Goal: Information Seeking & Learning: Learn about a topic

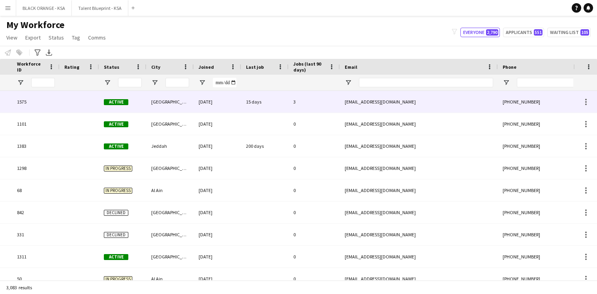
scroll to position [0, 126]
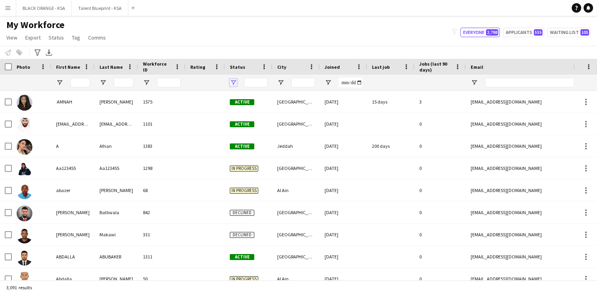
click at [233, 84] on span "Open Filter Menu" at bounding box center [233, 82] width 7 height 7
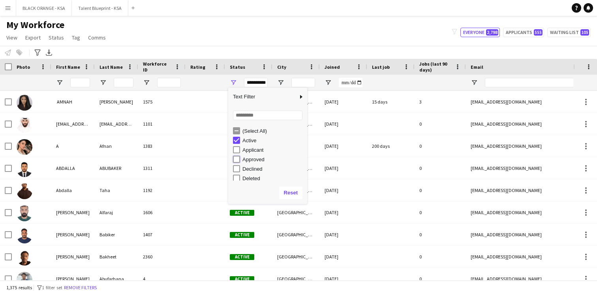
type input "**********"
click at [217, 43] on div "My Workforce View Views Default view New view Update view Delete view Edit name…" at bounding box center [298, 32] width 597 height 27
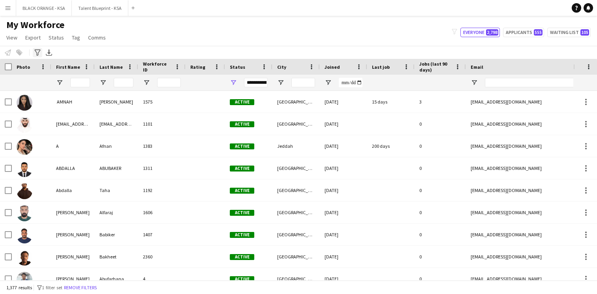
click at [39, 55] on icon "Advanced filters" at bounding box center [37, 52] width 6 height 6
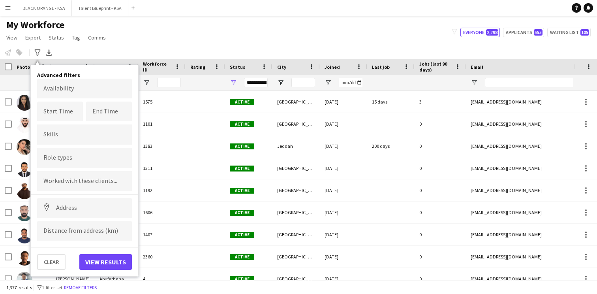
click at [76, 137] on input "Type to search skills..." at bounding box center [84, 134] width 82 height 7
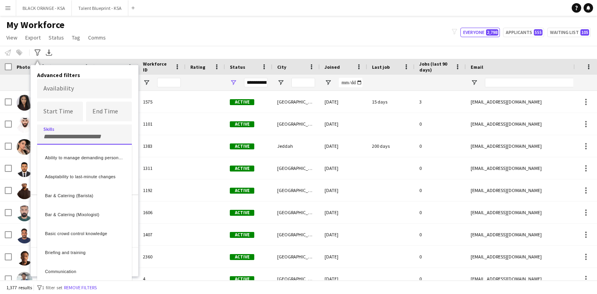
click at [64, 115] on div at bounding box center [298, 147] width 597 height 294
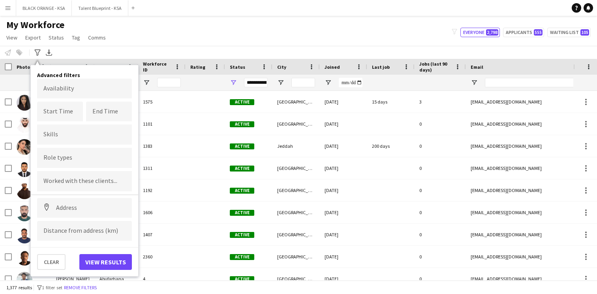
click at [64, 155] on div at bounding box center [84, 158] width 95 height 20
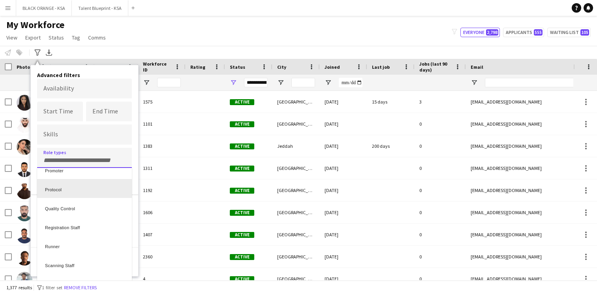
scroll to position [309, 0]
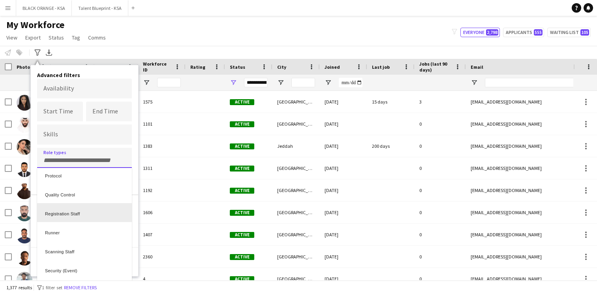
click at [83, 216] on div "Registration Staff" at bounding box center [84, 212] width 95 height 19
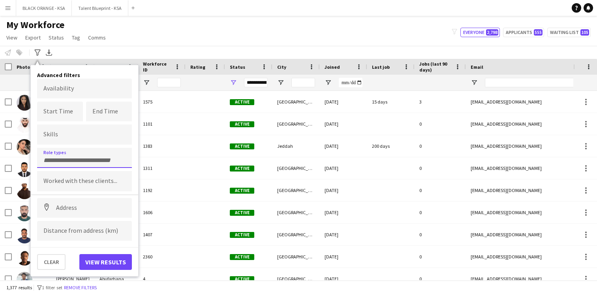
scroll to position [0, 0]
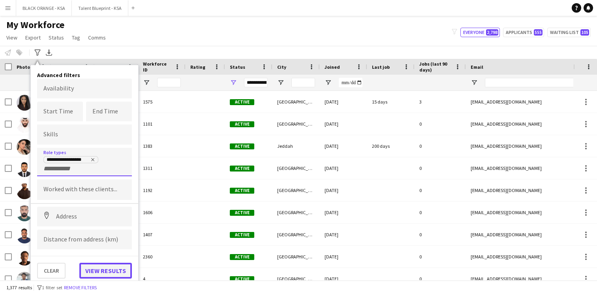
click at [89, 269] on button "View results" at bounding box center [105, 271] width 53 height 16
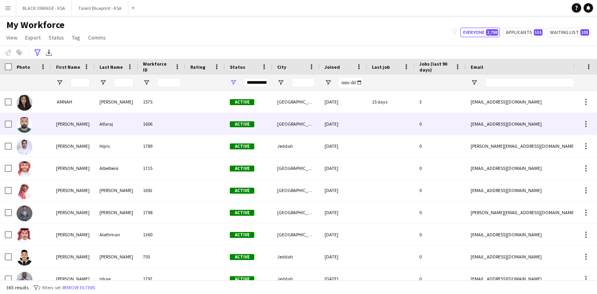
click at [196, 129] on div at bounding box center [206, 124] width 40 height 22
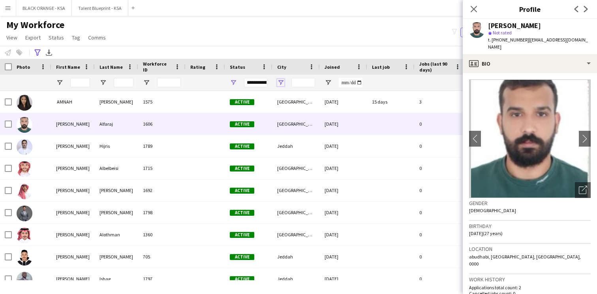
click at [279, 80] on span "Open Filter Menu" at bounding box center [280, 82] width 7 height 7
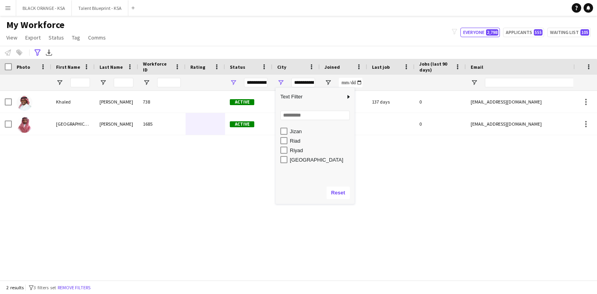
scroll to position [182, 0]
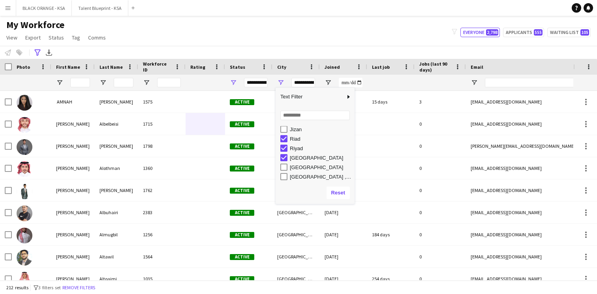
click at [284, 171] on div "[GEOGRAPHIC_DATA]" at bounding box center [318, 166] width 74 height 9
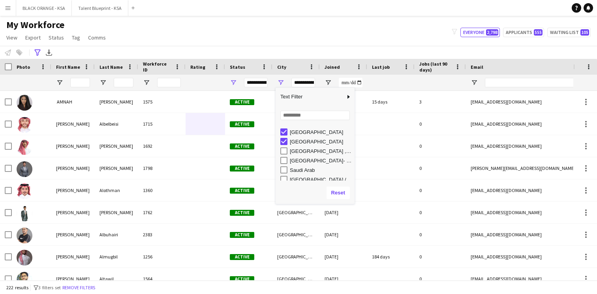
click at [283, 145] on div "[GEOGRAPHIC_DATA]" at bounding box center [318, 141] width 74 height 9
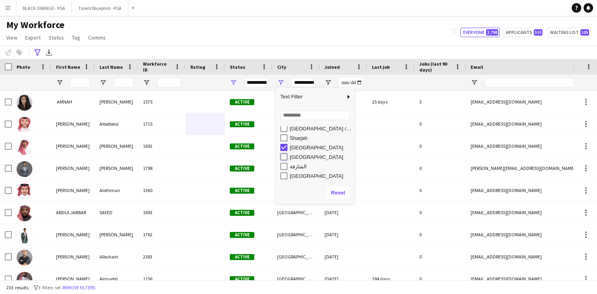
type input "**********"
click at [283, 37] on div "My Workforce View Views Default view New view Update view Delete view Edit name…" at bounding box center [298, 32] width 597 height 27
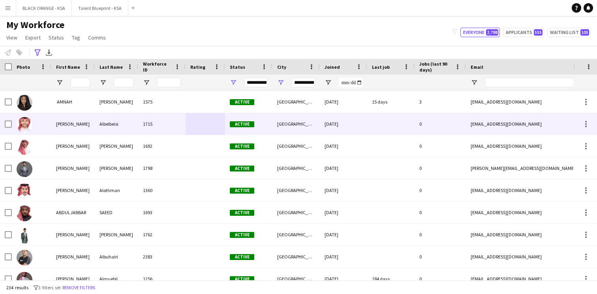
click at [284, 128] on div "[GEOGRAPHIC_DATA]" at bounding box center [296, 124] width 47 height 22
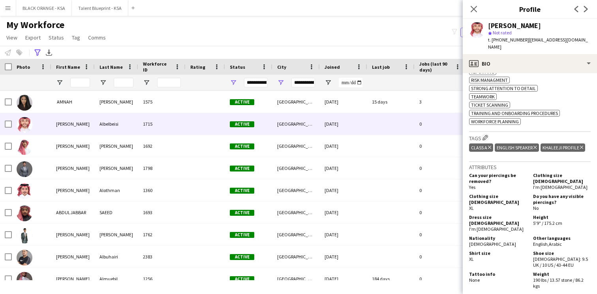
scroll to position [526, 0]
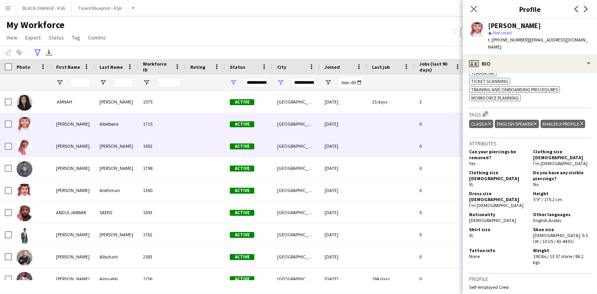
click at [356, 151] on div "[DATE]" at bounding box center [343, 146] width 47 height 22
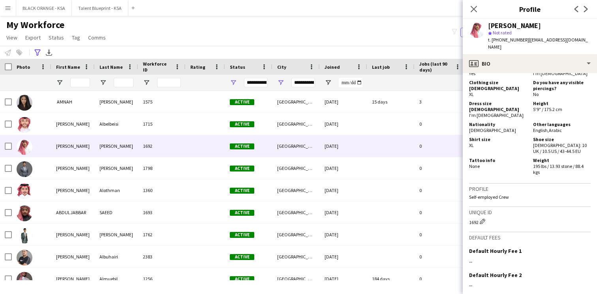
scroll to position [546, 0]
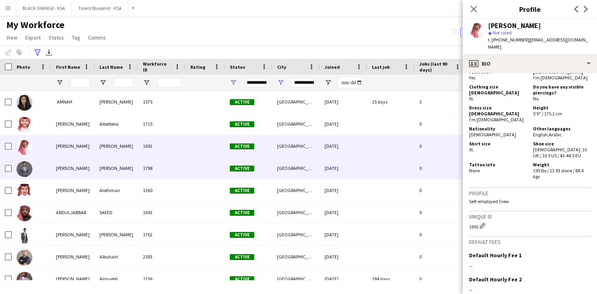
click at [316, 166] on div "[GEOGRAPHIC_DATA]" at bounding box center [296, 168] width 47 height 22
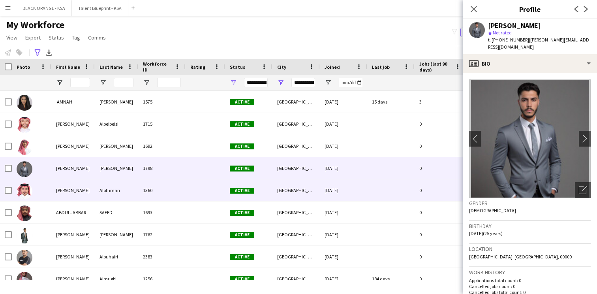
click at [352, 194] on div "10-03-2025" at bounding box center [343, 190] width 47 height 22
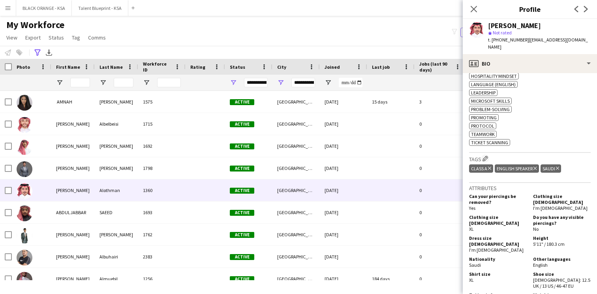
scroll to position [350, 0]
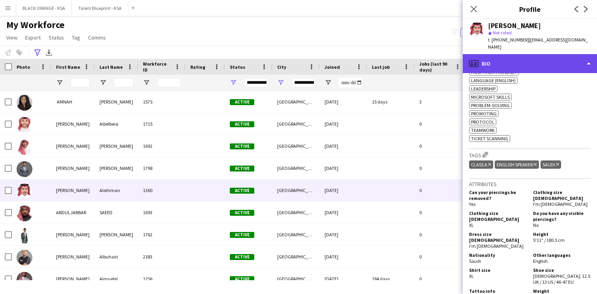
click at [507, 72] on div "profile Bio" at bounding box center [530, 63] width 134 height 19
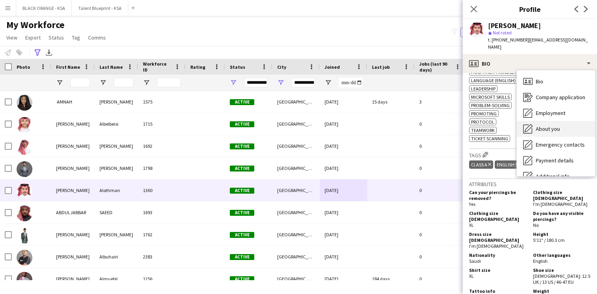
click at [550, 123] on div "About you About you" at bounding box center [556, 129] width 78 height 16
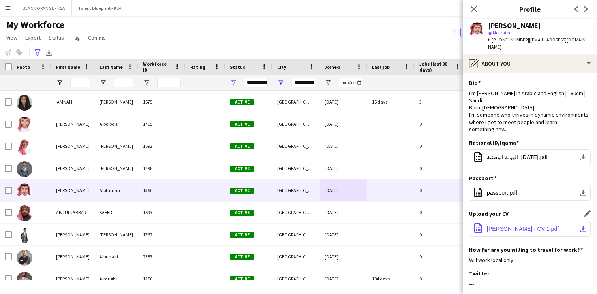
click at [501, 229] on span "Abdulaziz Alothman - CV 1.pdf" at bounding box center [523, 229] width 72 height 6
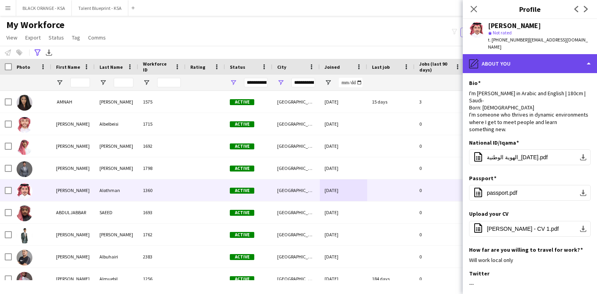
click at [526, 61] on div "pencil4 About you" at bounding box center [530, 63] width 134 height 19
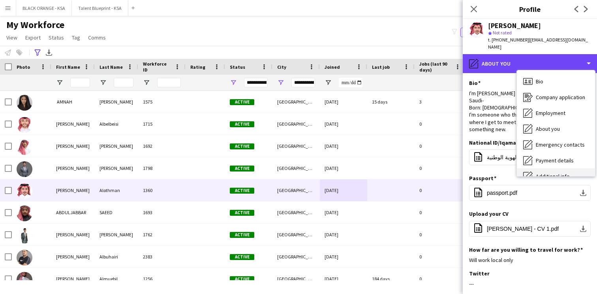
scroll to position [43, 0]
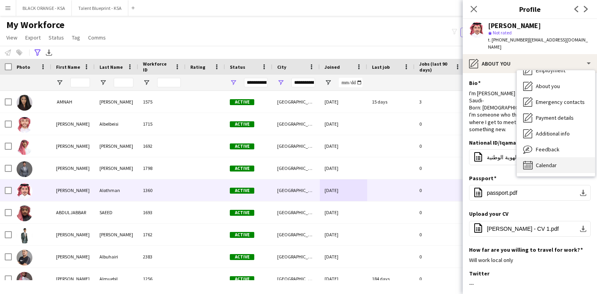
click at [540, 164] on span "Calendar" at bounding box center [546, 165] width 21 height 7
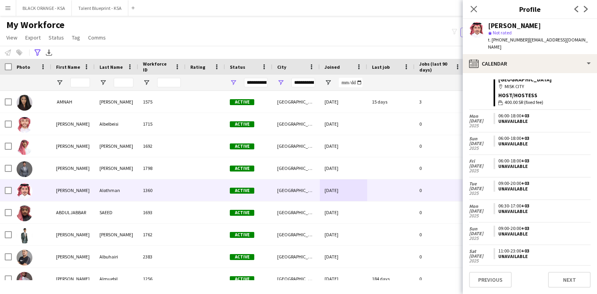
scroll to position [0, 0]
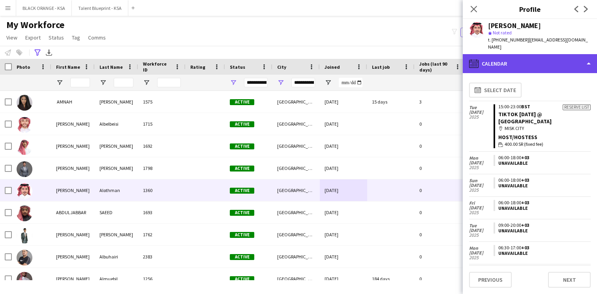
click at [536, 72] on div "calendar-full Calendar" at bounding box center [530, 63] width 134 height 19
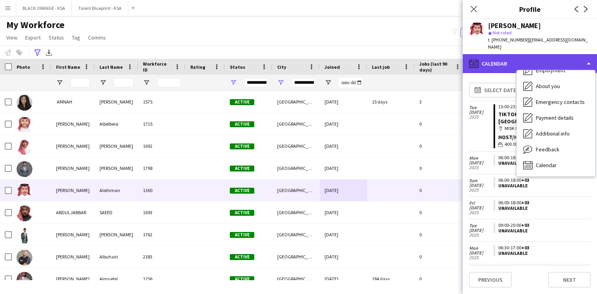
click at [513, 60] on div "calendar-full Calendar" at bounding box center [530, 63] width 134 height 19
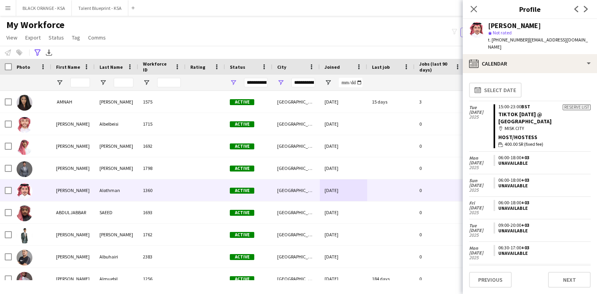
drag, startPoint x: 523, startPoint y: 41, endPoint x: 493, endPoint y: 40, distance: 30.4
click at [493, 40] on span "t. +966550283400" at bounding box center [508, 40] width 41 height 6
copy span "+966550283400"
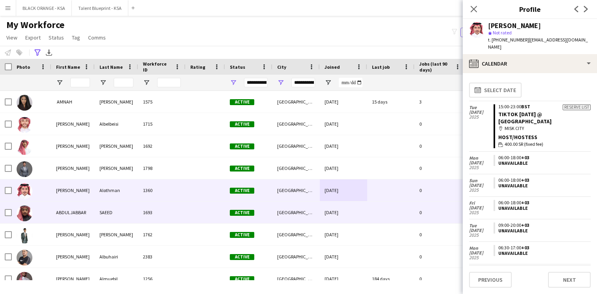
click at [273, 217] on div "[GEOGRAPHIC_DATA]" at bounding box center [296, 213] width 47 height 22
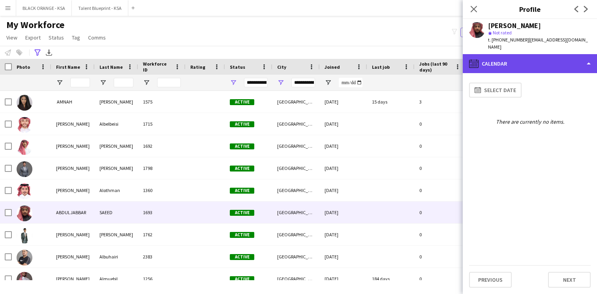
click at [523, 55] on div "calendar-full Calendar" at bounding box center [530, 63] width 134 height 19
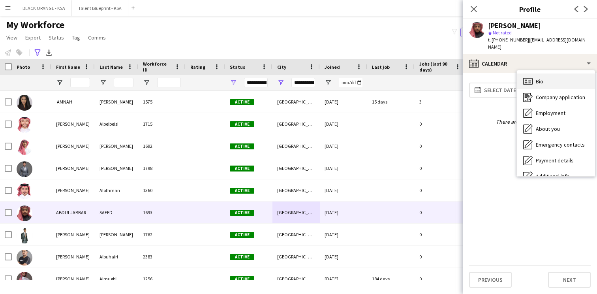
click at [535, 73] on div "Bio Bio" at bounding box center [556, 81] width 78 height 16
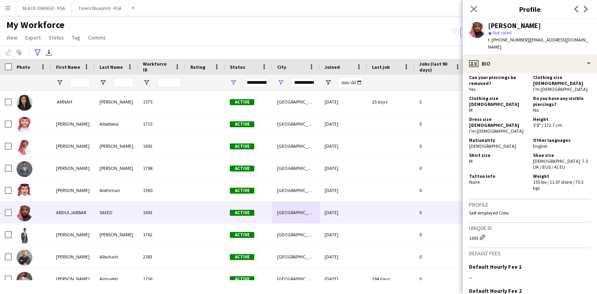
scroll to position [458, 0]
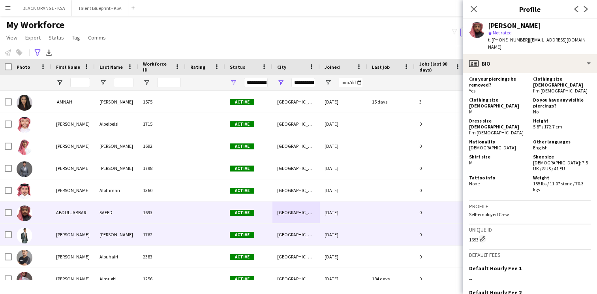
click at [315, 236] on div "[GEOGRAPHIC_DATA]" at bounding box center [296, 235] width 47 height 22
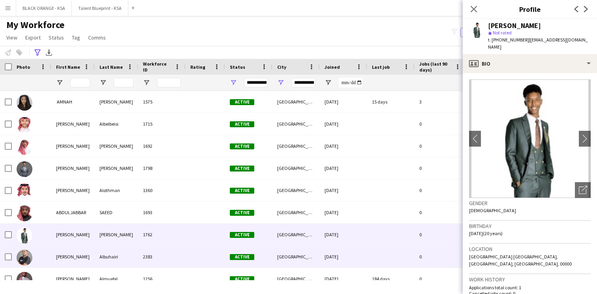
click at [309, 258] on div "[GEOGRAPHIC_DATA]" at bounding box center [296, 257] width 47 height 22
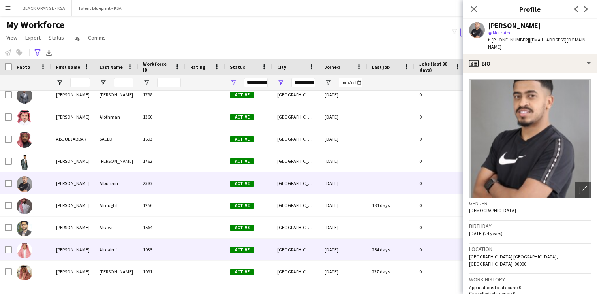
scroll to position [76, 0]
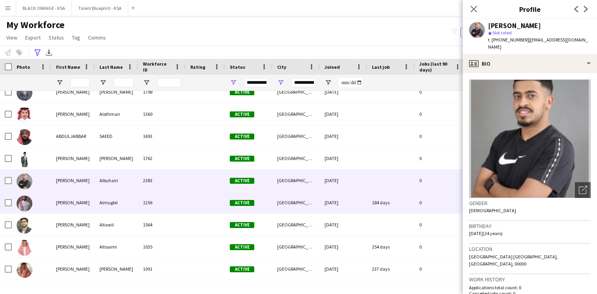
click at [280, 206] on div "[GEOGRAPHIC_DATA]" at bounding box center [296, 203] width 47 height 22
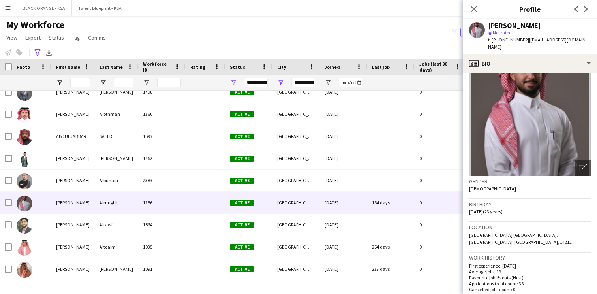
scroll to position [0, 0]
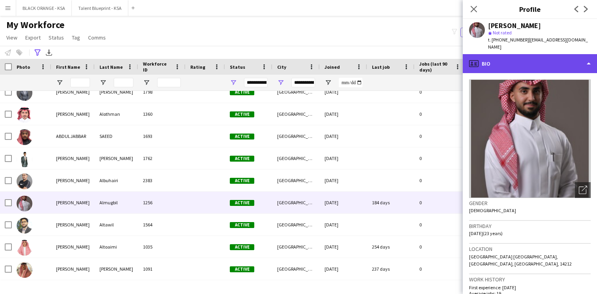
click at [505, 58] on div "profile Bio" at bounding box center [530, 63] width 134 height 19
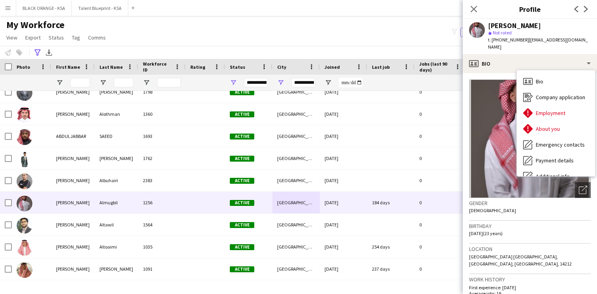
click at [500, 110] on img at bounding box center [530, 138] width 122 height 119
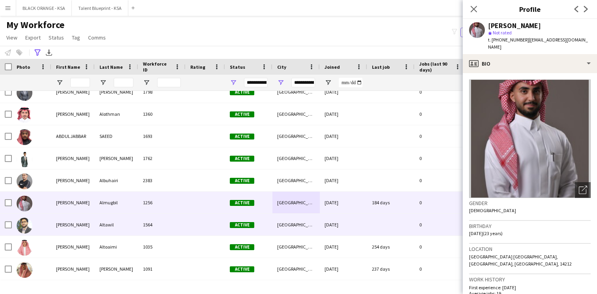
click at [261, 232] on div "Active" at bounding box center [248, 225] width 47 height 22
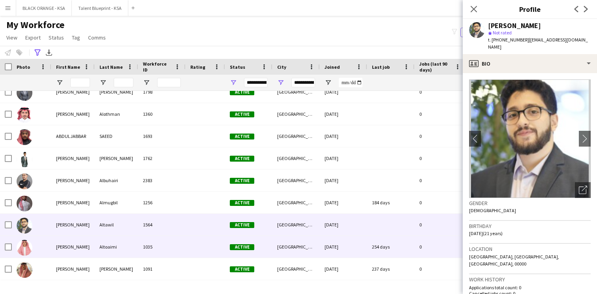
click at [256, 240] on div "Active" at bounding box center [248, 247] width 47 height 22
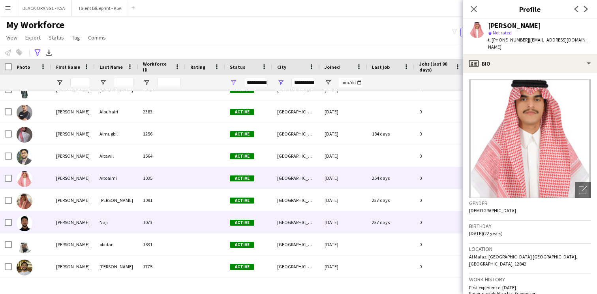
scroll to position [147, 0]
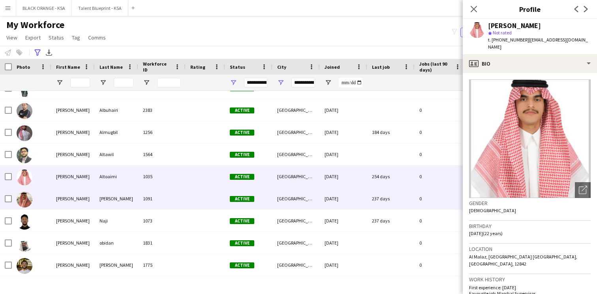
click at [261, 201] on div "Active" at bounding box center [248, 199] width 47 height 22
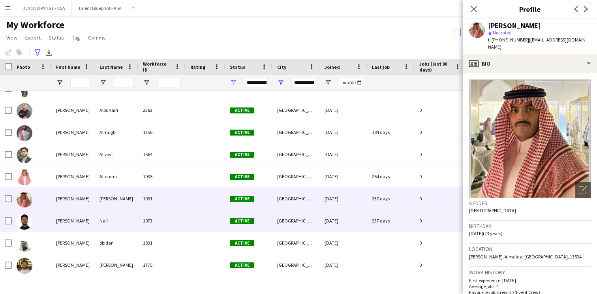
click at [247, 220] on span "Active" at bounding box center [242, 221] width 24 height 6
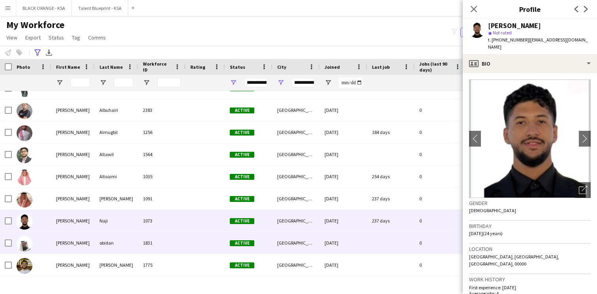
click at [260, 238] on div "Active" at bounding box center [248, 243] width 47 height 22
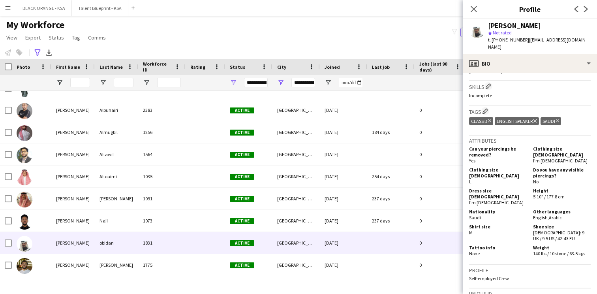
scroll to position [0, 0]
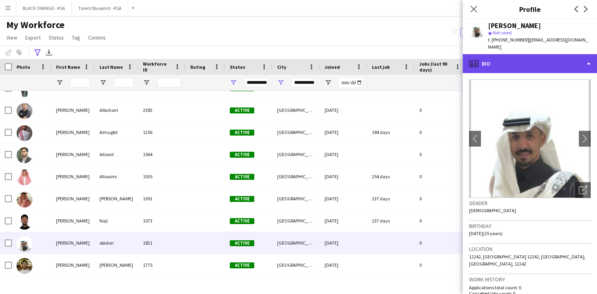
click at [531, 55] on div "profile Bio" at bounding box center [530, 63] width 134 height 19
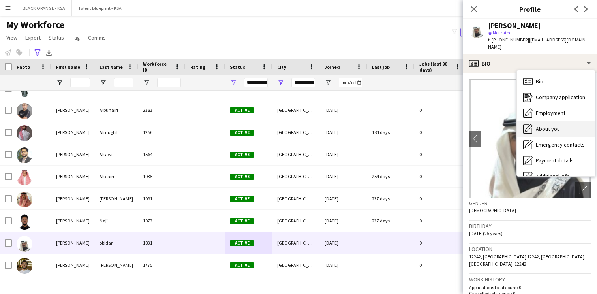
click at [544, 125] on span "About you" at bounding box center [548, 128] width 24 height 7
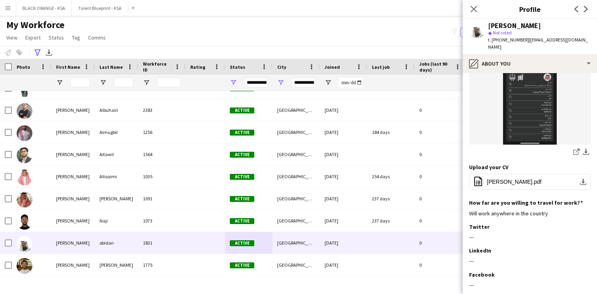
scroll to position [170, 0]
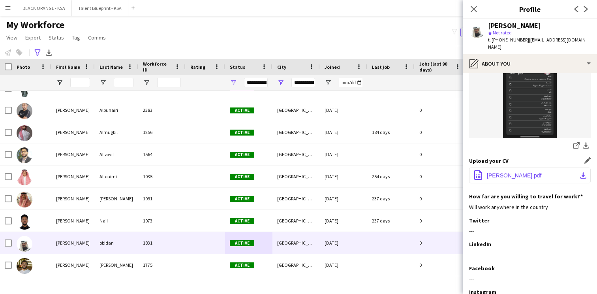
click at [505, 172] on span "Abdullah BIN OBAYDAN.pdf" at bounding box center [514, 175] width 55 height 6
drag, startPoint x: 525, startPoint y: 40, endPoint x: 492, endPoint y: 43, distance: 34.1
click at [492, 43] on div "t. +9660540220919 | abode1255@hotmail.com" at bounding box center [539, 43] width 103 height 14
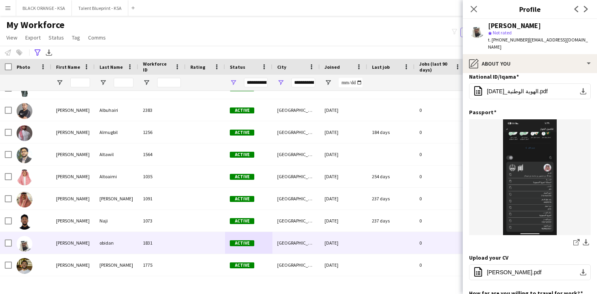
scroll to position [226, 0]
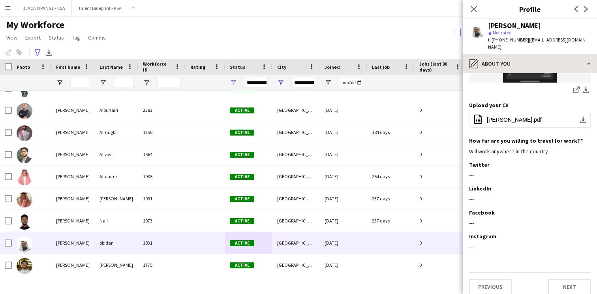
copy span "+9660540220919"
click at [525, 40] on span "t. +9660540220919" at bounding box center [508, 40] width 41 height 6
drag, startPoint x: 525, startPoint y: 39, endPoint x: 501, endPoint y: 42, distance: 24.4
click at [501, 42] on span "t. +9660540220919" at bounding box center [508, 40] width 41 height 6
copy span "0540220919"
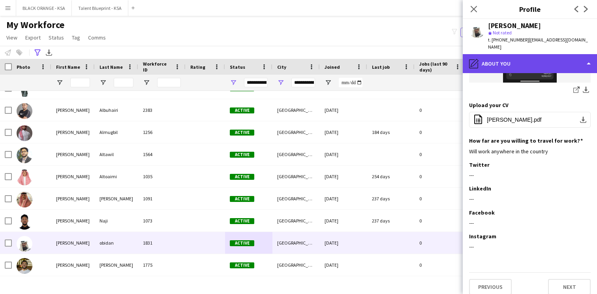
click at [514, 61] on div "pencil4 About you" at bounding box center [530, 63] width 134 height 19
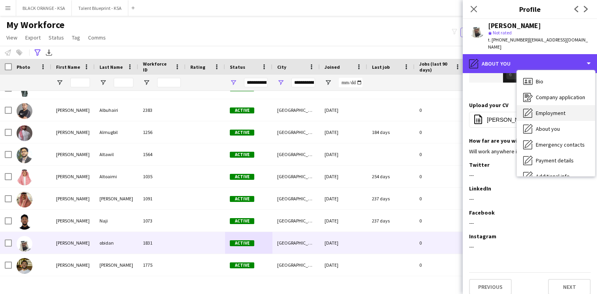
scroll to position [43, 0]
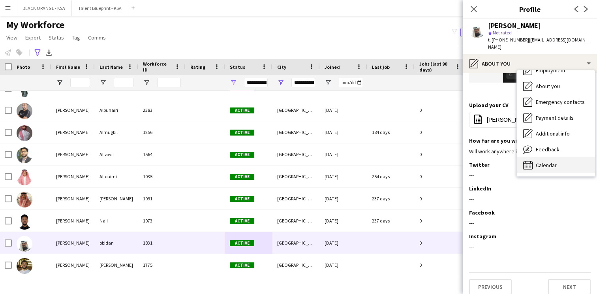
click at [541, 162] on span "Calendar" at bounding box center [546, 165] width 21 height 7
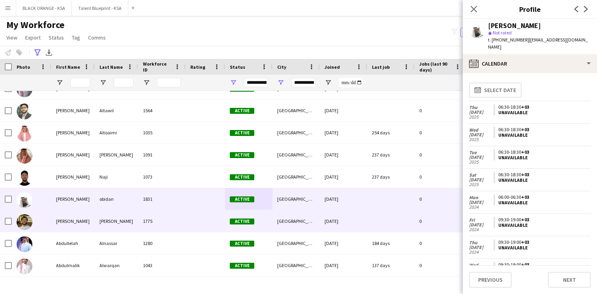
scroll to position [192, 0]
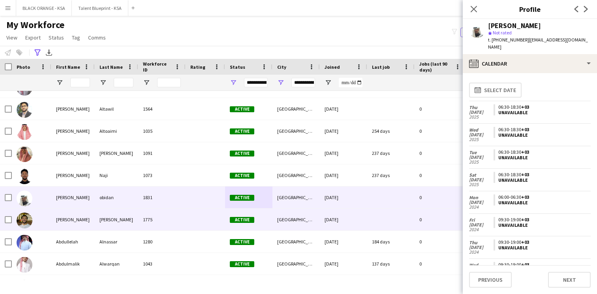
click at [283, 217] on div "[GEOGRAPHIC_DATA]" at bounding box center [296, 220] width 47 height 22
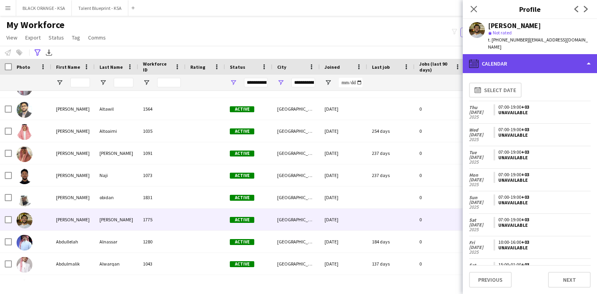
click at [510, 54] on div "calendar-full Calendar" at bounding box center [530, 63] width 134 height 19
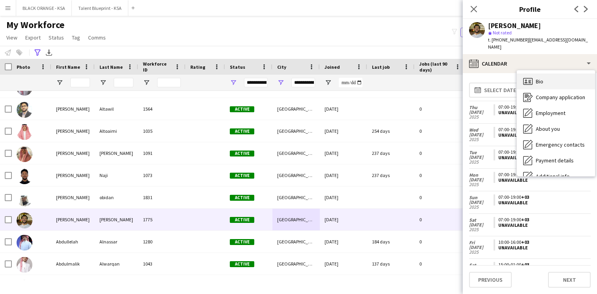
click at [539, 73] on div "Bio Bio" at bounding box center [556, 81] width 78 height 16
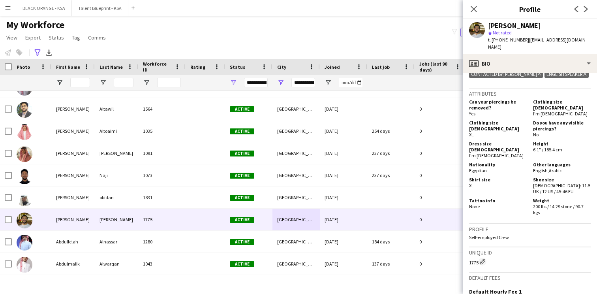
scroll to position [582, 0]
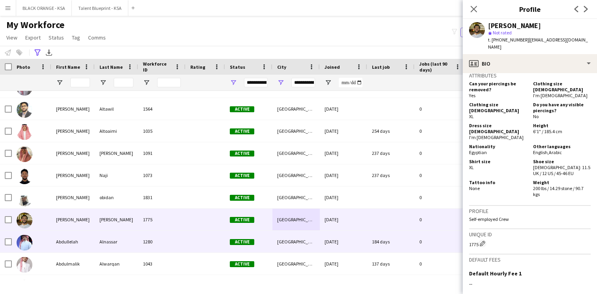
click at [317, 238] on div "[GEOGRAPHIC_DATA]" at bounding box center [296, 242] width 47 height 22
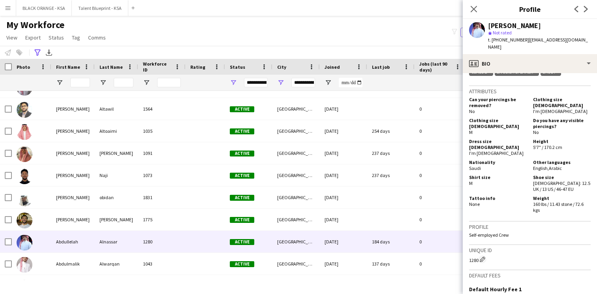
scroll to position [352, 0]
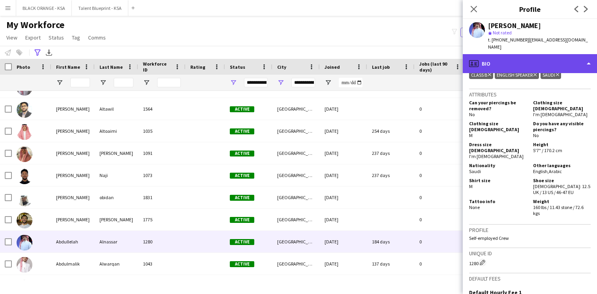
click at [523, 55] on div "profile Bio" at bounding box center [530, 63] width 134 height 19
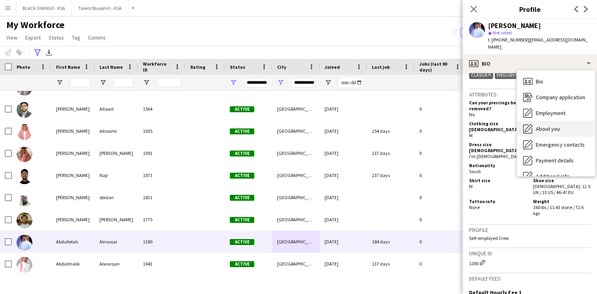
click at [547, 125] on span "About you" at bounding box center [548, 128] width 24 height 7
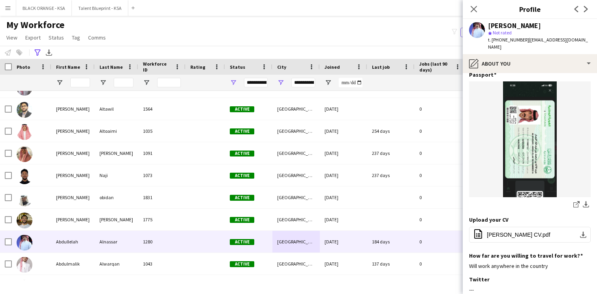
scroll to position [209, 0]
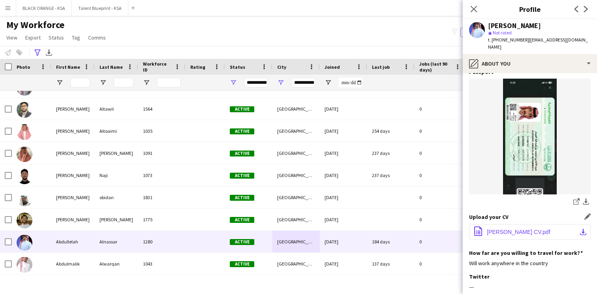
click at [525, 229] on span "Abdulelah Alnassar CV.pdf" at bounding box center [519, 232] width 64 height 6
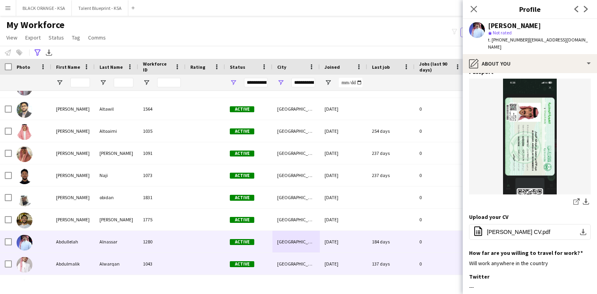
click at [286, 262] on div "[GEOGRAPHIC_DATA]" at bounding box center [296, 264] width 47 height 22
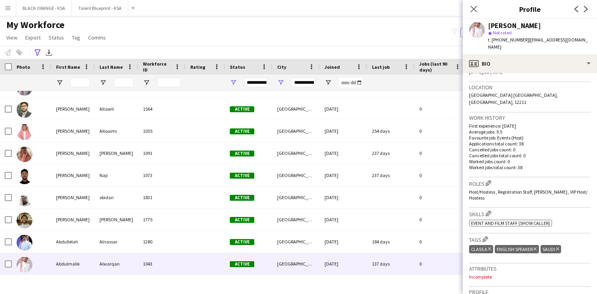
scroll to position [185, 0]
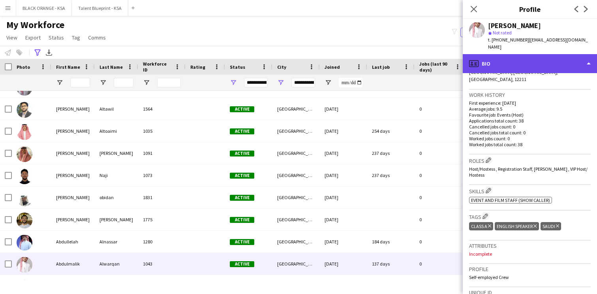
click at [521, 54] on div "profile Bio" at bounding box center [530, 63] width 134 height 19
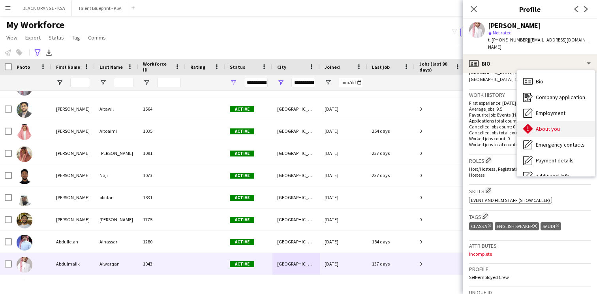
click at [541, 125] on span "About you" at bounding box center [548, 128] width 24 height 7
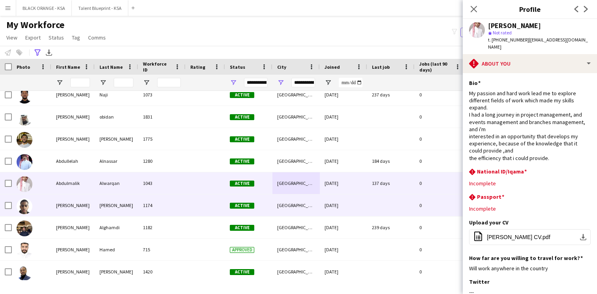
scroll to position [277, 0]
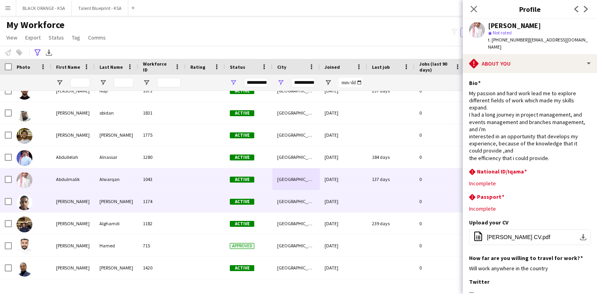
click at [284, 209] on div "[GEOGRAPHIC_DATA]" at bounding box center [296, 201] width 47 height 22
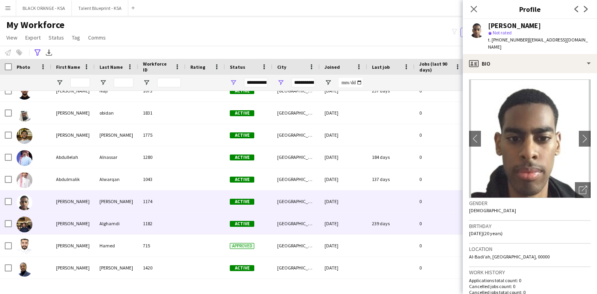
click at [268, 224] on div "Active" at bounding box center [248, 224] width 47 height 22
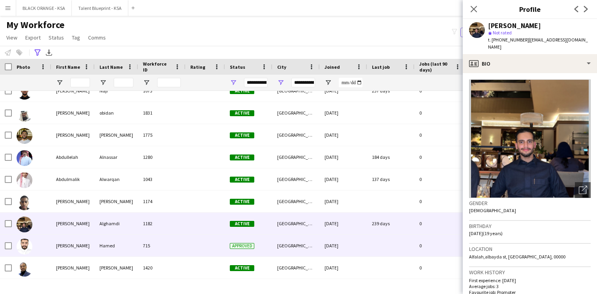
click at [262, 245] on div "Approved" at bounding box center [248, 246] width 47 height 22
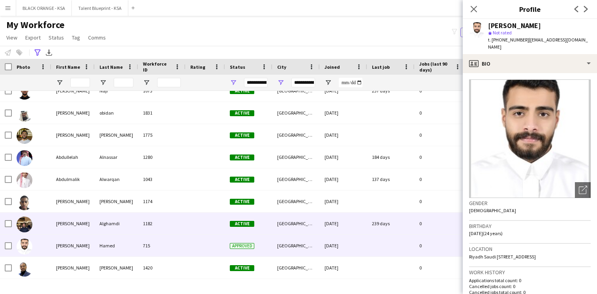
click at [265, 222] on div "Active" at bounding box center [248, 224] width 47 height 22
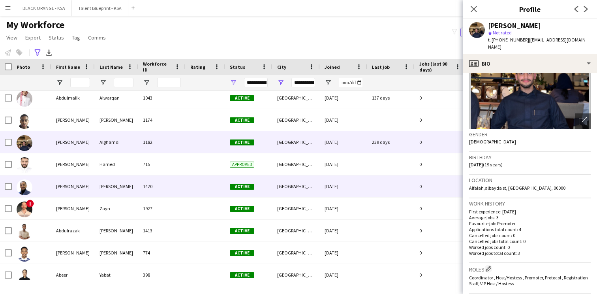
scroll to position [364, 0]
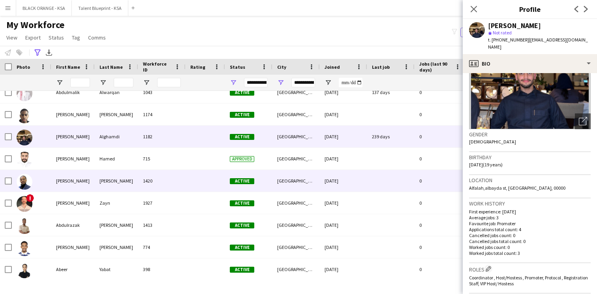
click at [299, 177] on div "[GEOGRAPHIC_DATA]" at bounding box center [296, 181] width 47 height 22
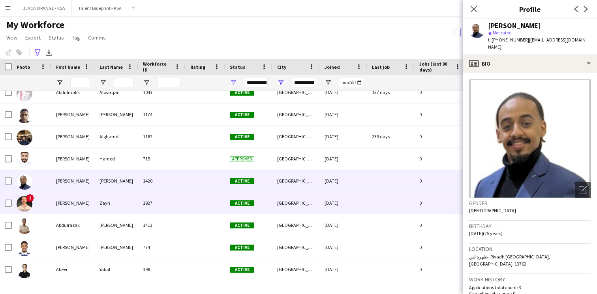
click at [283, 195] on div "[GEOGRAPHIC_DATA]" at bounding box center [296, 203] width 47 height 22
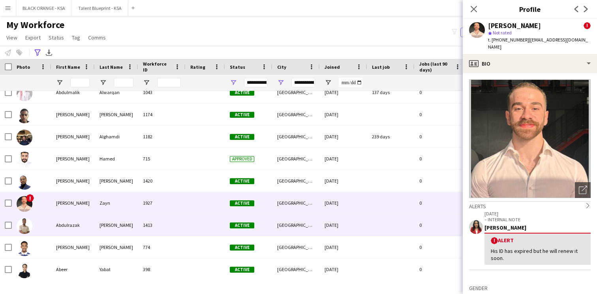
click at [258, 226] on div "Active" at bounding box center [248, 225] width 47 height 22
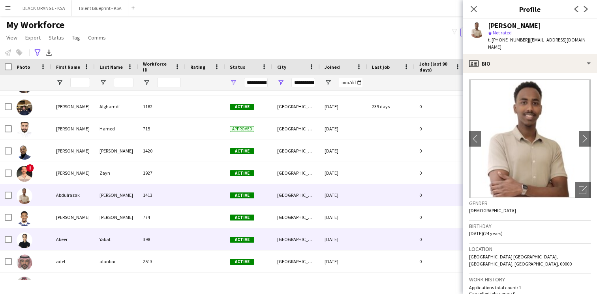
scroll to position [394, 0]
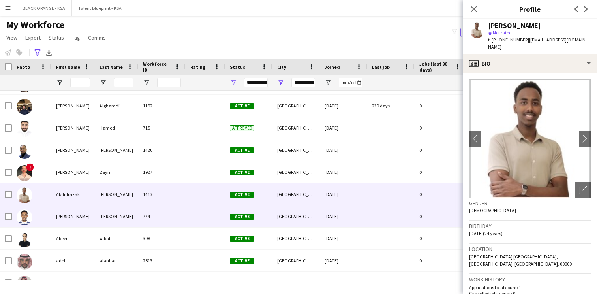
click at [257, 225] on div "Active" at bounding box center [248, 216] width 47 height 22
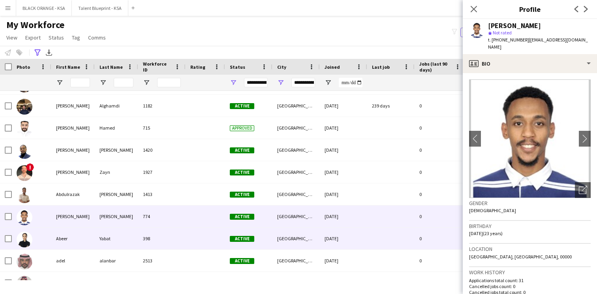
click at [256, 235] on div "Active" at bounding box center [248, 239] width 47 height 22
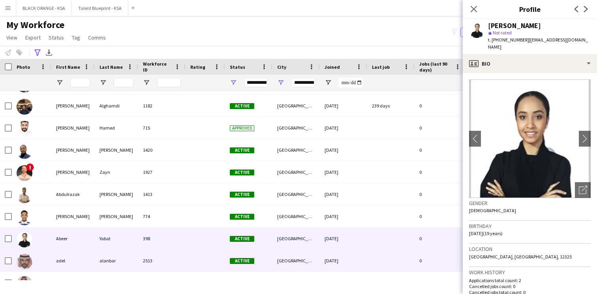
click at [258, 255] on div "Active" at bounding box center [248, 261] width 47 height 22
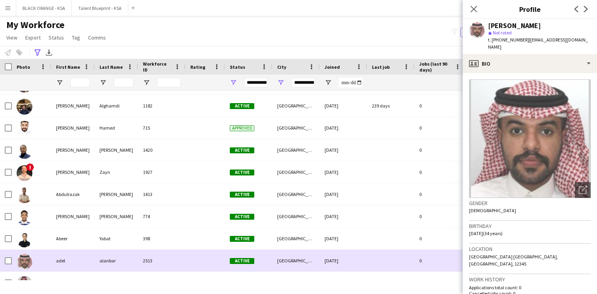
scroll to position [431, 0]
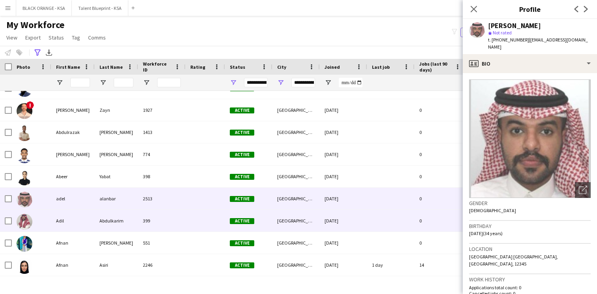
click at [257, 225] on div "Active" at bounding box center [248, 221] width 47 height 22
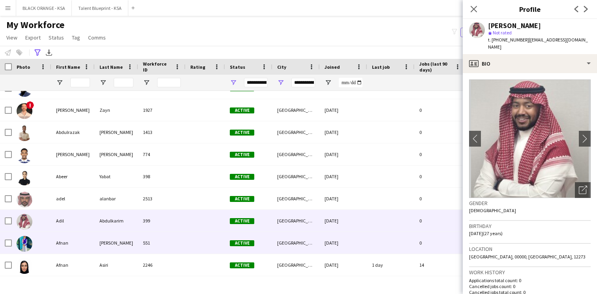
click at [254, 242] on div "Active" at bounding box center [248, 243] width 47 height 22
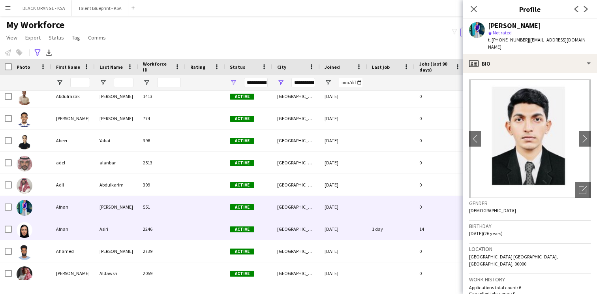
click at [258, 231] on div "Active" at bounding box center [248, 229] width 47 height 22
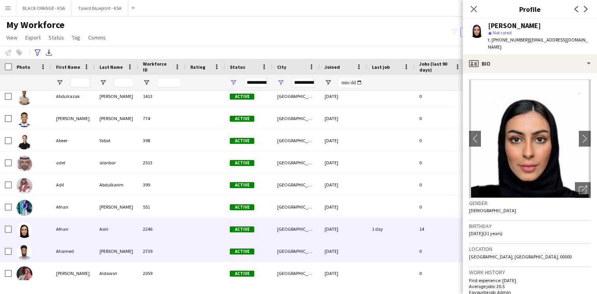
click at [258, 256] on div "Active" at bounding box center [248, 251] width 47 height 22
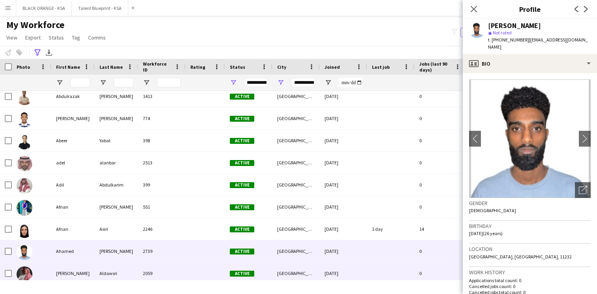
click at [252, 272] on span "Active" at bounding box center [242, 274] width 24 height 6
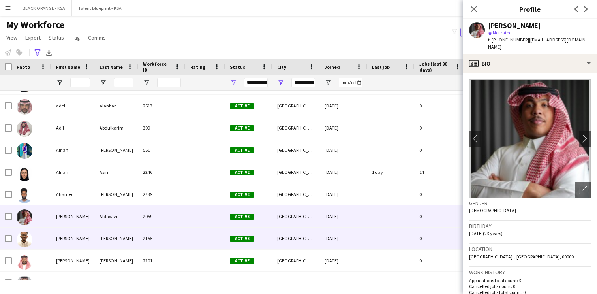
click at [254, 236] on span "Active" at bounding box center [242, 239] width 24 height 6
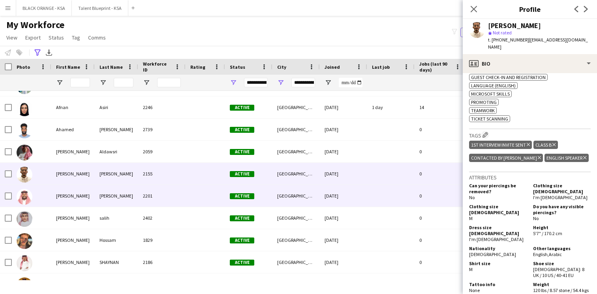
click at [282, 204] on div "[GEOGRAPHIC_DATA]" at bounding box center [296, 196] width 47 height 22
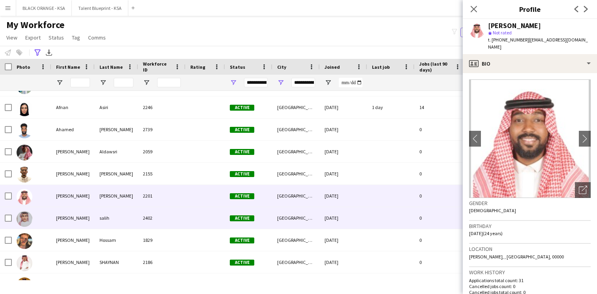
click at [279, 216] on div "[GEOGRAPHIC_DATA]" at bounding box center [296, 218] width 47 height 22
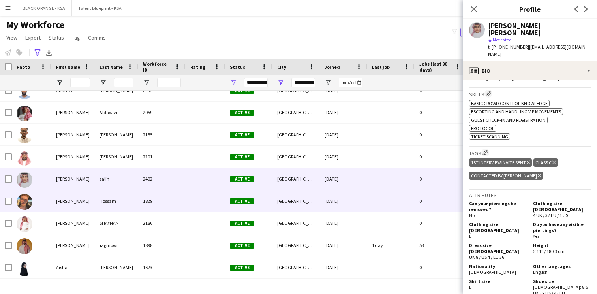
click at [292, 202] on div "[GEOGRAPHIC_DATA]" at bounding box center [296, 201] width 47 height 22
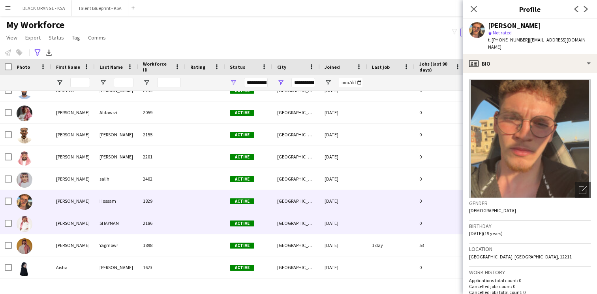
click at [289, 220] on div "[GEOGRAPHIC_DATA]" at bounding box center [296, 223] width 47 height 22
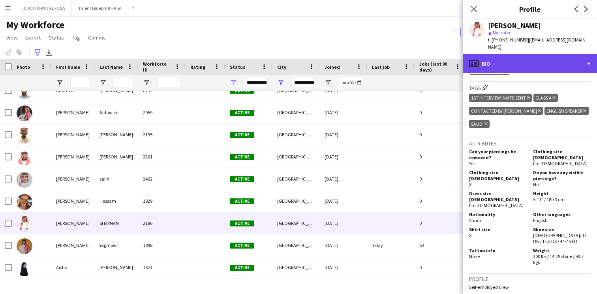
click at [528, 58] on div "profile Bio" at bounding box center [530, 63] width 134 height 19
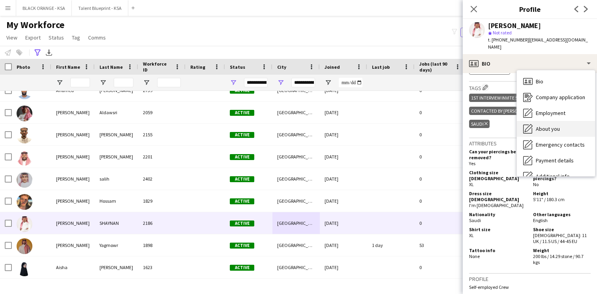
click at [538, 125] on span "About you" at bounding box center [548, 128] width 24 height 7
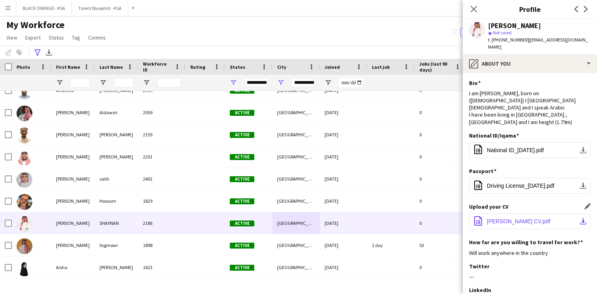
click at [505, 218] on span "Ahmed Shaynan CV.pdf" at bounding box center [519, 221] width 64 height 6
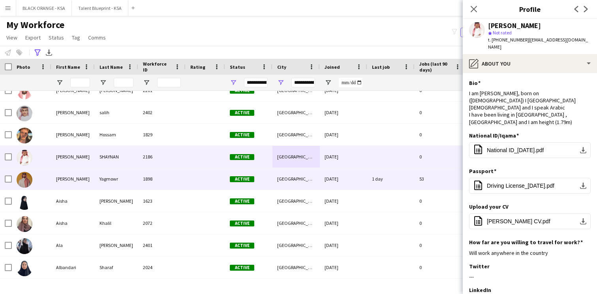
click at [198, 183] on div at bounding box center [206, 179] width 40 height 22
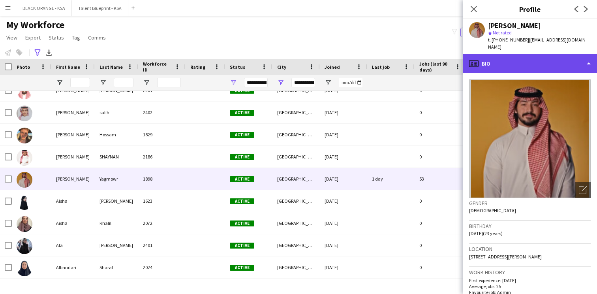
click at [507, 65] on div "profile Bio" at bounding box center [530, 63] width 134 height 19
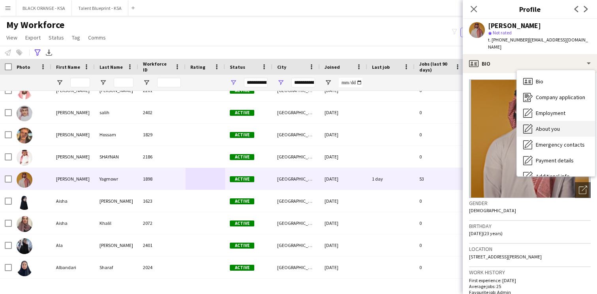
click at [537, 125] on div "About you About you" at bounding box center [556, 129] width 78 height 16
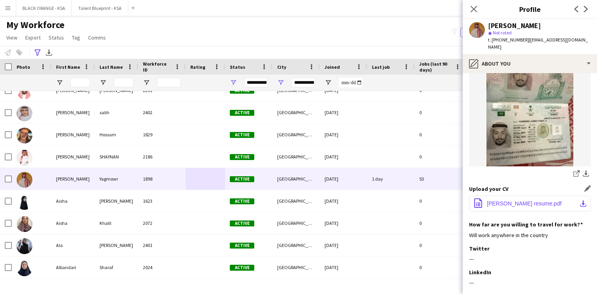
click at [524, 200] on span "Ahmed Yagmowr resume.pdf" at bounding box center [524, 203] width 75 height 6
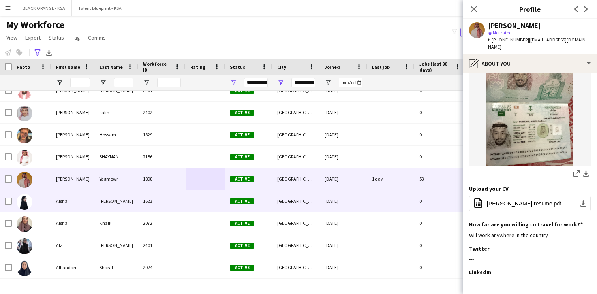
scroll to position [754, 0]
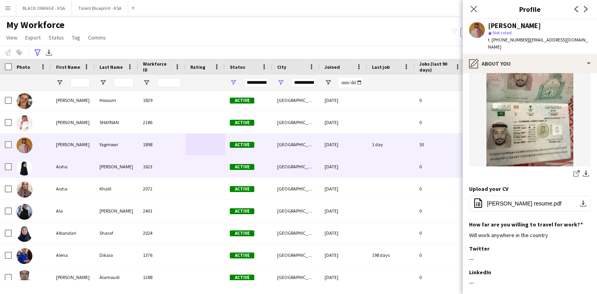
click at [224, 166] on div at bounding box center [206, 167] width 40 height 22
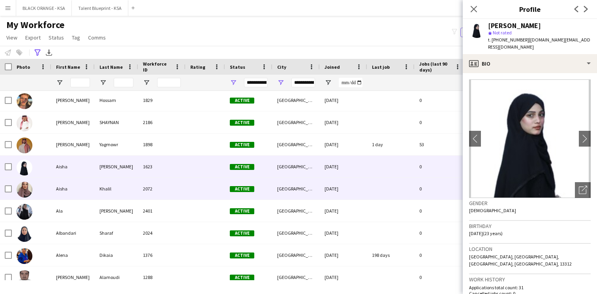
click at [221, 183] on div at bounding box center [206, 189] width 40 height 22
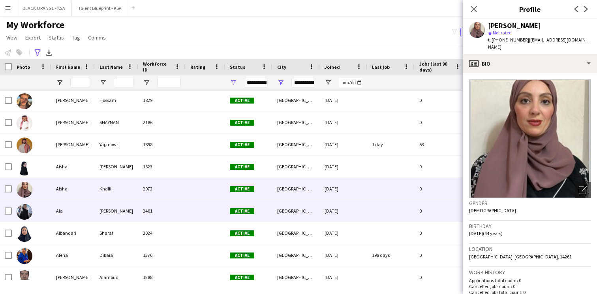
click at [212, 212] on div at bounding box center [206, 211] width 40 height 22
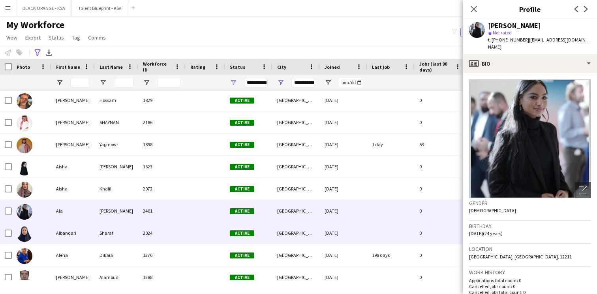
click at [200, 236] on div at bounding box center [206, 233] width 40 height 22
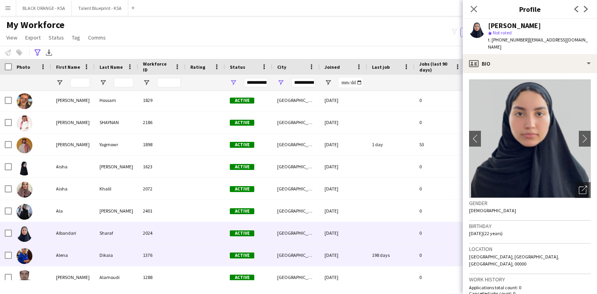
click at [195, 250] on div at bounding box center [206, 255] width 40 height 22
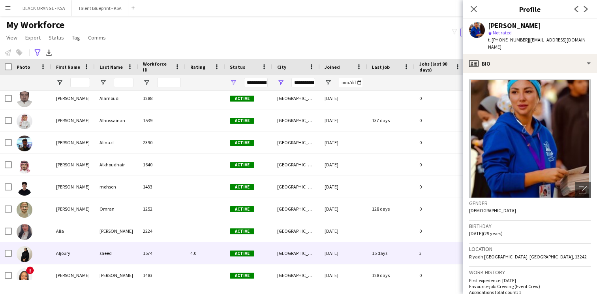
scroll to position [933, 0]
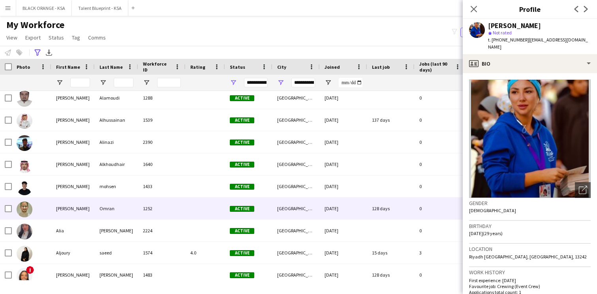
click at [202, 210] on div at bounding box center [206, 209] width 40 height 22
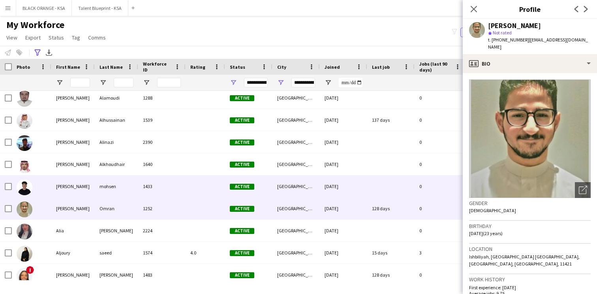
click at [202, 193] on div at bounding box center [206, 186] width 40 height 22
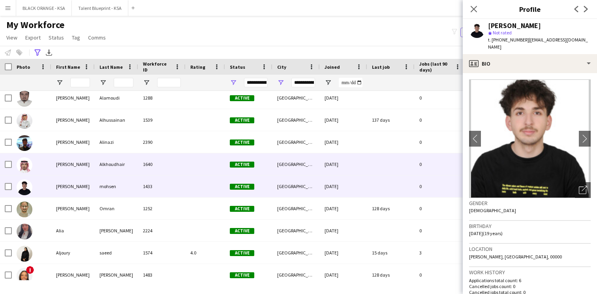
click at [196, 168] on div at bounding box center [206, 164] width 40 height 22
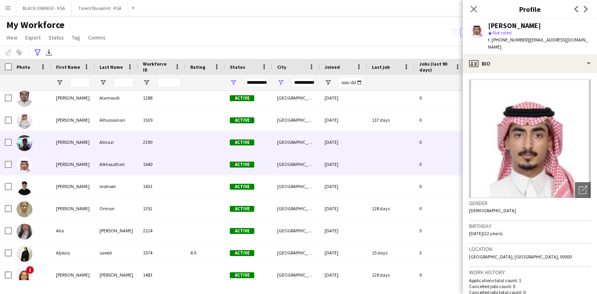
click at [191, 147] on div at bounding box center [206, 142] width 40 height 22
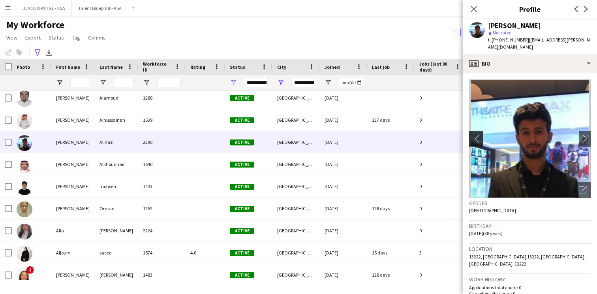
click at [475, 134] on app-icon "chevron-left" at bounding box center [475, 138] width 12 height 8
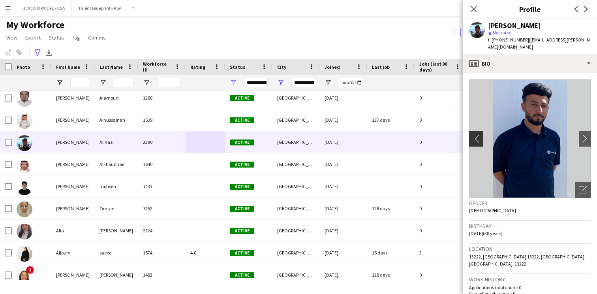
click at [475, 134] on app-icon "chevron-left" at bounding box center [475, 138] width 12 height 8
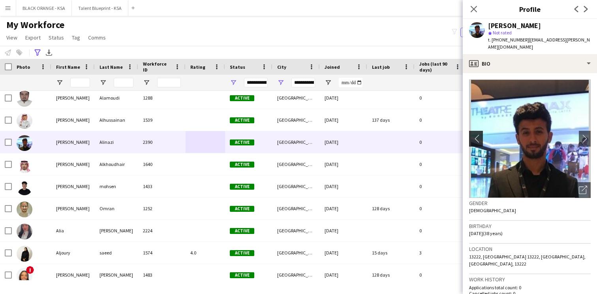
click at [475, 134] on app-icon "chevron-left" at bounding box center [475, 138] width 12 height 8
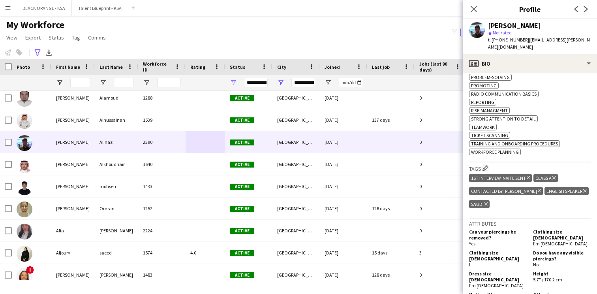
scroll to position [430, 0]
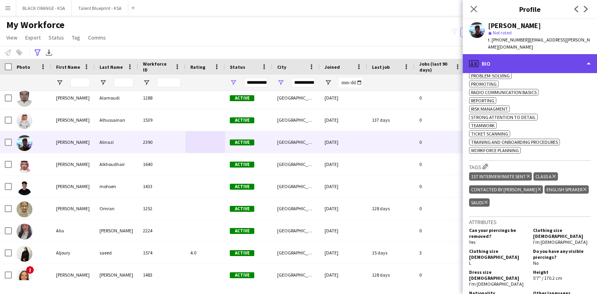
click at [510, 55] on div "profile Bio" at bounding box center [530, 63] width 134 height 19
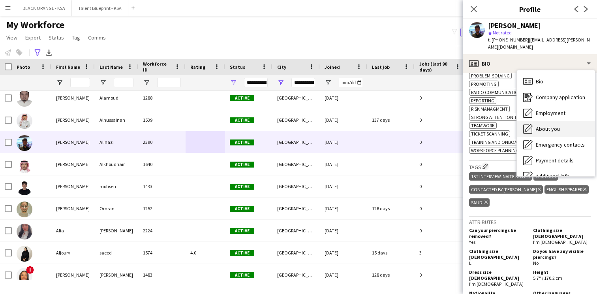
click at [540, 121] on div "About you About you" at bounding box center [556, 129] width 78 height 16
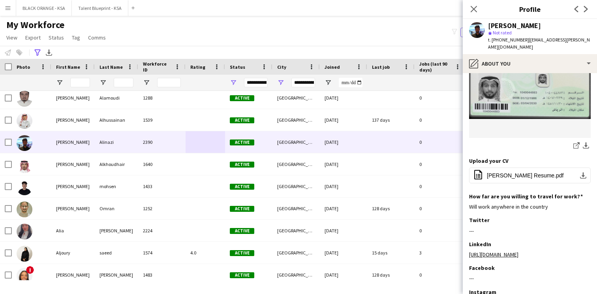
scroll to position [319, 0]
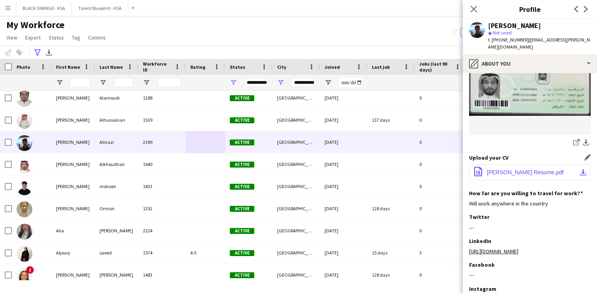
click at [514, 169] on span "Ali Alanazi Resume.pdf" at bounding box center [525, 172] width 77 height 6
click at [472, 8] on icon "Close pop-in" at bounding box center [474, 9] width 8 height 8
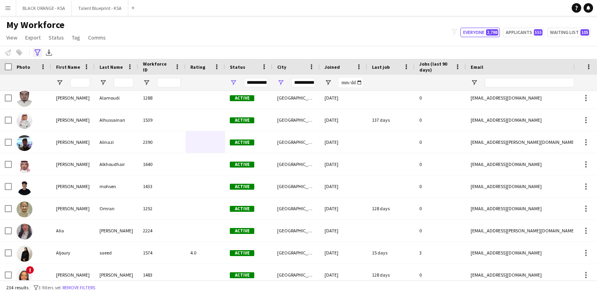
click at [36, 52] on icon "Advanced filters" at bounding box center [37, 52] width 6 height 6
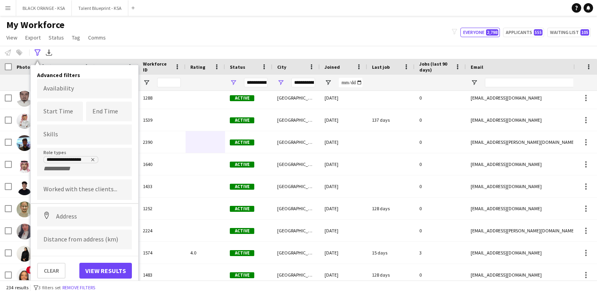
click at [76, 170] on input "+ Role type" at bounding box center [60, 168] width 34 height 7
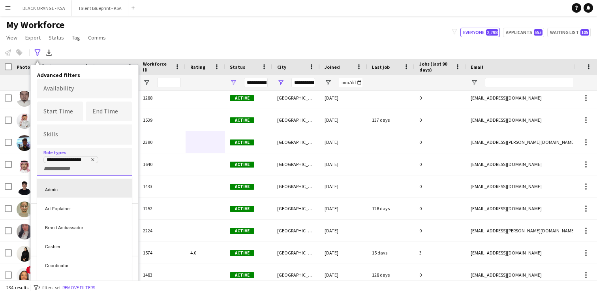
click at [82, 185] on div "Admin" at bounding box center [84, 188] width 95 height 19
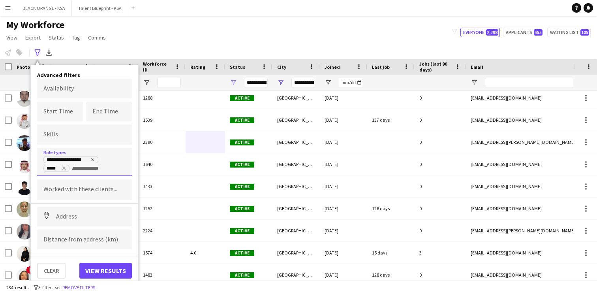
click at [99, 268] on button "View results" at bounding box center [105, 271] width 53 height 16
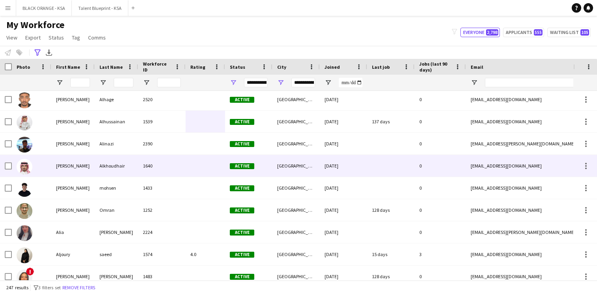
scroll to position [955, 0]
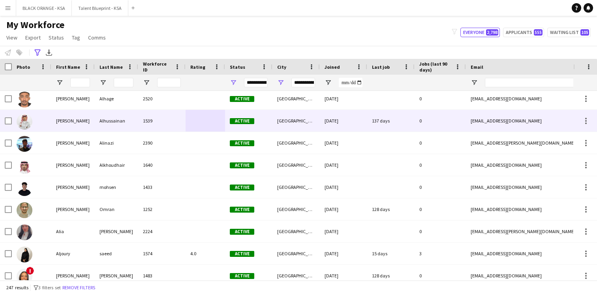
click at [96, 130] on div "Alhussainan" at bounding box center [116, 121] width 43 height 22
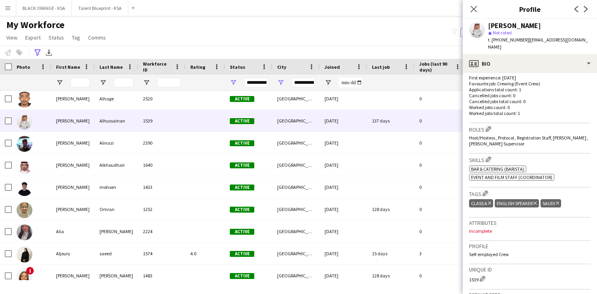
scroll to position [211, 0]
click at [535, 80] on p "Favourite job: Crewing (Event Crew)" at bounding box center [530, 83] width 122 height 6
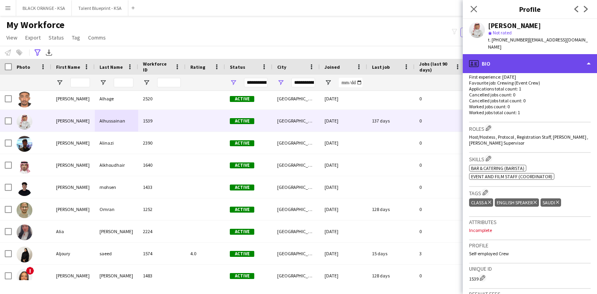
click at [534, 60] on div "profile Bio" at bounding box center [530, 63] width 134 height 19
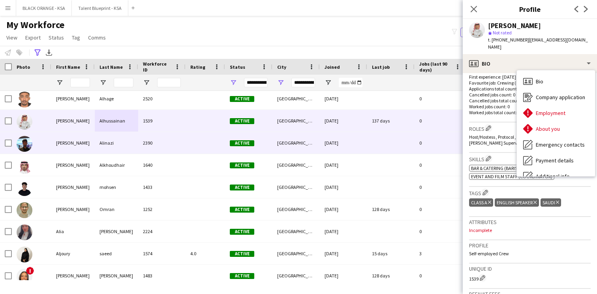
click at [162, 145] on div "2390" at bounding box center [161, 143] width 47 height 22
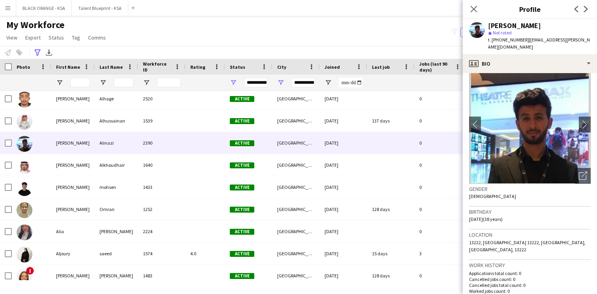
scroll to position [0, 0]
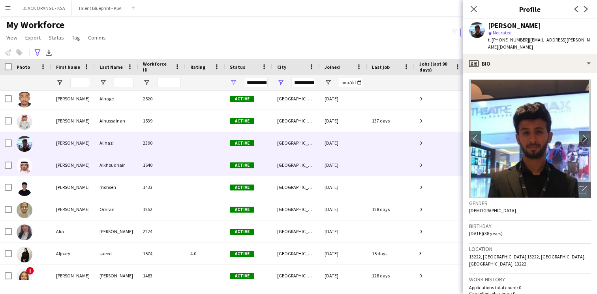
click at [149, 172] on div "1640" at bounding box center [161, 165] width 47 height 22
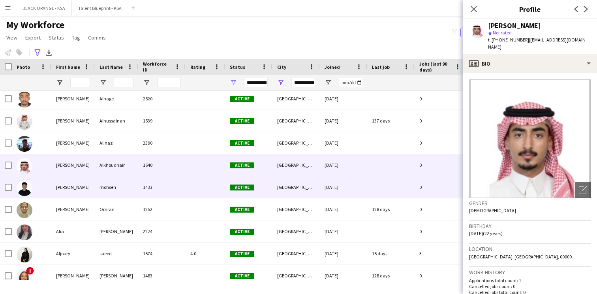
click at [149, 187] on div "1433" at bounding box center [161, 187] width 47 height 22
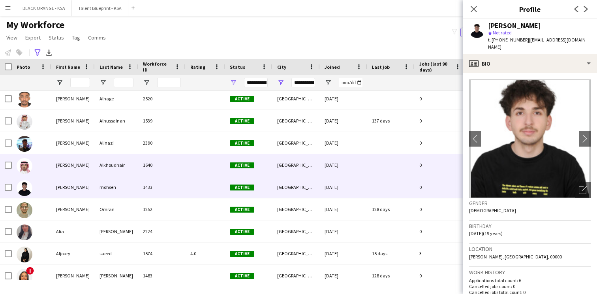
click at [162, 170] on div "1640" at bounding box center [161, 165] width 47 height 22
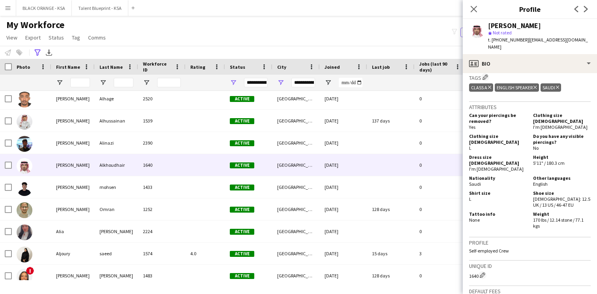
scroll to position [288, 0]
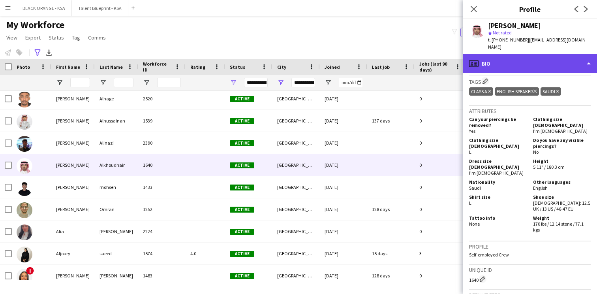
click at [535, 61] on div "profile Bio" at bounding box center [530, 63] width 134 height 19
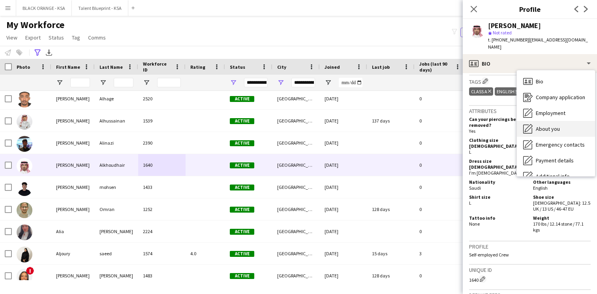
click at [541, 125] on span "About you" at bounding box center [548, 128] width 24 height 7
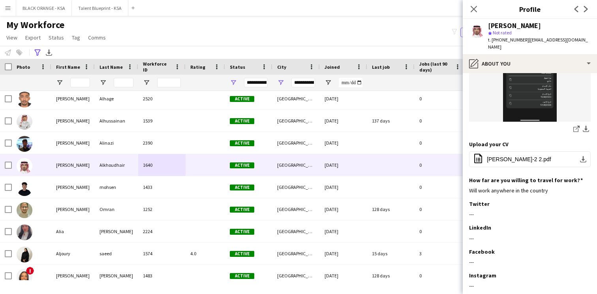
scroll to position [296, 0]
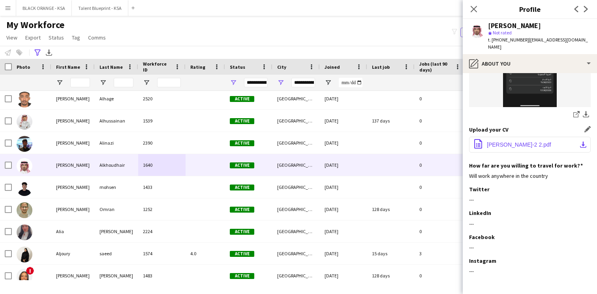
click at [518, 137] on button "office-file-sheet Ali Abdullah alkhoudhair-2 2.pdf download-bottom" at bounding box center [530, 145] width 122 height 16
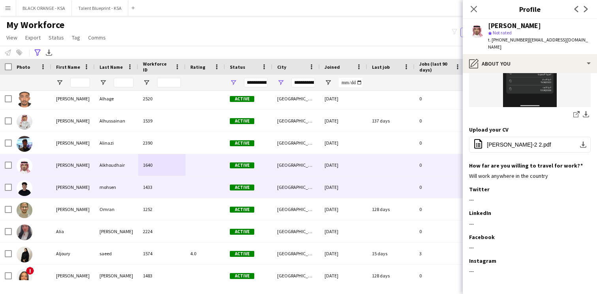
click at [216, 179] on div at bounding box center [206, 187] width 40 height 22
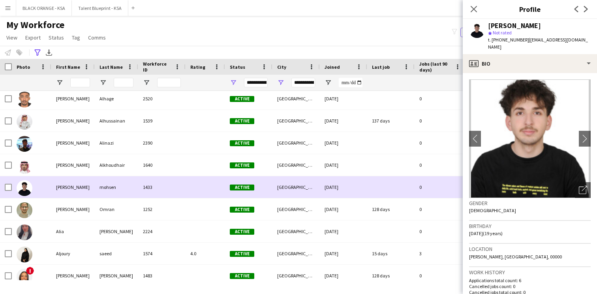
click at [202, 199] on div at bounding box center [206, 209] width 40 height 22
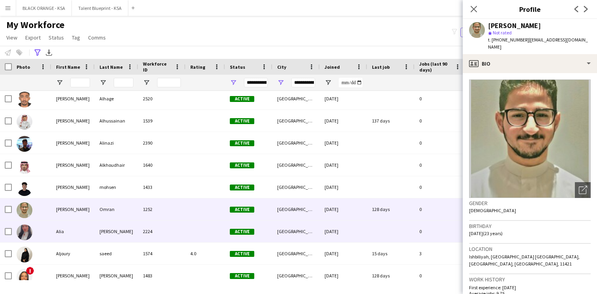
click at [192, 230] on div at bounding box center [206, 231] width 40 height 22
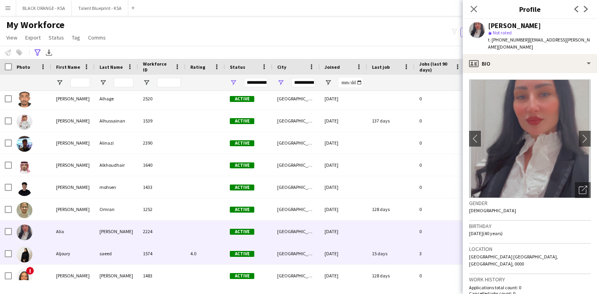
click at [189, 249] on div "4.0" at bounding box center [206, 254] width 40 height 22
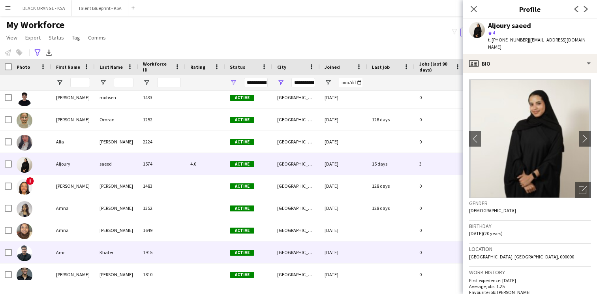
scroll to position [1059, 0]
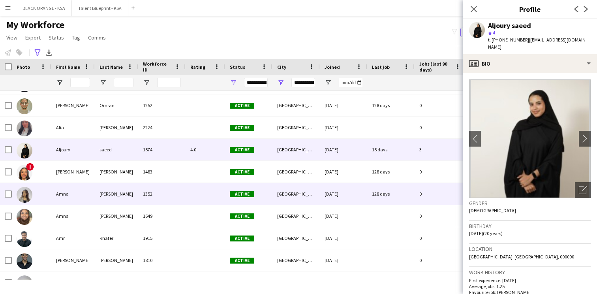
click at [182, 201] on div "1352" at bounding box center [161, 194] width 47 height 22
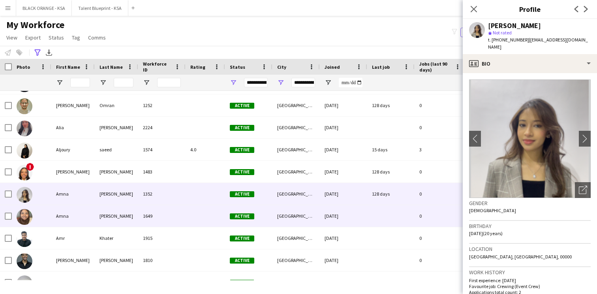
click at [180, 214] on div "1649" at bounding box center [161, 216] width 47 height 22
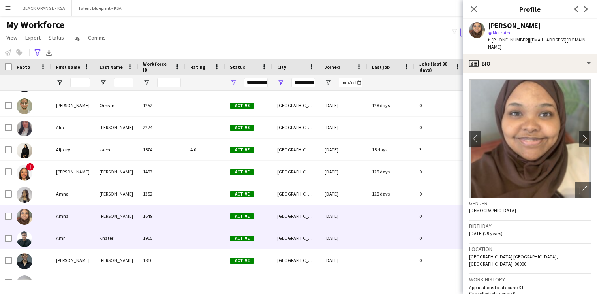
click at [178, 231] on div "1915" at bounding box center [161, 238] width 47 height 22
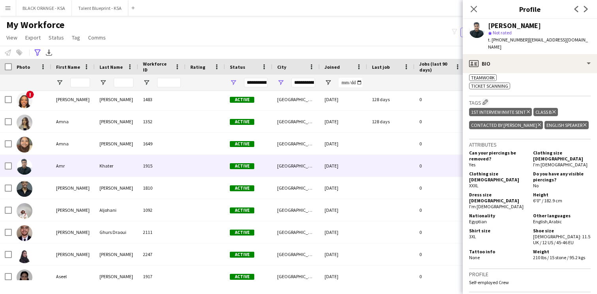
scroll to position [395, 0]
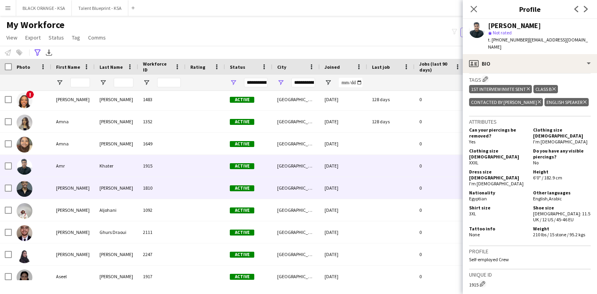
click at [185, 186] on div "1810" at bounding box center [161, 188] width 47 height 22
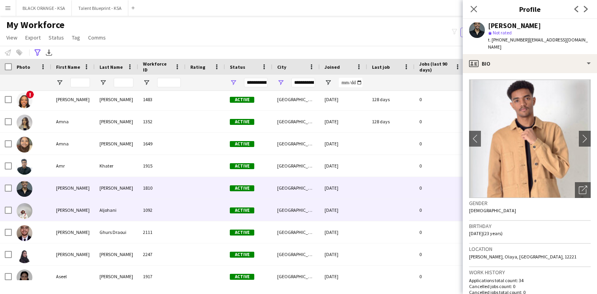
click at [183, 200] on div "1092" at bounding box center [161, 210] width 47 height 22
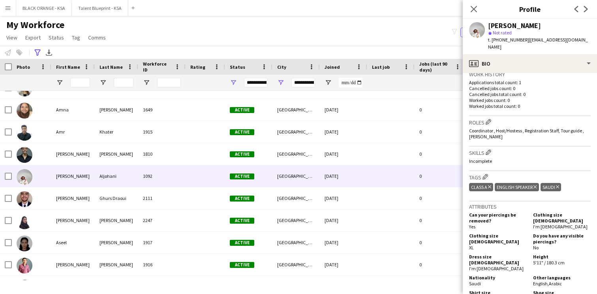
scroll to position [226, 0]
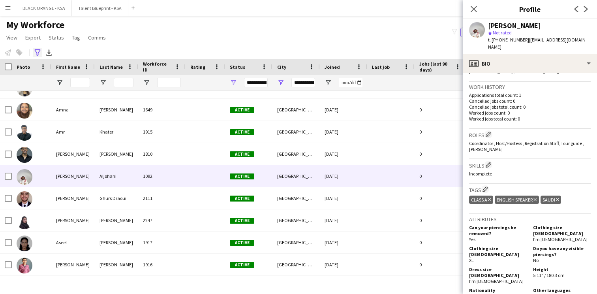
click at [38, 51] on icon "Advanced filters" at bounding box center [37, 52] width 6 height 6
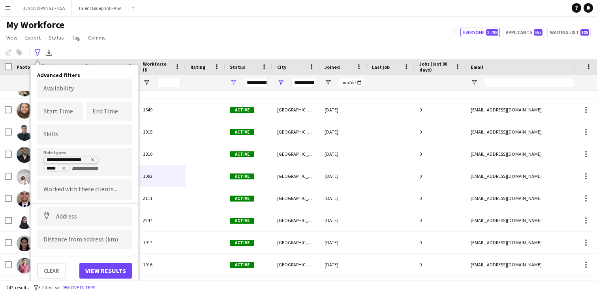
click at [92, 160] on icon "Remove tag" at bounding box center [93, 159] width 3 height 3
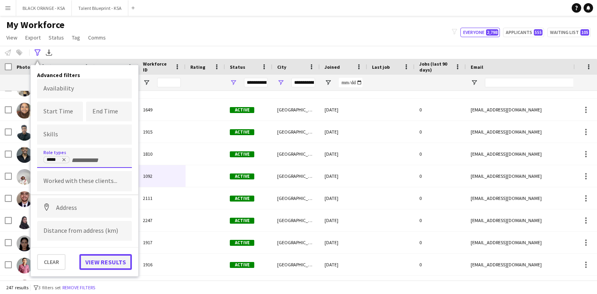
click at [101, 267] on button "View results" at bounding box center [105, 262] width 53 height 16
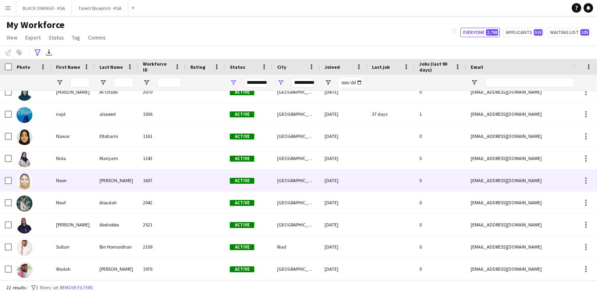
scroll to position [223, 0]
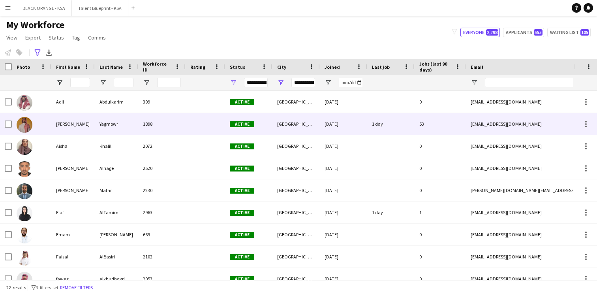
click at [102, 125] on div "Yagmowr" at bounding box center [116, 124] width 43 height 22
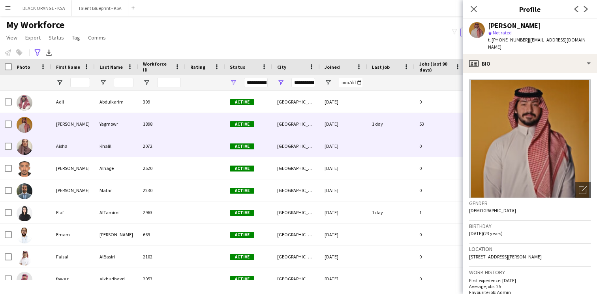
click at [104, 144] on div "Khalil" at bounding box center [116, 146] width 43 height 22
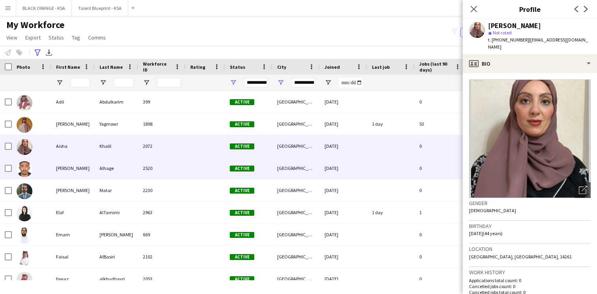
click at [101, 163] on div "Alhage" at bounding box center [116, 168] width 43 height 22
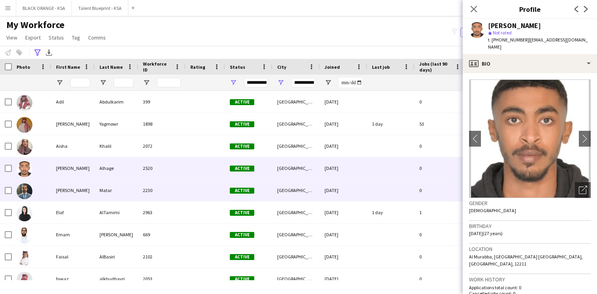
click at [100, 185] on div "Matar" at bounding box center [116, 190] width 43 height 22
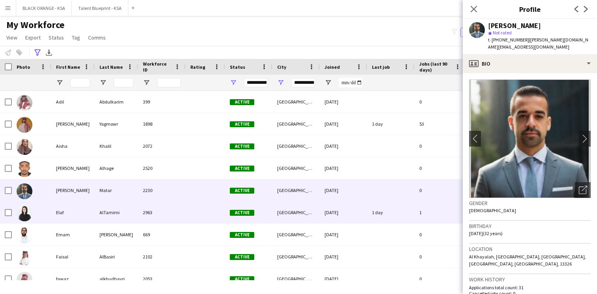
click at [96, 215] on div "AlTamimi" at bounding box center [116, 213] width 43 height 22
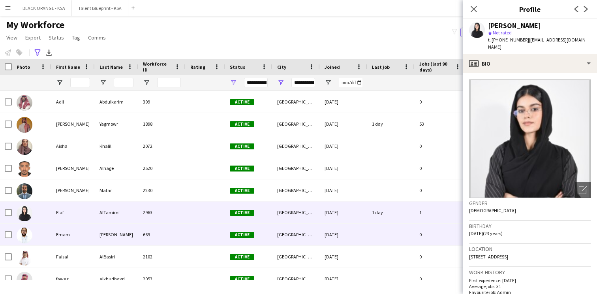
click at [98, 239] on div "[PERSON_NAME]" at bounding box center [116, 235] width 43 height 22
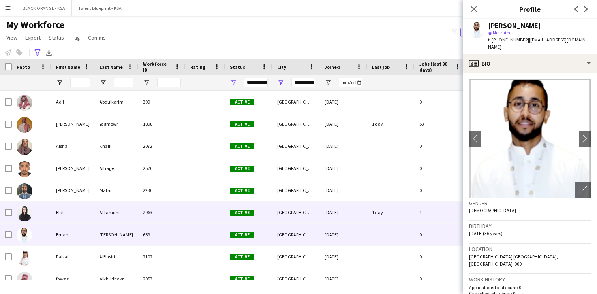
click at [100, 217] on div "AlTamimi" at bounding box center [116, 213] width 43 height 22
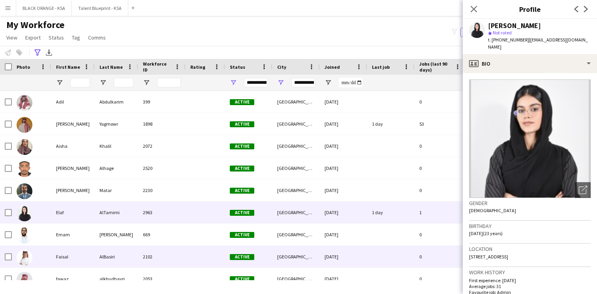
click at [101, 254] on div "AlBasiri" at bounding box center [116, 257] width 43 height 22
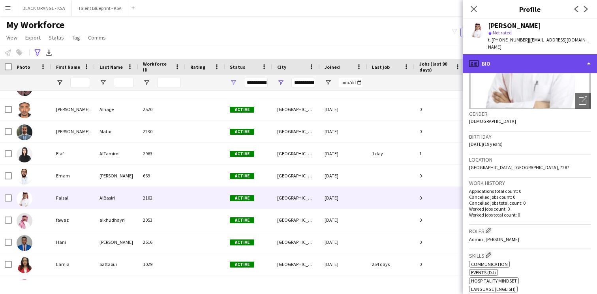
click at [524, 54] on div "profile Bio" at bounding box center [530, 63] width 134 height 19
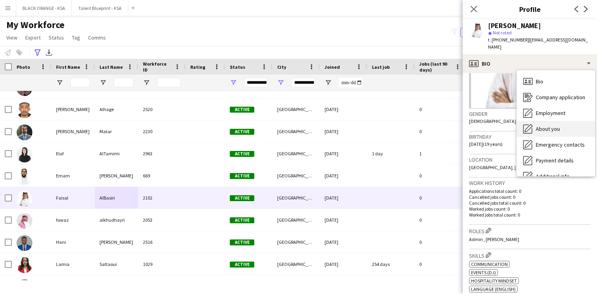
click at [540, 125] on span "About you" at bounding box center [548, 128] width 24 height 7
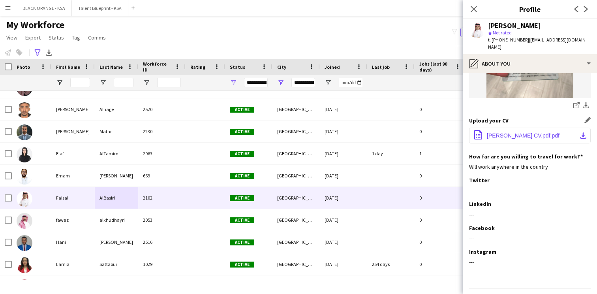
click at [513, 132] on span "Faisal Majed CV.pdf.pdf" at bounding box center [523, 135] width 73 height 6
drag, startPoint x: 523, startPoint y: 40, endPoint x: 493, endPoint y: 41, distance: 30.1
click at [493, 41] on span "t. +966500661084" at bounding box center [508, 40] width 41 height 6
copy span "+966500661084"
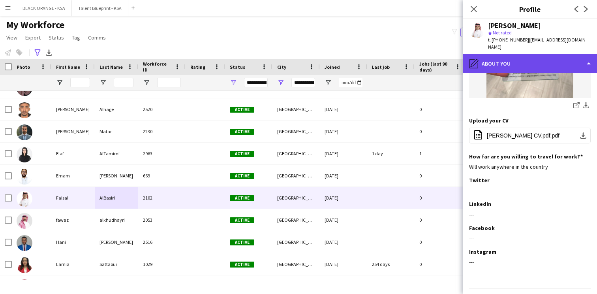
click at [527, 55] on div "pencil4 About you" at bounding box center [530, 63] width 134 height 19
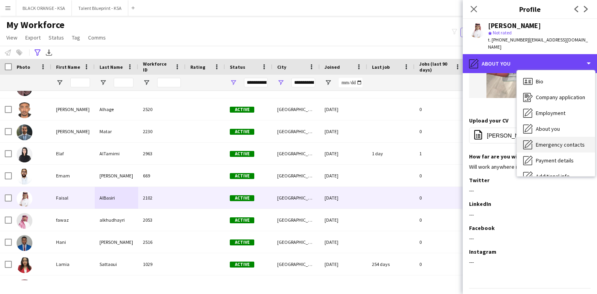
scroll to position [43, 0]
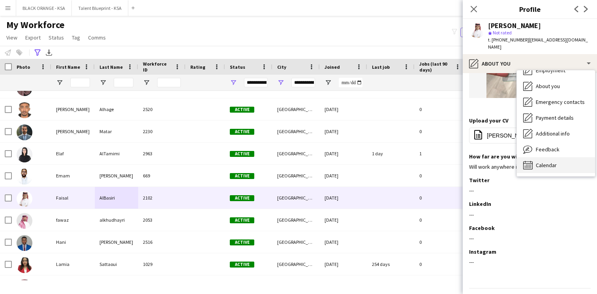
click at [539, 162] on span "Calendar" at bounding box center [546, 165] width 21 height 7
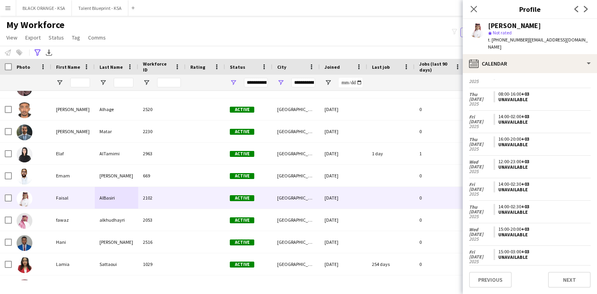
scroll to position [0, 0]
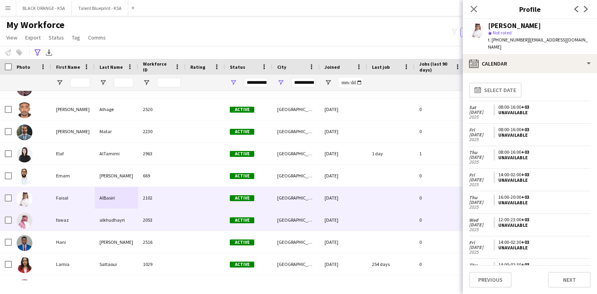
click at [292, 220] on div "[GEOGRAPHIC_DATA]" at bounding box center [296, 220] width 47 height 22
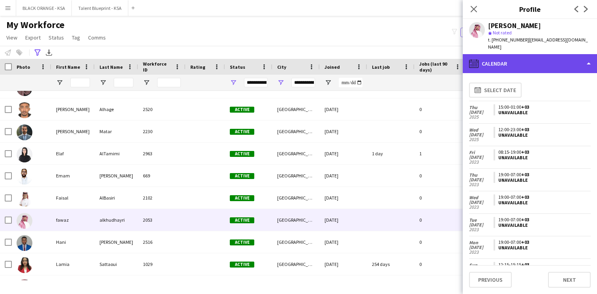
click at [518, 54] on div "calendar-full Calendar" at bounding box center [530, 63] width 134 height 19
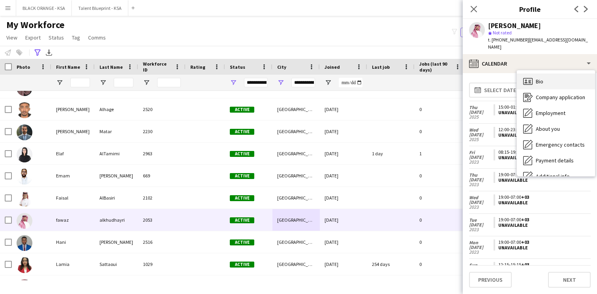
click at [543, 78] on span "Bio" at bounding box center [540, 81] width 8 height 7
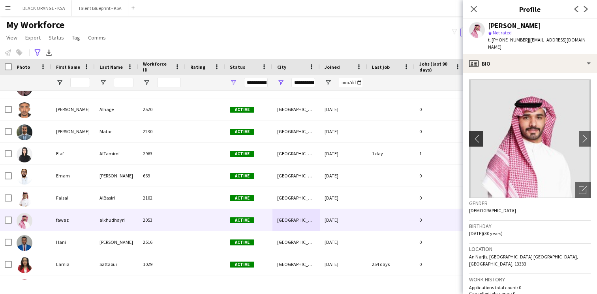
click at [479, 134] on app-icon "chevron-left" at bounding box center [475, 138] width 12 height 8
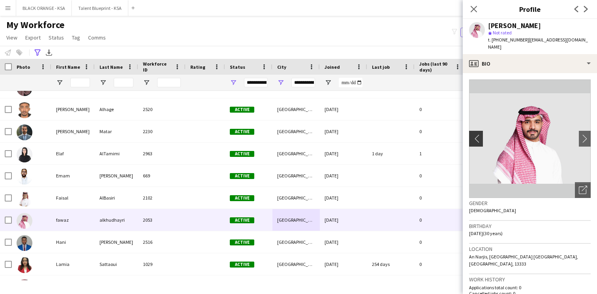
click at [479, 134] on app-icon "chevron-left" at bounding box center [475, 138] width 12 height 8
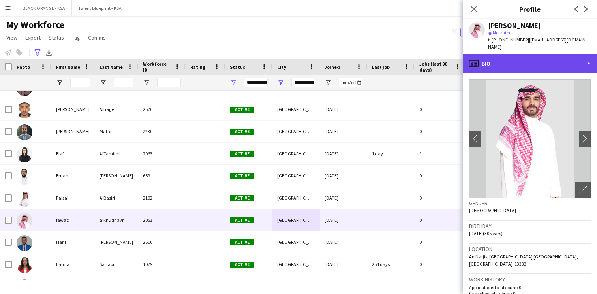
click at [518, 60] on div "profile Bio" at bounding box center [530, 63] width 134 height 19
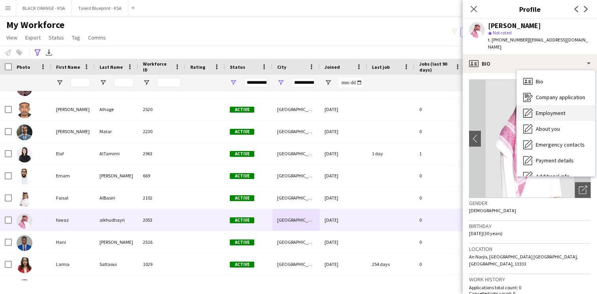
click at [542, 112] on div "Employment Employment" at bounding box center [556, 113] width 78 height 16
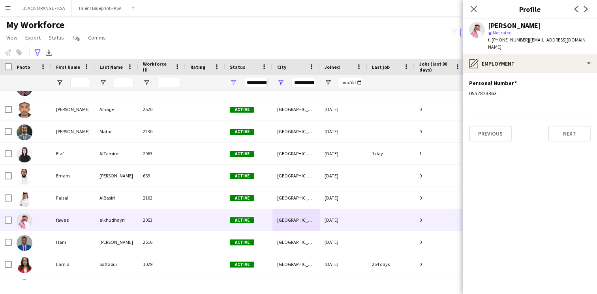
click at [535, 44] on div "fawaz alkhudhayri star Not rated t. +966557823363 | fawaz_36@hotmail.com" at bounding box center [530, 36] width 134 height 35
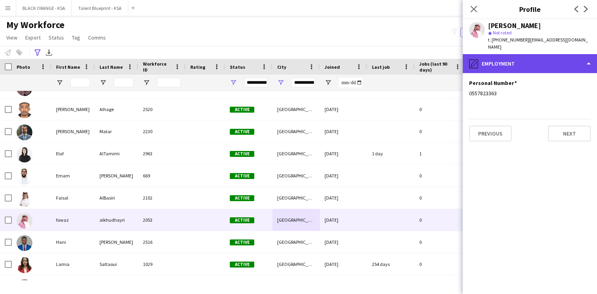
click at [534, 59] on div "pencil4 Employment" at bounding box center [530, 63] width 134 height 19
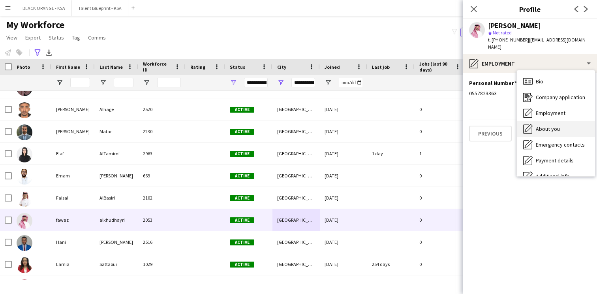
click at [543, 125] on span "About you" at bounding box center [548, 128] width 24 height 7
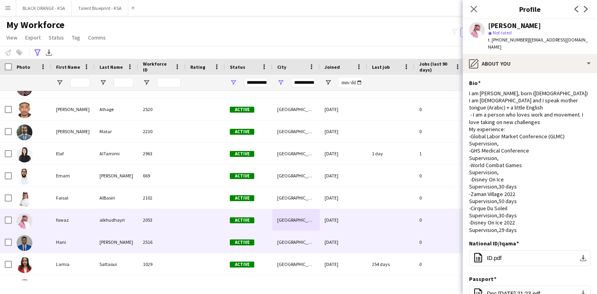
click at [336, 242] on div "17-09-2025" at bounding box center [343, 242] width 47 height 22
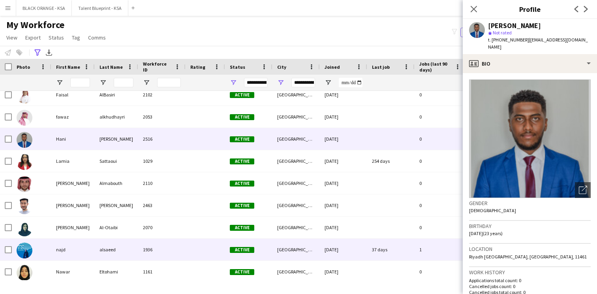
scroll to position [174, 0]
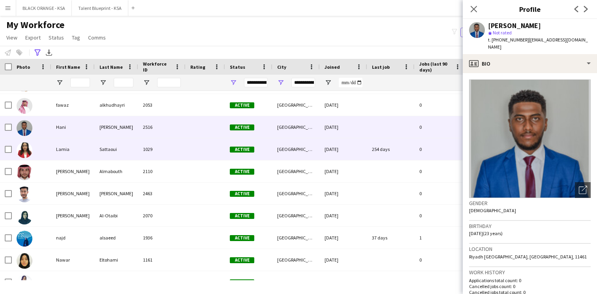
click at [304, 158] on div "[GEOGRAPHIC_DATA]" at bounding box center [296, 149] width 47 height 22
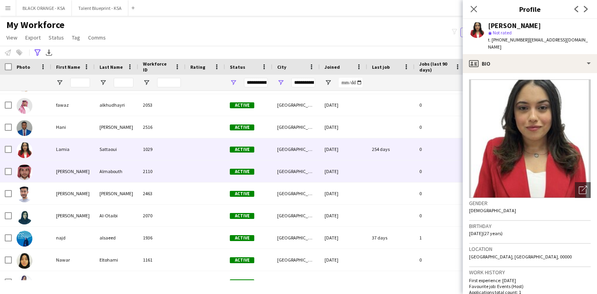
click at [297, 166] on div "[GEOGRAPHIC_DATA]" at bounding box center [296, 171] width 47 height 22
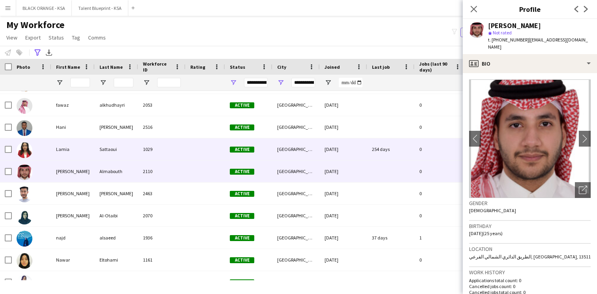
click at [283, 153] on div "[GEOGRAPHIC_DATA]" at bounding box center [296, 149] width 47 height 22
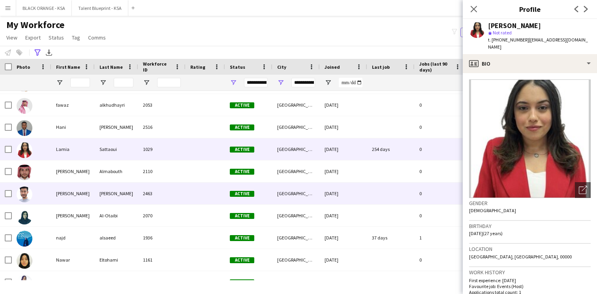
click at [281, 193] on div "[GEOGRAPHIC_DATA]" at bounding box center [296, 194] width 47 height 22
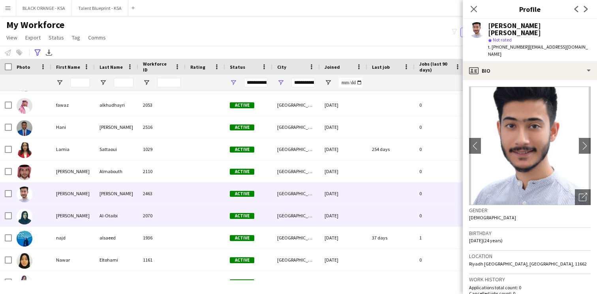
click at [294, 220] on div "[GEOGRAPHIC_DATA]" at bounding box center [296, 216] width 47 height 22
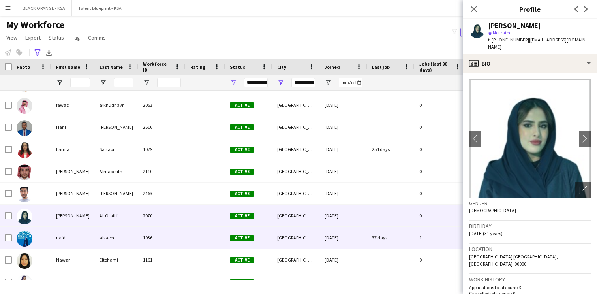
click at [292, 232] on div "[GEOGRAPHIC_DATA]" at bounding box center [296, 238] width 47 height 22
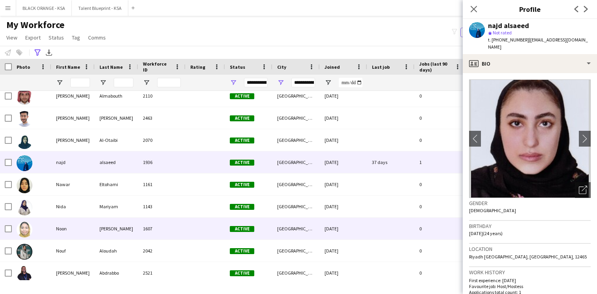
scroll to position [249, 0]
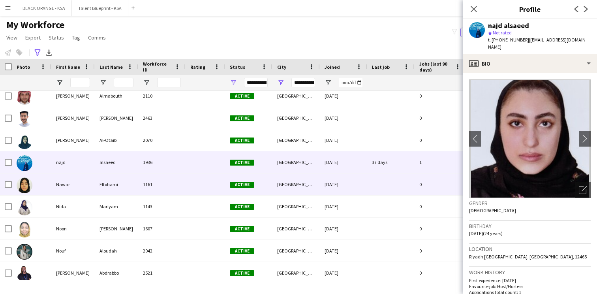
click at [290, 188] on div "[GEOGRAPHIC_DATA]" at bounding box center [296, 184] width 47 height 22
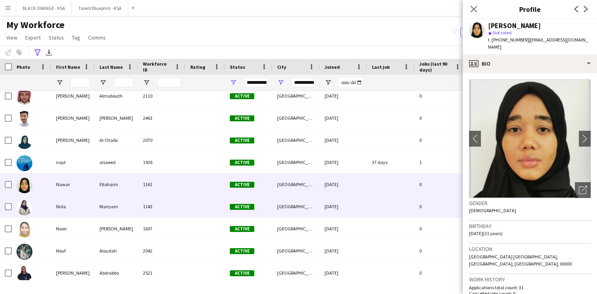
click at [281, 208] on div "[GEOGRAPHIC_DATA]" at bounding box center [296, 207] width 47 height 22
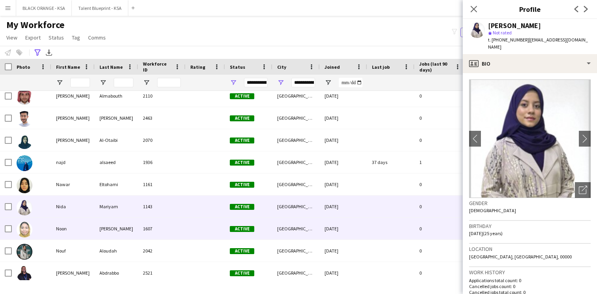
click at [275, 229] on div "[GEOGRAPHIC_DATA]" at bounding box center [296, 229] width 47 height 22
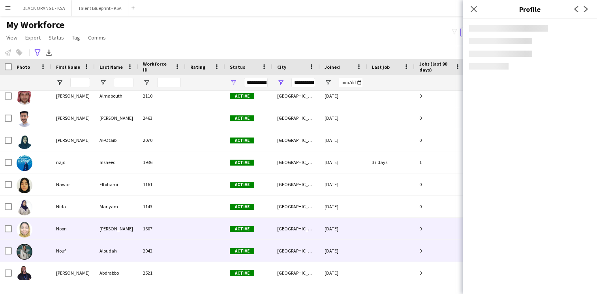
click at [273, 246] on div "[GEOGRAPHIC_DATA]" at bounding box center [296, 251] width 47 height 22
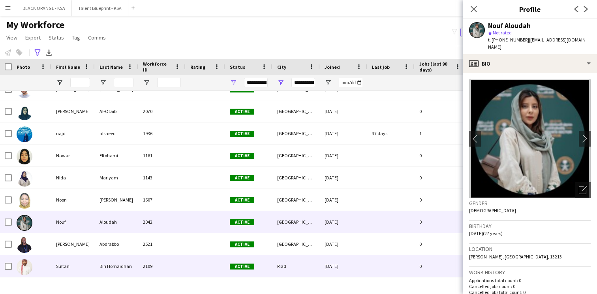
scroll to position [298, 0]
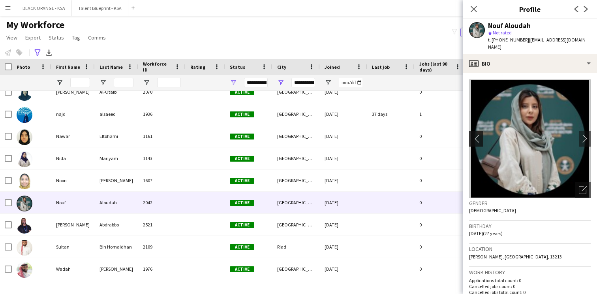
click at [477, 134] on app-icon "chevron-left" at bounding box center [475, 138] width 12 height 8
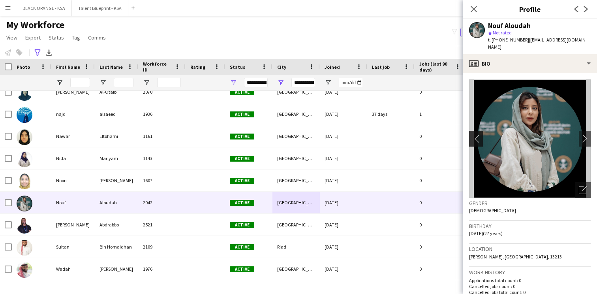
click at [477, 134] on app-icon "chevron-left" at bounding box center [475, 138] width 12 height 8
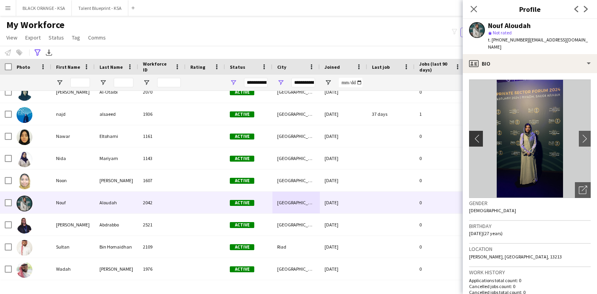
click at [477, 134] on app-icon "chevron-left" at bounding box center [475, 138] width 12 height 8
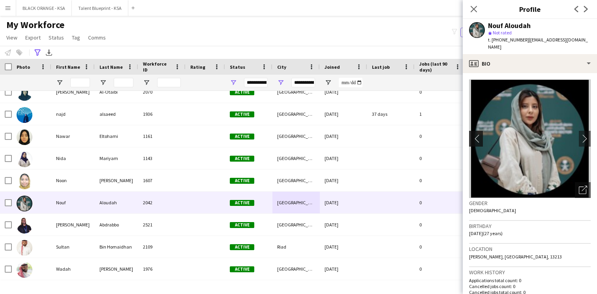
click at [477, 134] on app-icon "chevron-left" at bounding box center [475, 138] width 12 height 8
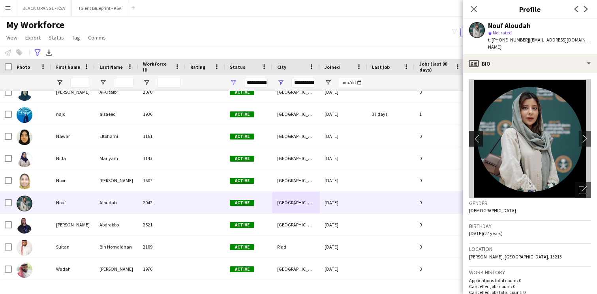
click at [477, 134] on app-icon "chevron-left" at bounding box center [475, 138] width 12 height 8
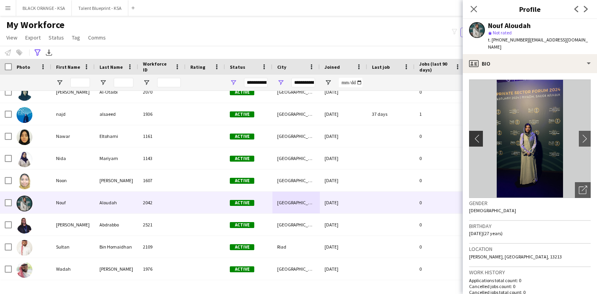
click at [477, 134] on app-icon "chevron-left" at bounding box center [475, 138] width 12 height 8
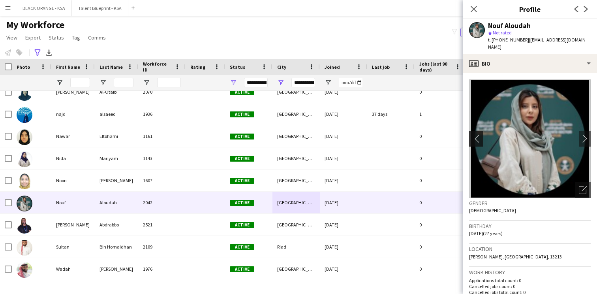
click at [477, 134] on app-icon "chevron-left" at bounding box center [475, 138] width 12 height 8
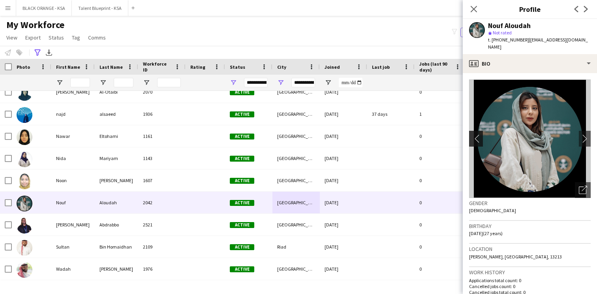
click at [477, 134] on app-icon "chevron-left" at bounding box center [475, 138] width 12 height 8
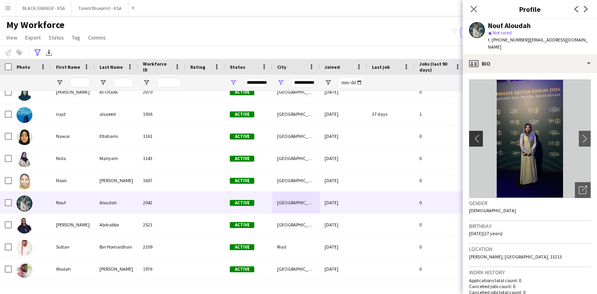
click at [477, 134] on app-icon "chevron-left" at bounding box center [475, 138] width 12 height 8
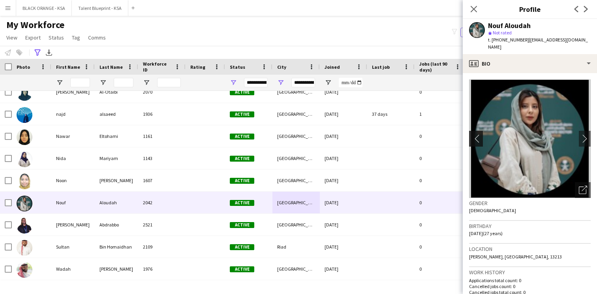
click at [477, 134] on app-icon "chevron-left" at bounding box center [475, 138] width 12 height 8
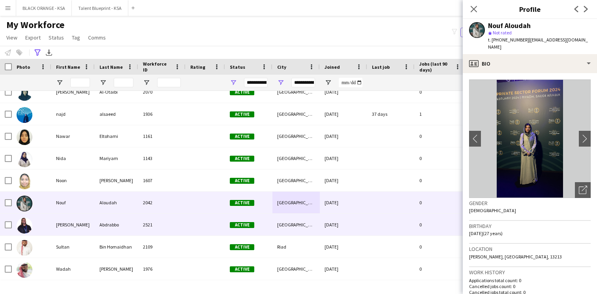
click at [282, 231] on div "[GEOGRAPHIC_DATA]" at bounding box center [296, 225] width 47 height 22
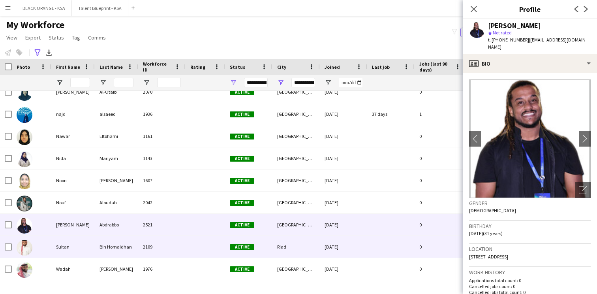
click at [264, 249] on div "Active" at bounding box center [248, 247] width 47 height 22
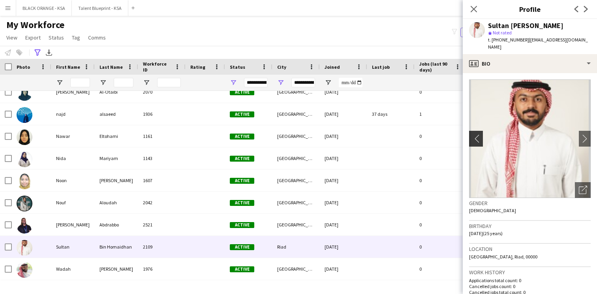
click at [478, 134] on app-icon "chevron-left" at bounding box center [475, 138] width 12 height 8
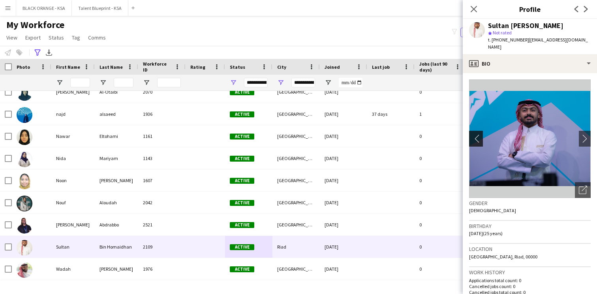
click at [478, 134] on app-icon "chevron-left" at bounding box center [475, 138] width 12 height 8
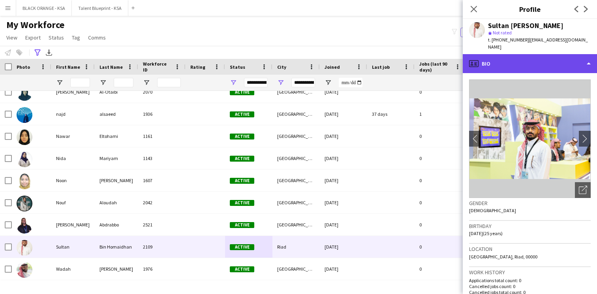
click at [533, 56] on div "profile Bio" at bounding box center [530, 63] width 134 height 19
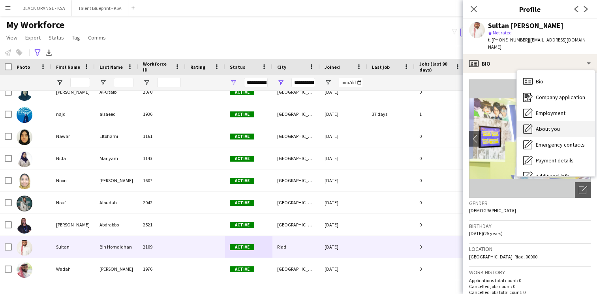
click at [538, 121] on div "About you About you" at bounding box center [556, 129] width 78 height 16
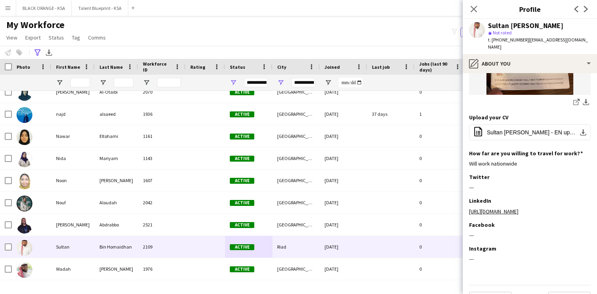
scroll to position [308, 0]
click at [518, 129] on button "office-file-sheet Sultan Bin Homaidhan - EN updated.pdf download-bottom" at bounding box center [530, 133] width 122 height 16
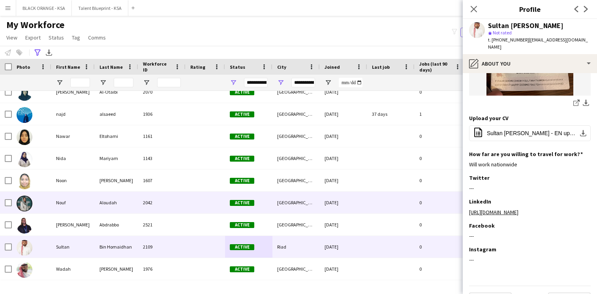
click at [174, 209] on div "2042" at bounding box center [161, 203] width 47 height 22
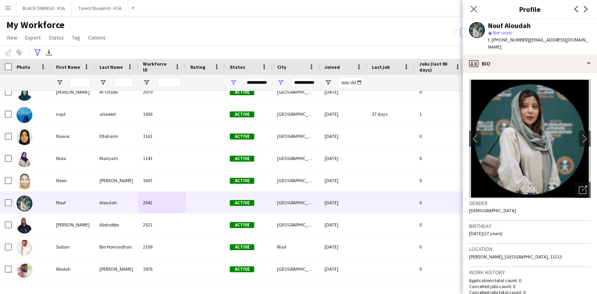
drag, startPoint x: 523, startPoint y: 40, endPoint x: 493, endPoint y: 39, distance: 30.4
click at [493, 39] on span "t. +966557573215" at bounding box center [508, 40] width 41 height 6
copy span "+966557573215"
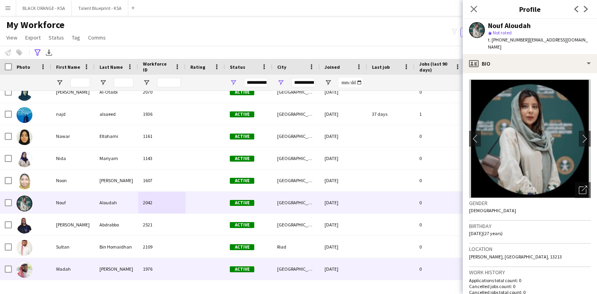
click at [279, 275] on div "[GEOGRAPHIC_DATA]" at bounding box center [296, 269] width 47 height 22
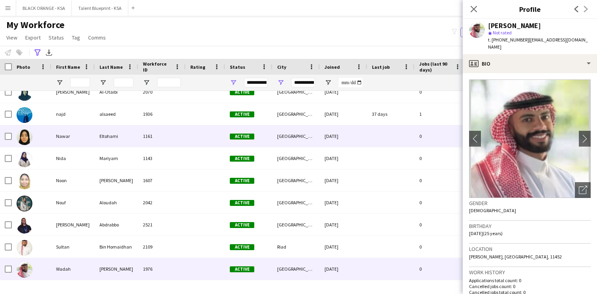
scroll to position [0, 0]
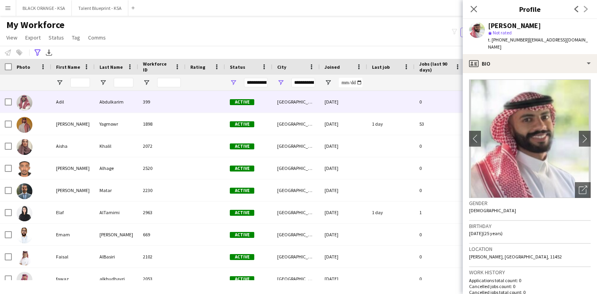
click at [257, 105] on div "Active" at bounding box center [248, 102] width 47 height 22
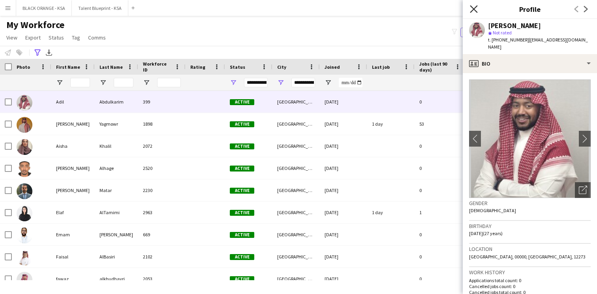
click at [474, 9] on icon at bounding box center [474, 9] width 8 height 8
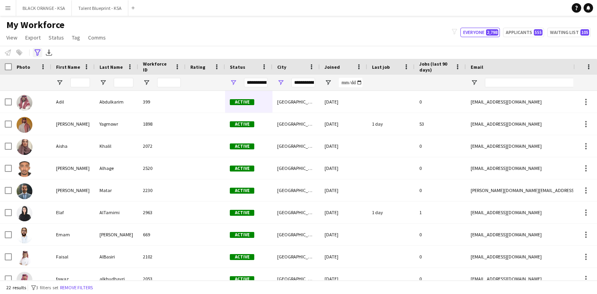
click at [40, 52] on icon "Advanced filters" at bounding box center [37, 52] width 6 height 6
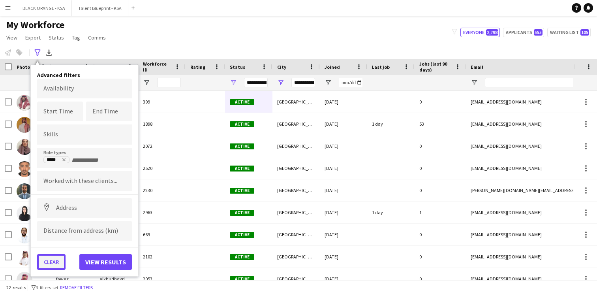
click at [53, 261] on button "Clear" at bounding box center [51, 262] width 28 height 16
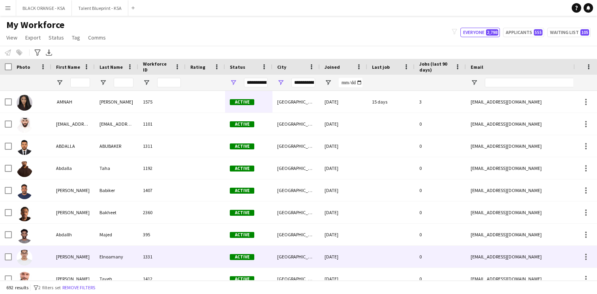
type input "**********"
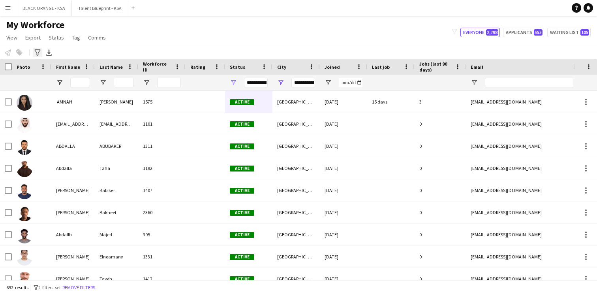
click at [37, 53] on icon at bounding box center [37, 52] width 6 height 6
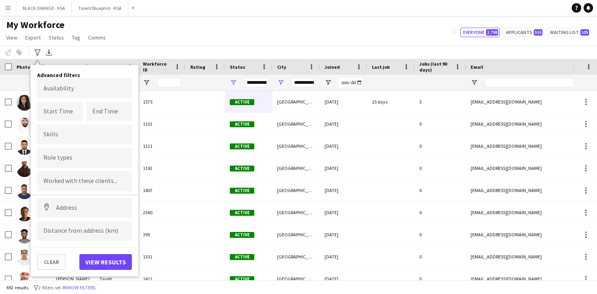
click at [76, 155] on form at bounding box center [84, 157] width 82 height 8
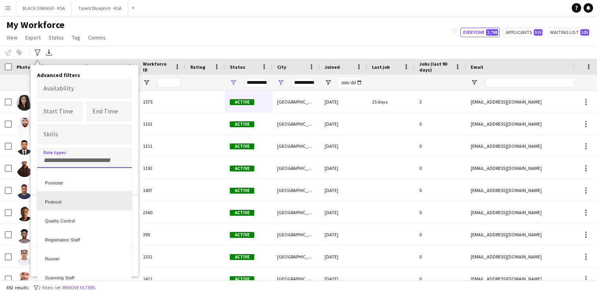
scroll to position [285, 0]
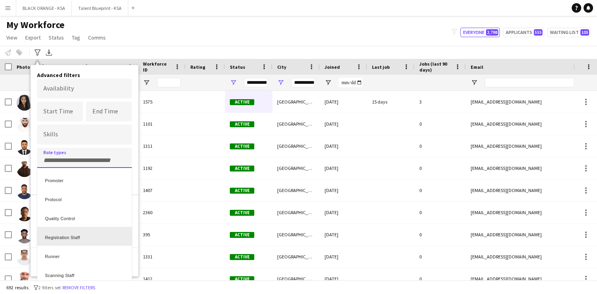
click at [68, 233] on div "Registration Staff" at bounding box center [84, 236] width 95 height 19
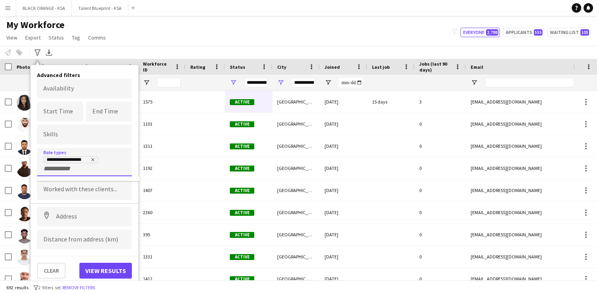
scroll to position [0, 0]
click at [105, 271] on button "View results" at bounding box center [105, 271] width 53 height 16
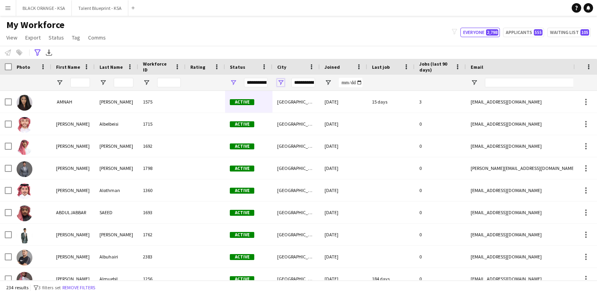
click at [281, 80] on span "Open Filter Menu" at bounding box center [280, 82] width 7 height 7
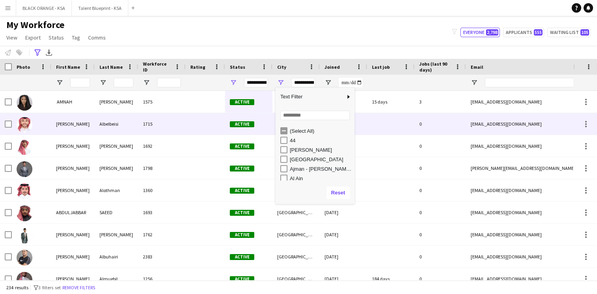
click at [256, 122] on div "Active" at bounding box center [248, 124] width 47 height 22
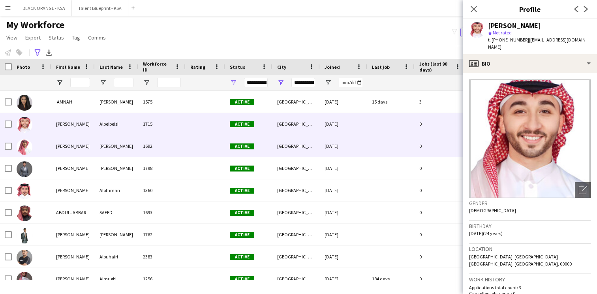
click at [286, 154] on div "[GEOGRAPHIC_DATA]" at bounding box center [296, 146] width 47 height 22
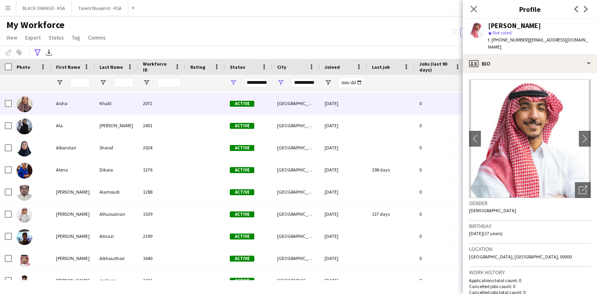
scroll to position [1180, 0]
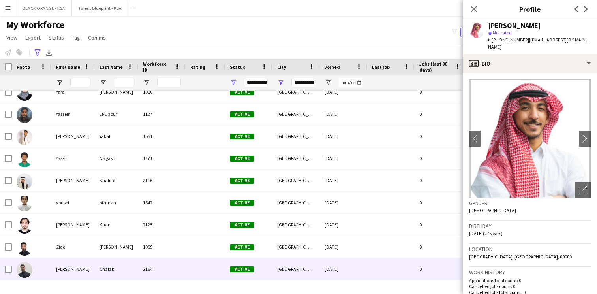
click at [256, 274] on div "Active" at bounding box center [248, 269] width 47 height 22
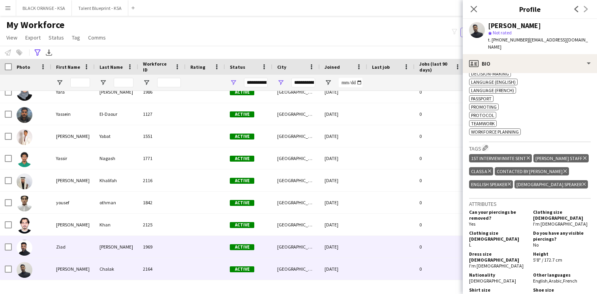
click at [294, 249] on div "[GEOGRAPHIC_DATA]" at bounding box center [296, 247] width 47 height 22
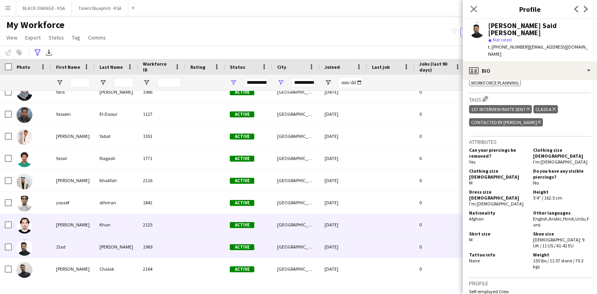
click at [328, 229] on div "[DATE]" at bounding box center [343, 225] width 47 height 22
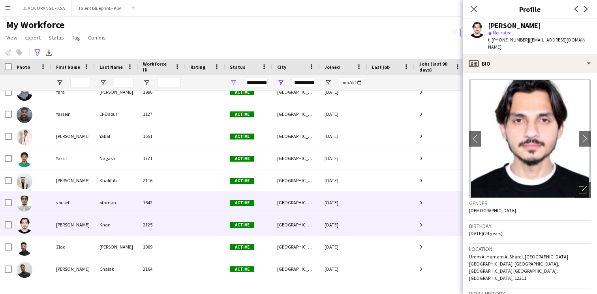
click at [326, 202] on div "[DATE]" at bounding box center [343, 203] width 47 height 22
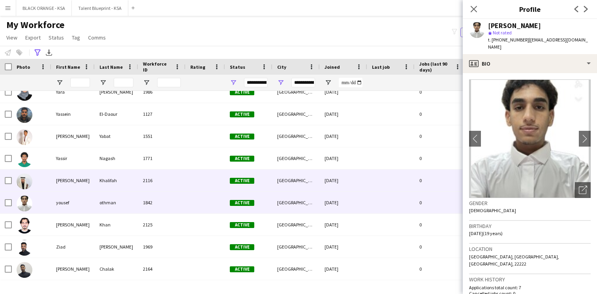
click at [322, 173] on div "[DATE]" at bounding box center [343, 181] width 47 height 22
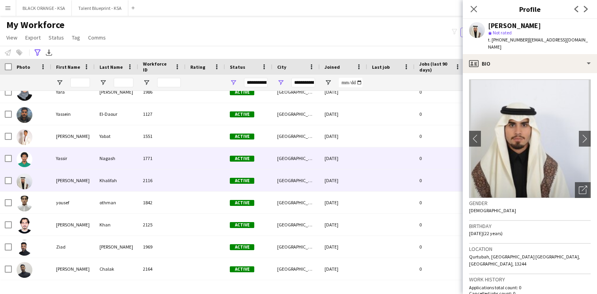
click at [312, 159] on div "[GEOGRAPHIC_DATA]" at bounding box center [296, 158] width 47 height 22
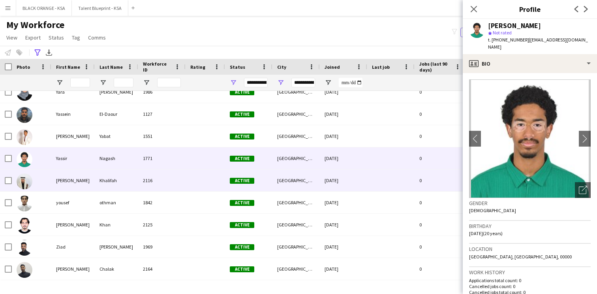
click at [300, 183] on div "[GEOGRAPHIC_DATA]" at bounding box center [296, 181] width 47 height 22
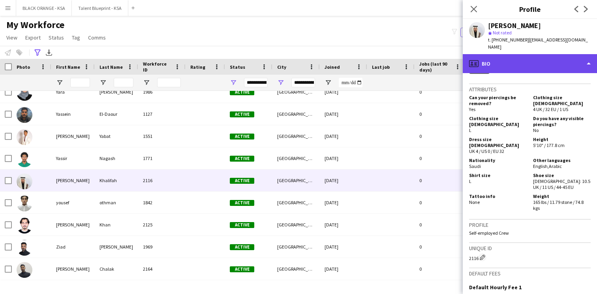
click at [525, 54] on div "profile Bio" at bounding box center [530, 63] width 134 height 19
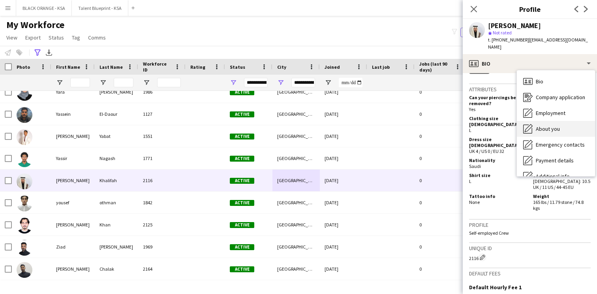
click at [530, 121] on div "About you About you" at bounding box center [556, 129] width 78 height 16
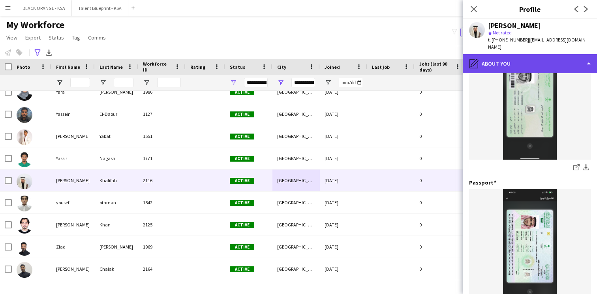
click at [516, 55] on div "pencil4 About you" at bounding box center [530, 63] width 134 height 19
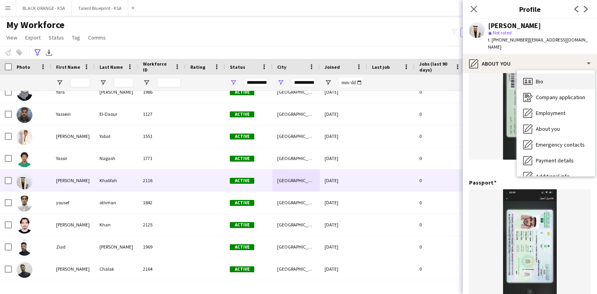
click at [540, 73] on div "Bio Bio" at bounding box center [556, 81] width 78 height 16
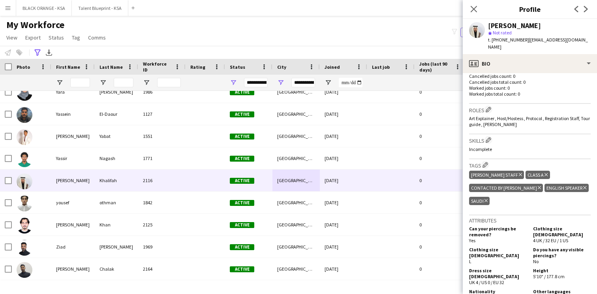
drag, startPoint x: 523, startPoint y: 41, endPoint x: 492, endPoint y: 43, distance: 30.9
click at [492, 43] on div "t. +966543502051 | yousefalghufily@gmail.com" at bounding box center [539, 43] width 103 height 14
copy span "+966543502051"
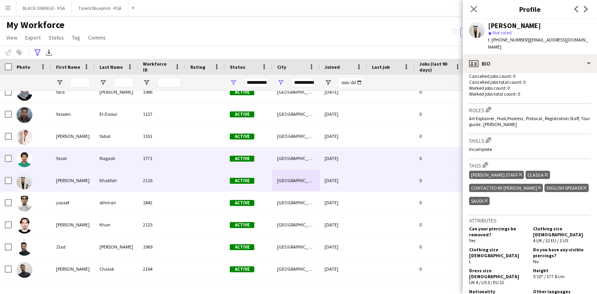
click at [298, 162] on div "[GEOGRAPHIC_DATA]" at bounding box center [296, 158] width 47 height 22
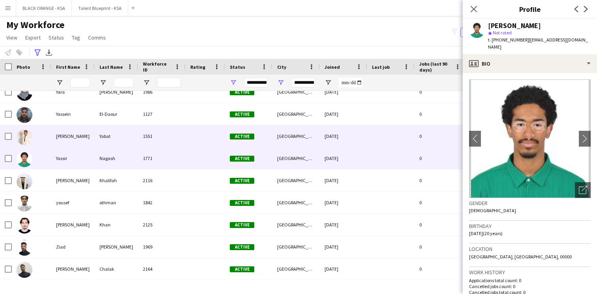
click at [320, 140] on div "21-05-2025" at bounding box center [343, 136] width 47 height 22
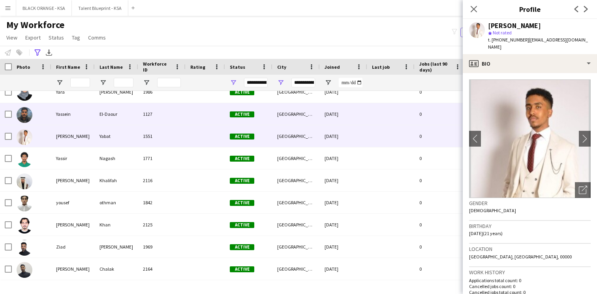
click at [348, 116] on div "[DATE]" at bounding box center [343, 114] width 47 height 22
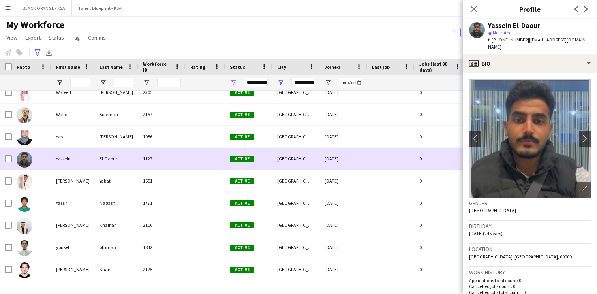
scroll to position [4941, 0]
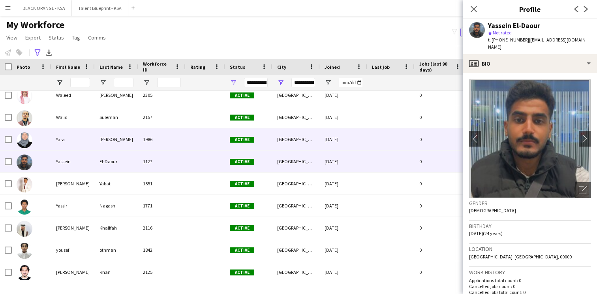
click at [312, 149] on div "[GEOGRAPHIC_DATA]" at bounding box center [296, 139] width 47 height 22
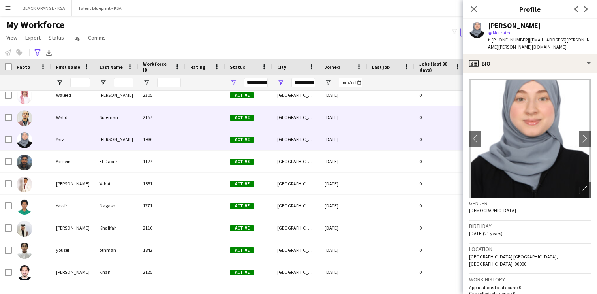
click at [299, 119] on div "[GEOGRAPHIC_DATA]" at bounding box center [296, 117] width 47 height 22
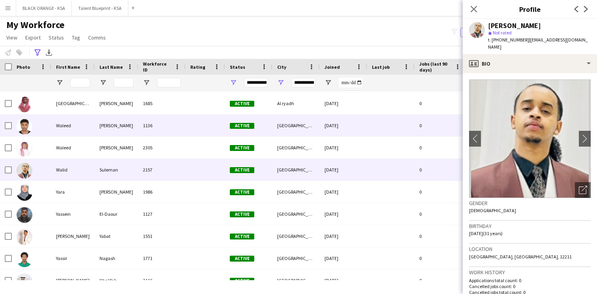
scroll to position [4888, 0]
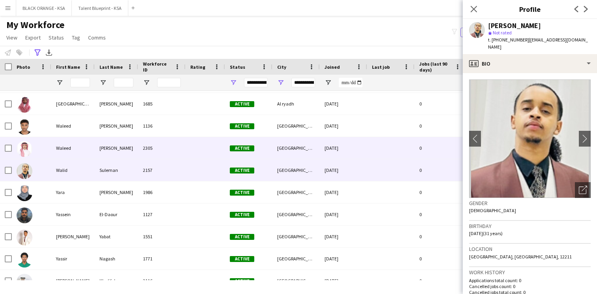
click at [280, 156] on div "[GEOGRAPHIC_DATA]" at bounding box center [296, 148] width 47 height 22
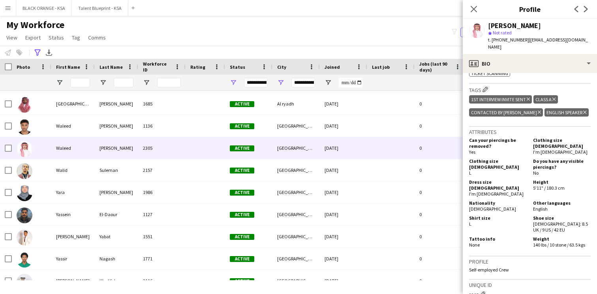
scroll to position [386, 0]
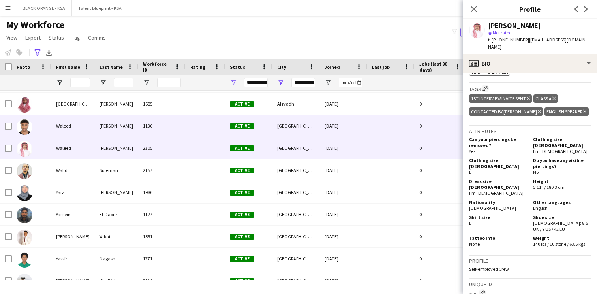
click at [269, 122] on div "Active" at bounding box center [248, 126] width 47 height 22
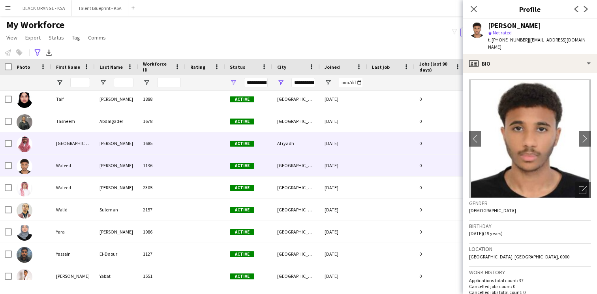
scroll to position [4841, 0]
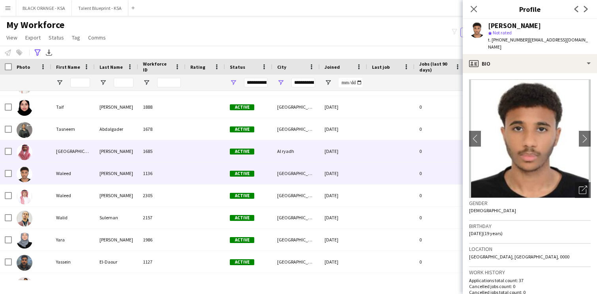
click at [249, 151] on span "Active" at bounding box center [242, 152] width 24 height 6
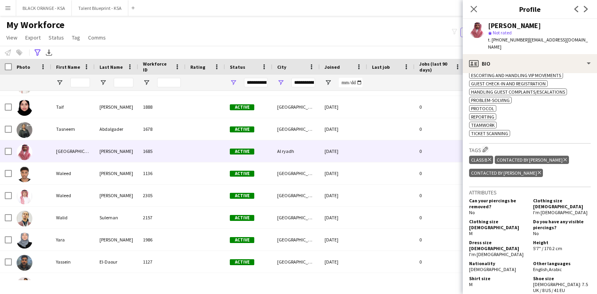
scroll to position [311, 0]
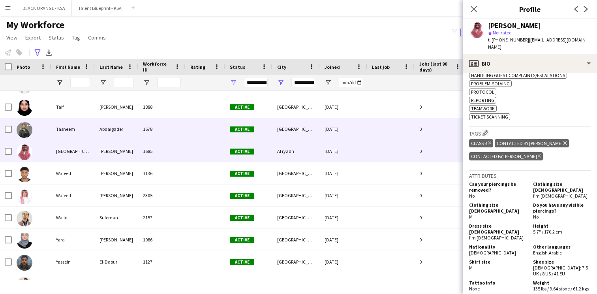
click at [239, 137] on div "Active" at bounding box center [248, 129] width 47 height 22
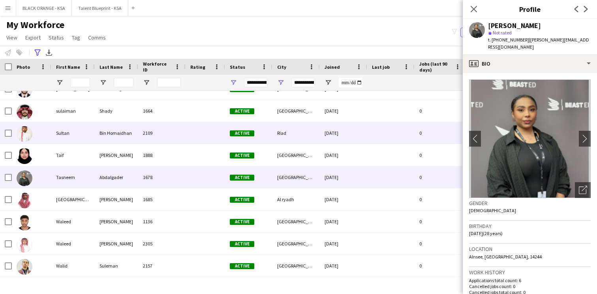
scroll to position [4784, 0]
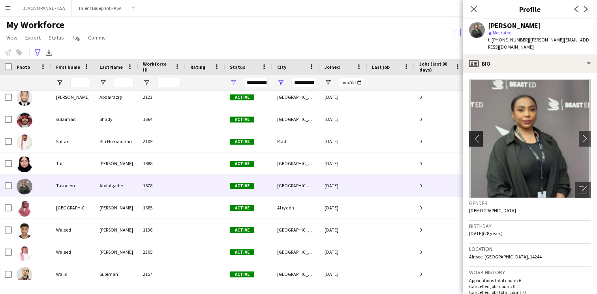
click at [473, 137] on app-icon "chevron-left" at bounding box center [475, 138] width 12 height 8
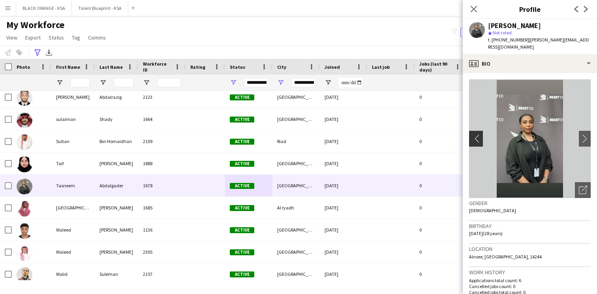
click at [473, 137] on app-icon "chevron-left" at bounding box center [475, 138] width 12 height 8
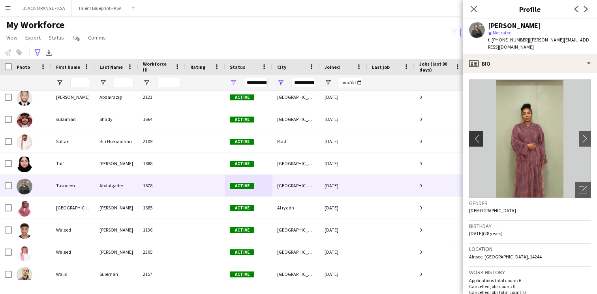
click at [473, 137] on app-icon "chevron-left" at bounding box center [475, 138] width 12 height 8
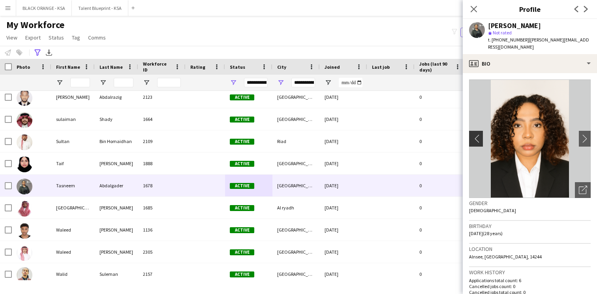
click at [473, 137] on app-icon "chevron-left" at bounding box center [475, 138] width 12 height 8
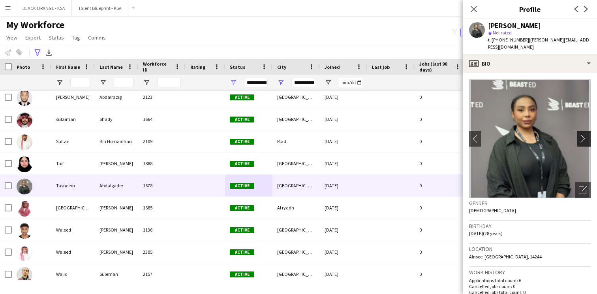
click at [579, 141] on app-icon "chevron-right" at bounding box center [585, 138] width 12 height 8
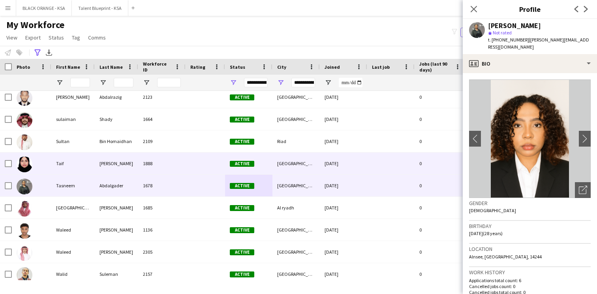
click at [125, 172] on div "Shokralla" at bounding box center [116, 164] width 43 height 22
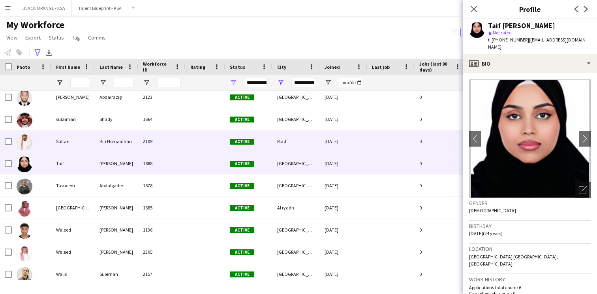
click at [169, 145] on div "2109" at bounding box center [161, 141] width 47 height 22
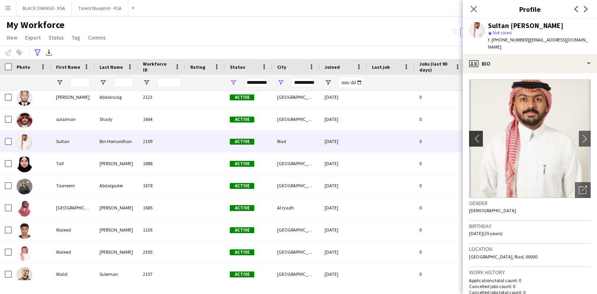
click at [478, 134] on app-icon "chevron-left" at bounding box center [475, 138] width 12 height 8
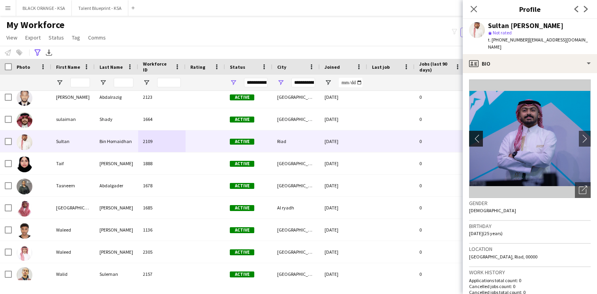
click at [478, 134] on app-icon "chevron-left" at bounding box center [475, 138] width 12 height 8
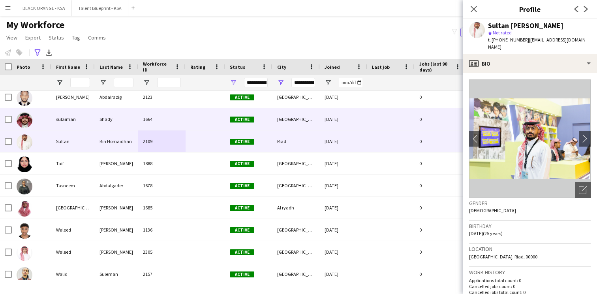
click at [156, 118] on div "1664" at bounding box center [161, 119] width 47 height 22
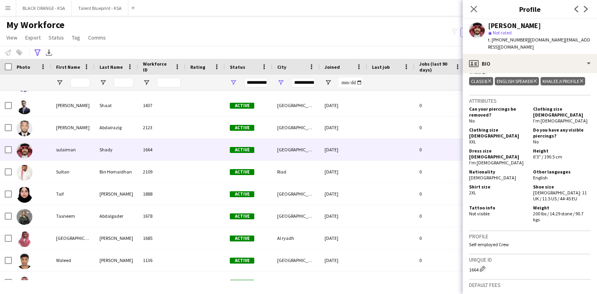
scroll to position [320, 0]
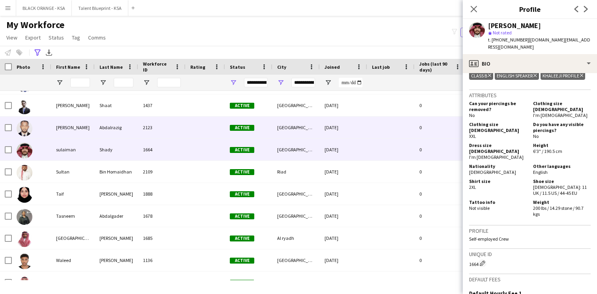
click at [207, 134] on div at bounding box center [206, 128] width 40 height 22
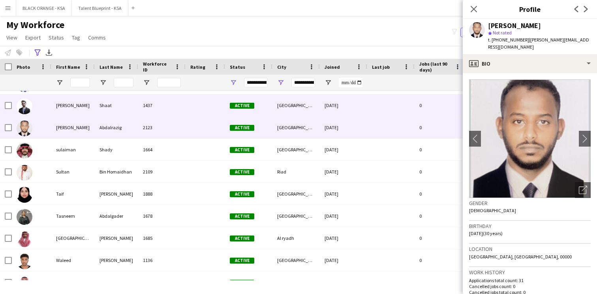
click at [195, 111] on div at bounding box center [206, 105] width 40 height 22
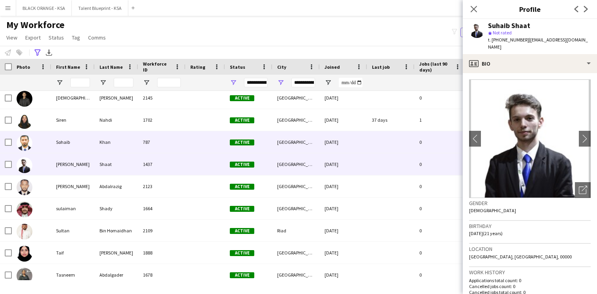
click at [177, 138] on div "787" at bounding box center [161, 142] width 47 height 22
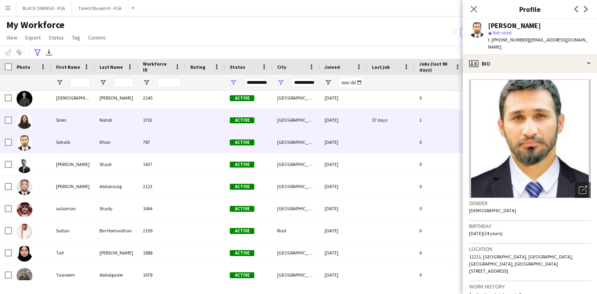
click at [179, 124] on div "1702" at bounding box center [161, 120] width 47 height 22
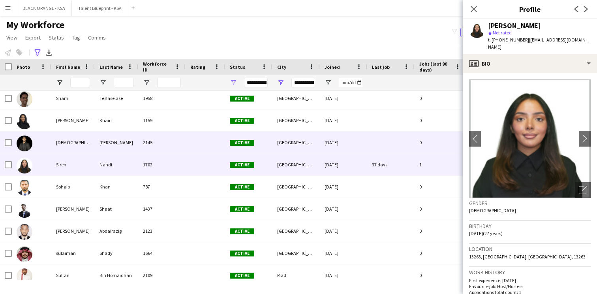
click at [170, 142] on div "2145" at bounding box center [161, 143] width 47 height 22
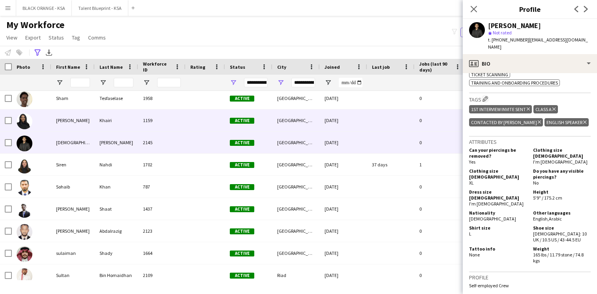
click at [280, 127] on div "[GEOGRAPHIC_DATA]" at bounding box center [296, 120] width 47 height 22
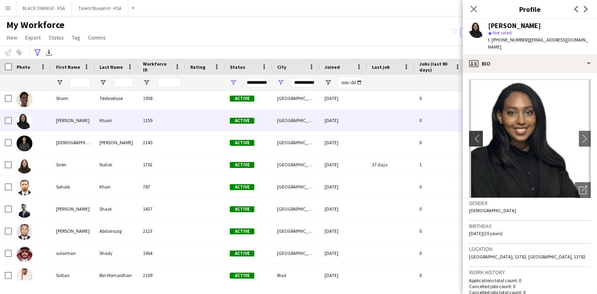
click at [480, 134] on app-icon "chevron-left" at bounding box center [475, 138] width 12 height 8
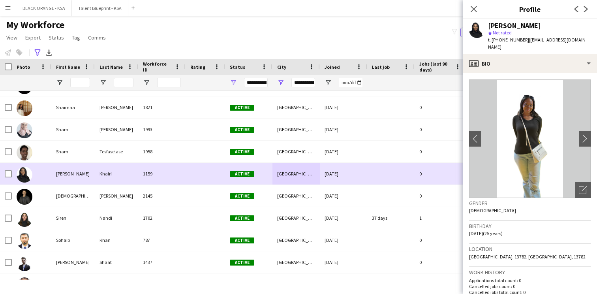
scroll to position [4597, 0]
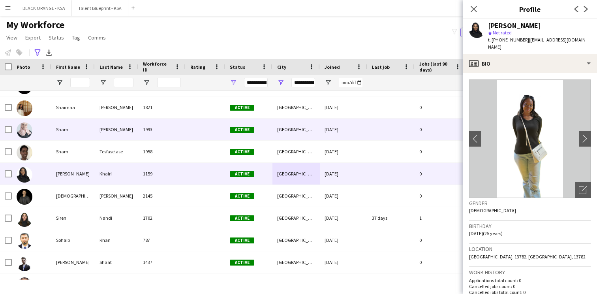
click at [183, 135] on div "1993" at bounding box center [161, 130] width 47 height 22
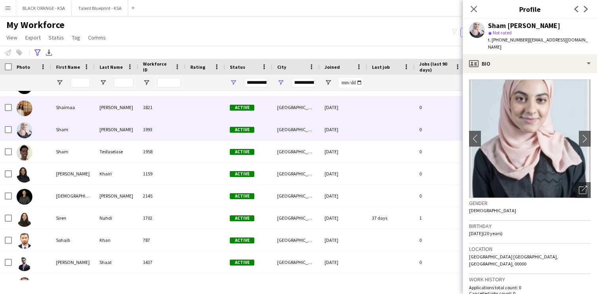
click at [187, 118] on div at bounding box center [206, 107] width 40 height 22
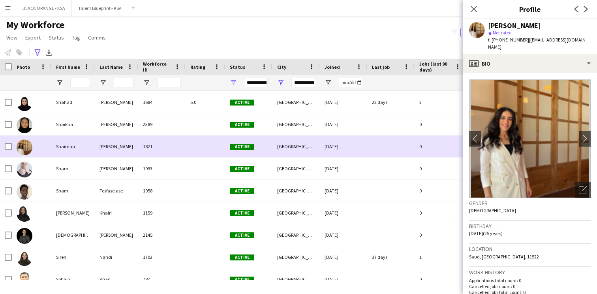
scroll to position [4551, 0]
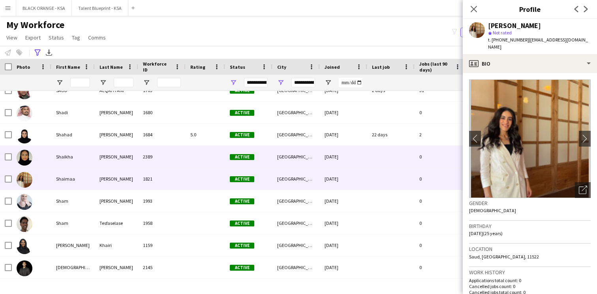
click at [175, 155] on div "2389" at bounding box center [161, 157] width 47 height 22
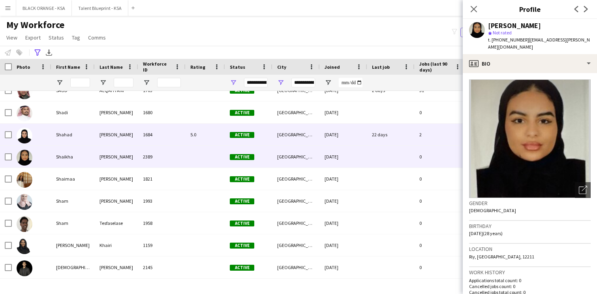
click at [183, 142] on div "1684" at bounding box center [161, 135] width 47 height 22
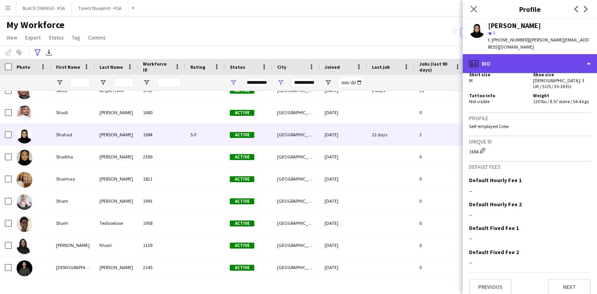
click at [519, 55] on div "profile Bio" at bounding box center [530, 63] width 134 height 19
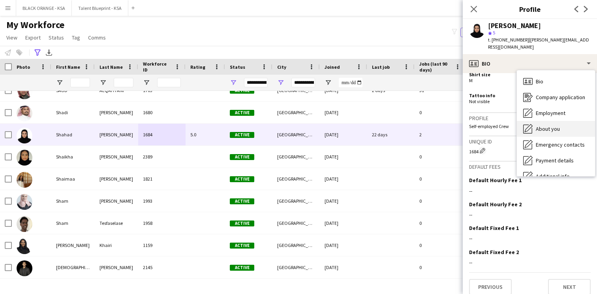
click at [535, 121] on div "About you About you" at bounding box center [556, 129] width 78 height 16
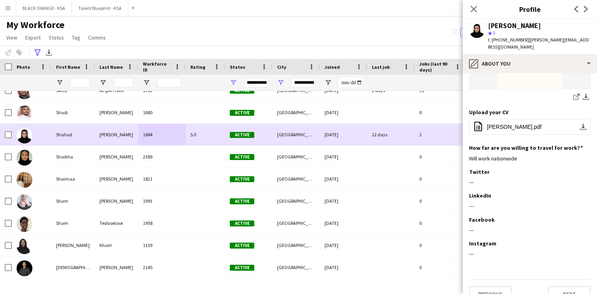
scroll to position [4478, 0]
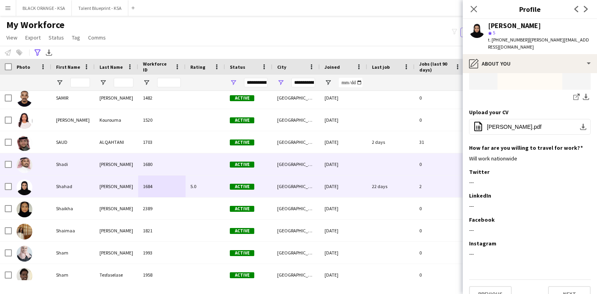
click at [199, 161] on div at bounding box center [206, 164] width 40 height 22
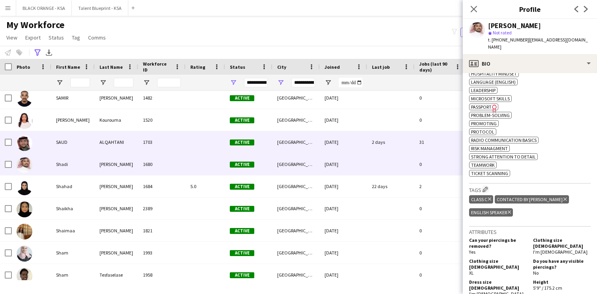
click at [180, 145] on div "1703" at bounding box center [161, 142] width 47 height 22
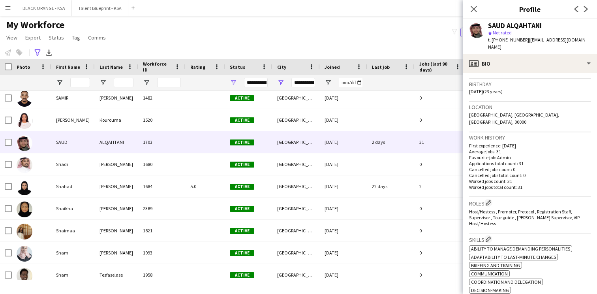
scroll to position [0, 0]
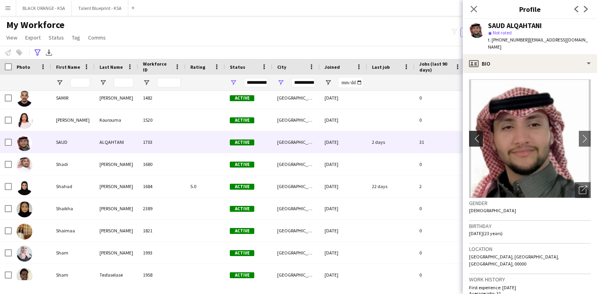
click at [478, 134] on app-icon "chevron-left" at bounding box center [475, 138] width 12 height 8
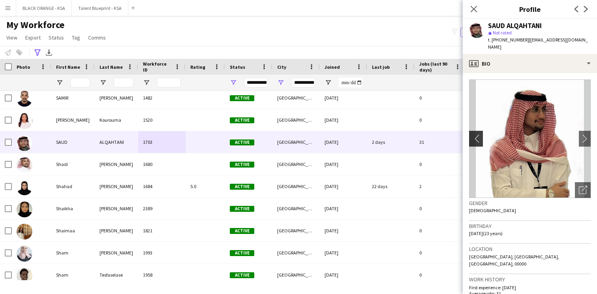
click at [478, 134] on app-icon "chevron-left" at bounding box center [475, 138] width 12 height 8
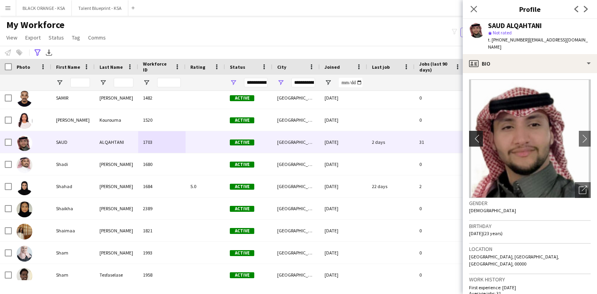
click at [478, 134] on app-icon "chevron-left" at bounding box center [475, 138] width 12 height 8
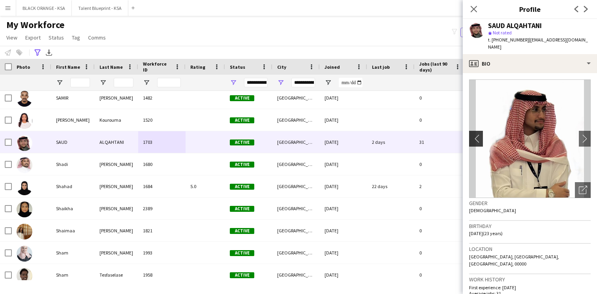
click at [478, 134] on app-icon "chevron-left" at bounding box center [475, 138] width 12 height 8
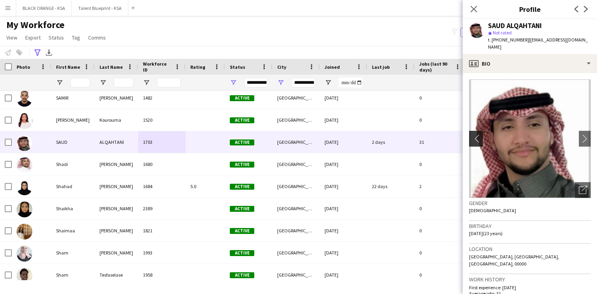
click at [478, 134] on app-icon "chevron-left" at bounding box center [475, 138] width 12 height 8
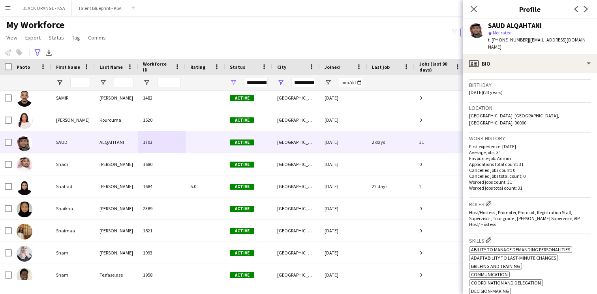
scroll to position [141, 0]
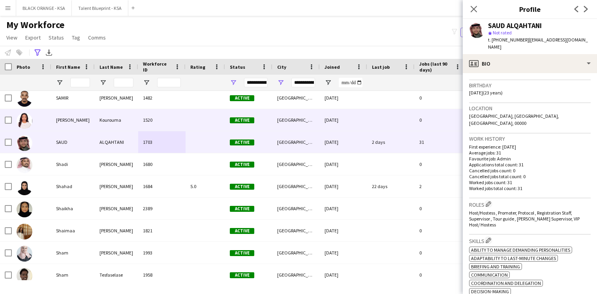
click at [193, 125] on div at bounding box center [206, 120] width 40 height 22
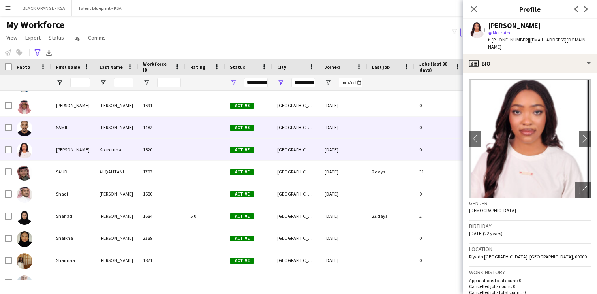
scroll to position [4428, 0]
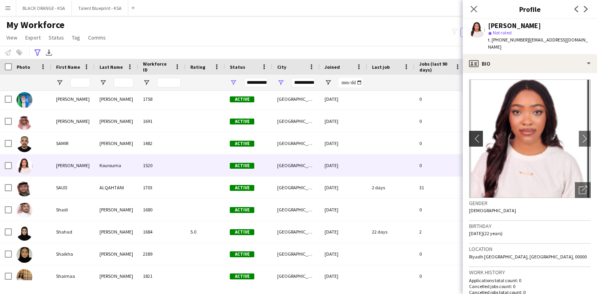
click at [477, 140] on app-icon "chevron-left" at bounding box center [475, 138] width 12 height 8
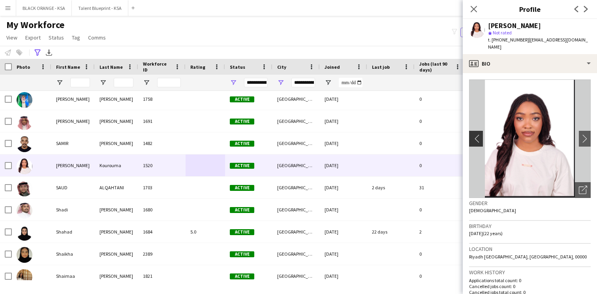
click at [477, 140] on app-icon "chevron-left" at bounding box center [475, 138] width 12 height 8
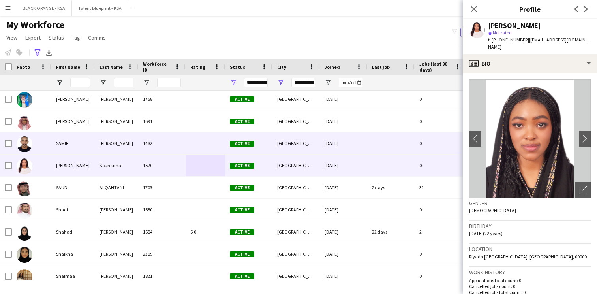
click at [165, 145] on div "1482" at bounding box center [161, 143] width 47 height 22
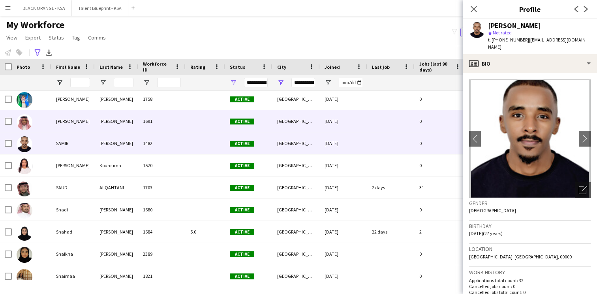
click at [196, 122] on div at bounding box center [206, 121] width 40 height 22
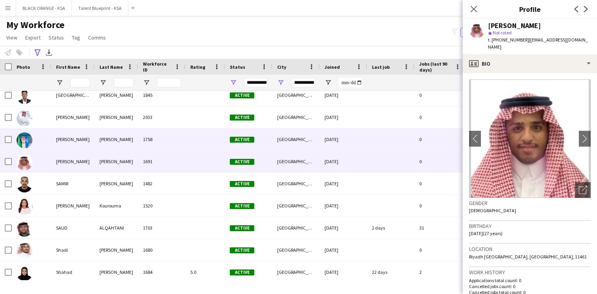
click at [200, 137] on div at bounding box center [206, 139] width 40 height 22
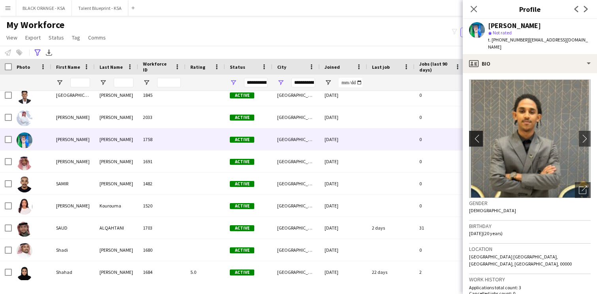
click at [479, 134] on app-icon "chevron-left" at bounding box center [475, 138] width 12 height 8
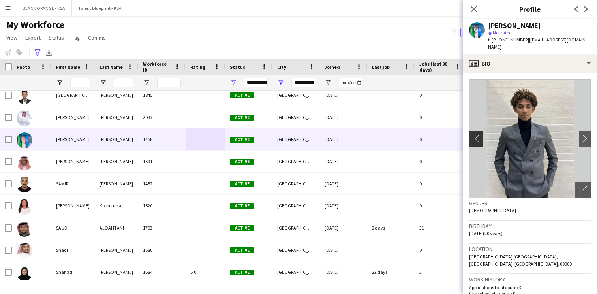
click at [479, 134] on app-icon "chevron-left" at bounding box center [475, 138] width 12 height 8
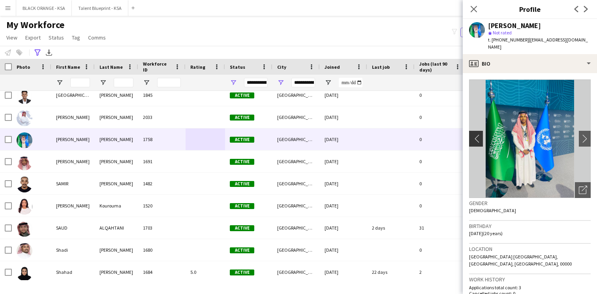
click at [479, 134] on app-icon "chevron-left" at bounding box center [475, 138] width 12 height 8
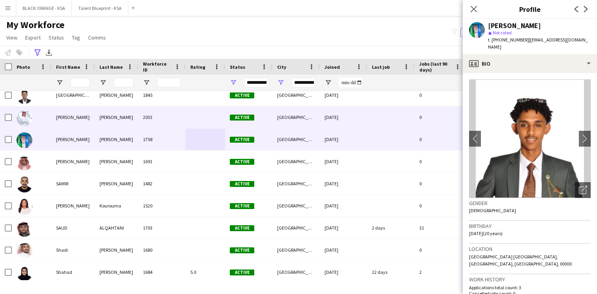
click at [294, 124] on div "[GEOGRAPHIC_DATA]" at bounding box center [296, 117] width 47 height 22
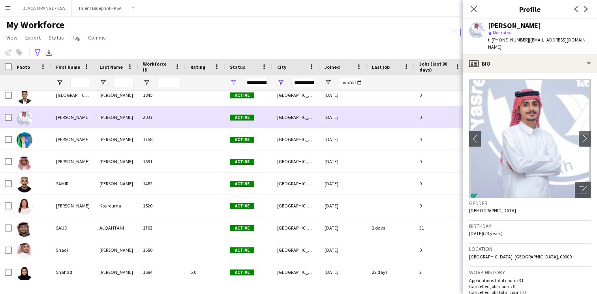
scroll to position [4362, 0]
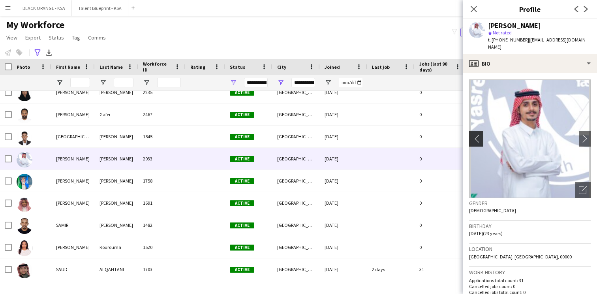
click at [479, 134] on app-icon "chevron-left" at bounding box center [475, 138] width 12 height 8
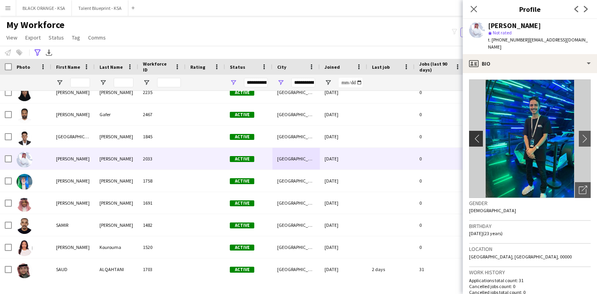
click at [479, 134] on app-icon "chevron-left" at bounding box center [475, 138] width 12 height 8
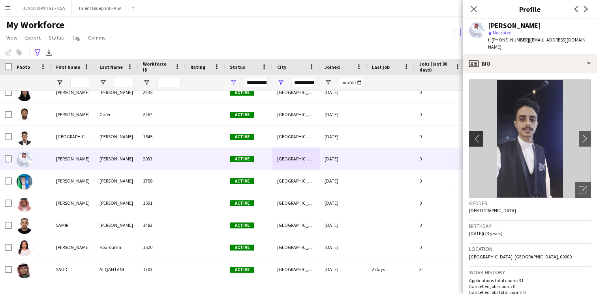
click at [479, 134] on app-icon "chevron-left" at bounding box center [475, 138] width 12 height 8
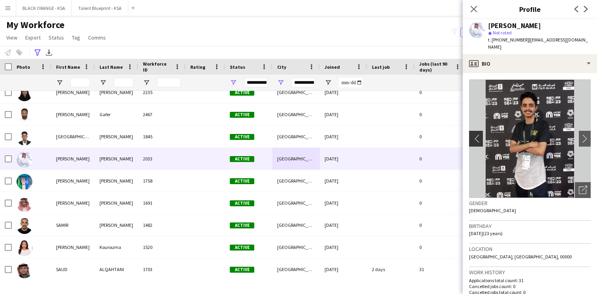
click at [477, 135] on app-icon "chevron-left" at bounding box center [475, 138] width 12 height 8
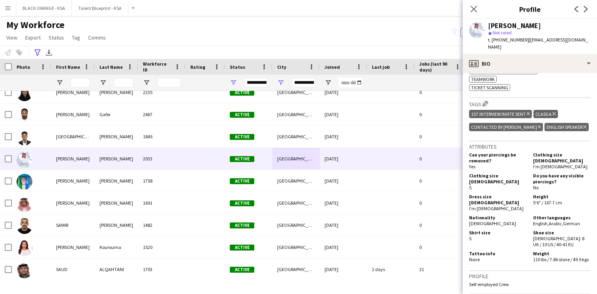
scroll to position [509, 0]
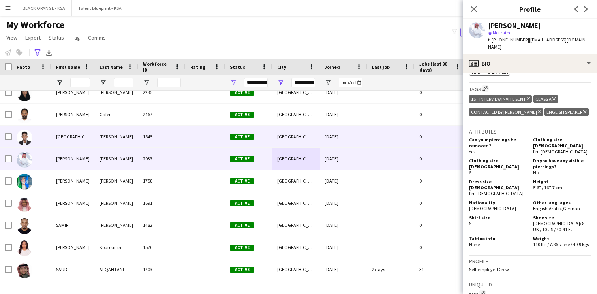
click at [251, 141] on div "Active" at bounding box center [248, 137] width 47 height 22
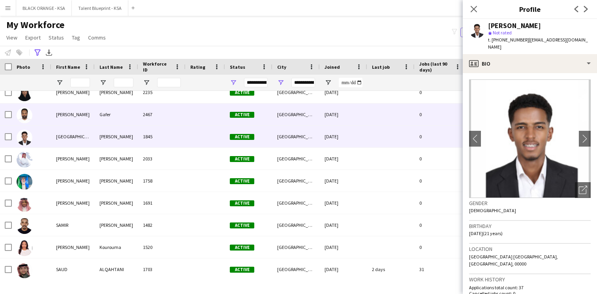
click at [255, 124] on div "Active" at bounding box center [248, 115] width 47 height 22
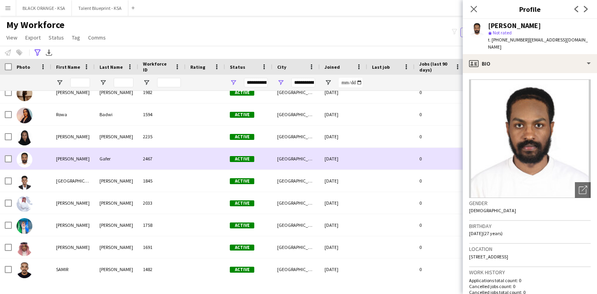
scroll to position [4291, 0]
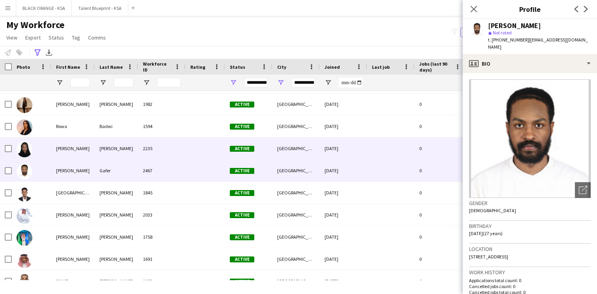
click at [242, 143] on div "Active" at bounding box center [248, 148] width 47 height 22
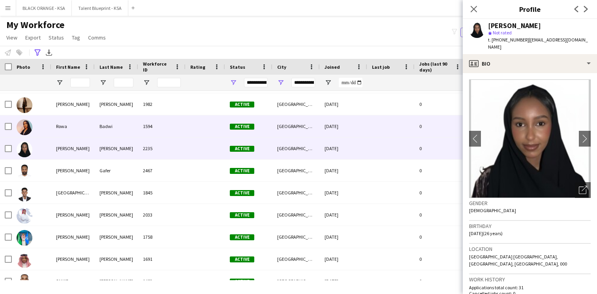
click at [244, 123] on span "Active" at bounding box center [242, 126] width 24 height 6
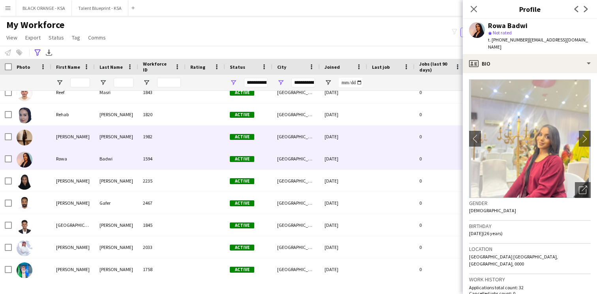
click at [231, 137] on span "Active" at bounding box center [242, 137] width 24 height 6
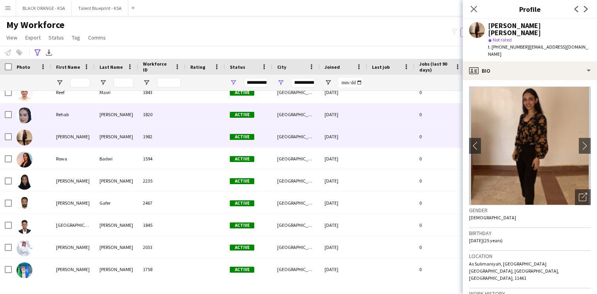
click at [231, 117] on div "Active" at bounding box center [248, 115] width 47 height 22
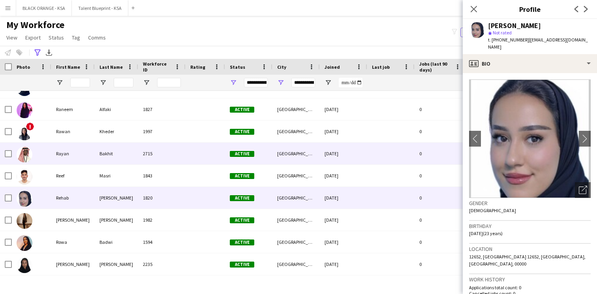
click at [208, 155] on div at bounding box center [206, 154] width 40 height 22
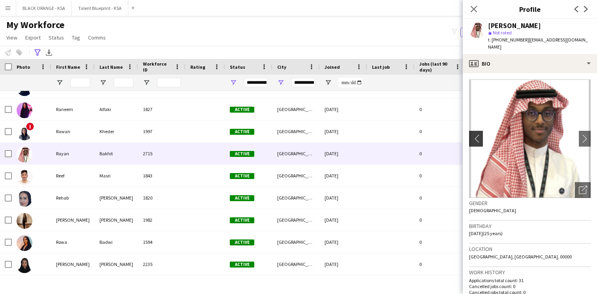
click at [476, 136] on button "chevron-left" at bounding box center [475, 139] width 16 height 16
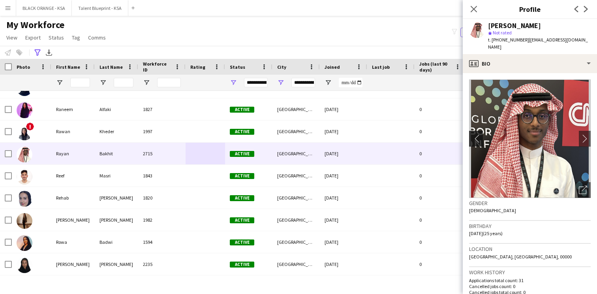
click at [476, 136] on button "chevron-left" at bounding box center [475, 139] width 16 height 16
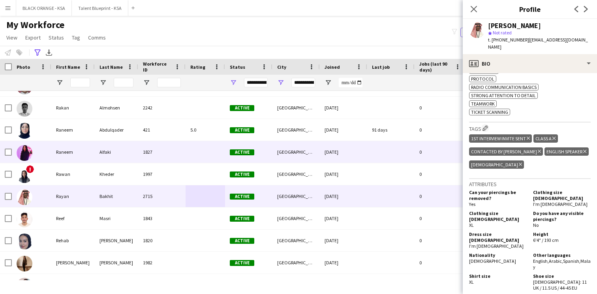
click at [240, 156] on div "Active" at bounding box center [248, 152] width 47 height 22
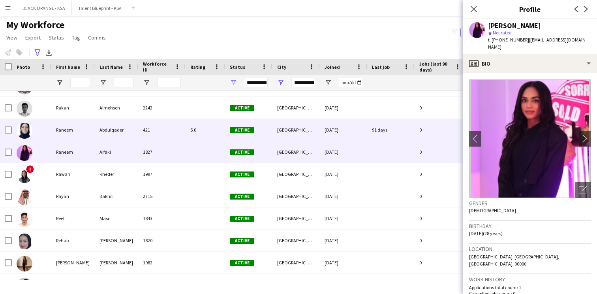
click at [248, 137] on div "Active" at bounding box center [248, 130] width 47 height 22
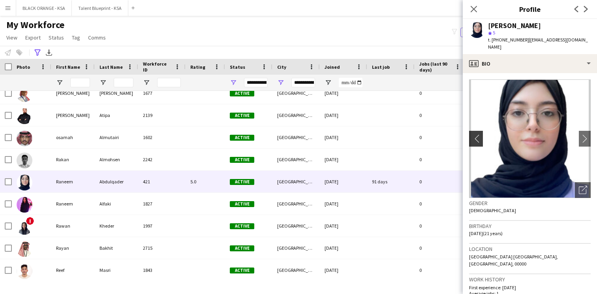
click at [471, 136] on button "chevron-left" at bounding box center [475, 139] width 16 height 16
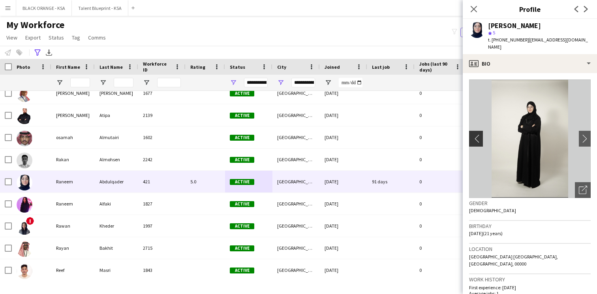
click at [475, 134] on app-icon "chevron-left" at bounding box center [475, 138] width 12 height 8
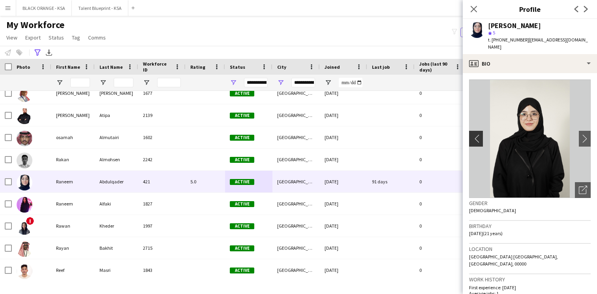
click at [475, 134] on app-icon "chevron-left" at bounding box center [475, 138] width 12 height 8
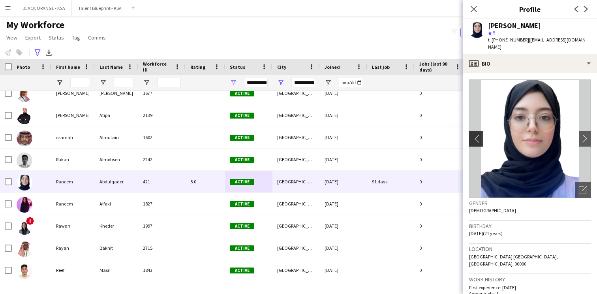
click at [475, 134] on app-icon "chevron-left" at bounding box center [475, 138] width 12 height 8
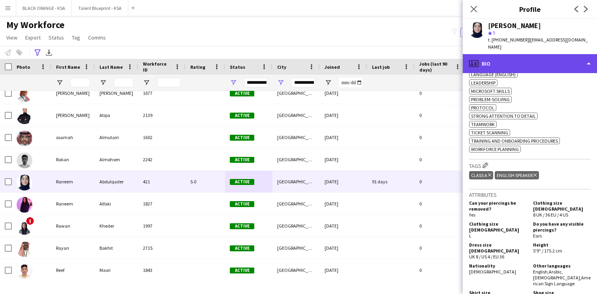
click at [530, 55] on div "profile Bio" at bounding box center [530, 63] width 134 height 19
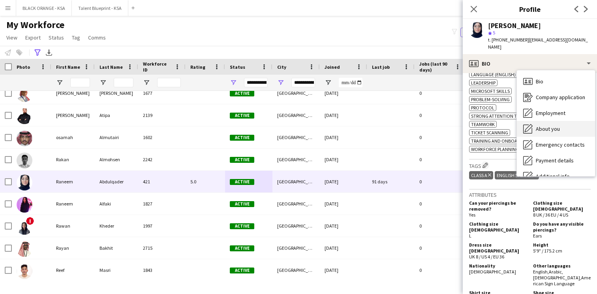
click at [540, 125] on span "About you" at bounding box center [548, 128] width 24 height 7
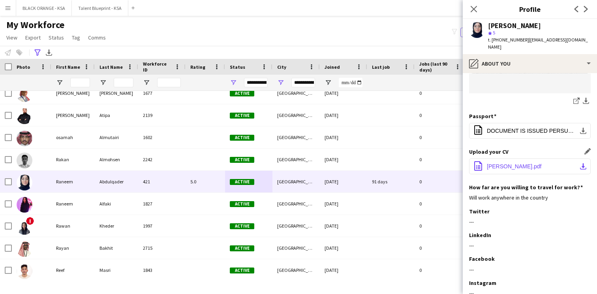
click at [520, 163] on span "Raneem-Ahmed-Abdulqader-Resume.pdf" at bounding box center [514, 166] width 55 height 6
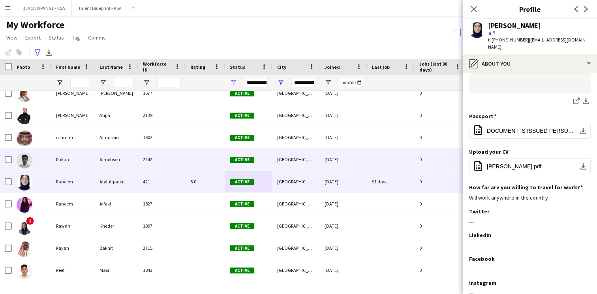
click at [227, 159] on div "Active" at bounding box center [248, 160] width 47 height 22
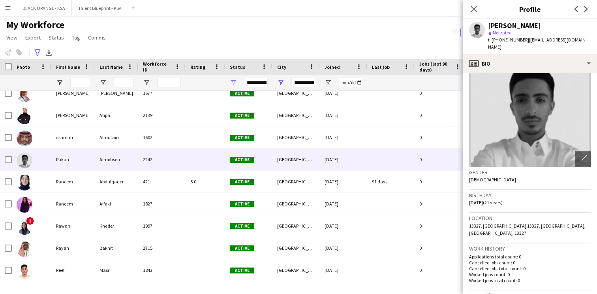
scroll to position [0, 0]
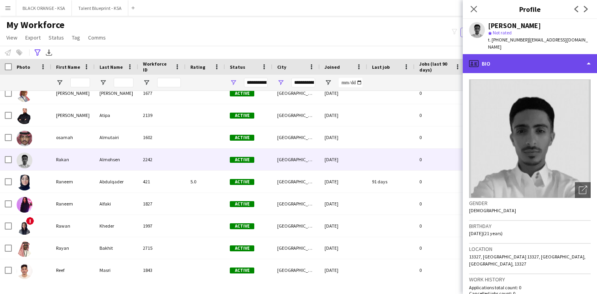
click at [505, 55] on div "profile Bio" at bounding box center [530, 63] width 134 height 19
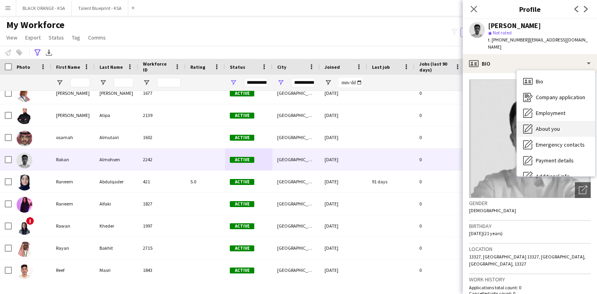
click at [543, 125] on div "About you About you" at bounding box center [556, 129] width 78 height 16
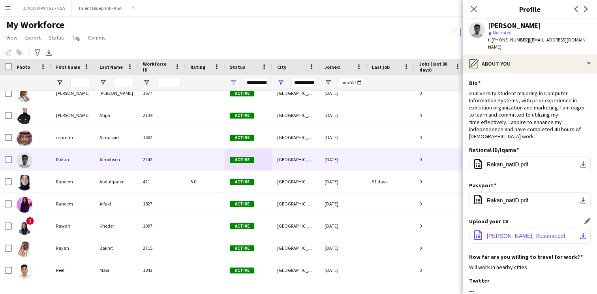
click at [518, 233] on span "Rakan Almohsen, Resume.pdf" at bounding box center [526, 236] width 78 height 6
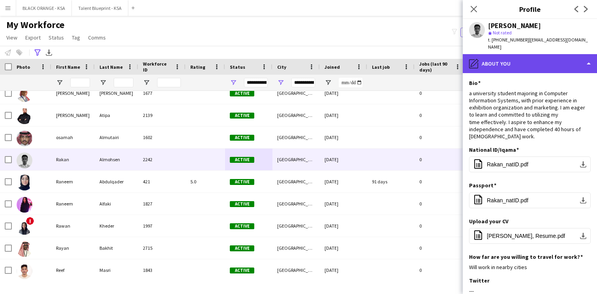
click at [517, 57] on div "pencil4 About you" at bounding box center [530, 63] width 134 height 19
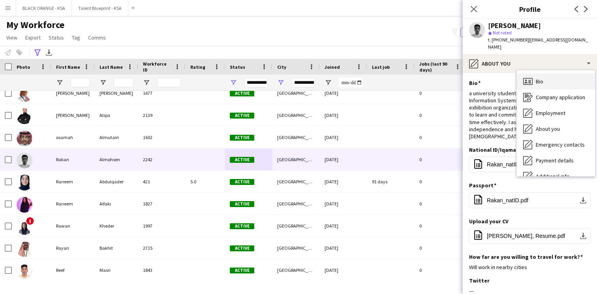
click at [533, 78] on icon at bounding box center [528, 81] width 9 height 7
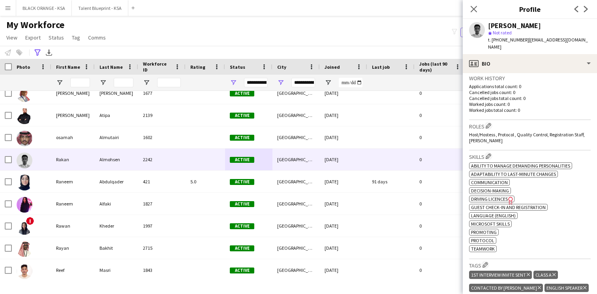
scroll to position [202, 0]
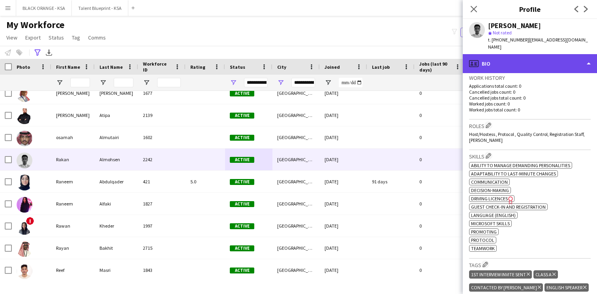
click at [527, 63] on div "profile Bio" at bounding box center [530, 63] width 134 height 19
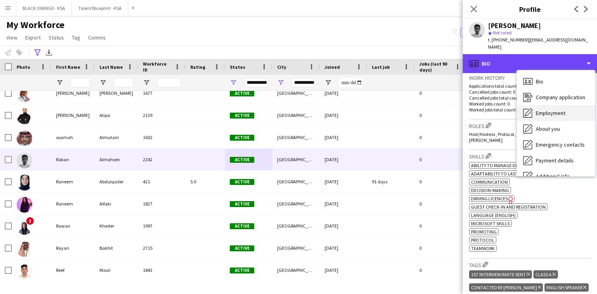
scroll to position [43, 0]
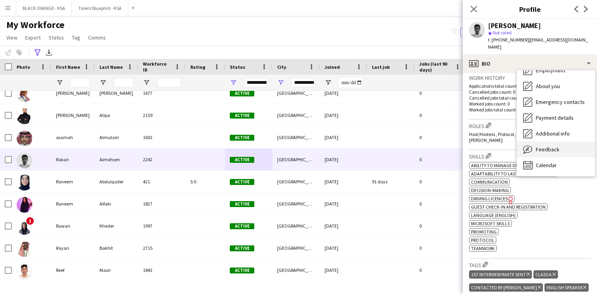
click at [546, 149] on div "Feedback Feedback" at bounding box center [556, 149] width 78 height 16
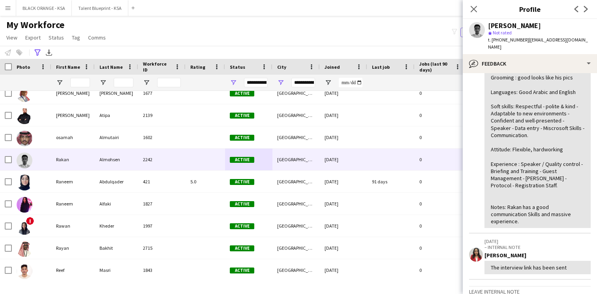
scroll to position [65, 0]
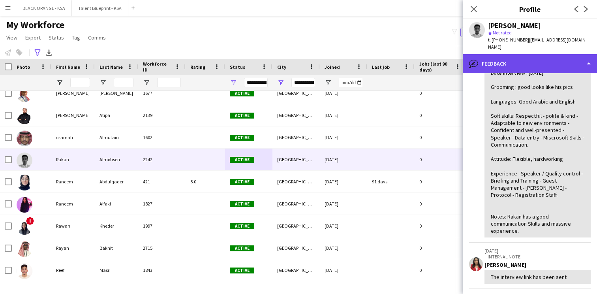
click at [510, 57] on div "bubble-pencil Feedback" at bounding box center [530, 63] width 134 height 19
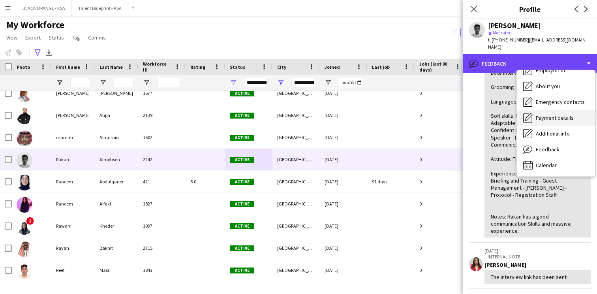
scroll to position [0, 0]
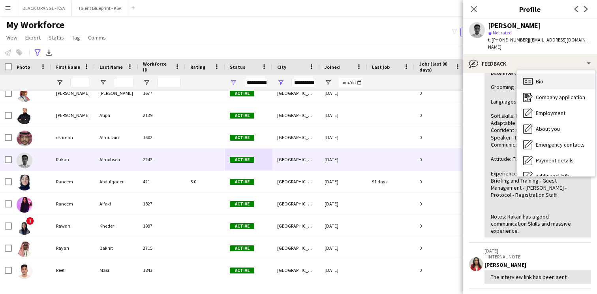
click at [546, 76] on div "Bio Bio" at bounding box center [556, 81] width 78 height 16
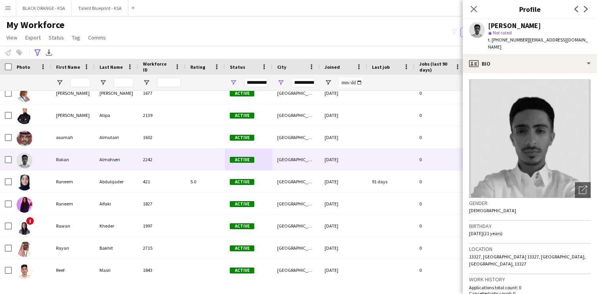
drag, startPoint x: 523, startPoint y: 41, endPoint x: 492, endPoint y: 43, distance: 31.6
click at [492, 43] on span "t. [PHONE_NUMBER]" at bounding box center [508, 40] width 41 height 6
copy span "[PHONE_NUMBER]"
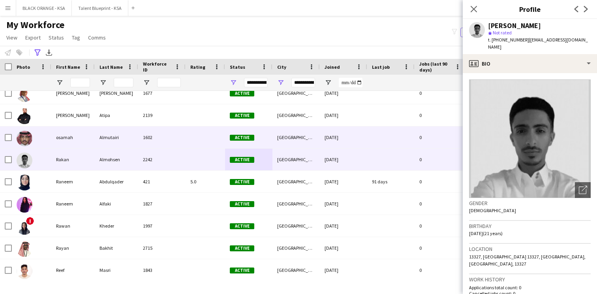
click at [183, 137] on div "1602" at bounding box center [161, 137] width 47 height 22
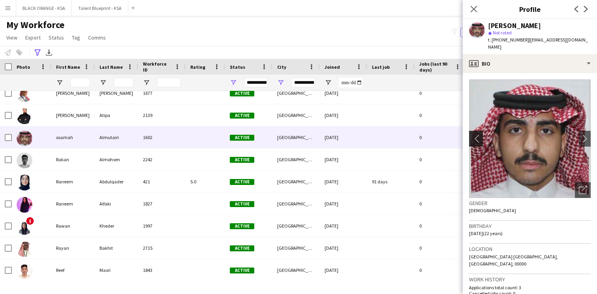
click at [474, 134] on app-icon "chevron-left" at bounding box center [475, 138] width 12 height 8
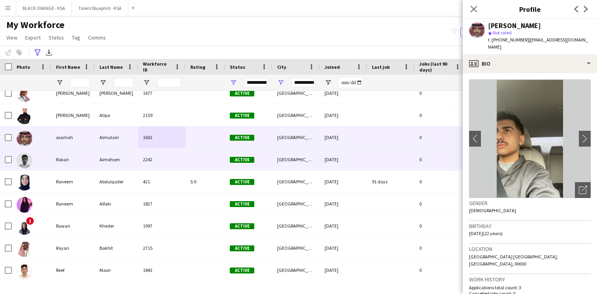
click at [350, 167] on div "[DATE]" at bounding box center [343, 160] width 47 height 22
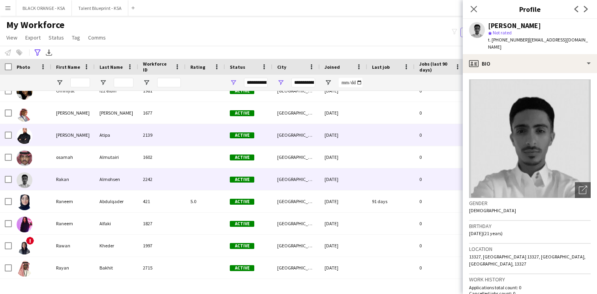
scroll to position [4042, 0]
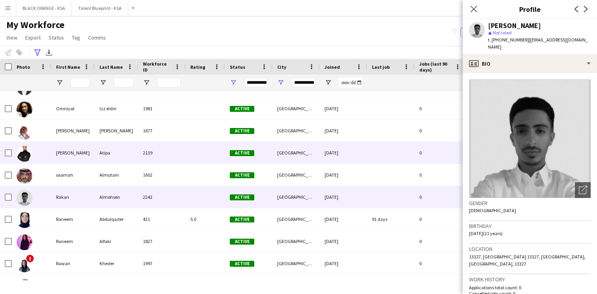
click at [164, 150] on div "2139" at bounding box center [161, 153] width 47 height 22
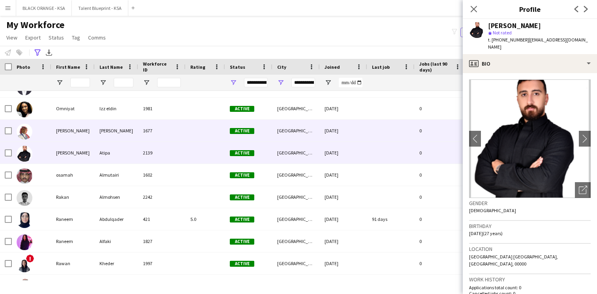
click at [134, 139] on div "[PERSON_NAME]" at bounding box center [116, 131] width 43 height 22
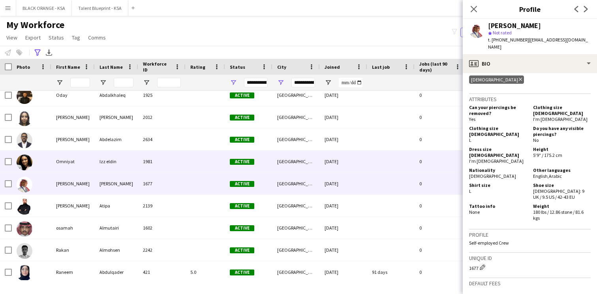
scroll to position [3989, 0]
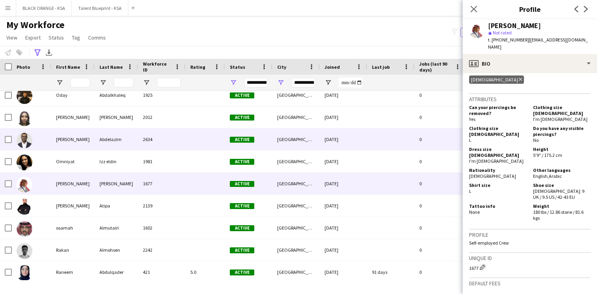
click at [151, 149] on div "2634" at bounding box center [161, 139] width 47 height 22
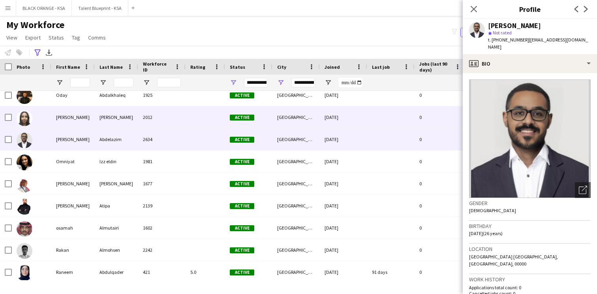
click at [166, 117] on div "2012" at bounding box center [161, 117] width 47 height 22
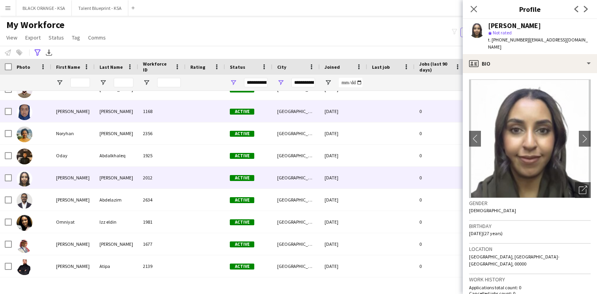
scroll to position [3922, 0]
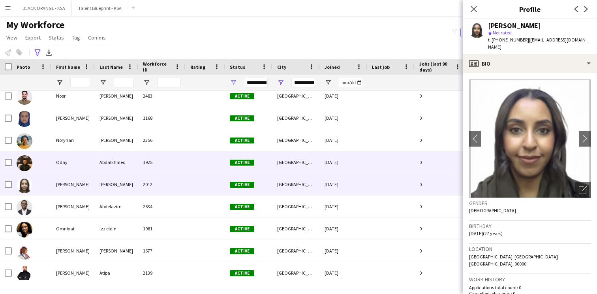
click at [149, 158] on div "1925" at bounding box center [161, 162] width 47 height 22
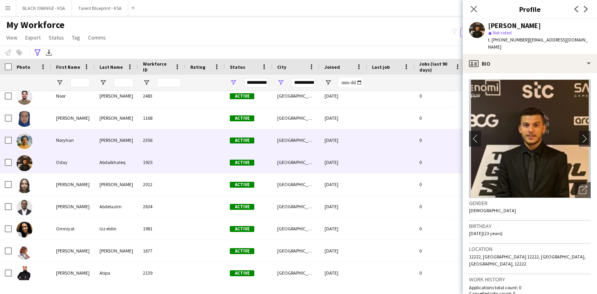
click at [153, 141] on div "2356" at bounding box center [161, 140] width 47 height 22
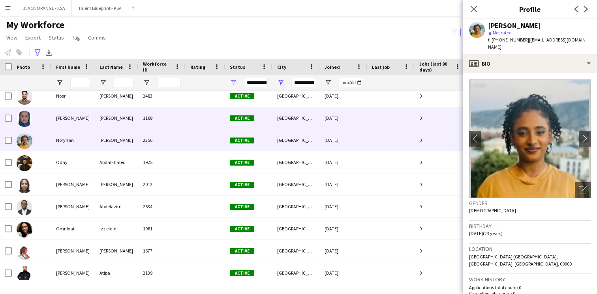
click at [156, 125] on div "1168" at bounding box center [161, 118] width 47 height 22
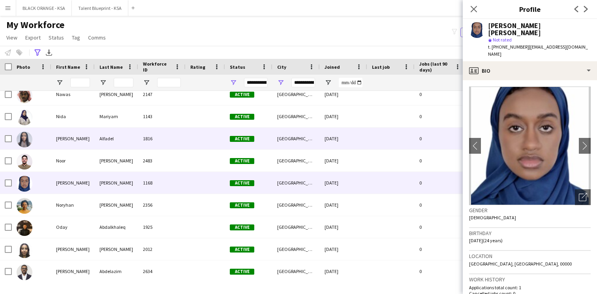
scroll to position [3849, 0]
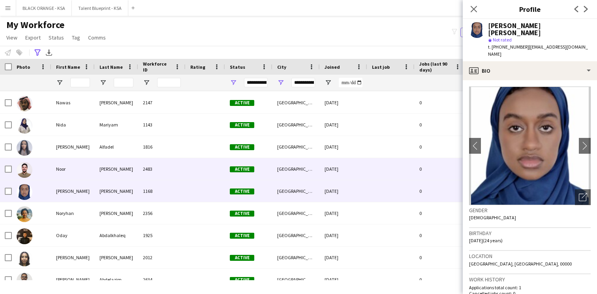
click at [162, 169] on div "2483" at bounding box center [161, 169] width 47 height 22
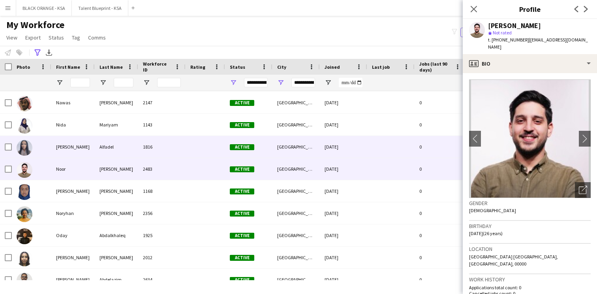
click at [166, 156] on div "1816" at bounding box center [161, 147] width 47 height 22
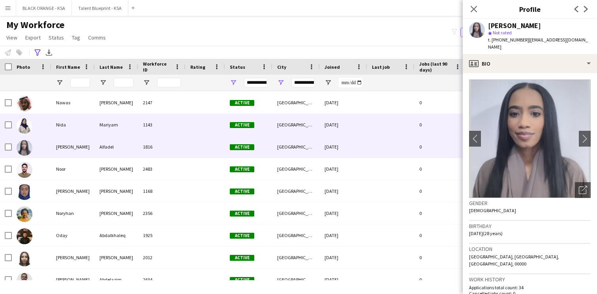
click at [168, 122] on div "1143" at bounding box center [161, 125] width 47 height 22
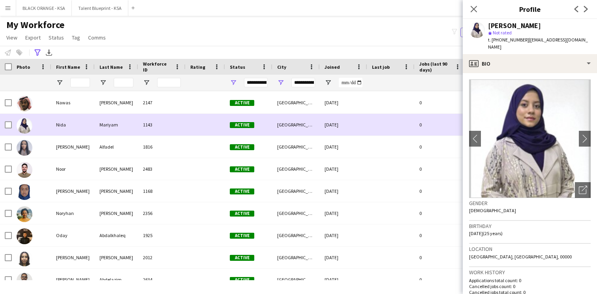
click at [173, 114] on div "1143" at bounding box center [161, 125] width 47 height 22
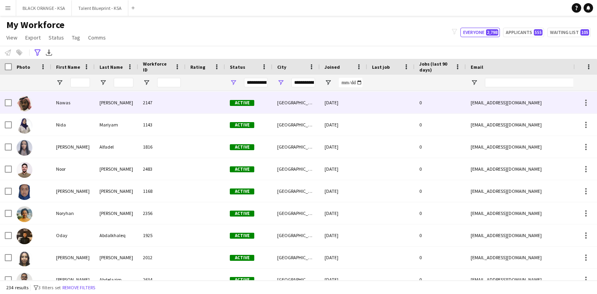
click at [177, 98] on div "2147" at bounding box center [161, 103] width 47 height 22
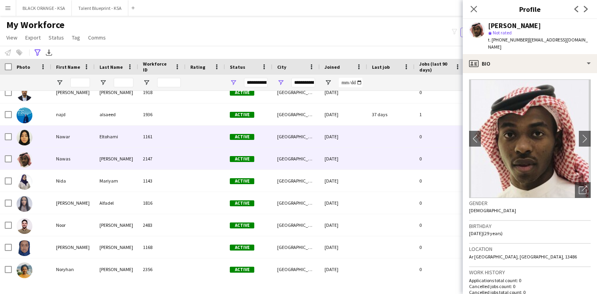
scroll to position [3765, 0]
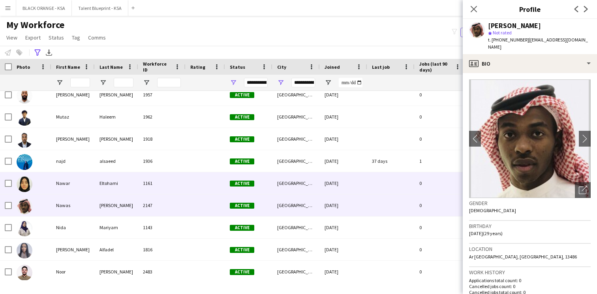
click at [170, 177] on div "1161" at bounding box center [161, 183] width 47 height 22
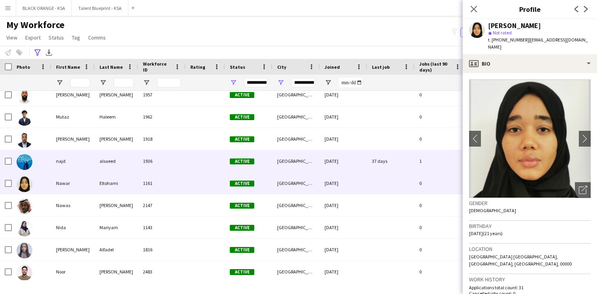
click at [176, 160] on div "1936" at bounding box center [161, 161] width 47 height 22
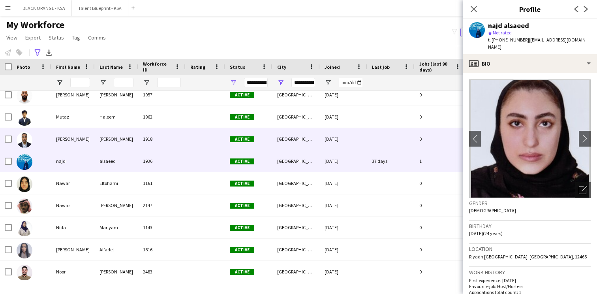
click at [167, 148] on div "1918" at bounding box center [161, 139] width 47 height 22
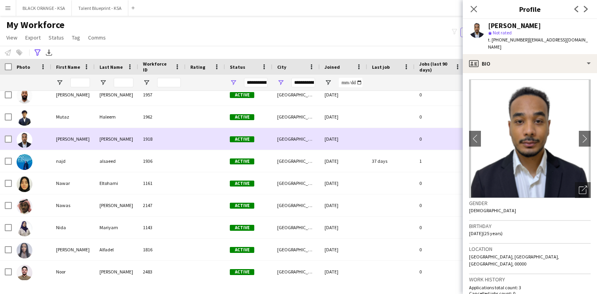
click at [177, 134] on div "1918" at bounding box center [161, 139] width 47 height 22
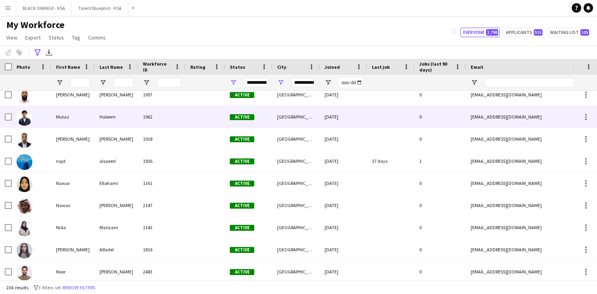
click at [180, 122] on div "1962" at bounding box center [161, 117] width 47 height 22
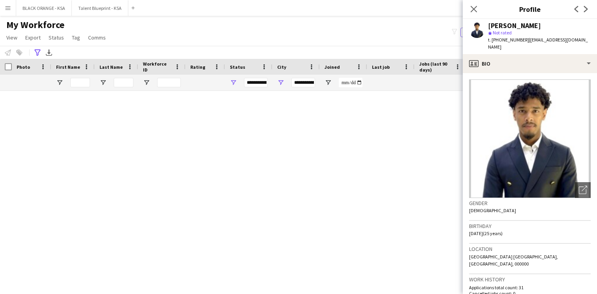
scroll to position [3663, 0]
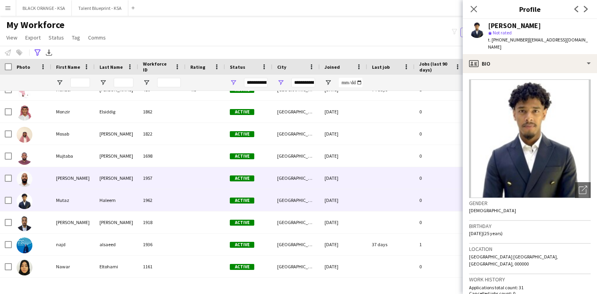
click at [177, 179] on div "1957" at bounding box center [161, 178] width 47 height 22
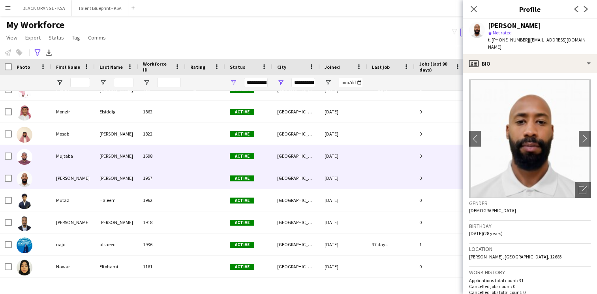
click at [185, 154] on div "1698" at bounding box center [161, 156] width 47 height 22
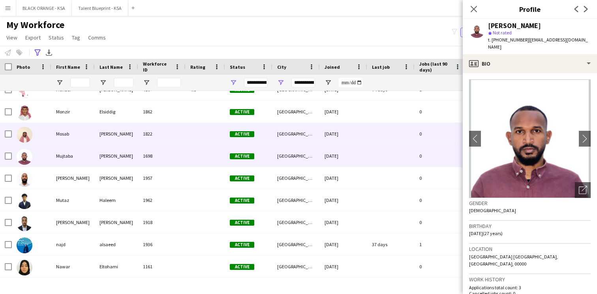
click at [189, 143] on div at bounding box center [206, 134] width 40 height 22
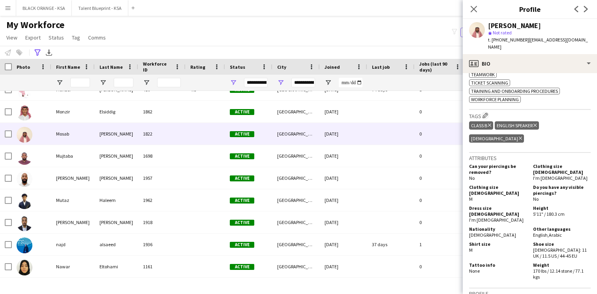
scroll to position [553, 0]
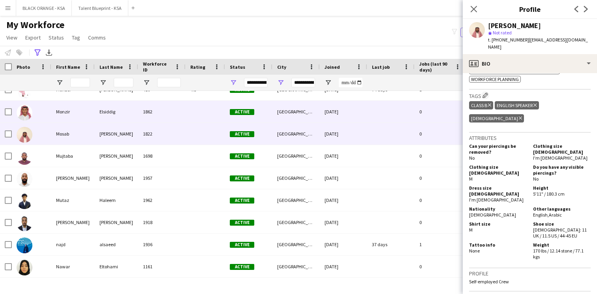
click at [194, 105] on div at bounding box center [206, 112] width 40 height 22
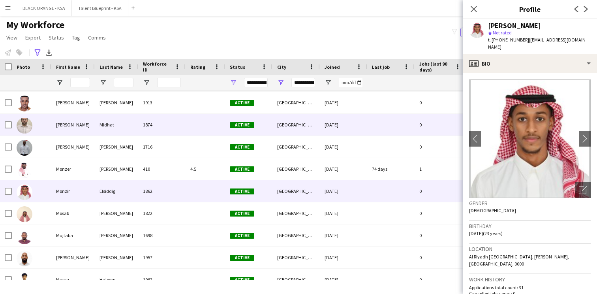
scroll to position [3567, 0]
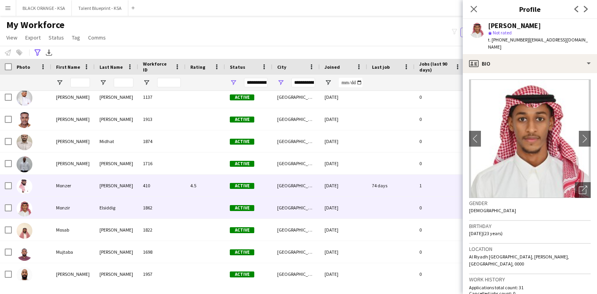
click at [167, 183] on div "410" at bounding box center [161, 186] width 47 height 22
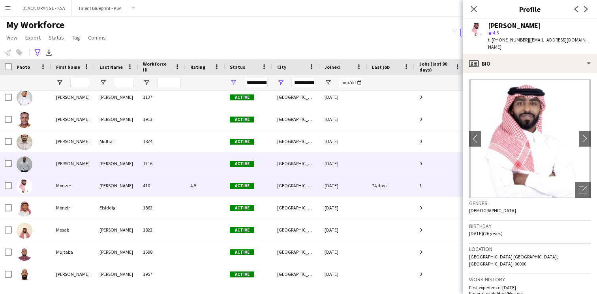
click at [173, 162] on div "1716" at bounding box center [161, 164] width 47 height 22
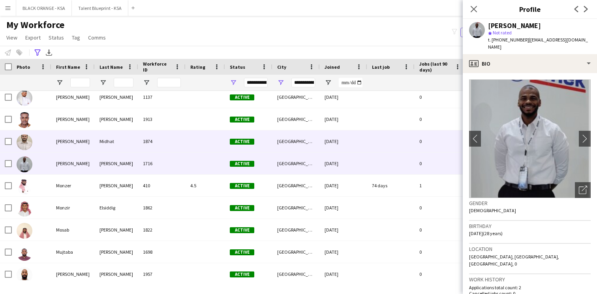
click at [173, 146] on div "1874" at bounding box center [161, 141] width 47 height 22
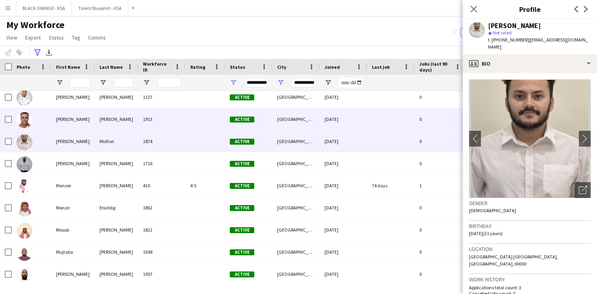
click at [174, 124] on div "1913" at bounding box center [161, 119] width 47 height 22
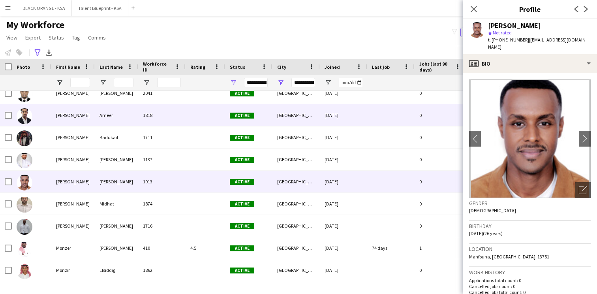
scroll to position [3498, 0]
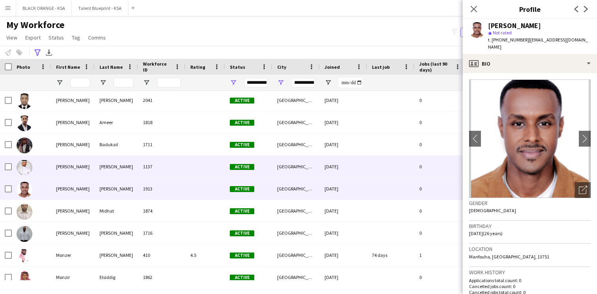
click at [158, 158] on div "1137" at bounding box center [161, 167] width 47 height 22
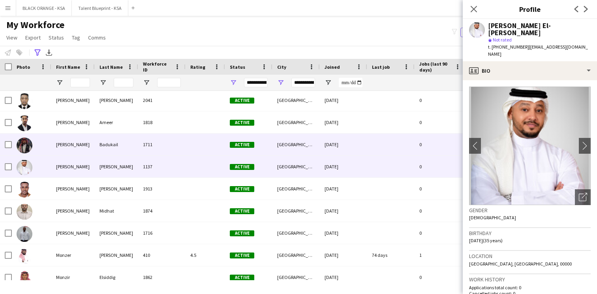
click at [162, 146] on div "1711" at bounding box center [161, 145] width 47 height 22
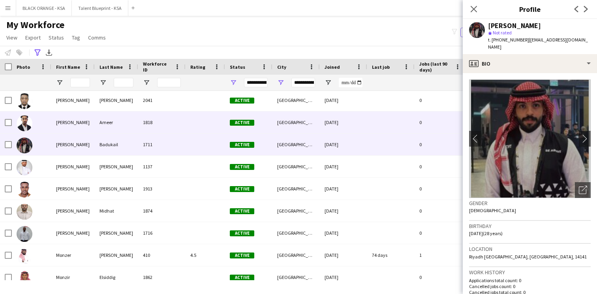
click at [164, 124] on div "1818" at bounding box center [161, 122] width 47 height 22
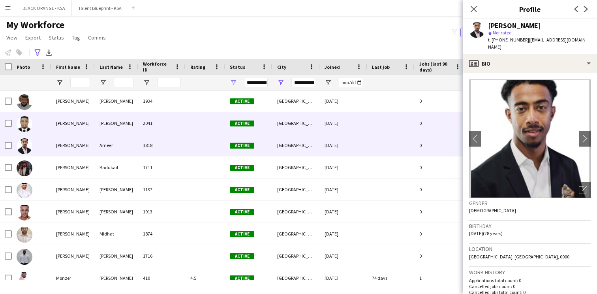
scroll to position [3470, 0]
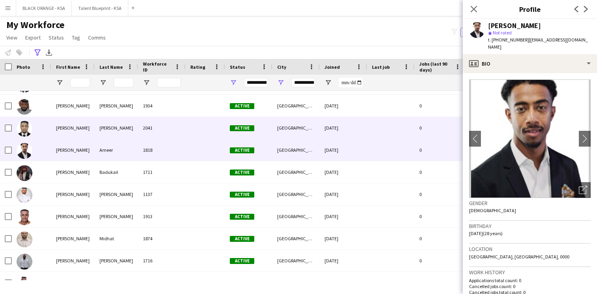
click at [170, 129] on div "2041" at bounding box center [161, 128] width 47 height 22
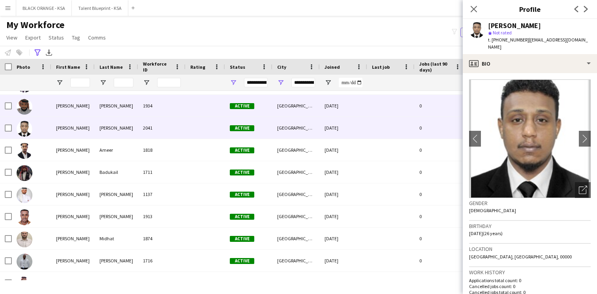
click at [171, 112] on div "1934" at bounding box center [161, 106] width 47 height 22
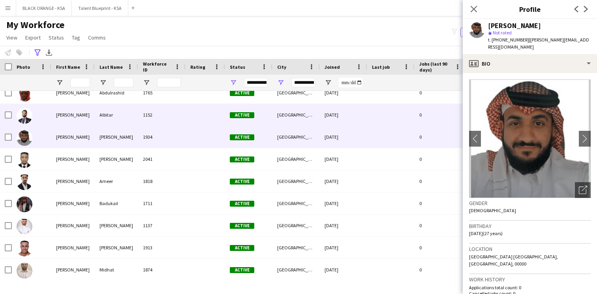
scroll to position [3427, 0]
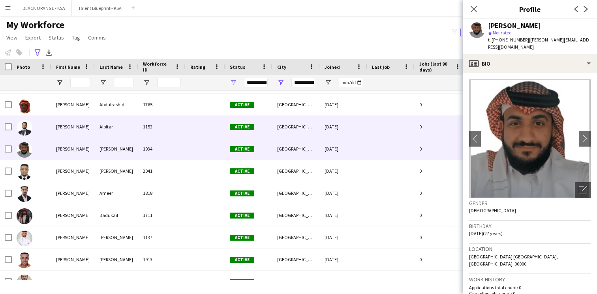
click at [158, 128] on div "1152" at bounding box center [161, 127] width 47 height 22
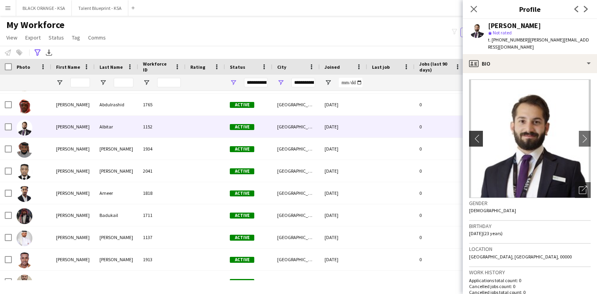
click at [474, 136] on button "chevron-left" at bounding box center [475, 139] width 16 height 16
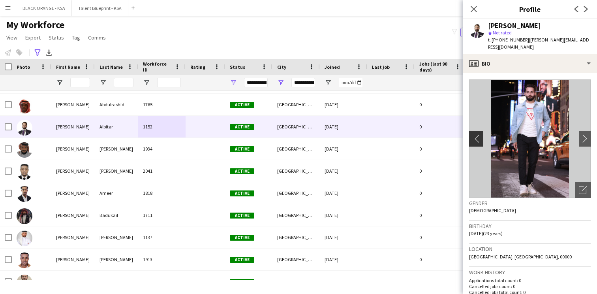
click at [478, 134] on app-icon "chevron-left" at bounding box center [475, 138] width 12 height 8
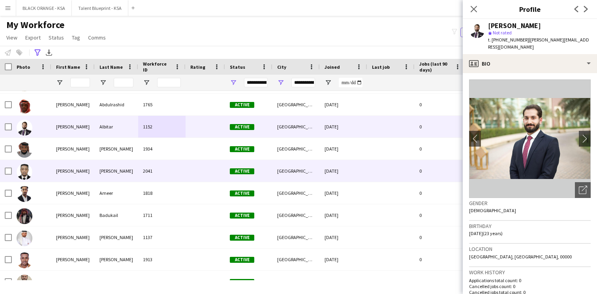
scroll to position [0, 0]
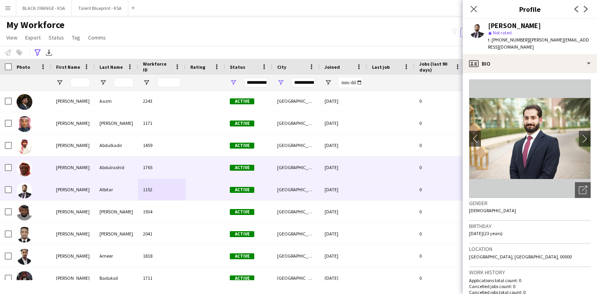
click at [173, 170] on div "1765" at bounding box center [161, 167] width 47 height 22
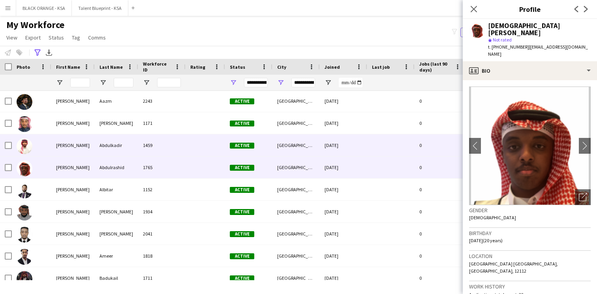
click at [177, 154] on div "1459" at bounding box center [161, 145] width 47 height 22
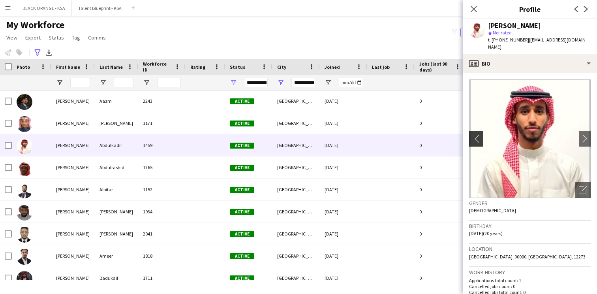
click at [477, 134] on app-icon "chevron-left" at bounding box center [475, 138] width 12 height 8
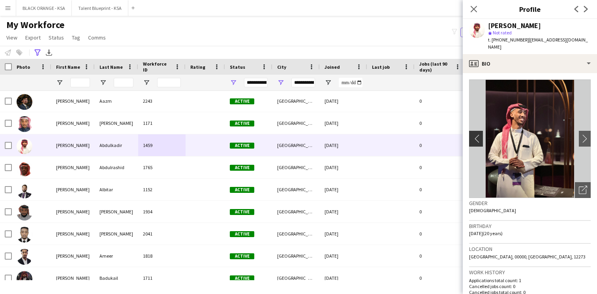
click at [477, 134] on app-icon "chevron-left" at bounding box center [475, 138] width 12 height 8
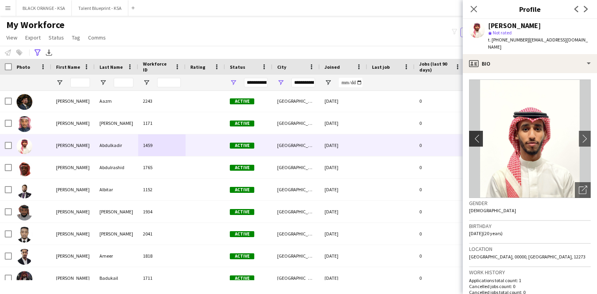
click at [477, 134] on app-icon "chevron-left" at bounding box center [475, 138] width 12 height 8
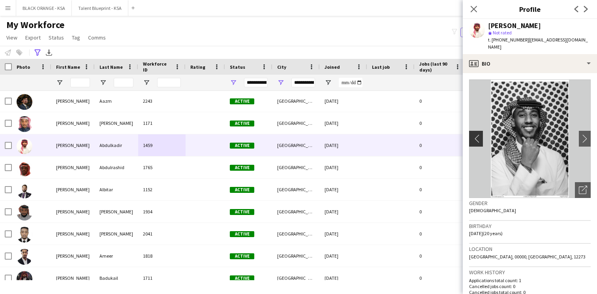
click at [477, 134] on app-icon "chevron-left" at bounding box center [475, 138] width 12 height 8
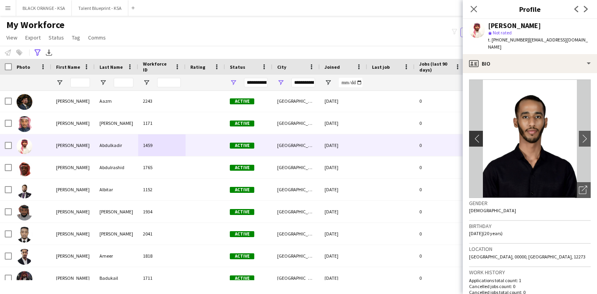
click at [477, 134] on app-icon "chevron-left" at bounding box center [475, 138] width 12 height 8
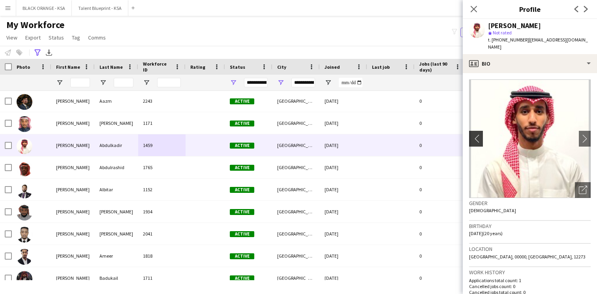
click at [477, 134] on app-icon "chevron-left" at bounding box center [475, 138] width 12 height 8
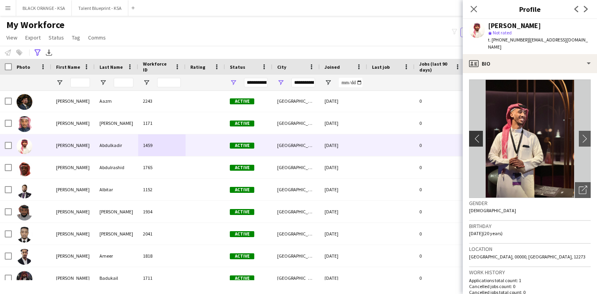
click at [477, 134] on app-icon "chevron-left" at bounding box center [475, 138] width 12 height 8
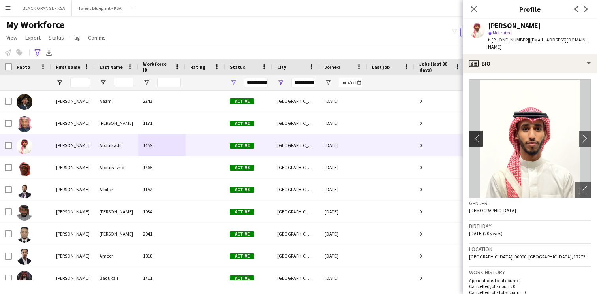
click at [477, 134] on app-icon "chevron-left" at bounding box center [475, 138] width 12 height 8
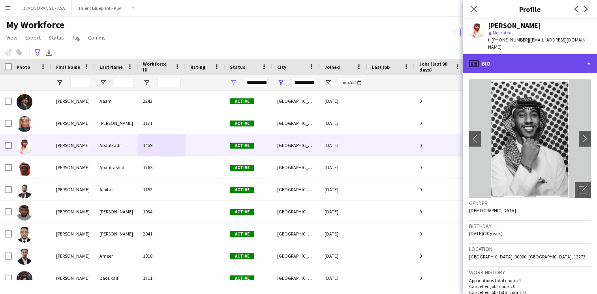
click at [537, 54] on div "profile Bio" at bounding box center [530, 63] width 134 height 19
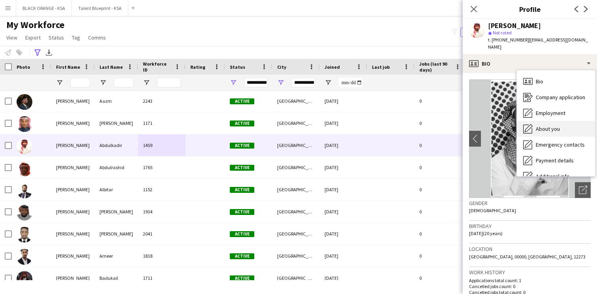
click at [537, 125] on span "About you" at bounding box center [548, 128] width 24 height 7
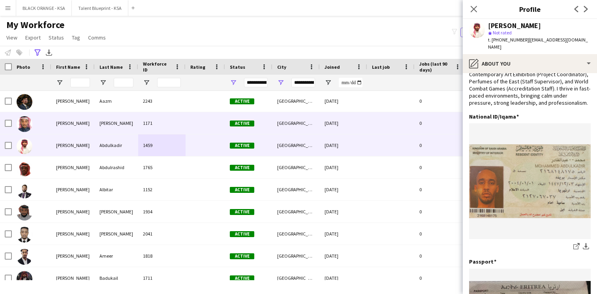
click at [216, 133] on div at bounding box center [206, 123] width 40 height 22
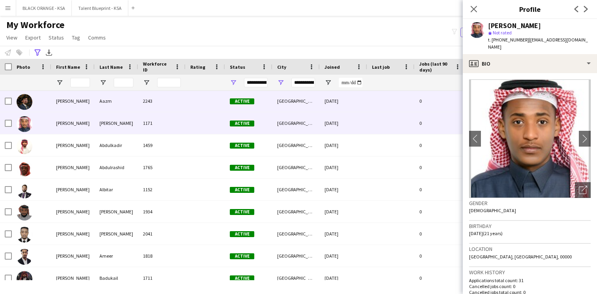
click at [231, 111] on div "Active" at bounding box center [248, 101] width 47 height 22
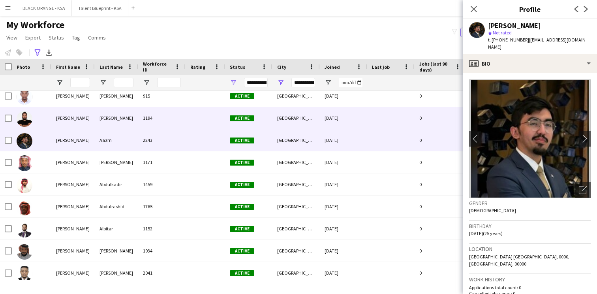
scroll to position [3311, 0]
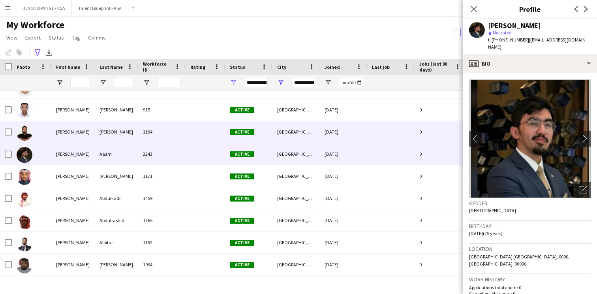
click at [193, 145] on div at bounding box center [206, 154] width 40 height 22
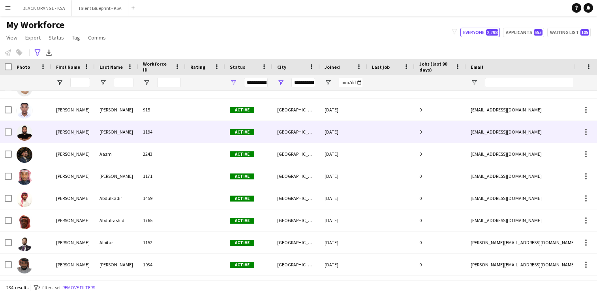
click at [192, 130] on div at bounding box center [206, 132] width 40 height 22
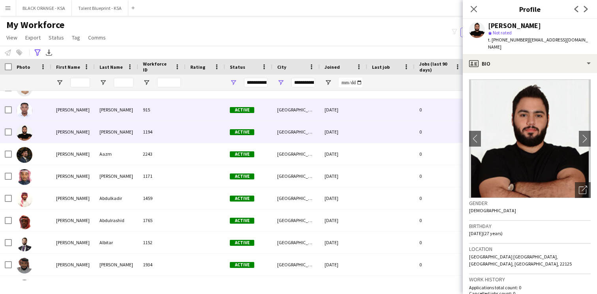
click at [202, 120] on div at bounding box center [206, 110] width 40 height 22
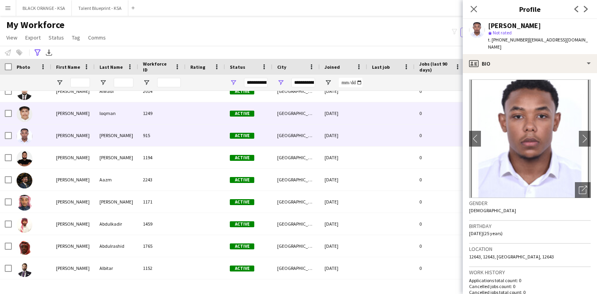
scroll to position [3274, 0]
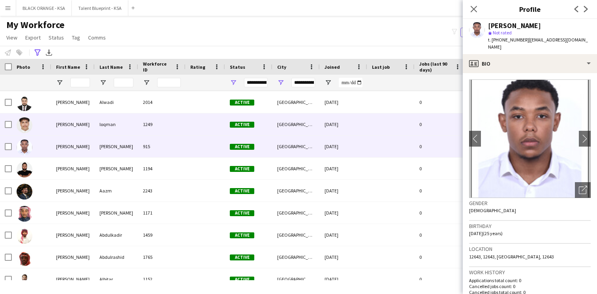
click at [188, 128] on div at bounding box center [206, 124] width 40 height 22
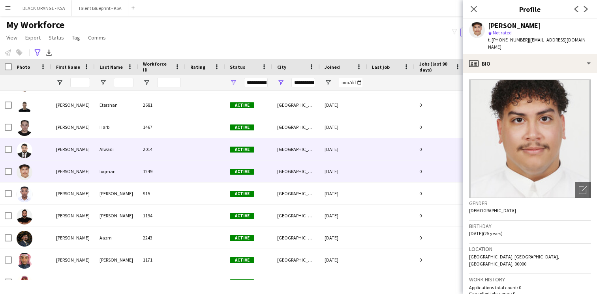
scroll to position [3209, 0]
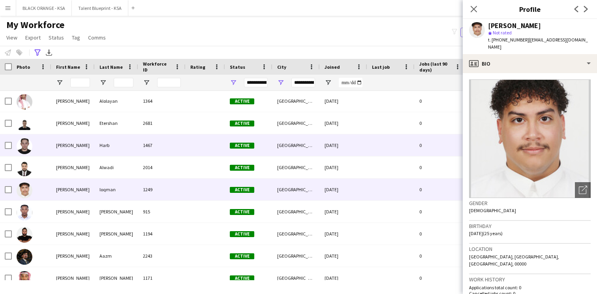
click at [185, 151] on div "1467" at bounding box center [161, 145] width 47 height 22
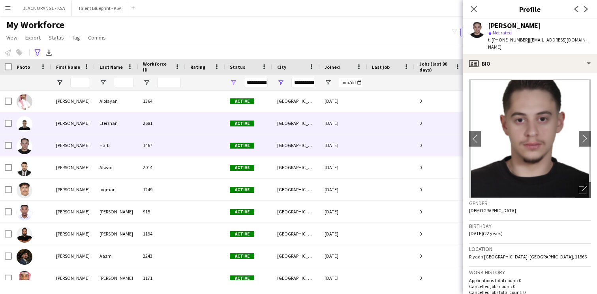
click at [191, 126] on div at bounding box center [206, 123] width 40 height 22
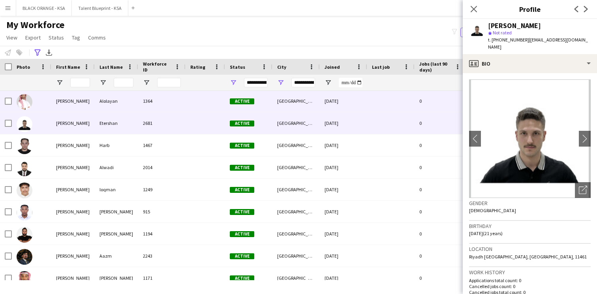
click at [174, 107] on div "1364" at bounding box center [161, 101] width 47 height 22
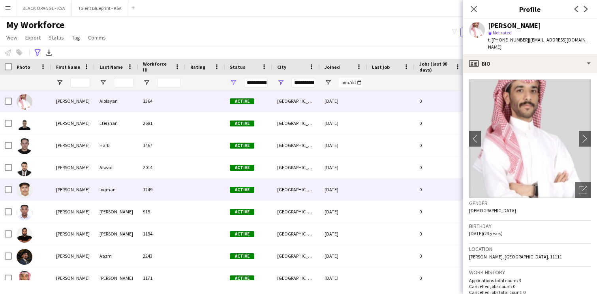
click at [142, 191] on div "1249" at bounding box center [161, 190] width 47 height 22
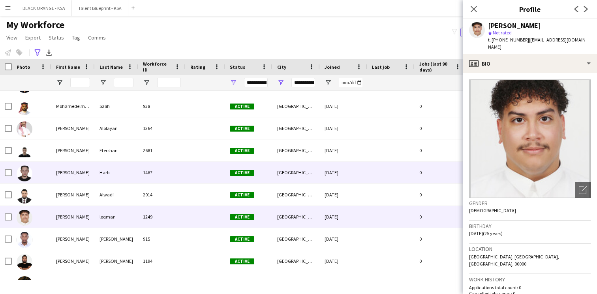
scroll to position [3177, 0]
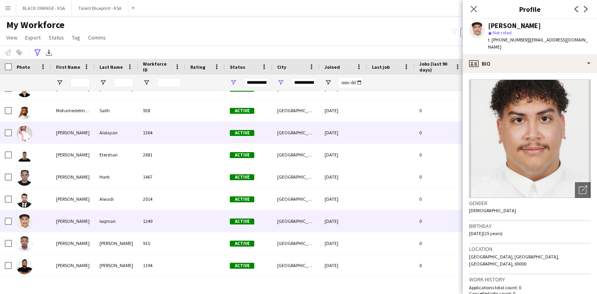
click at [245, 140] on div "Active" at bounding box center [248, 133] width 47 height 22
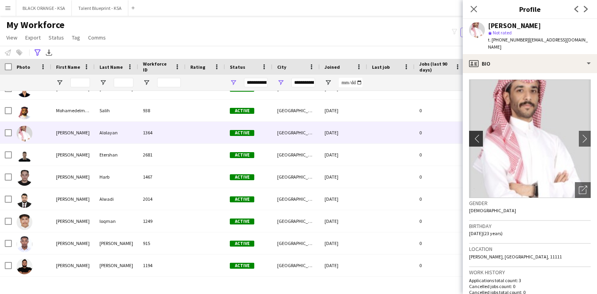
click at [469, 134] on app-icon "chevron-left" at bounding box center [475, 138] width 12 height 8
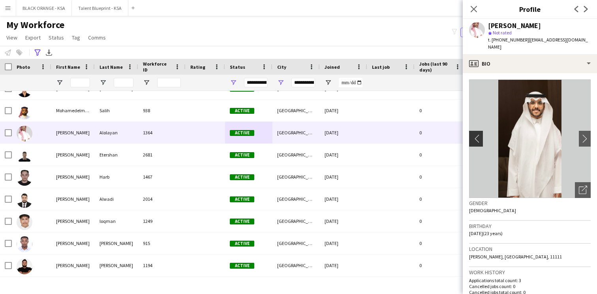
click at [476, 134] on app-icon "chevron-left" at bounding box center [475, 138] width 12 height 8
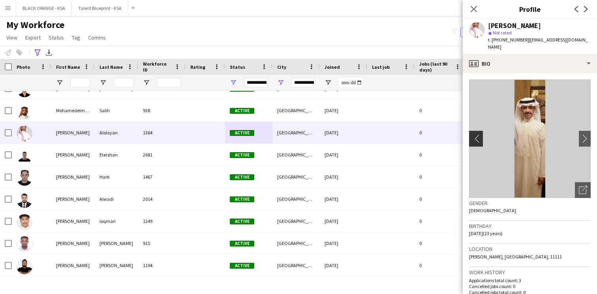
click at [476, 134] on app-icon "chevron-left" at bounding box center [475, 138] width 12 height 8
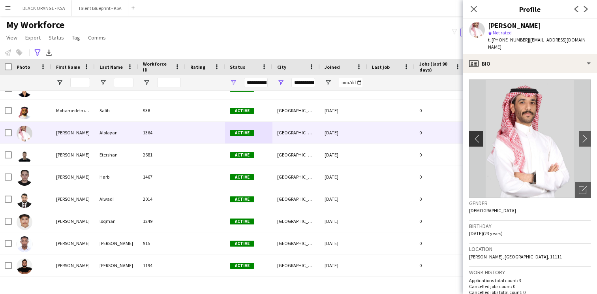
click at [476, 134] on app-icon "chevron-left" at bounding box center [475, 138] width 12 height 8
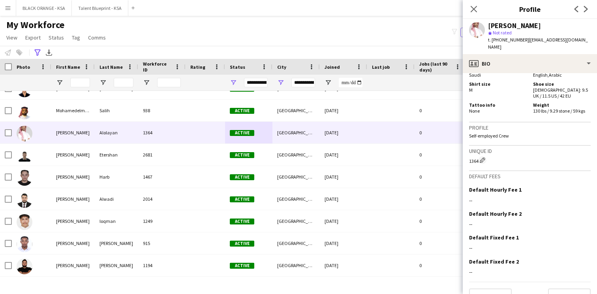
scroll to position [579, 0]
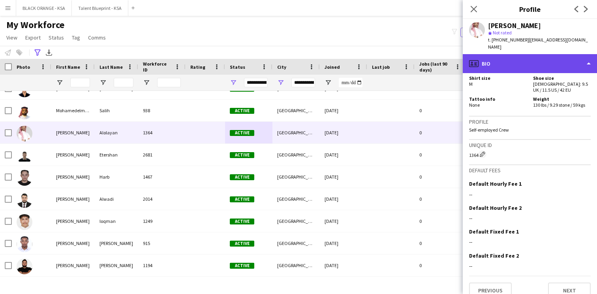
click at [561, 60] on div "profile Bio" at bounding box center [530, 63] width 134 height 19
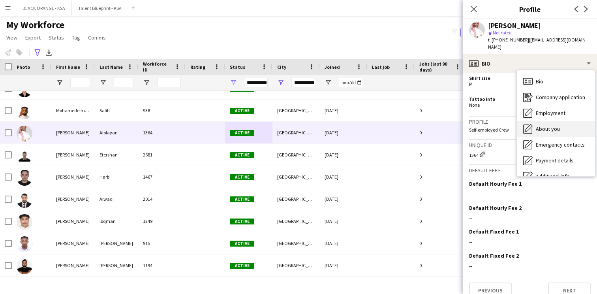
click at [560, 124] on div "About you About you" at bounding box center [556, 129] width 78 height 16
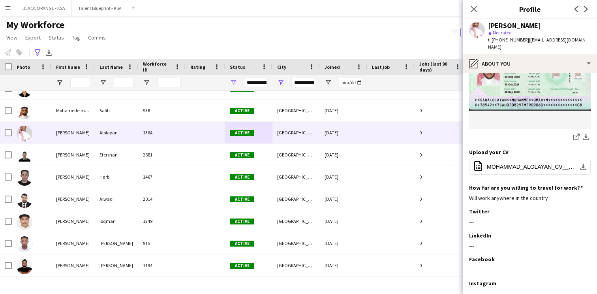
scroll to position [196, 0]
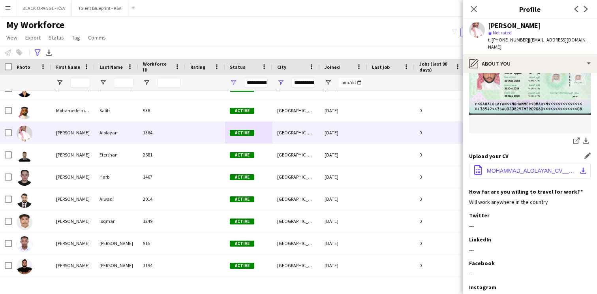
click at [520, 163] on button "office-file-sheet MOHAMMAD_ALOLAYAN_CV__1_.docx download-bottom" at bounding box center [530, 171] width 122 height 16
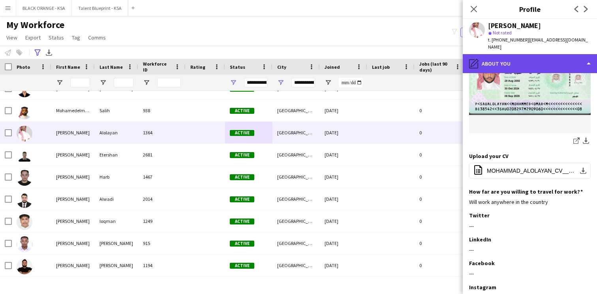
click at [546, 60] on div "pencil4 About you" at bounding box center [530, 63] width 134 height 19
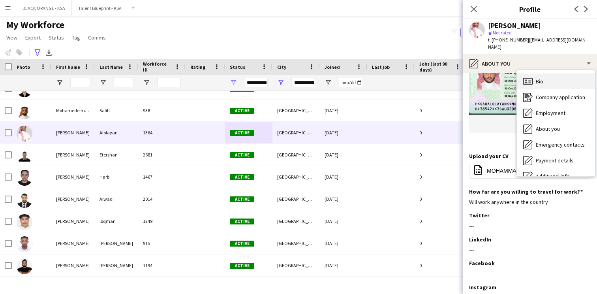
click at [555, 78] on div "Bio Bio" at bounding box center [556, 81] width 78 height 16
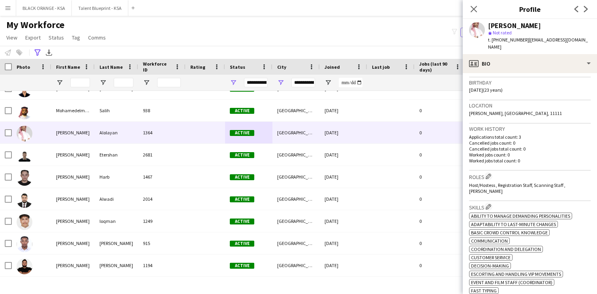
scroll to position [141, 0]
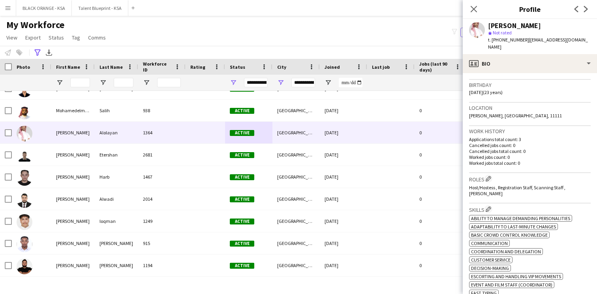
drag, startPoint x: 524, startPoint y: 40, endPoint x: 493, endPoint y: 43, distance: 30.9
click at [493, 43] on div "t. +966540955803 | molayan19@gmail.com" at bounding box center [539, 43] width 103 height 14
copy span "[PHONE_NUMBER]"
click at [533, 32] on div "star Not rated" at bounding box center [539, 32] width 103 height 7
click at [476, 8] on icon "Close pop-in" at bounding box center [474, 9] width 8 height 8
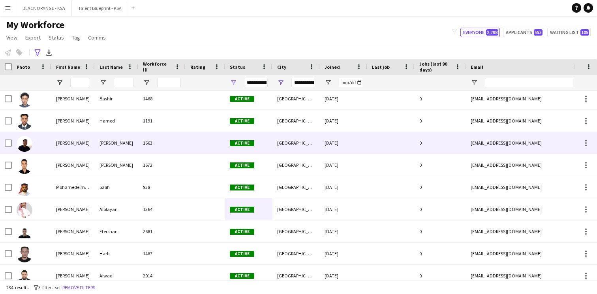
scroll to position [3100, 0]
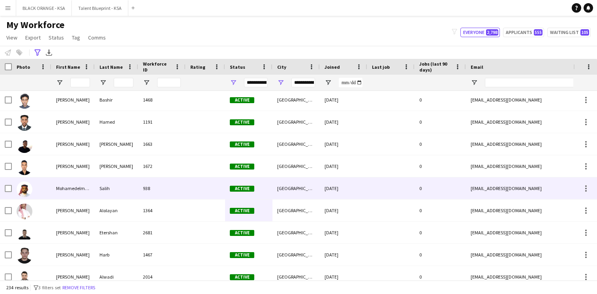
click at [166, 183] on div "938" at bounding box center [161, 188] width 47 height 22
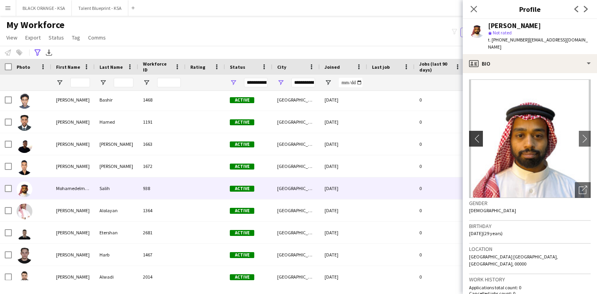
click at [474, 134] on app-icon "chevron-left" at bounding box center [475, 138] width 12 height 8
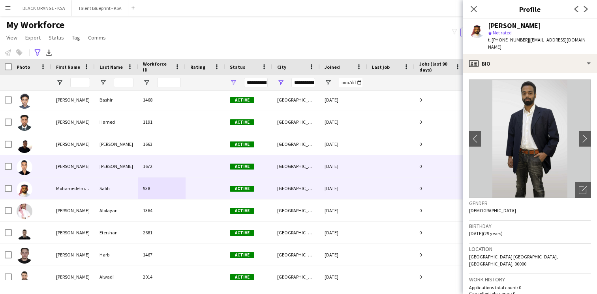
click at [189, 167] on div at bounding box center [206, 166] width 40 height 22
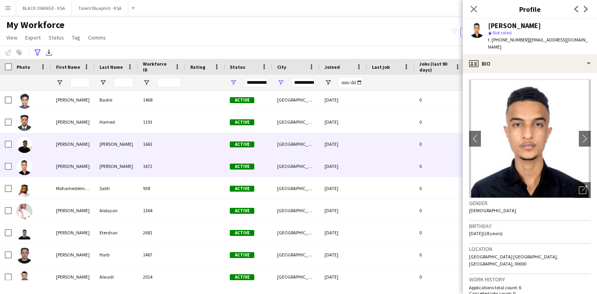
click at [209, 153] on div at bounding box center [206, 144] width 40 height 22
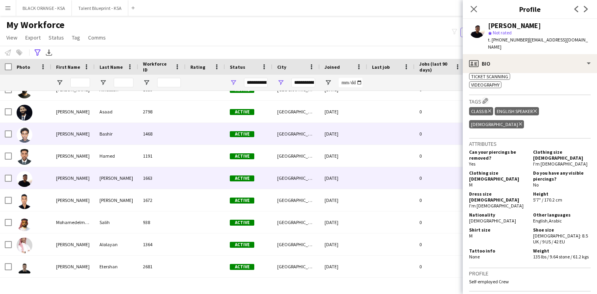
scroll to position [3064, 0]
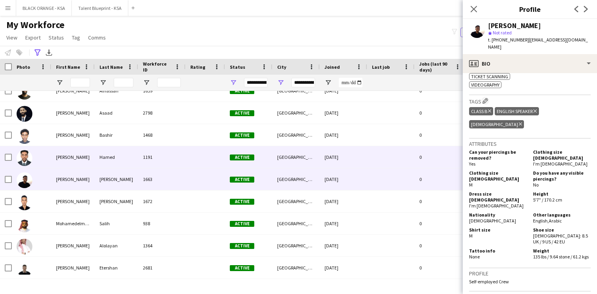
click at [204, 165] on div at bounding box center [206, 157] width 40 height 22
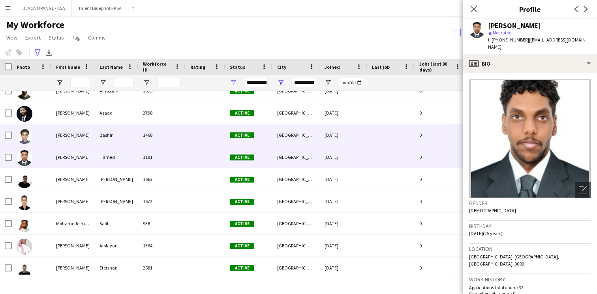
click at [215, 143] on div at bounding box center [206, 135] width 40 height 22
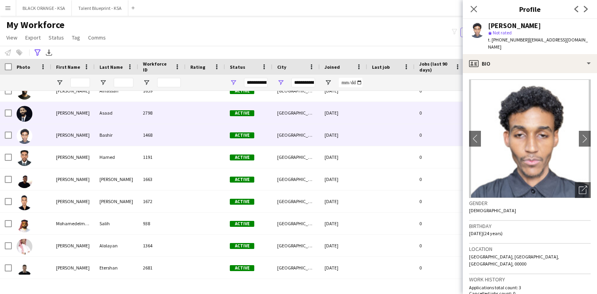
click at [218, 122] on div at bounding box center [206, 113] width 40 height 22
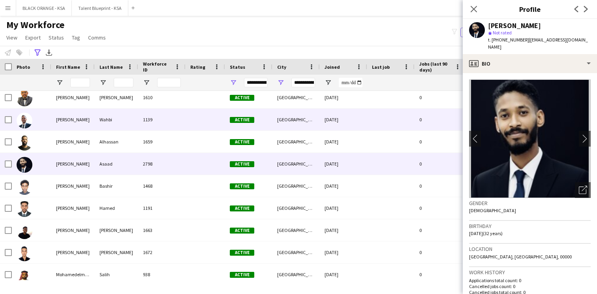
scroll to position [3013, 0]
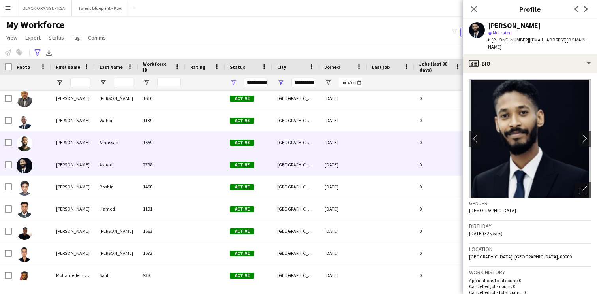
click at [202, 147] on div at bounding box center [206, 143] width 40 height 22
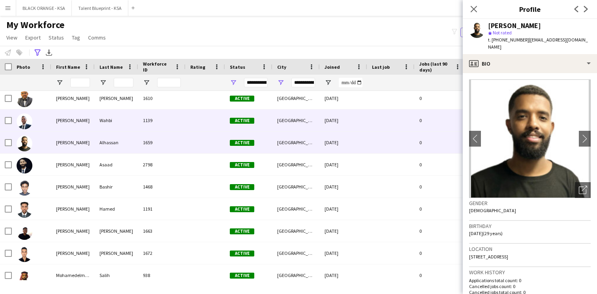
click at [204, 128] on div at bounding box center [206, 120] width 40 height 22
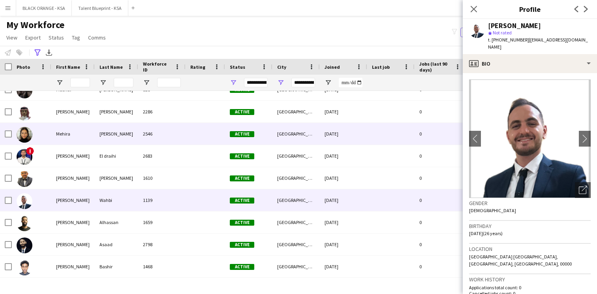
scroll to position [2929, 0]
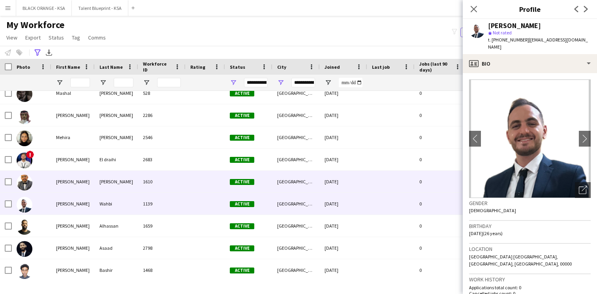
click at [165, 182] on div "1610" at bounding box center [161, 182] width 47 height 22
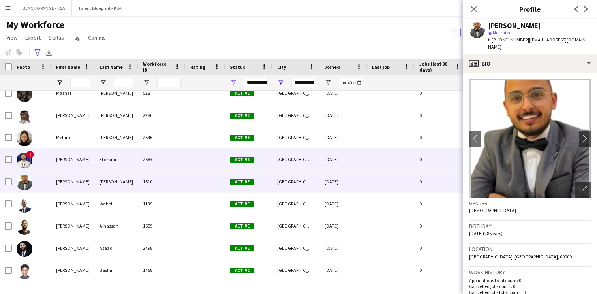
click at [175, 160] on div "2683" at bounding box center [161, 160] width 47 height 22
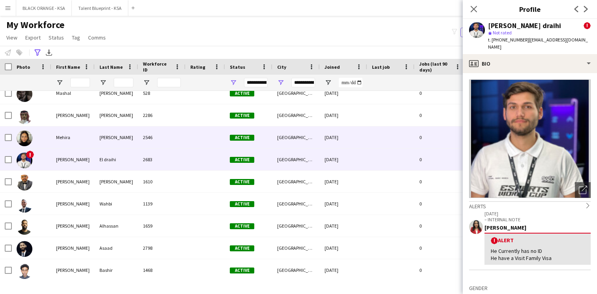
click at [180, 145] on div "2546" at bounding box center [161, 137] width 47 height 22
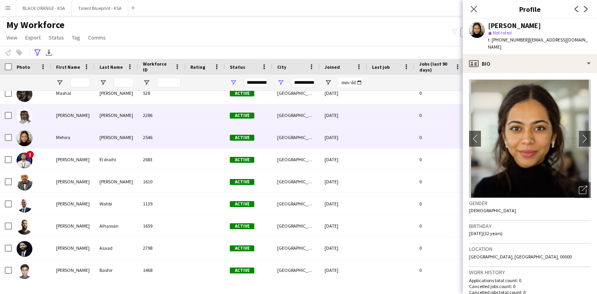
click at [185, 122] on div "2286" at bounding box center [161, 115] width 47 height 22
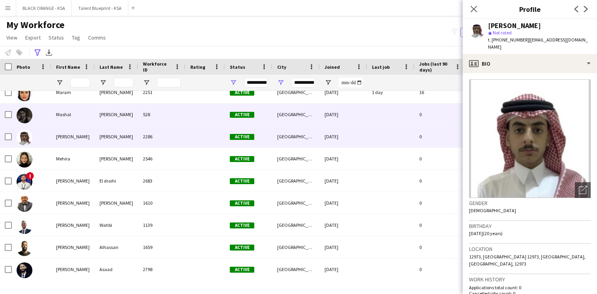
scroll to position [2893, 0]
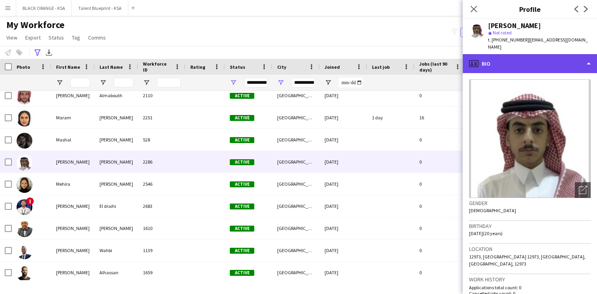
click at [541, 54] on div "profile Bio" at bounding box center [530, 63] width 134 height 19
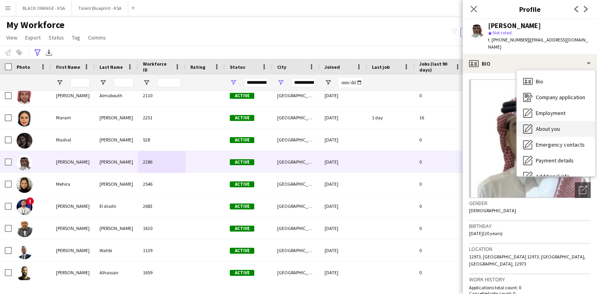
click at [538, 128] on div "About you About you" at bounding box center [556, 129] width 78 height 16
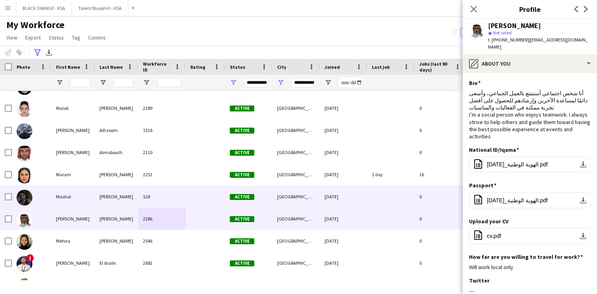
click at [170, 197] on div "528" at bounding box center [161, 197] width 47 height 22
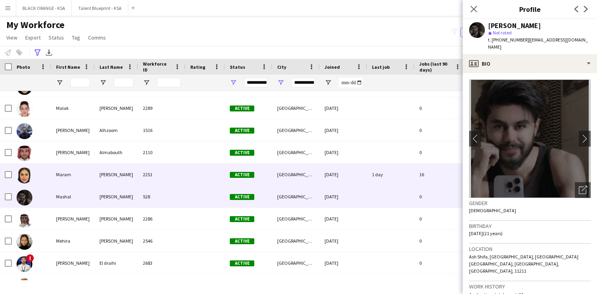
click at [171, 177] on div "2251" at bounding box center [161, 175] width 47 height 22
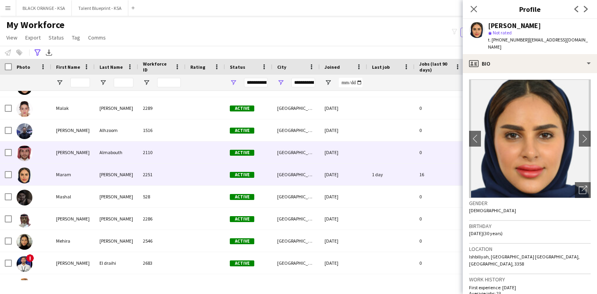
click at [182, 149] on div "2110" at bounding box center [161, 152] width 47 height 22
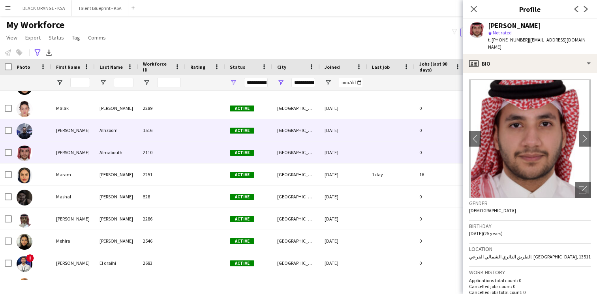
click at [185, 131] on div "1516" at bounding box center [161, 130] width 47 height 22
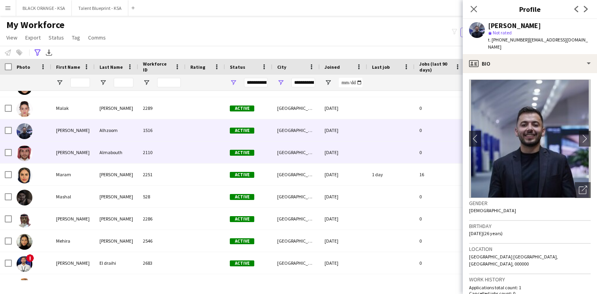
click at [178, 156] on div "2110" at bounding box center [161, 152] width 47 height 22
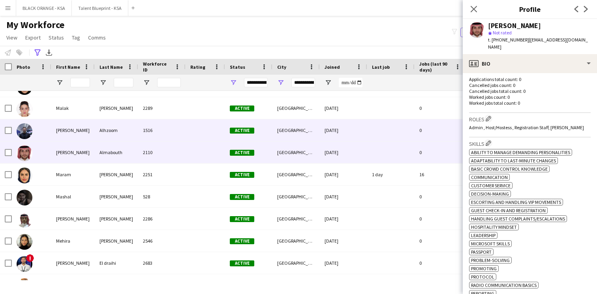
click at [205, 130] on div at bounding box center [206, 130] width 40 height 22
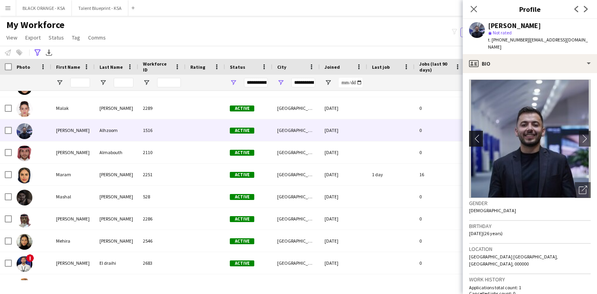
click at [475, 134] on app-icon "chevron-left" at bounding box center [475, 138] width 12 height 8
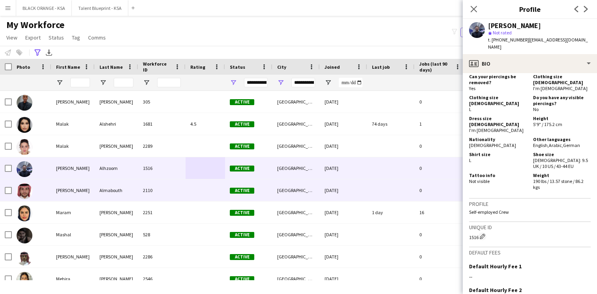
scroll to position [2782, 0]
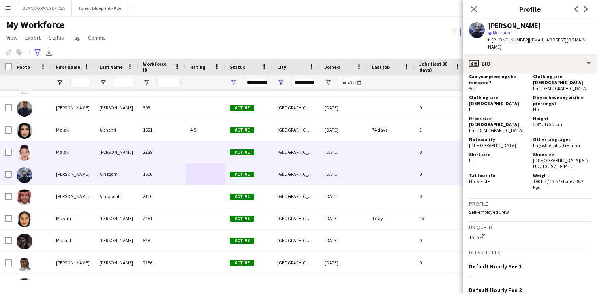
click at [266, 149] on div "Active" at bounding box center [248, 152] width 47 height 22
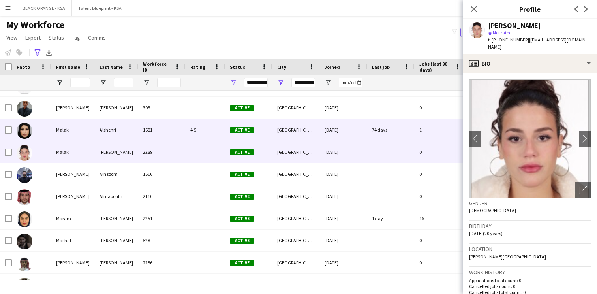
click at [256, 136] on div "Active" at bounding box center [248, 130] width 47 height 22
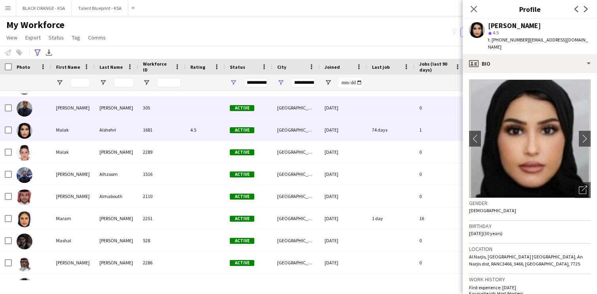
click at [288, 114] on div "[GEOGRAPHIC_DATA]" at bounding box center [296, 108] width 47 height 22
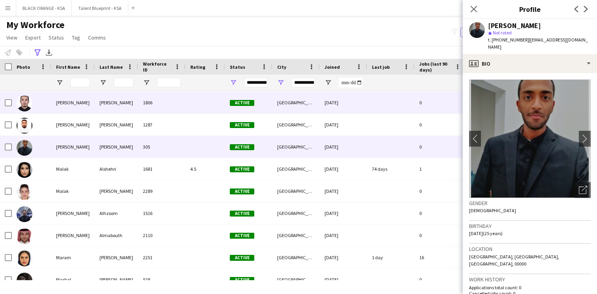
scroll to position [2738, 0]
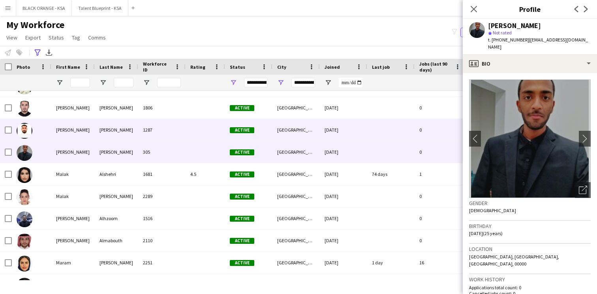
click at [247, 130] on span "Active" at bounding box center [242, 130] width 24 height 6
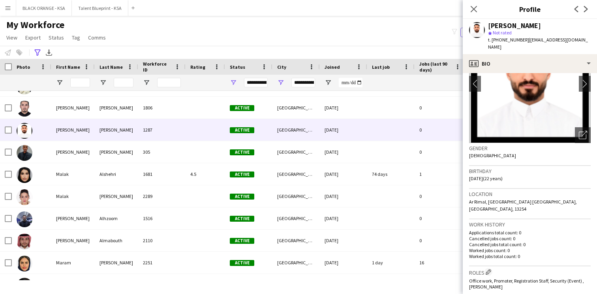
scroll to position [0, 0]
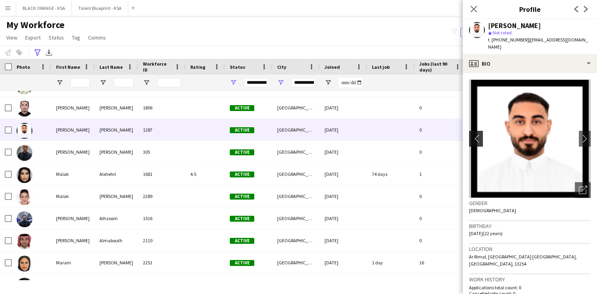
click at [478, 134] on app-icon "chevron-left" at bounding box center [475, 138] width 12 height 8
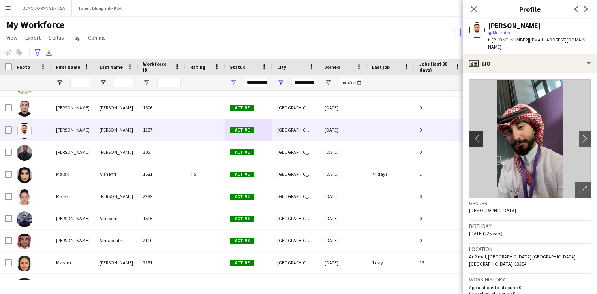
click at [478, 134] on app-icon "chevron-left" at bounding box center [475, 138] width 12 height 8
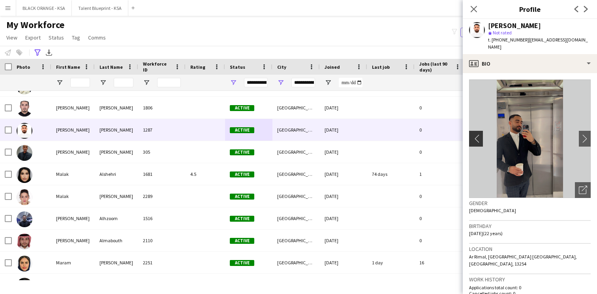
click at [478, 134] on app-icon "chevron-left" at bounding box center [475, 138] width 12 height 8
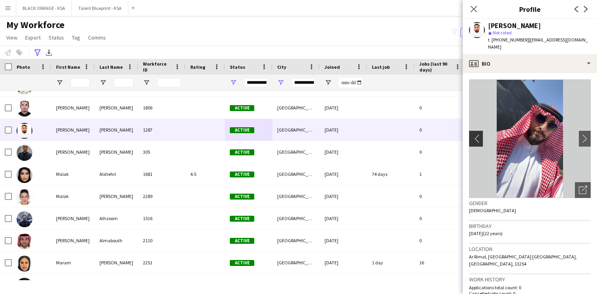
click at [478, 134] on app-icon "chevron-left" at bounding box center [475, 138] width 12 height 8
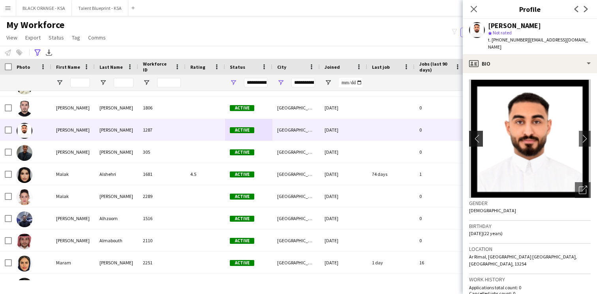
click at [478, 134] on app-icon "chevron-left" at bounding box center [475, 138] width 12 height 8
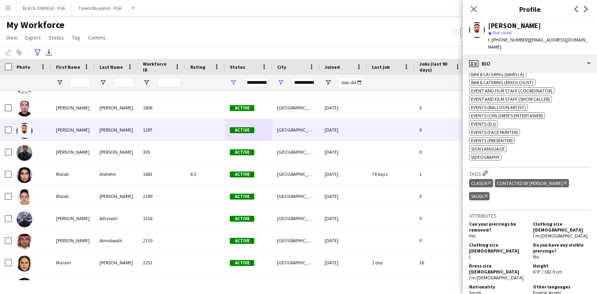
scroll to position [294, 0]
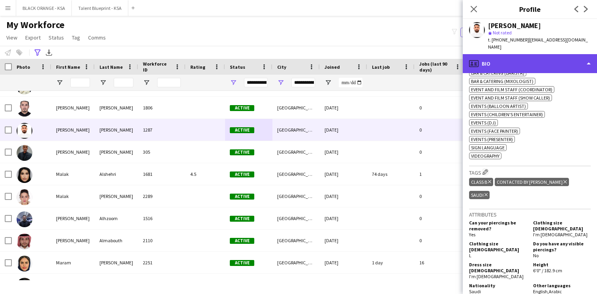
click at [547, 57] on div "profile Bio" at bounding box center [530, 63] width 134 height 19
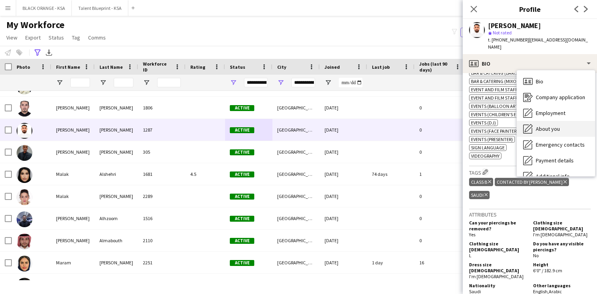
click at [553, 125] on span "About you" at bounding box center [548, 128] width 24 height 7
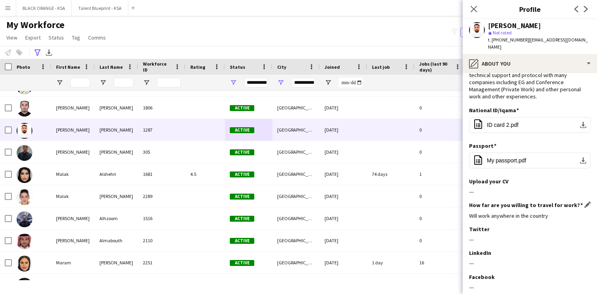
scroll to position [0, 0]
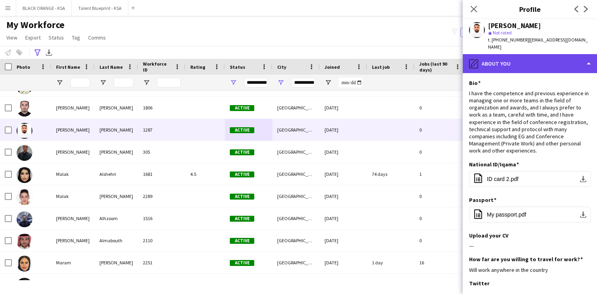
click at [548, 57] on div "pencil4 About you" at bounding box center [530, 63] width 134 height 19
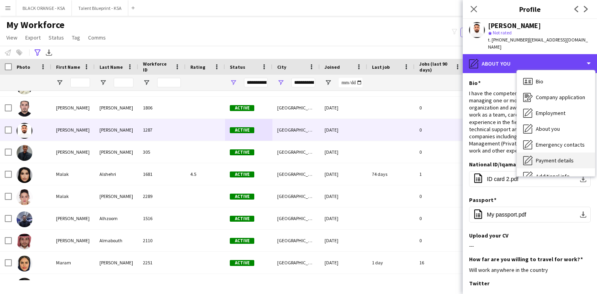
scroll to position [43, 0]
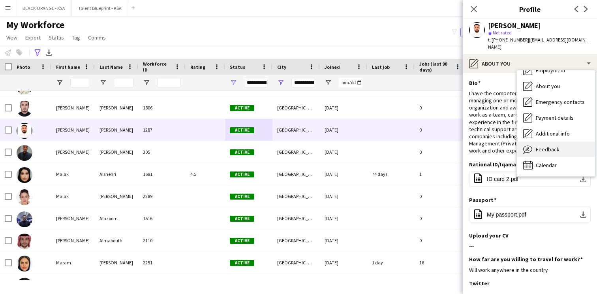
click at [541, 146] on div "Feedback Feedback" at bounding box center [556, 149] width 78 height 16
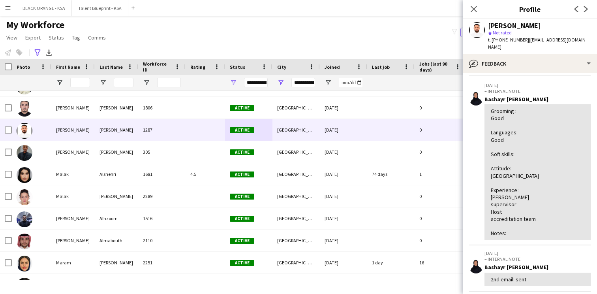
scroll to position [32, 0]
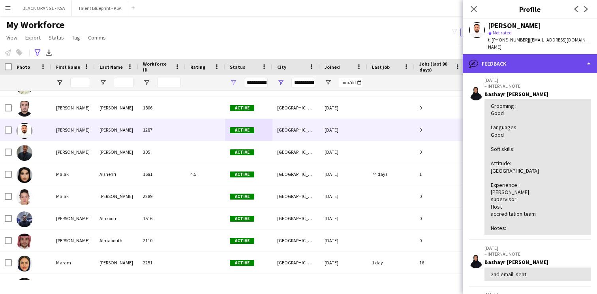
click at [518, 61] on div "bubble-pencil Feedback" at bounding box center [530, 63] width 134 height 19
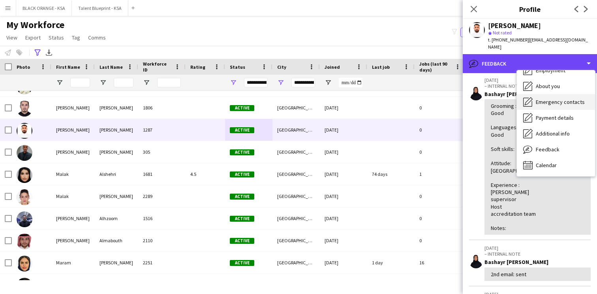
scroll to position [0, 0]
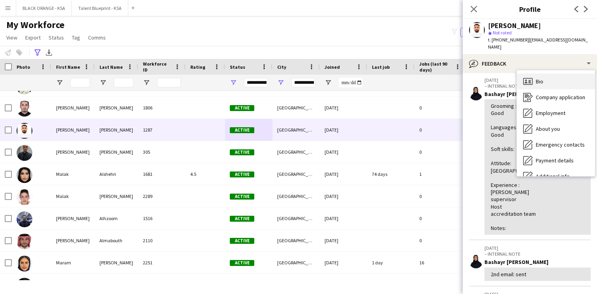
click at [544, 78] on span "Bio" at bounding box center [540, 81] width 8 height 7
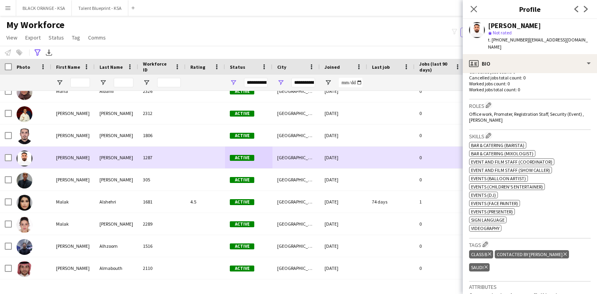
scroll to position [2691, 0]
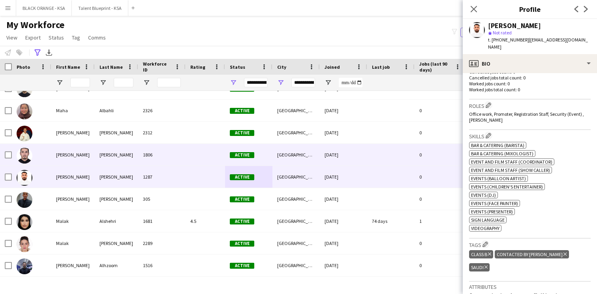
click at [256, 152] on div "Active" at bounding box center [248, 155] width 47 height 22
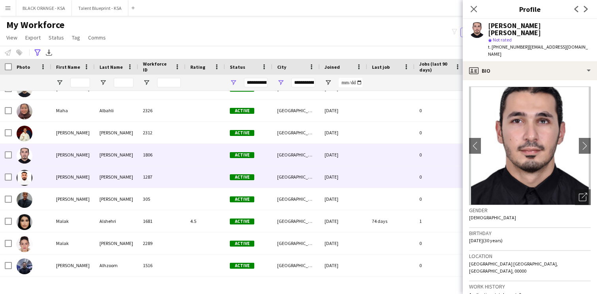
click at [256, 172] on div "Active" at bounding box center [248, 177] width 47 height 22
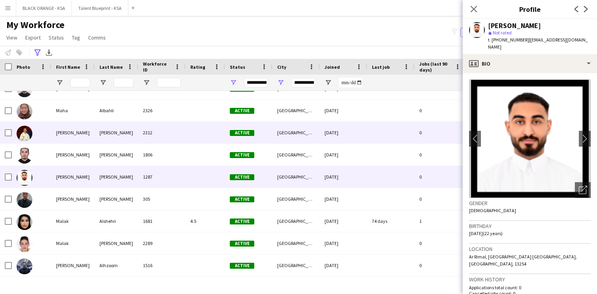
click at [267, 132] on div "Active" at bounding box center [248, 133] width 47 height 22
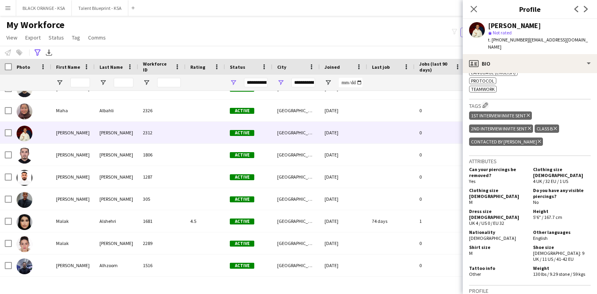
scroll to position [367, 0]
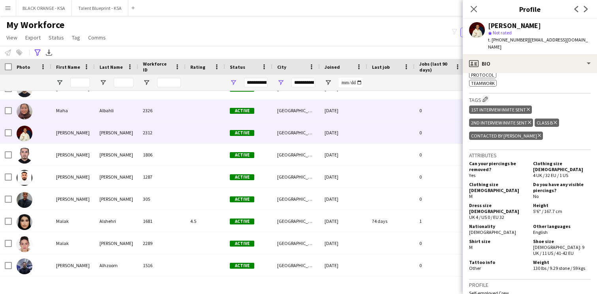
click at [254, 113] on span "Active" at bounding box center [242, 110] width 24 height 6
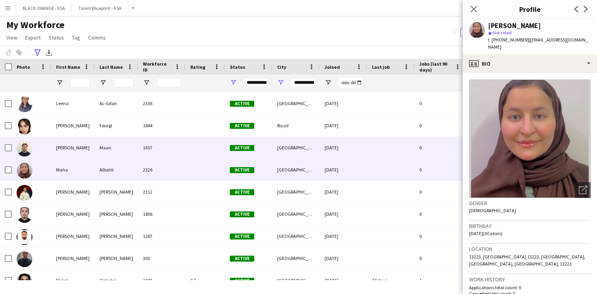
scroll to position [2627, 0]
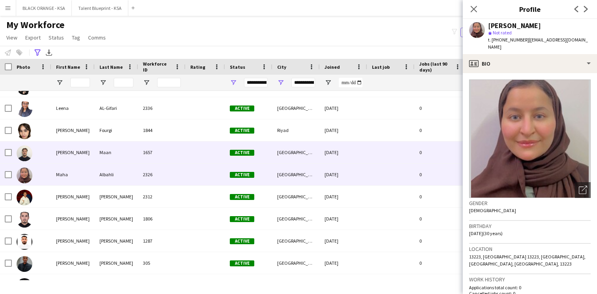
click at [236, 153] on span "Active" at bounding box center [242, 153] width 24 height 6
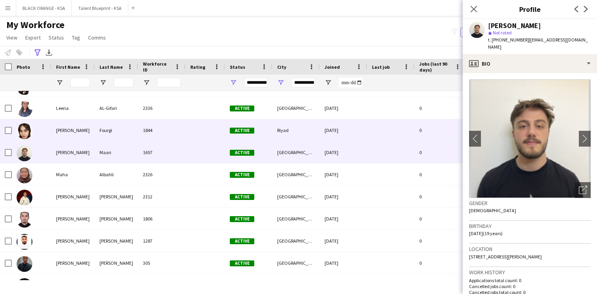
click at [243, 140] on div "Active" at bounding box center [248, 130] width 47 height 22
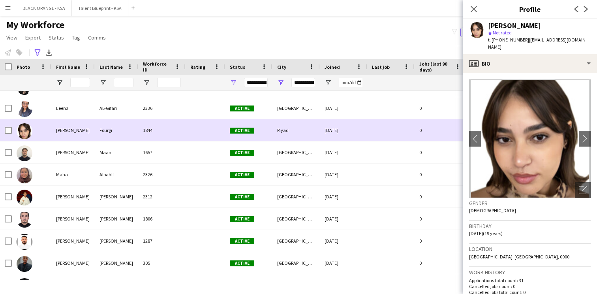
click at [251, 121] on div "Active" at bounding box center [248, 130] width 47 height 22
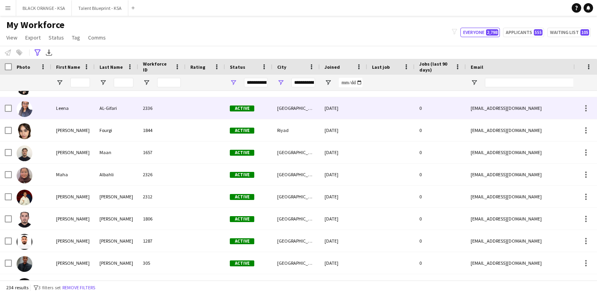
click at [254, 113] on div "Active" at bounding box center [248, 108] width 47 height 22
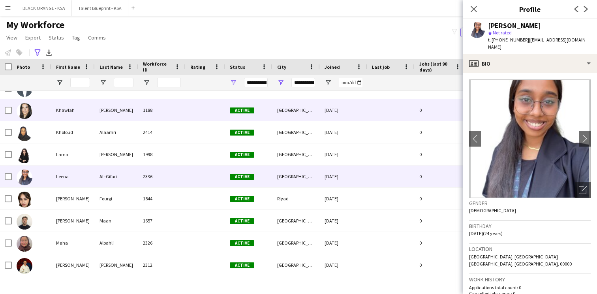
scroll to position [2545, 0]
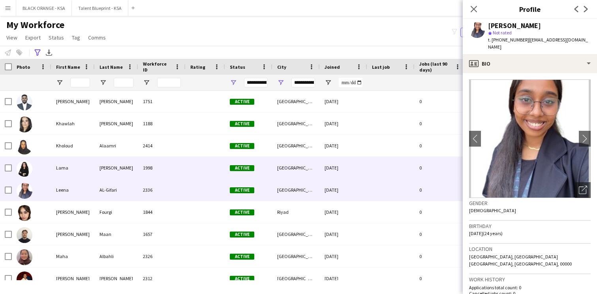
click at [233, 168] on span "Active" at bounding box center [242, 168] width 24 height 6
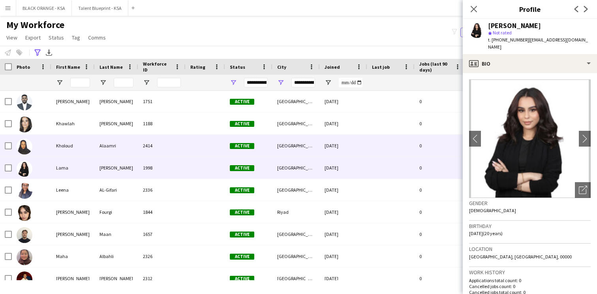
click at [239, 152] on div "Active" at bounding box center [248, 146] width 47 height 22
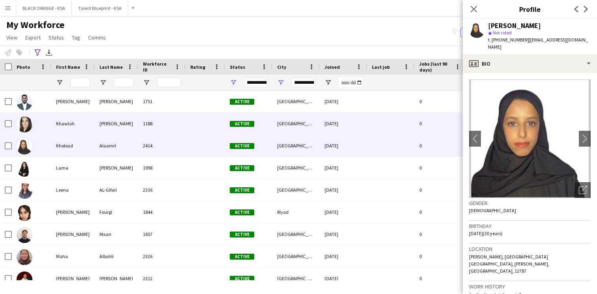
click at [243, 127] on div "Active" at bounding box center [248, 124] width 47 height 22
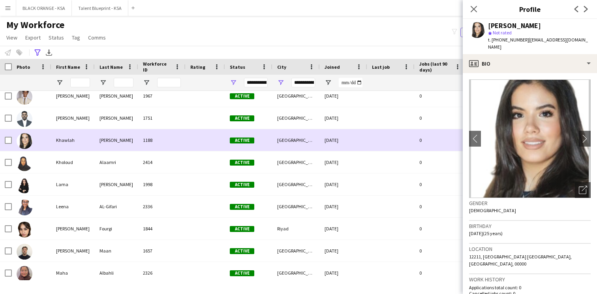
scroll to position [2528, 0]
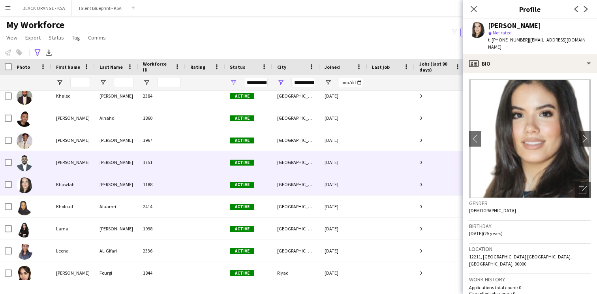
click at [231, 159] on span "Active" at bounding box center [242, 162] width 24 height 6
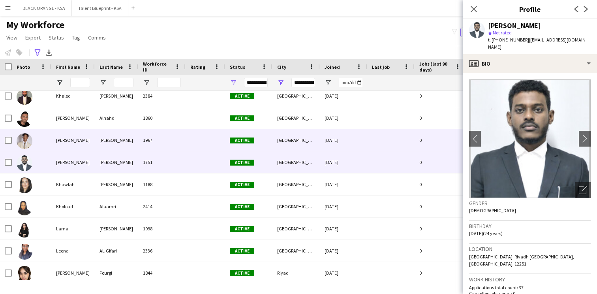
click at [234, 141] on span "Active" at bounding box center [242, 140] width 24 height 6
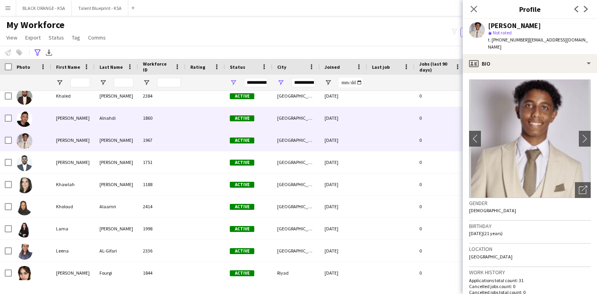
click at [239, 120] on span "Active" at bounding box center [242, 118] width 24 height 6
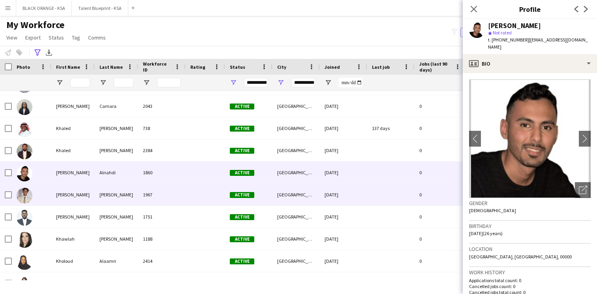
click at [198, 187] on div at bounding box center [206, 195] width 40 height 22
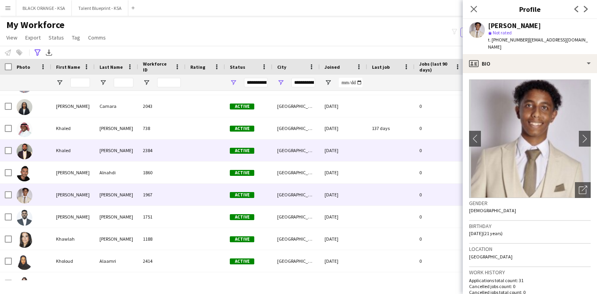
click at [206, 152] on div at bounding box center [206, 150] width 40 height 22
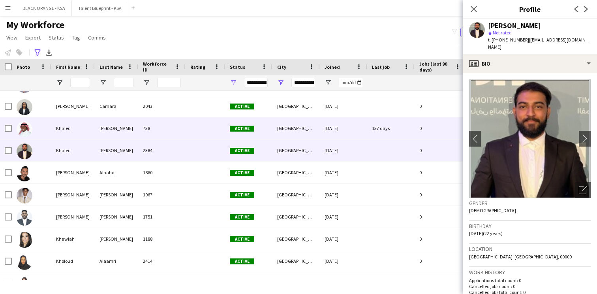
click at [211, 129] on div at bounding box center [206, 128] width 40 height 22
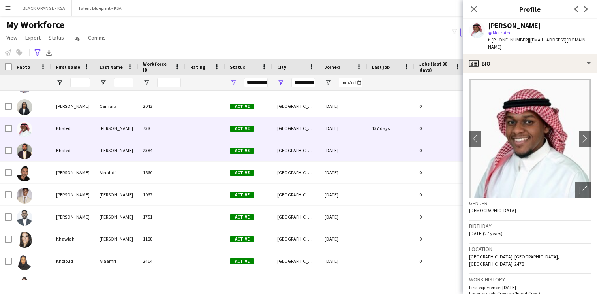
click at [203, 150] on div at bounding box center [206, 150] width 40 height 22
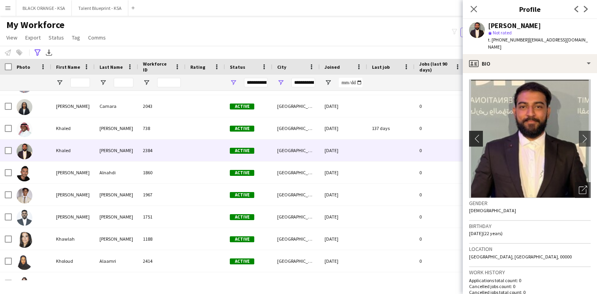
click at [479, 134] on app-icon "chevron-left" at bounding box center [475, 138] width 12 height 8
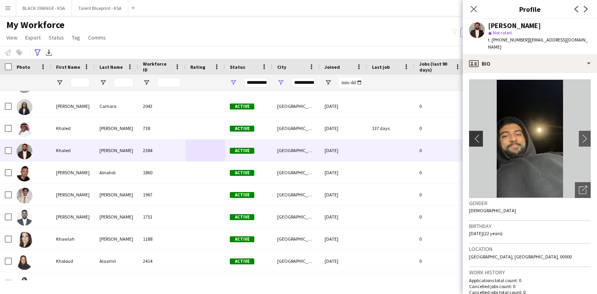
click at [479, 134] on app-icon "chevron-left" at bounding box center [475, 138] width 12 height 8
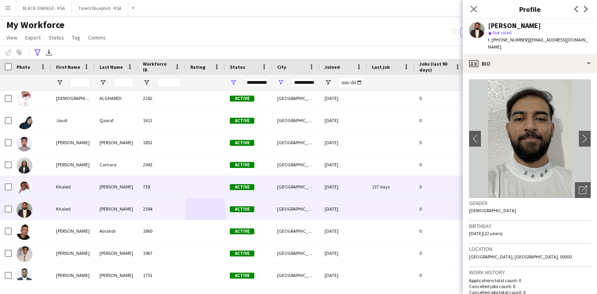
click at [236, 190] on div "Active" at bounding box center [248, 187] width 47 height 22
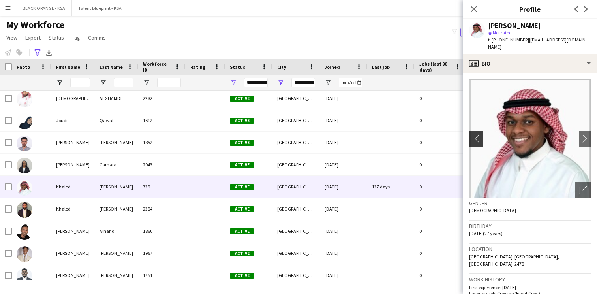
click at [474, 137] on button "chevron-left" at bounding box center [475, 139] width 16 height 16
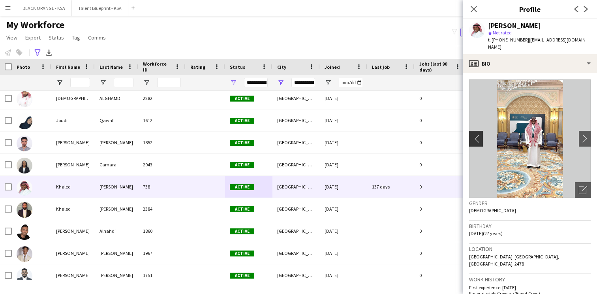
click at [474, 137] on button "chevron-left" at bounding box center [475, 139] width 16 height 16
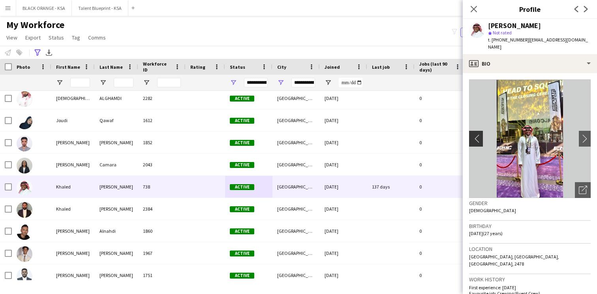
click at [474, 137] on button "chevron-left" at bounding box center [475, 139] width 16 height 16
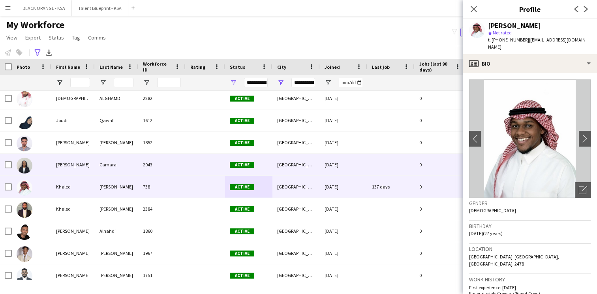
click at [172, 164] on div "2043" at bounding box center [161, 165] width 47 height 22
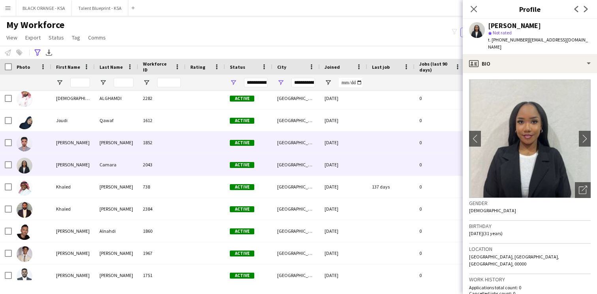
click at [190, 145] on div at bounding box center [206, 143] width 40 height 22
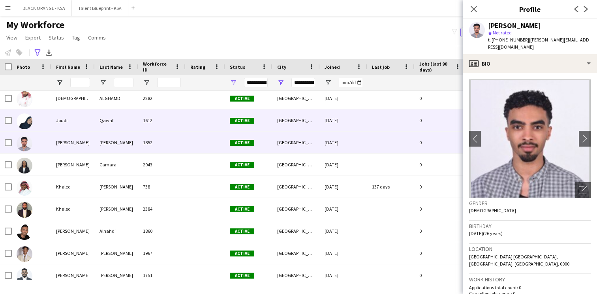
click at [198, 122] on div at bounding box center [206, 120] width 40 height 22
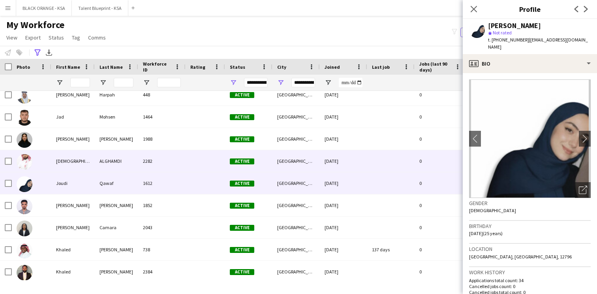
click at [181, 160] on div "2282" at bounding box center [161, 161] width 47 height 22
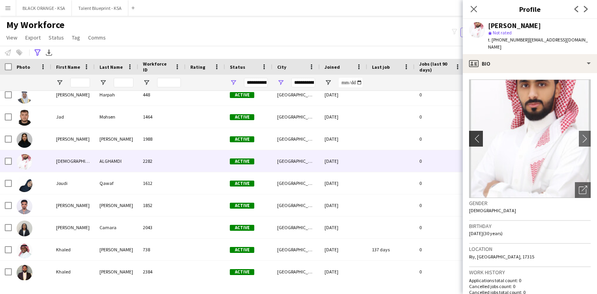
click at [477, 134] on app-icon "chevron-left" at bounding box center [475, 138] width 12 height 8
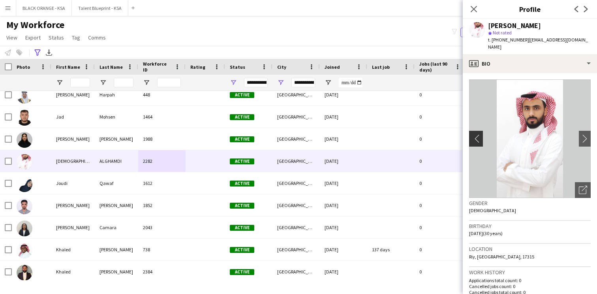
click at [477, 134] on app-icon "chevron-left" at bounding box center [475, 138] width 12 height 8
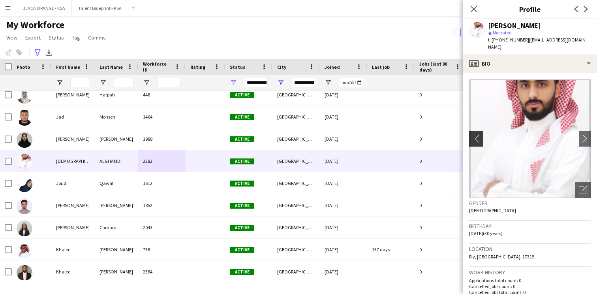
click at [477, 134] on app-icon "chevron-left" at bounding box center [475, 138] width 12 height 8
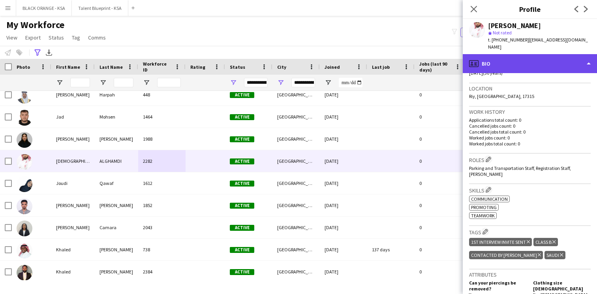
click at [548, 58] on div "profile Bio" at bounding box center [530, 63] width 134 height 19
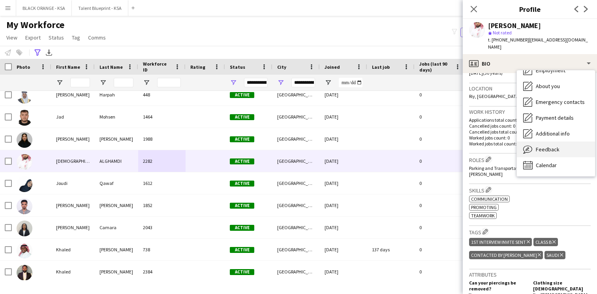
click at [544, 148] on div "Feedback Feedback" at bounding box center [556, 149] width 78 height 16
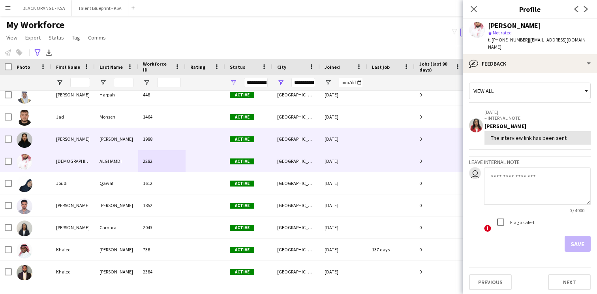
click at [140, 136] on div "1988" at bounding box center [161, 139] width 47 height 22
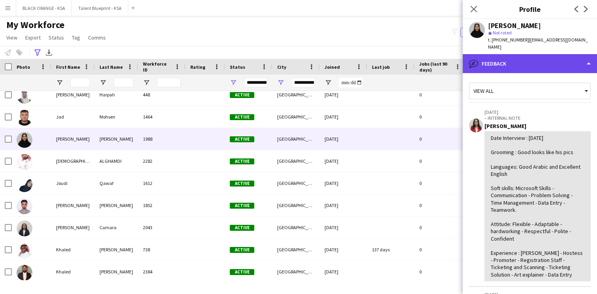
click at [497, 56] on div "bubble-pencil Feedback" at bounding box center [530, 63] width 134 height 19
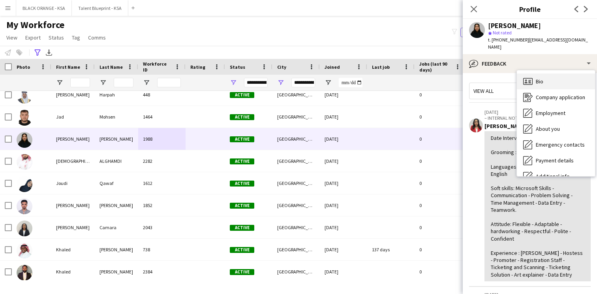
click at [538, 73] on div "Bio Bio" at bounding box center [556, 81] width 78 height 16
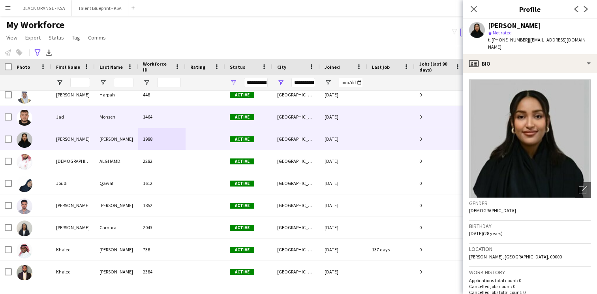
click at [212, 122] on div at bounding box center [206, 117] width 40 height 22
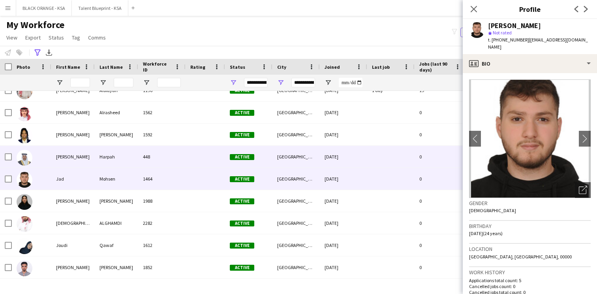
click at [187, 163] on div at bounding box center [206, 157] width 40 height 22
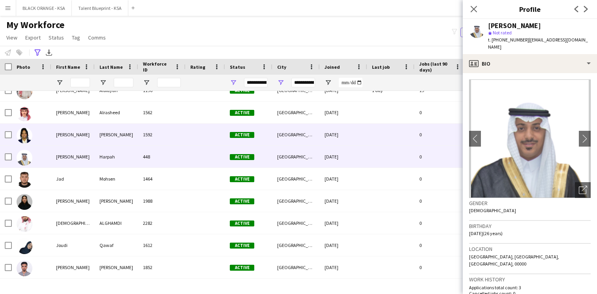
click at [194, 140] on div at bounding box center [206, 135] width 40 height 22
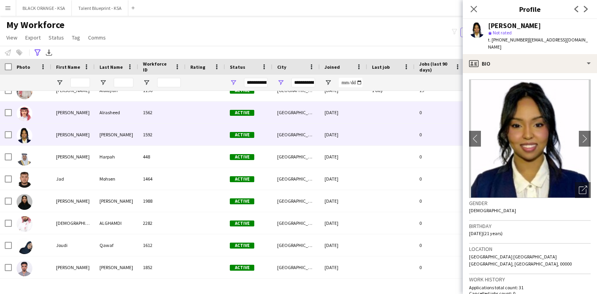
click at [211, 113] on div at bounding box center [206, 113] width 40 height 22
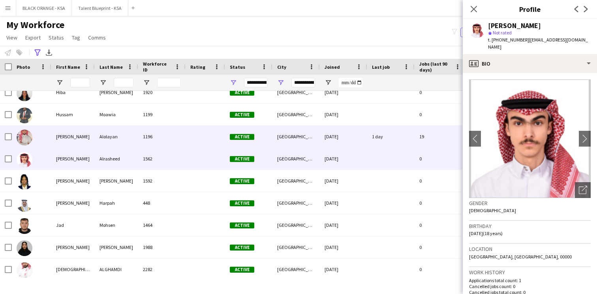
click at [186, 138] on div at bounding box center [206, 137] width 40 height 22
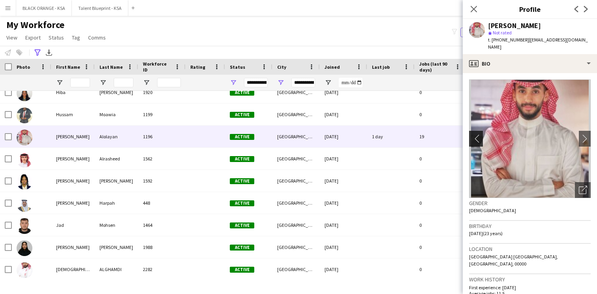
click at [477, 134] on app-icon "chevron-left" at bounding box center [475, 138] width 12 height 8
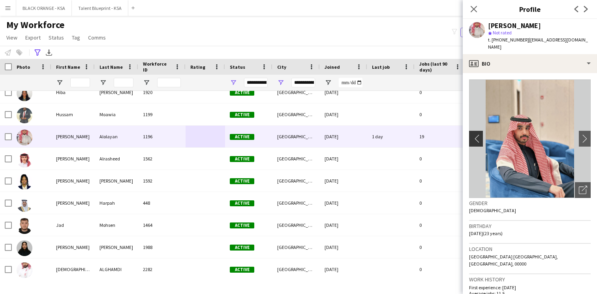
click at [478, 134] on app-icon "chevron-left" at bounding box center [475, 138] width 12 height 8
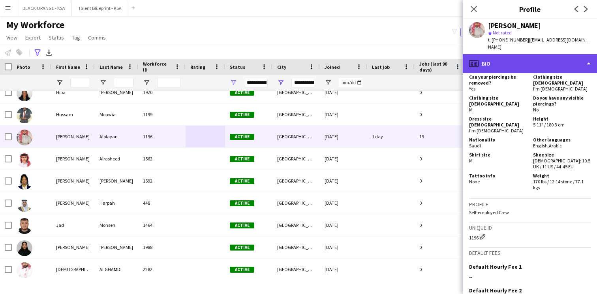
click at [528, 64] on div "profile Bio" at bounding box center [530, 63] width 134 height 19
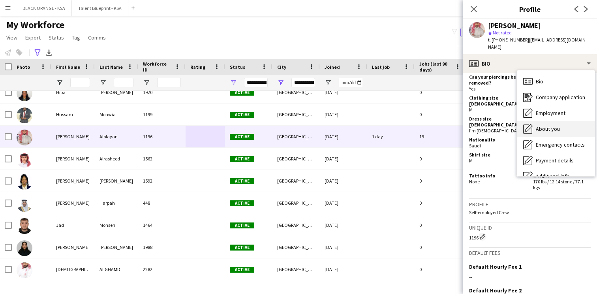
click at [540, 125] on span "About you" at bounding box center [548, 128] width 24 height 7
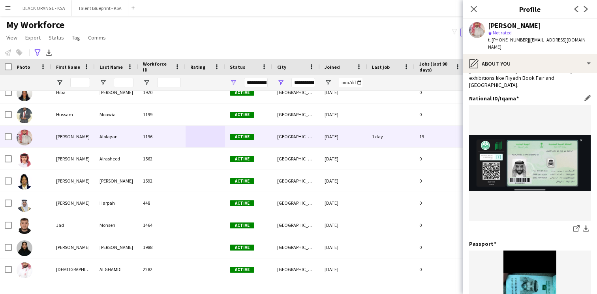
scroll to position [0, 0]
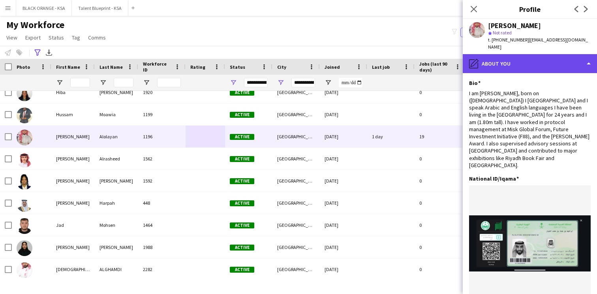
click at [535, 54] on div "pencil4 About you" at bounding box center [530, 63] width 134 height 19
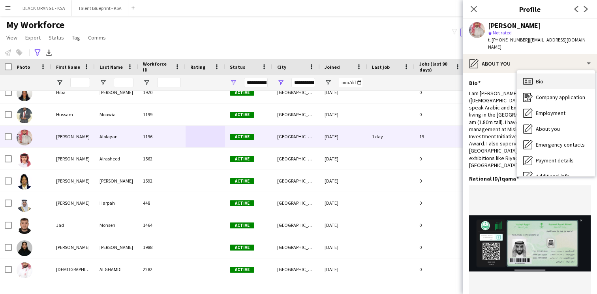
click at [547, 75] on div "Bio Bio" at bounding box center [556, 81] width 78 height 16
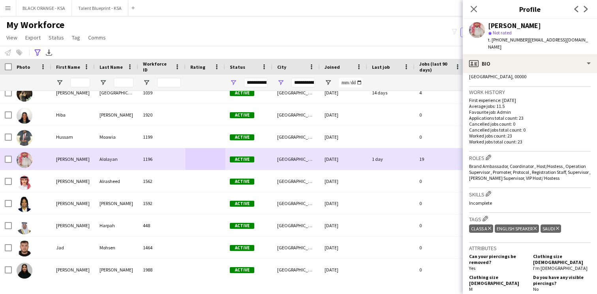
scroll to position [2173, 0]
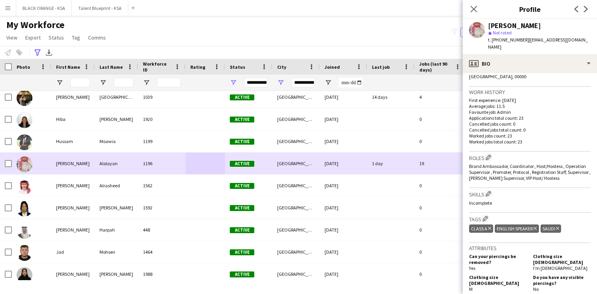
click at [195, 155] on div at bounding box center [206, 164] width 40 height 22
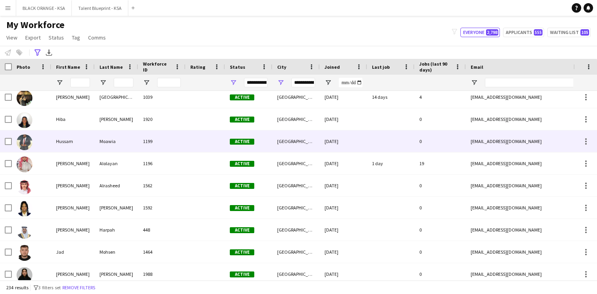
click at [198, 137] on div at bounding box center [206, 141] width 40 height 22
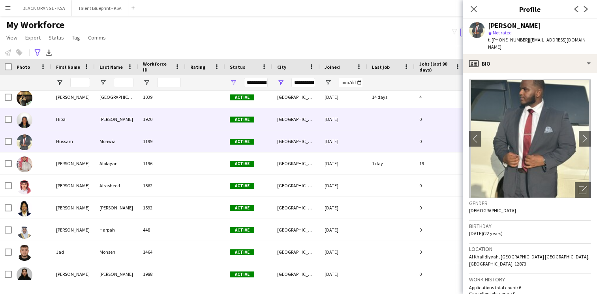
click at [196, 121] on div at bounding box center [206, 119] width 40 height 22
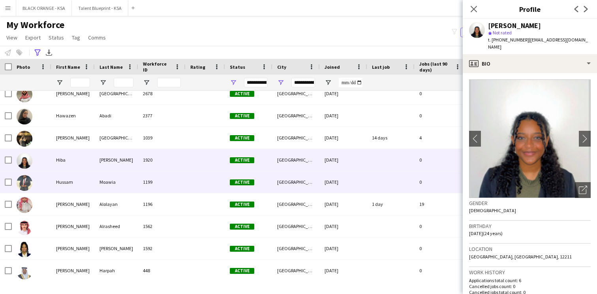
scroll to position [2130, 0]
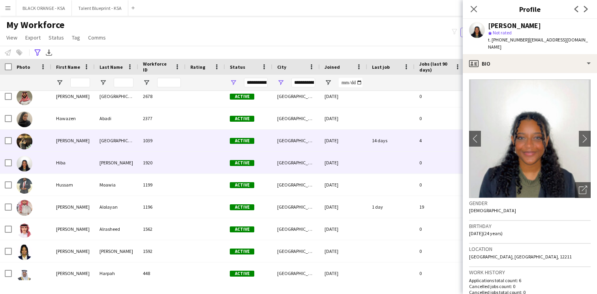
click at [188, 149] on div at bounding box center [206, 141] width 40 height 22
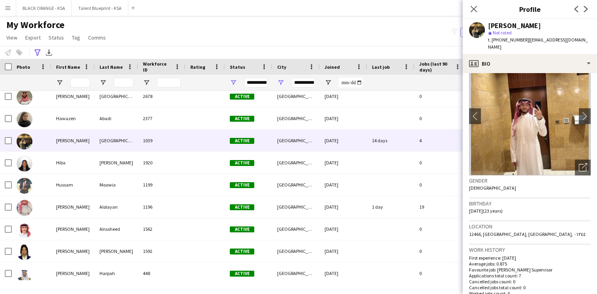
scroll to position [0, 0]
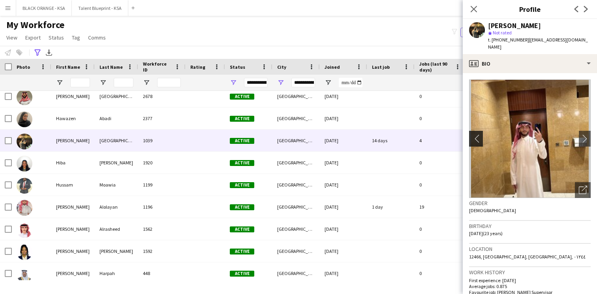
click at [473, 134] on app-icon "chevron-left" at bounding box center [475, 138] width 12 height 8
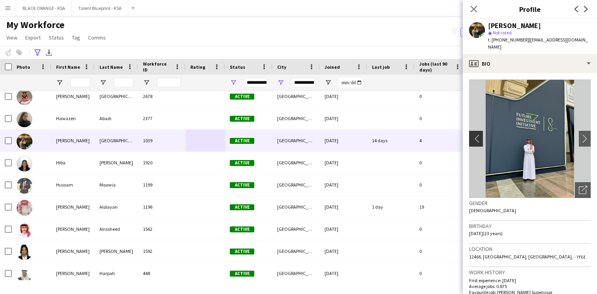
click at [473, 134] on app-icon "chevron-left" at bounding box center [475, 138] width 12 height 8
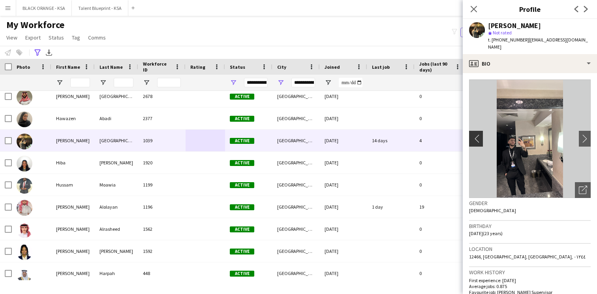
click at [473, 134] on app-icon "chevron-left" at bounding box center [475, 138] width 12 height 8
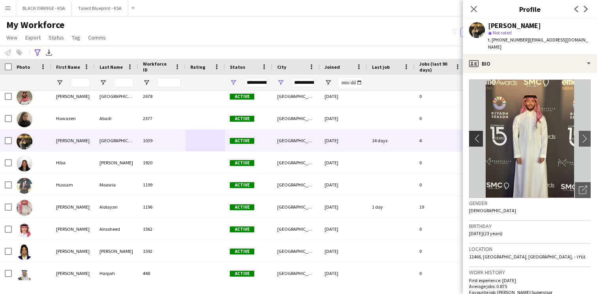
click at [473, 134] on app-icon "chevron-left" at bounding box center [475, 138] width 12 height 8
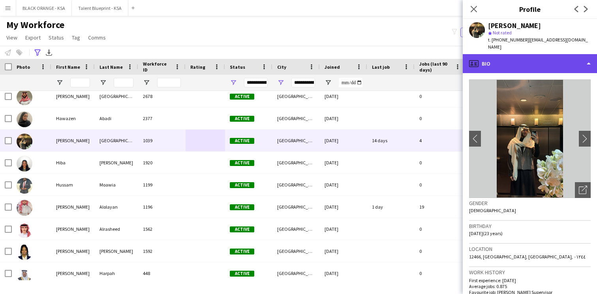
click at [529, 55] on div "profile Bio" at bounding box center [530, 63] width 134 height 19
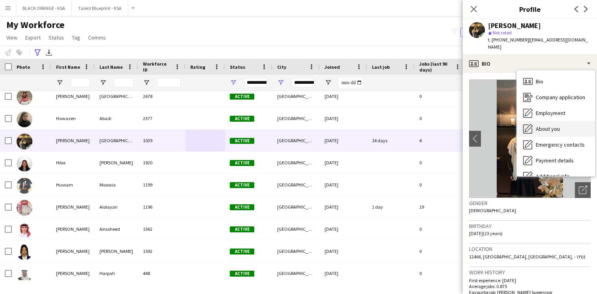
click at [537, 127] on div "About you About you" at bounding box center [556, 129] width 78 height 16
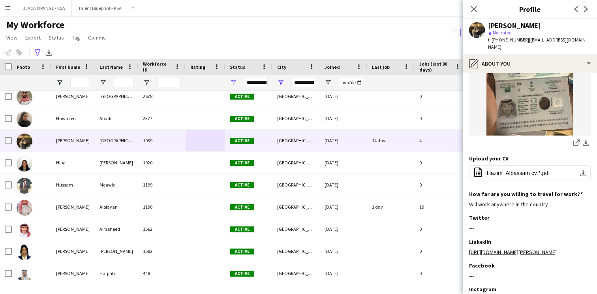
scroll to position [242, 0]
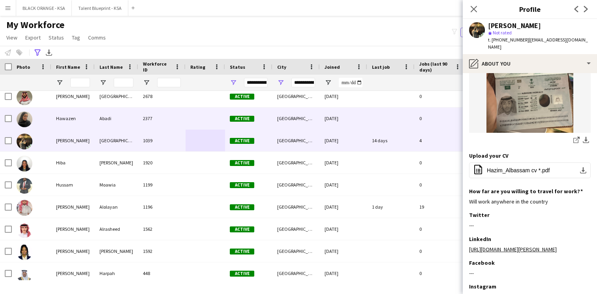
click at [128, 129] on div "Hawazen Abadi 2377 Active Riyadh 13-09-2025 0 hyabadi.95@gmail.com +966533873871" at bounding box center [428, 118] width 857 height 22
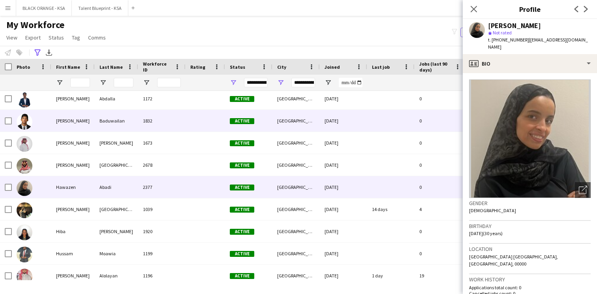
scroll to position [2061, 0]
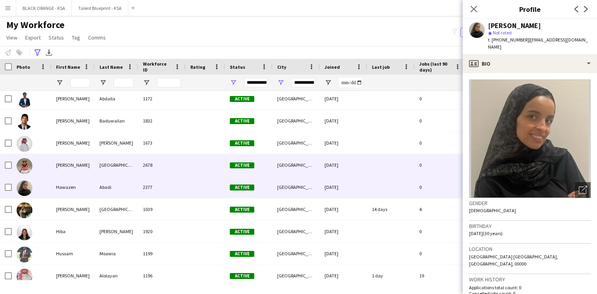
click at [163, 164] on div "2678" at bounding box center [161, 165] width 47 height 22
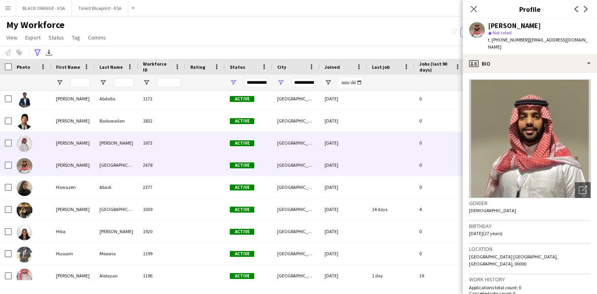
click at [176, 151] on div "1673" at bounding box center [161, 143] width 47 height 22
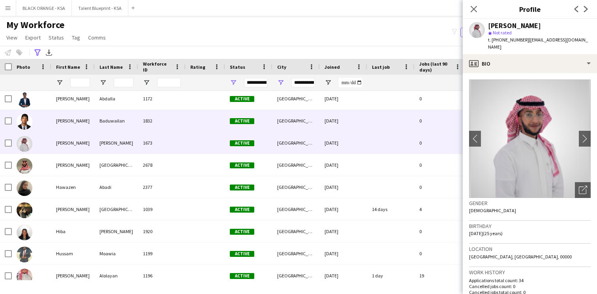
click at [189, 123] on div at bounding box center [206, 121] width 40 height 22
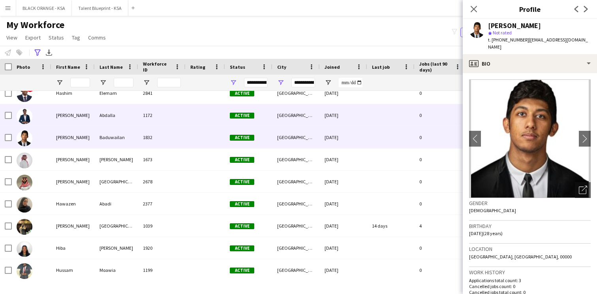
scroll to position [2025, 0]
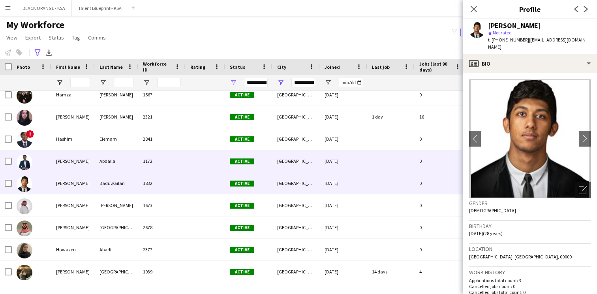
click at [163, 165] on div "1172" at bounding box center [161, 161] width 47 height 22
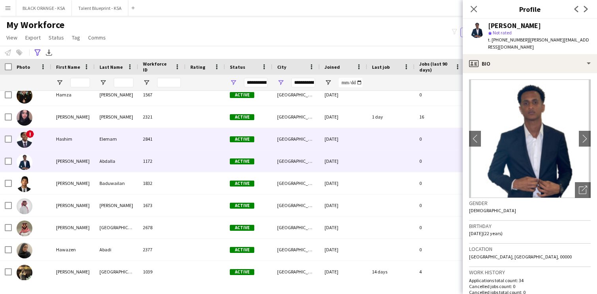
click at [175, 142] on div "2841" at bounding box center [161, 139] width 47 height 22
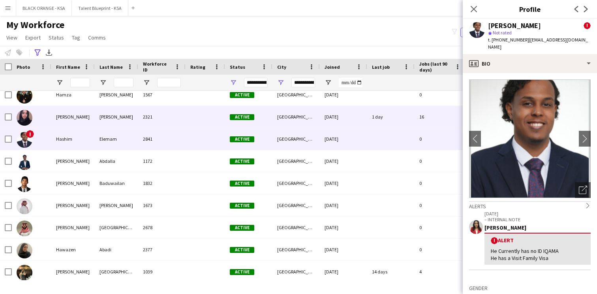
click at [184, 111] on div "2321" at bounding box center [161, 117] width 47 height 22
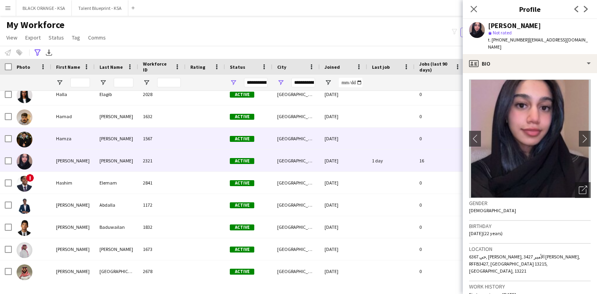
click at [169, 134] on div "1567" at bounding box center [161, 139] width 47 height 22
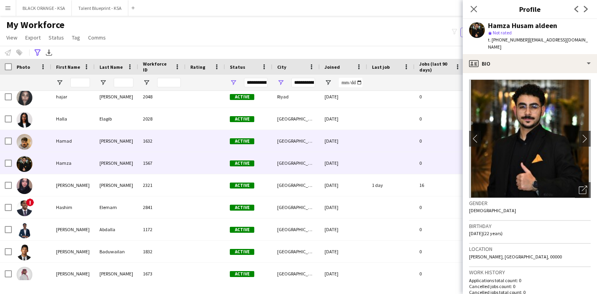
click at [162, 144] on div "1632" at bounding box center [161, 141] width 47 height 22
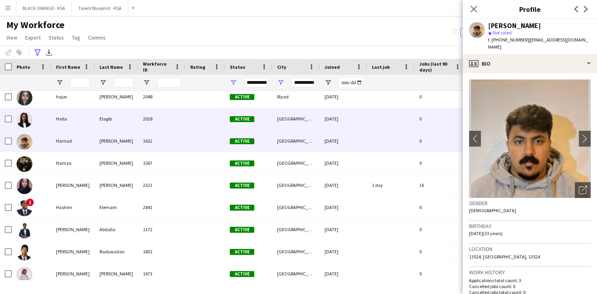
click at [180, 125] on div "2028" at bounding box center [161, 119] width 47 height 22
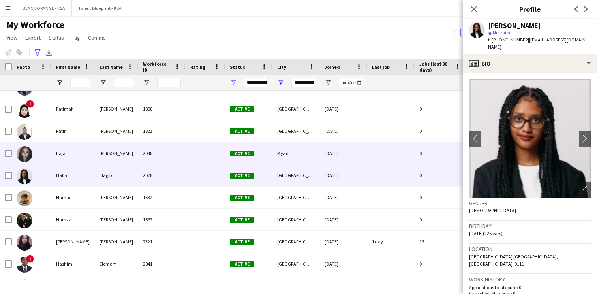
click at [173, 161] on div "2048" at bounding box center [161, 153] width 47 height 22
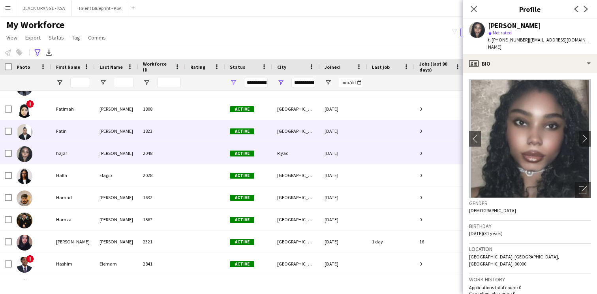
click at [183, 137] on div "1823" at bounding box center [161, 131] width 47 height 22
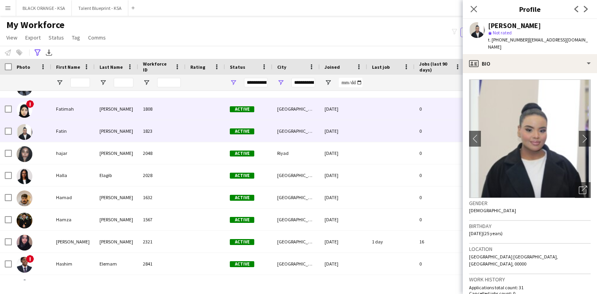
click at [192, 114] on div at bounding box center [206, 109] width 40 height 22
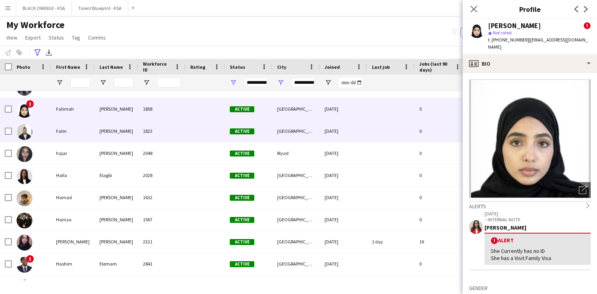
click at [186, 126] on div at bounding box center [206, 131] width 40 height 22
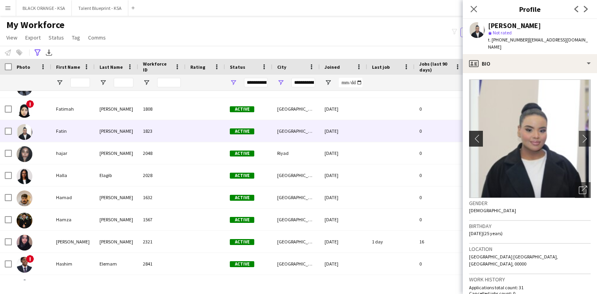
click at [475, 134] on app-icon "chevron-left" at bounding box center [475, 138] width 12 height 8
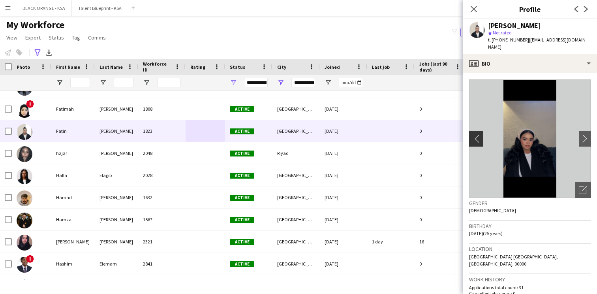
click at [475, 134] on app-icon "chevron-left" at bounding box center [475, 138] width 12 height 8
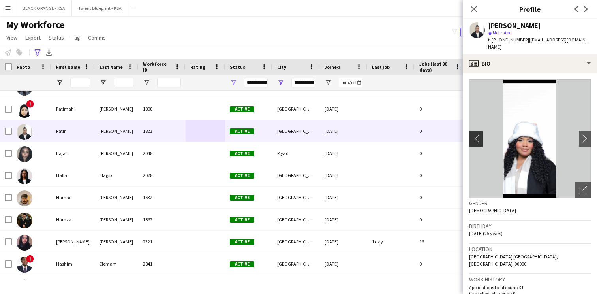
click at [475, 134] on app-icon "chevron-left" at bounding box center [475, 138] width 12 height 8
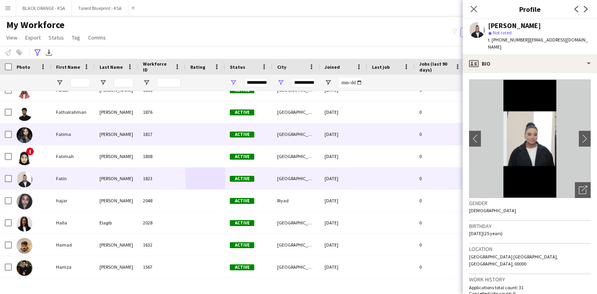
click at [175, 137] on div "1817" at bounding box center [161, 134] width 47 height 22
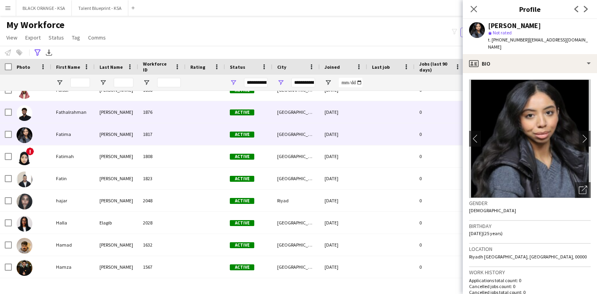
click at [179, 121] on div "1876" at bounding box center [161, 112] width 47 height 22
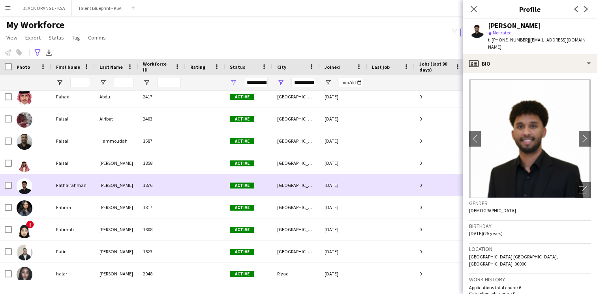
click at [153, 175] on div "1876" at bounding box center [161, 185] width 47 height 22
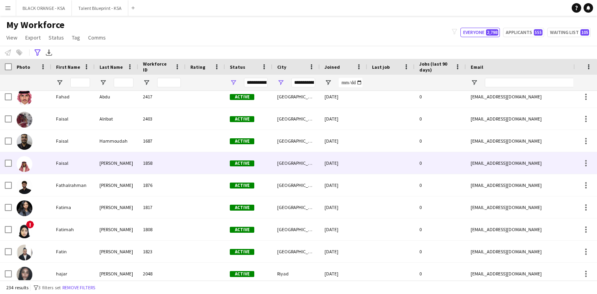
click at [160, 165] on div "1858" at bounding box center [161, 163] width 47 height 22
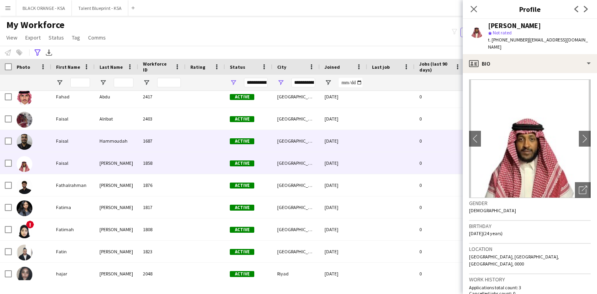
click at [188, 134] on div at bounding box center [206, 141] width 40 height 22
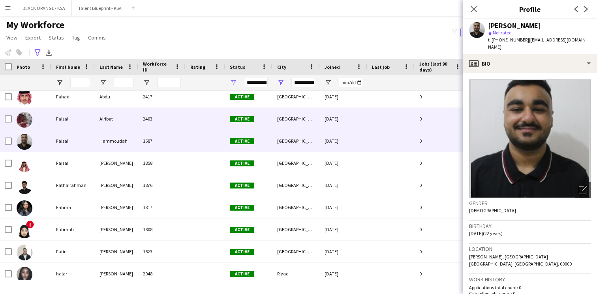
click at [187, 112] on div at bounding box center [206, 119] width 40 height 22
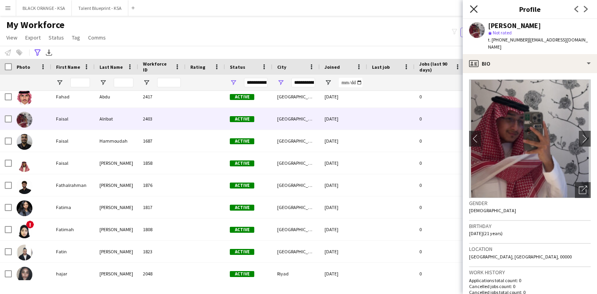
click at [476, 10] on icon at bounding box center [474, 9] width 8 height 8
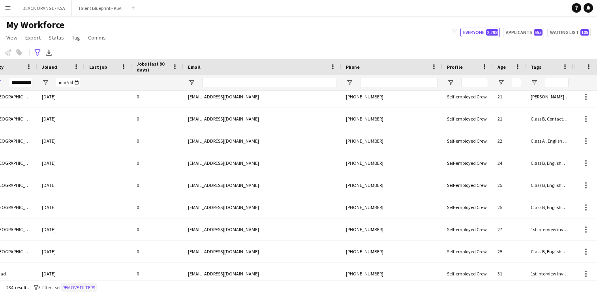
click at [85, 285] on button "Remove filters" at bounding box center [79, 287] width 36 height 9
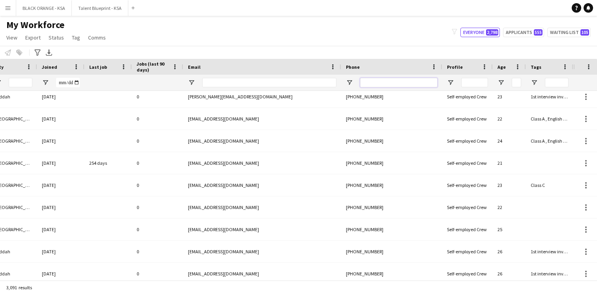
click at [387, 86] on input "Phone Filter Input" at bounding box center [398, 82] width 77 height 9
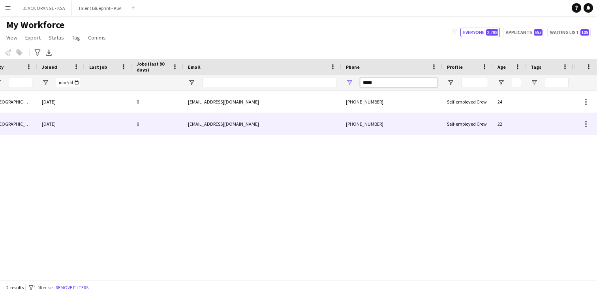
type input "*****"
click at [341, 130] on div "+966501914174" at bounding box center [391, 124] width 101 height 22
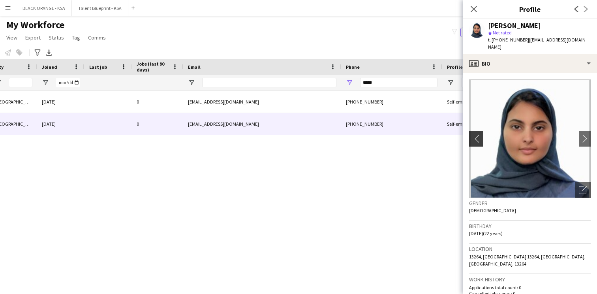
click at [477, 134] on app-icon "chevron-left" at bounding box center [475, 138] width 12 height 8
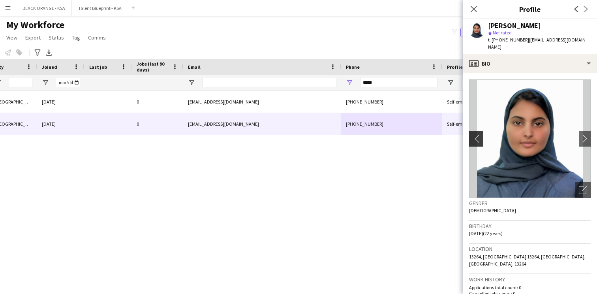
click at [477, 134] on app-icon "chevron-left" at bounding box center [475, 138] width 12 height 8
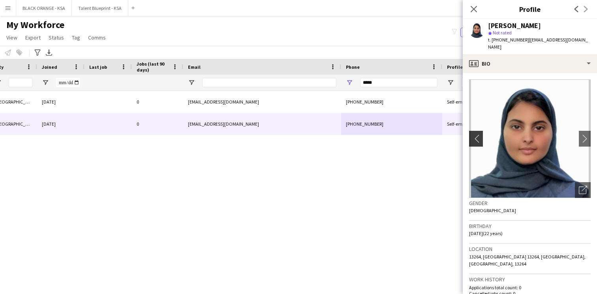
click at [477, 134] on app-icon "chevron-left" at bounding box center [475, 138] width 12 height 8
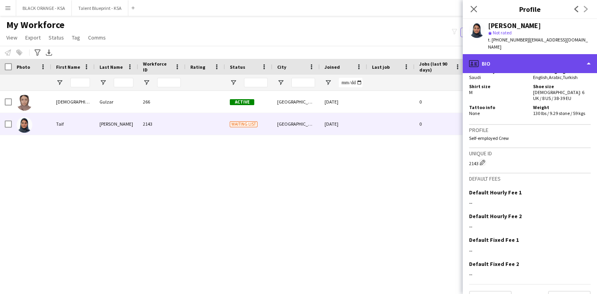
click at [516, 61] on div "profile Bio" at bounding box center [530, 63] width 134 height 19
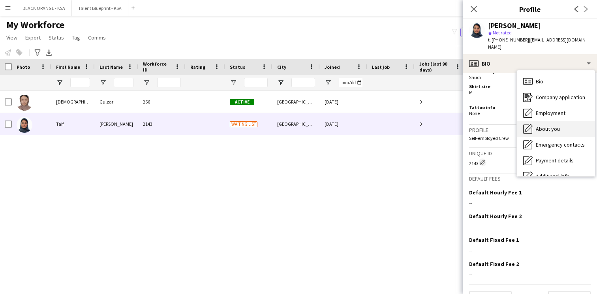
click at [541, 125] on span "About you" at bounding box center [548, 128] width 24 height 7
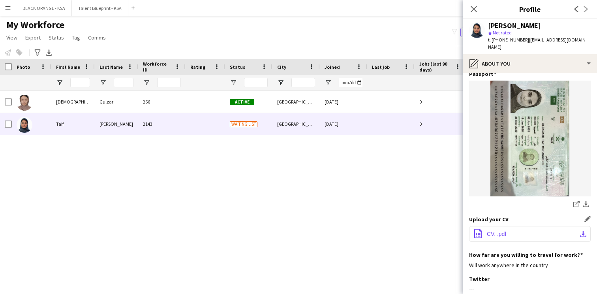
click at [498, 231] on span "CV. .pdf" at bounding box center [496, 234] width 19 height 6
click at [476, 6] on icon "Close pop-in" at bounding box center [474, 9] width 8 height 8
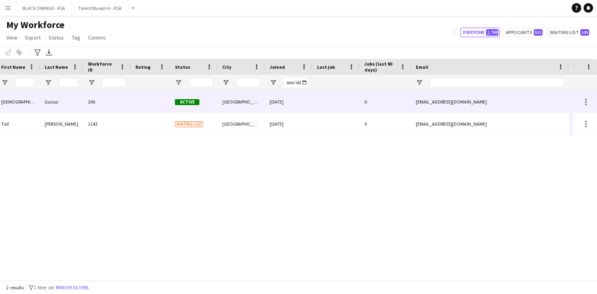
scroll to position [0, 183]
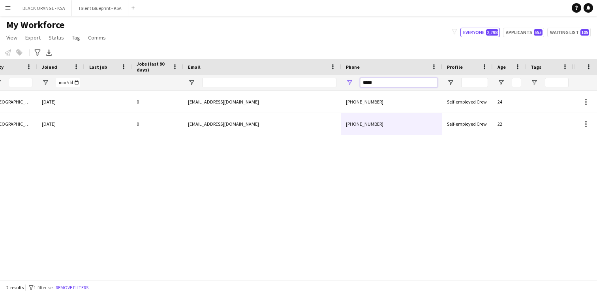
click at [368, 86] on input "*****" at bounding box center [398, 82] width 77 height 9
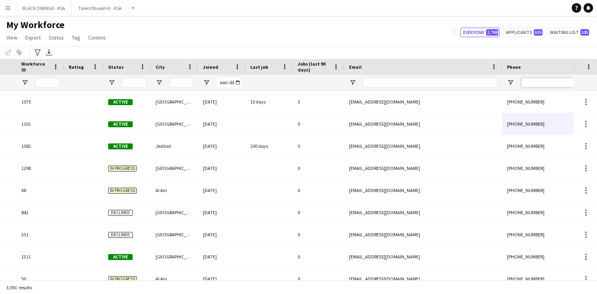
scroll to position [0, 0]
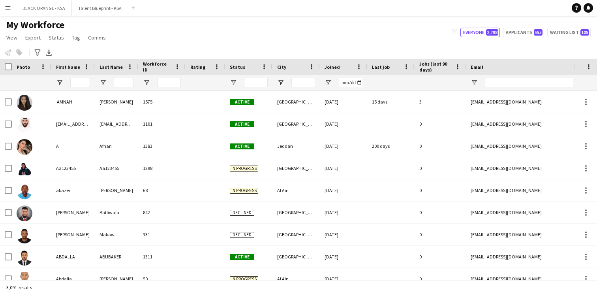
click at [211, 35] on div "My Workforce View Views Default view New view Update view Delete view Edit name…" at bounding box center [298, 32] width 597 height 27
click at [102, 12] on button "Talent Blueprint - KSA Close" at bounding box center [100, 7] width 57 height 15
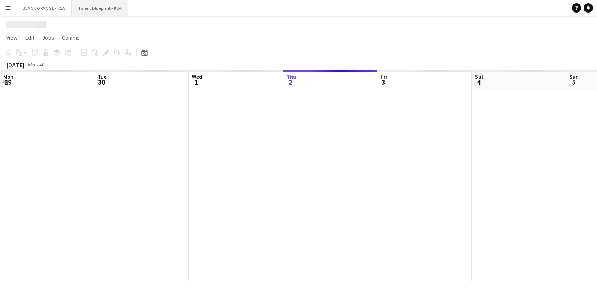
scroll to position [0, 189]
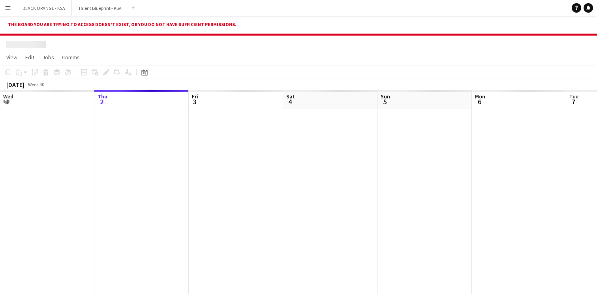
click at [8, 8] on app-icon "Menu" at bounding box center [8, 8] width 6 height 6
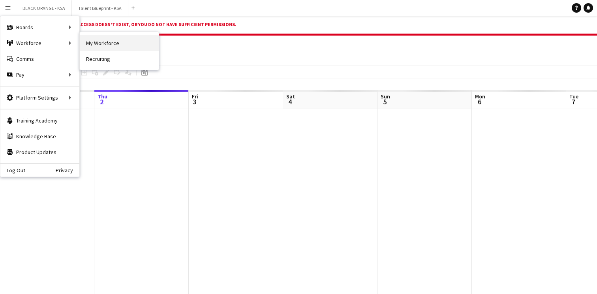
click at [96, 49] on link "My Workforce" at bounding box center [119, 43] width 79 height 16
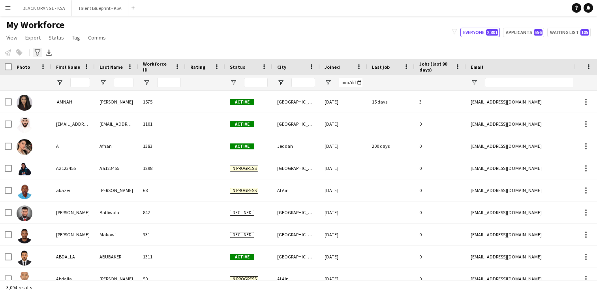
click at [38, 52] on icon "Advanced filters" at bounding box center [37, 52] width 6 height 6
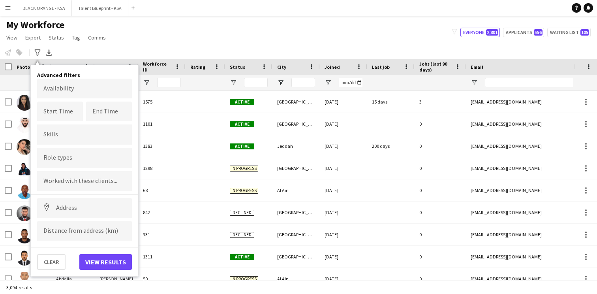
click at [87, 160] on input "Type to search role types..." at bounding box center [84, 157] width 82 height 7
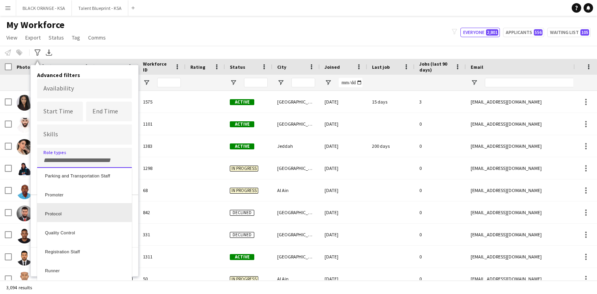
scroll to position [278, 0]
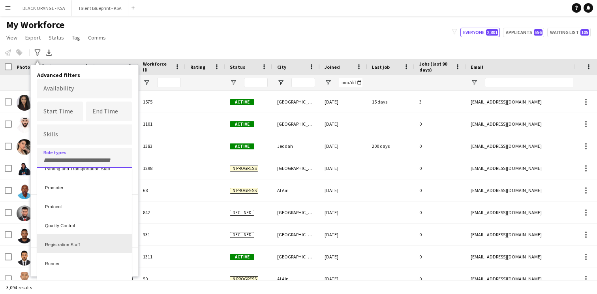
click at [67, 239] on div "Registration Staff" at bounding box center [84, 243] width 95 height 19
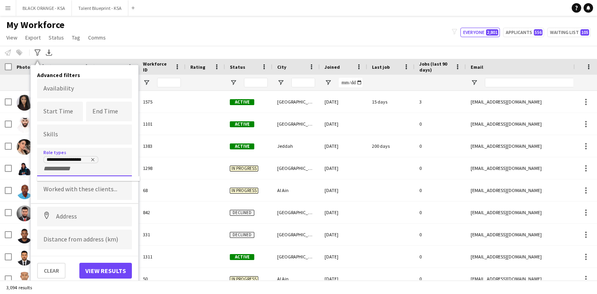
scroll to position [0, 0]
click at [72, 219] on input at bounding box center [84, 217] width 95 height 20
click at [78, 191] on input "Type to search clients..." at bounding box center [84, 189] width 82 height 7
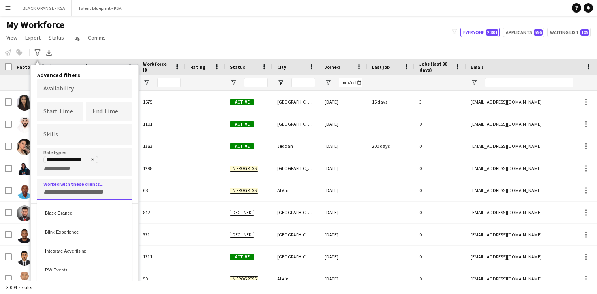
click at [75, 83] on div at bounding box center [298, 147] width 597 height 294
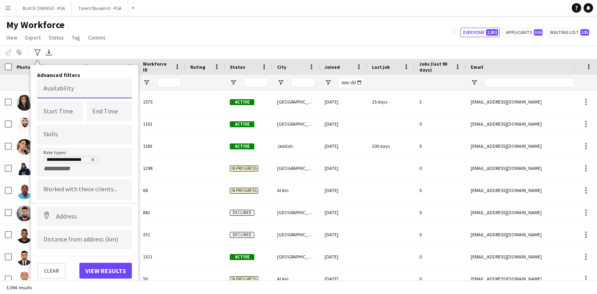
click at [73, 89] on body "Menu Boards Boards Boards All jobs Status Workforce Workforce My Workforce Recr…" at bounding box center [298, 147] width 597 height 294
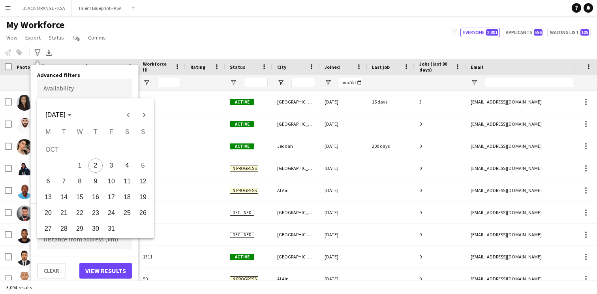
click at [73, 89] on div at bounding box center [298, 147] width 597 height 294
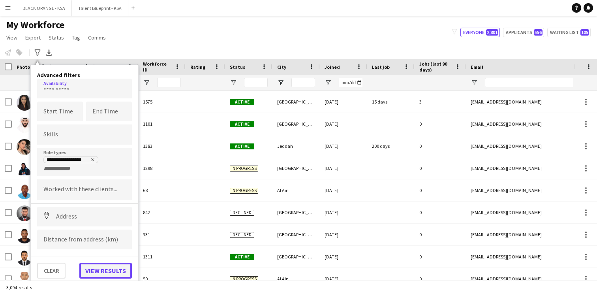
click at [96, 265] on button "View results" at bounding box center [105, 271] width 53 height 16
type input "**********"
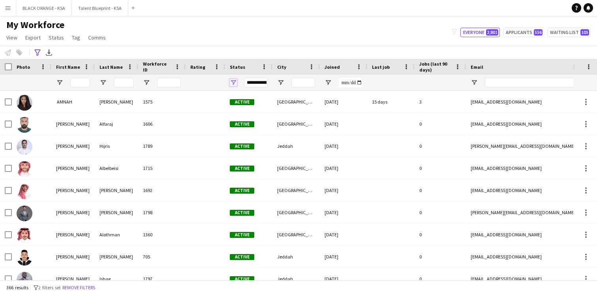
click at [235, 81] on span "Open Filter Menu" at bounding box center [233, 82] width 7 height 7
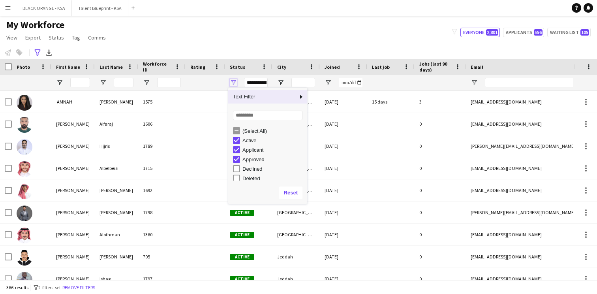
click at [235, 81] on span "Open Filter Menu" at bounding box center [233, 82] width 7 height 7
click at [219, 80] on div at bounding box center [205, 83] width 30 height 16
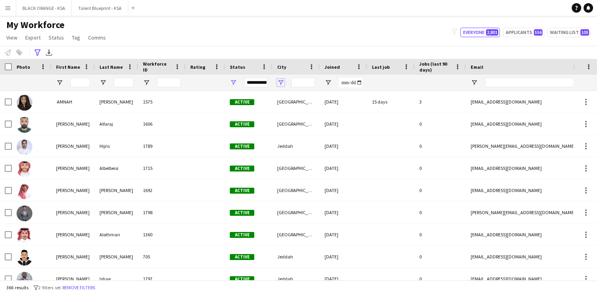
click at [278, 85] on span "Open Filter Menu" at bounding box center [280, 82] width 7 height 7
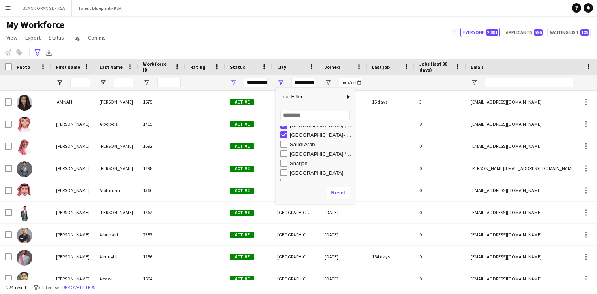
scroll to position [239, 0]
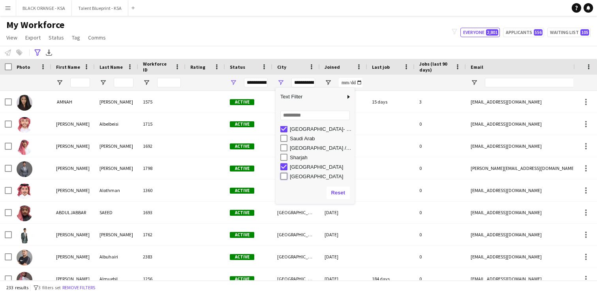
type input "**********"
click at [284, 49] on div "**********" at bounding box center [298, 52] width 597 height 13
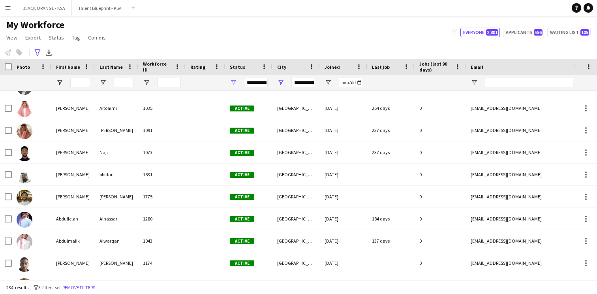
scroll to position [527, 0]
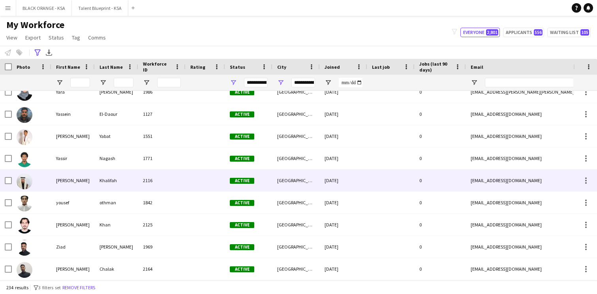
click at [183, 190] on div "2116" at bounding box center [161, 181] width 47 height 22
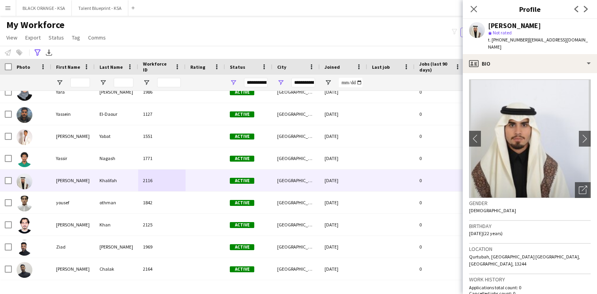
drag, startPoint x: 523, startPoint y: 40, endPoint x: 492, endPoint y: 43, distance: 30.9
click at [492, 43] on span "t. +966543502051" at bounding box center [508, 40] width 41 height 6
copy span "+966543502051"
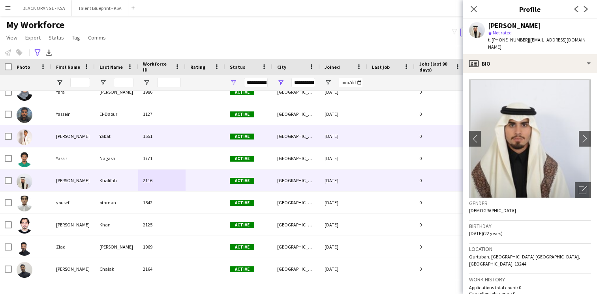
click at [145, 144] on div "1551" at bounding box center [161, 136] width 47 height 22
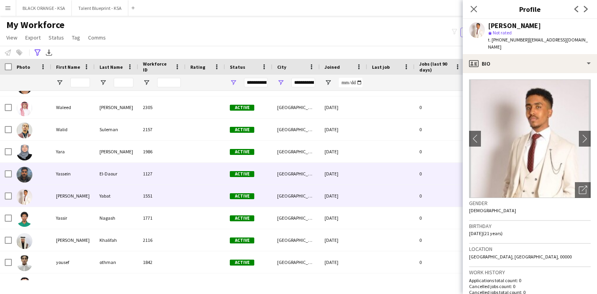
click at [154, 177] on div "1127" at bounding box center [161, 174] width 47 height 22
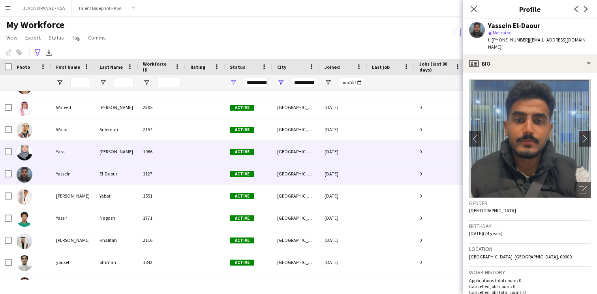
click at [164, 158] on div "1986" at bounding box center [161, 152] width 47 height 22
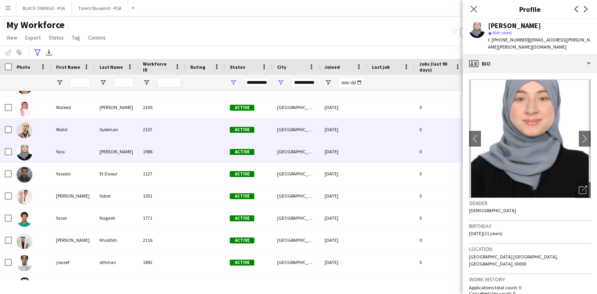
click at [173, 140] on div "Walid Suleman 2157 Active Riyadh 02-09-2025 0 kezo755@gmail.com +966563016846" at bounding box center [428, 130] width 857 height 22
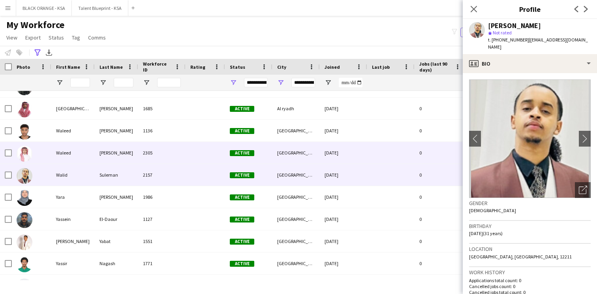
click at [170, 152] on div "2305" at bounding box center [161, 153] width 47 height 22
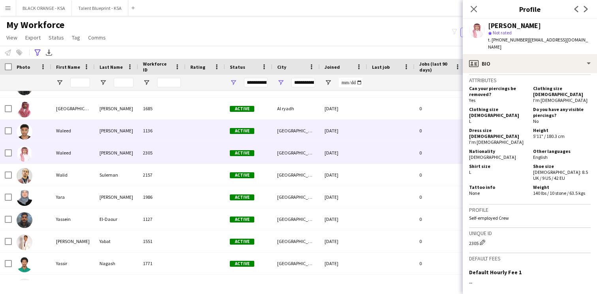
click at [200, 123] on div at bounding box center [206, 131] width 40 height 22
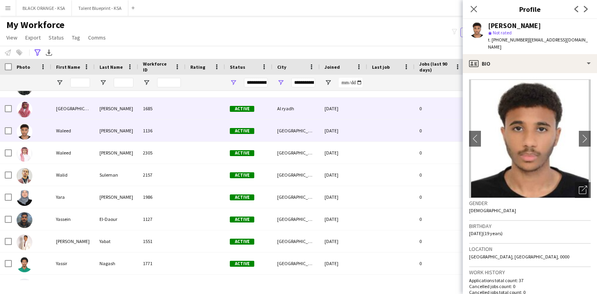
click at [212, 115] on div at bounding box center [206, 109] width 40 height 22
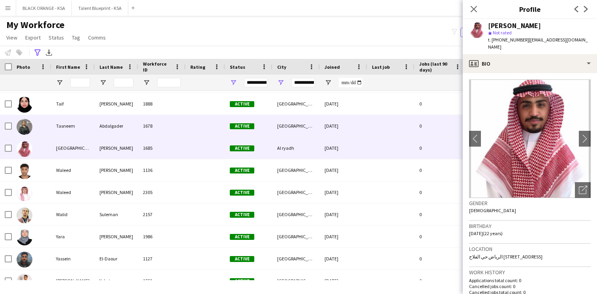
click at [204, 129] on div at bounding box center [206, 126] width 40 height 22
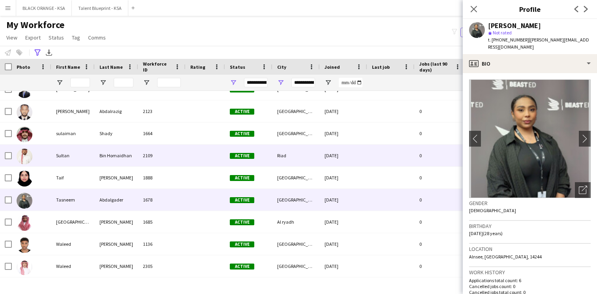
click at [185, 149] on div "2109" at bounding box center [161, 156] width 47 height 22
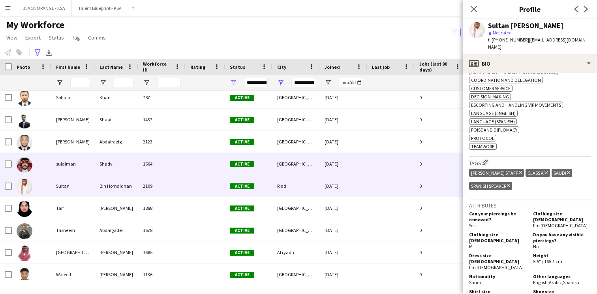
click at [199, 165] on div at bounding box center [206, 164] width 40 height 22
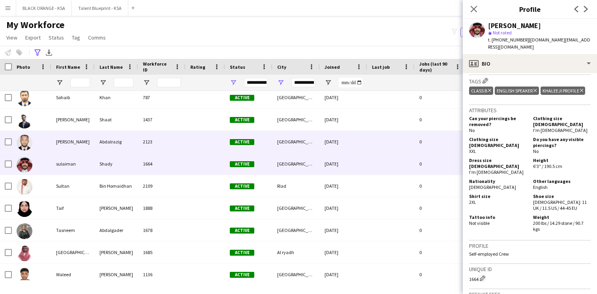
click at [188, 141] on div at bounding box center [206, 142] width 40 height 22
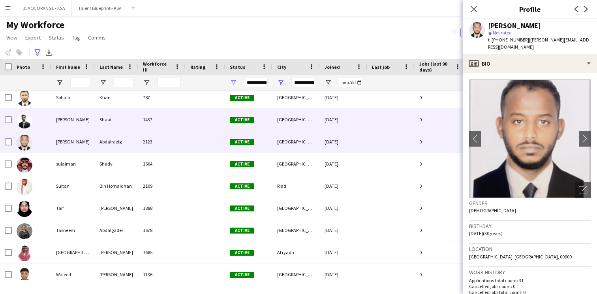
click at [115, 124] on div "Shaat" at bounding box center [116, 120] width 43 height 22
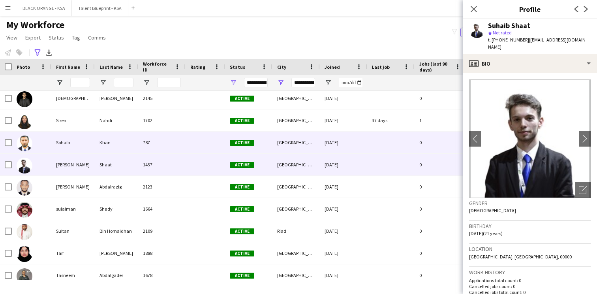
click at [141, 147] on div "787" at bounding box center [161, 143] width 47 height 22
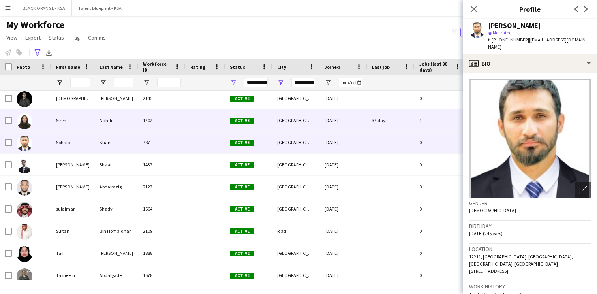
click at [185, 128] on div "1702" at bounding box center [161, 120] width 47 height 22
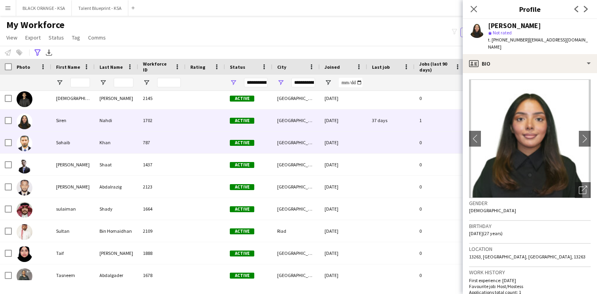
click at [180, 137] on div "787" at bounding box center [161, 143] width 47 height 22
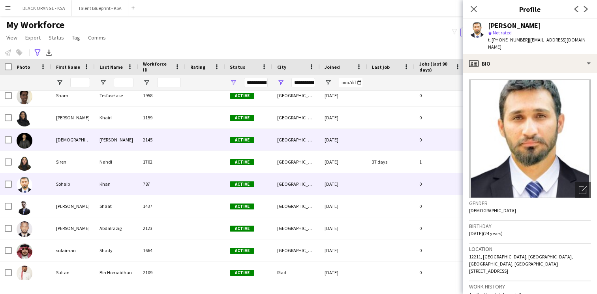
click at [163, 148] on div "2145" at bounding box center [161, 140] width 47 height 22
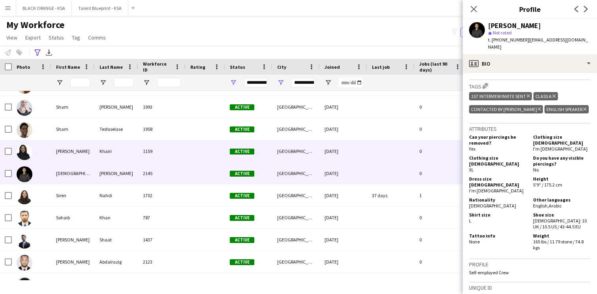
click at [256, 154] on div "Active" at bounding box center [248, 151] width 47 height 22
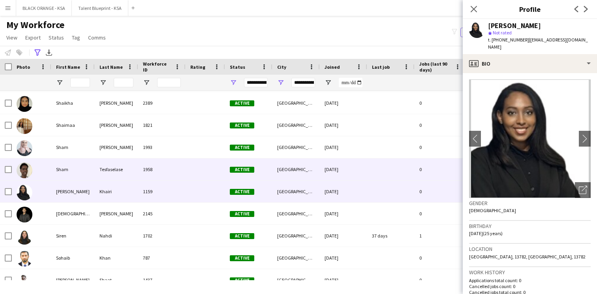
click at [237, 168] on span "Active" at bounding box center [242, 170] width 24 height 6
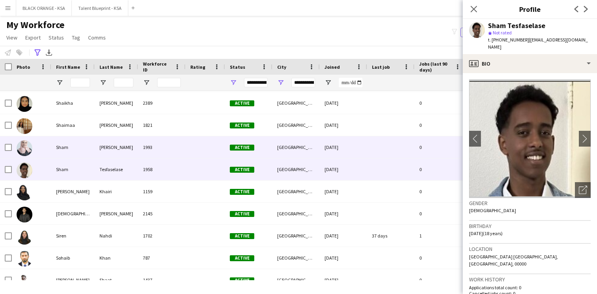
click at [232, 150] on span "Active" at bounding box center [242, 148] width 24 height 6
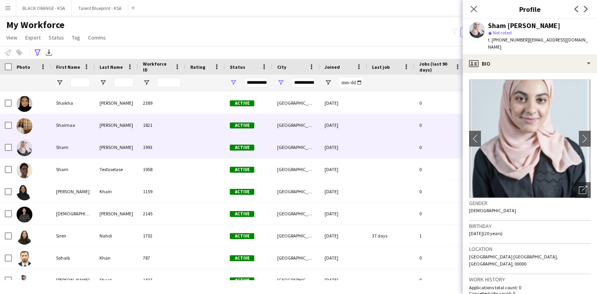
click at [232, 132] on div "Active" at bounding box center [248, 125] width 47 height 22
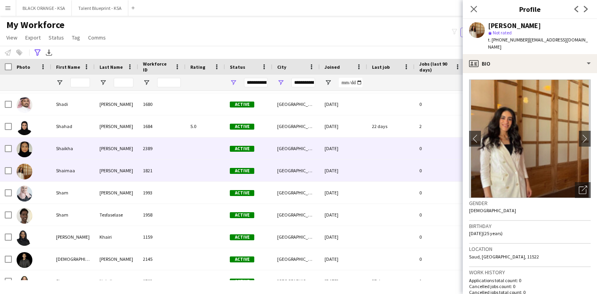
click at [223, 141] on div at bounding box center [206, 148] width 40 height 22
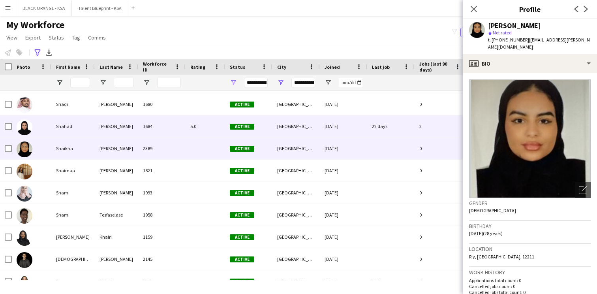
click at [224, 130] on div "5.0" at bounding box center [206, 126] width 40 height 22
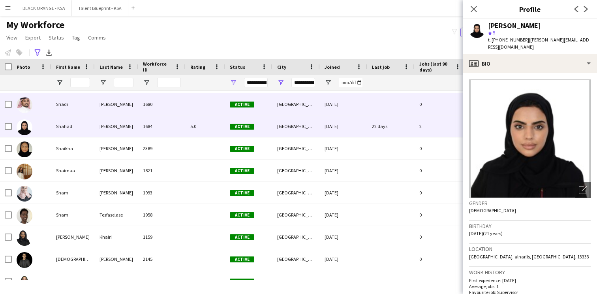
click at [224, 114] on div at bounding box center [206, 104] width 40 height 22
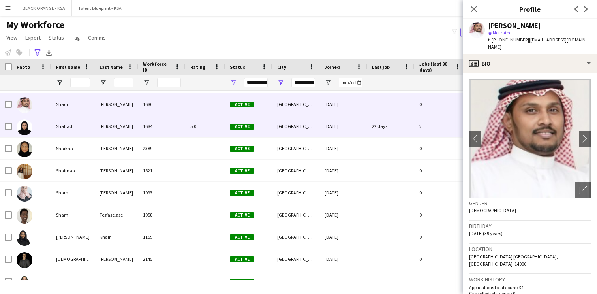
click at [215, 130] on div "5.0" at bounding box center [206, 126] width 40 height 22
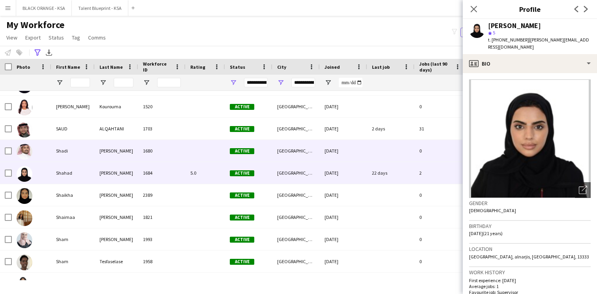
click at [191, 147] on div at bounding box center [206, 151] width 40 height 22
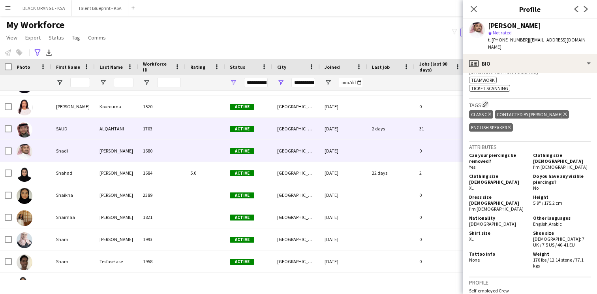
click at [206, 127] on div at bounding box center [206, 129] width 40 height 22
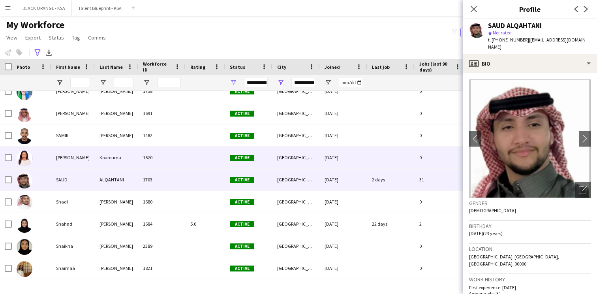
click at [194, 157] on div at bounding box center [206, 158] width 40 height 22
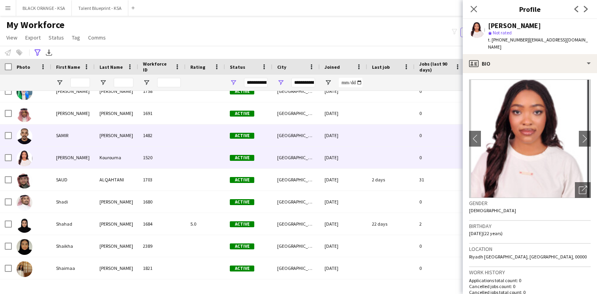
click at [196, 138] on div at bounding box center [206, 135] width 40 height 22
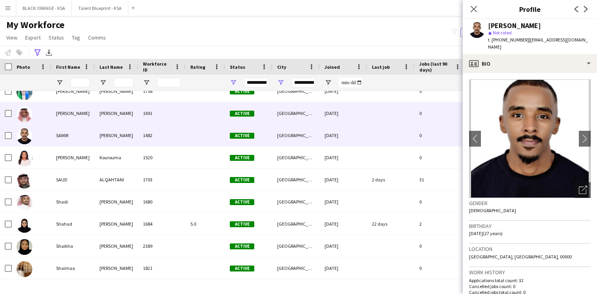
click at [196, 115] on div at bounding box center [206, 113] width 40 height 22
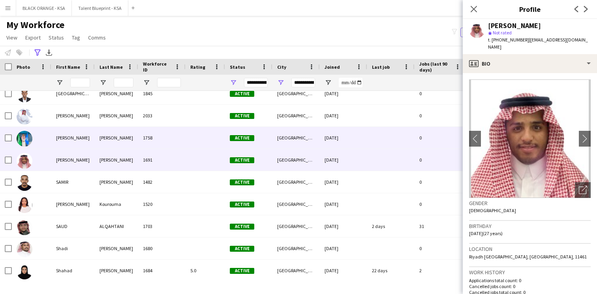
click at [198, 134] on div at bounding box center [206, 138] width 40 height 22
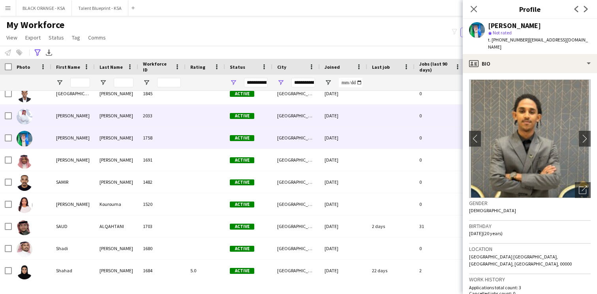
click at [198, 118] on div at bounding box center [206, 116] width 40 height 22
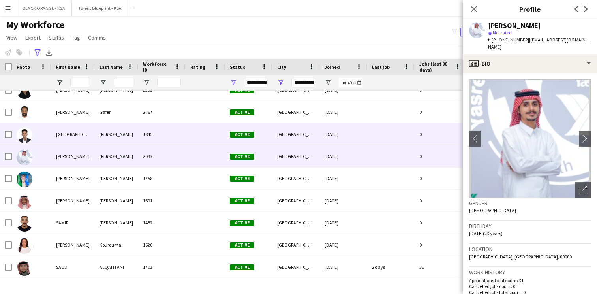
click at [198, 129] on div at bounding box center [206, 134] width 40 height 22
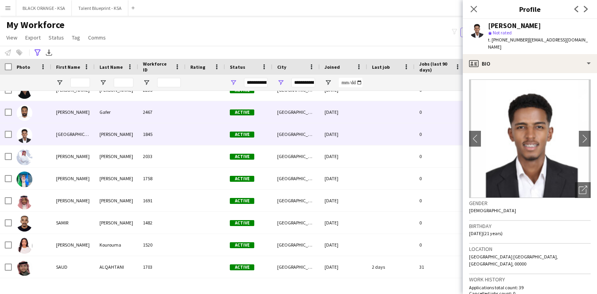
click at [199, 113] on div at bounding box center [206, 112] width 40 height 22
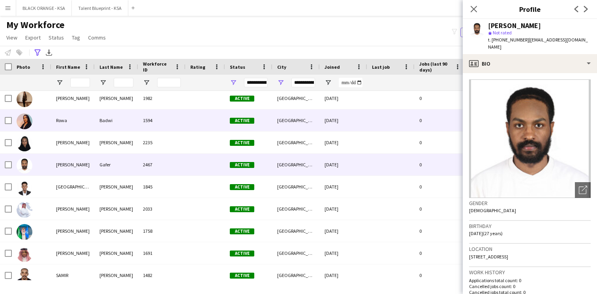
click at [197, 129] on div at bounding box center [206, 120] width 40 height 22
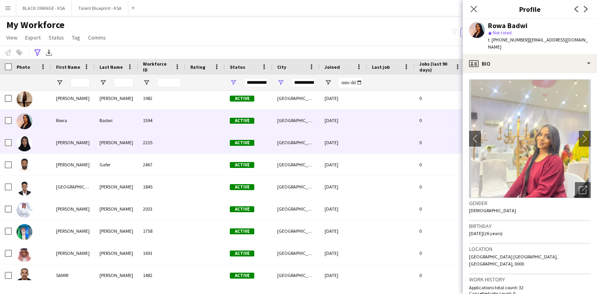
click at [197, 137] on div at bounding box center [206, 143] width 40 height 22
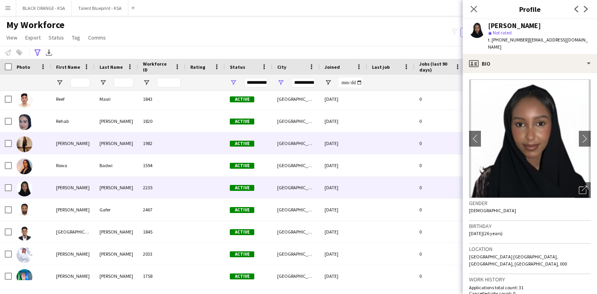
click at [194, 148] on div at bounding box center [206, 143] width 40 height 22
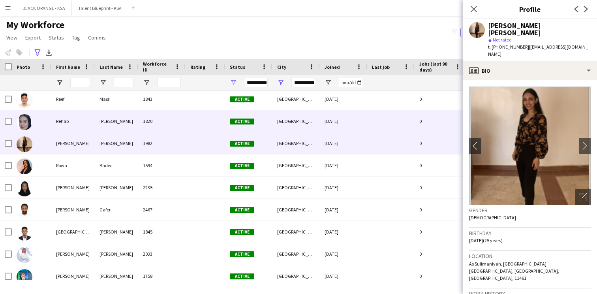
click at [194, 127] on div at bounding box center [206, 121] width 40 height 22
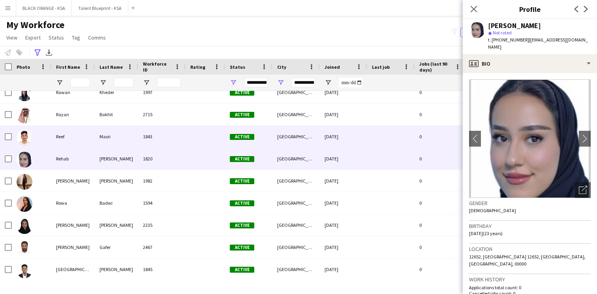
click at [194, 134] on div at bounding box center [206, 137] width 40 height 22
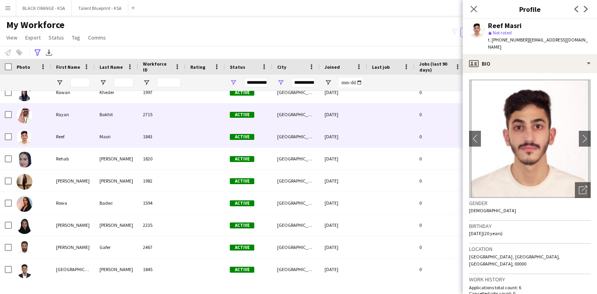
click at [196, 115] on div at bounding box center [206, 115] width 40 height 22
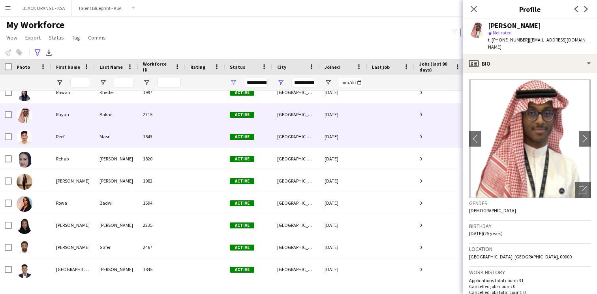
click at [193, 133] on div at bounding box center [206, 137] width 40 height 22
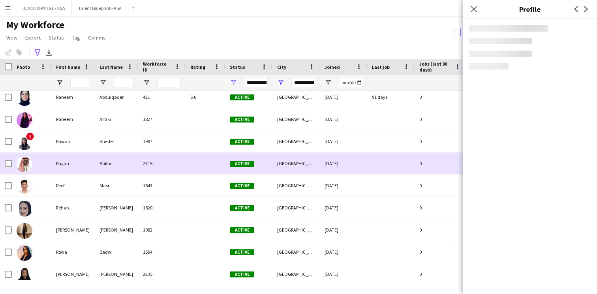
scroll to position [4157, 0]
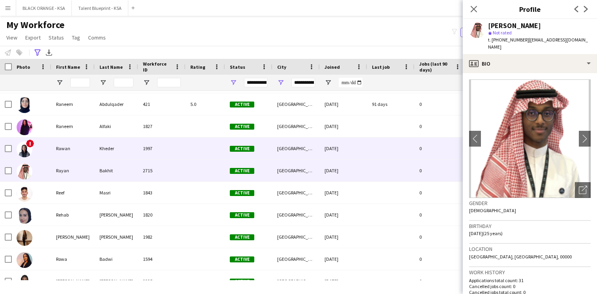
click at [213, 140] on div at bounding box center [206, 148] width 40 height 22
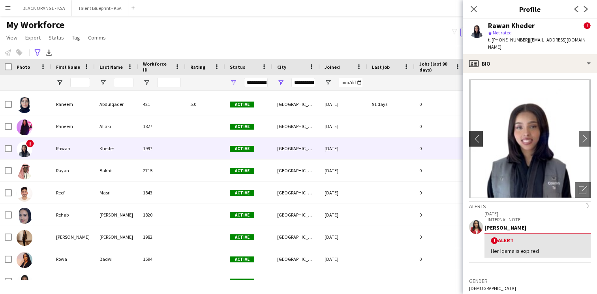
click at [479, 134] on app-icon "chevron-left" at bounding box center [475, 138] width 12 height 8
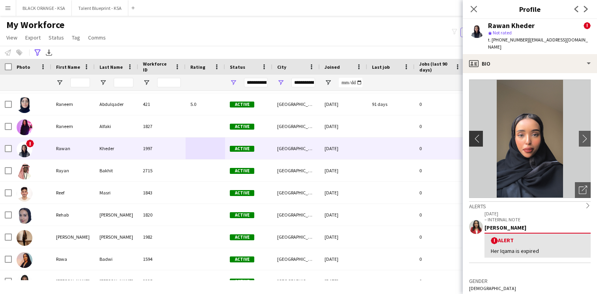
click at [479, 134] on app-icon "chevron-left" at bounding box center [475, 138] width 12 height 8
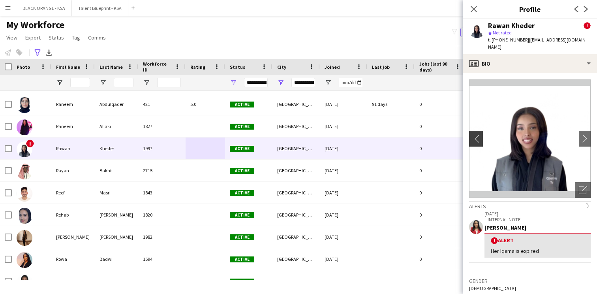
click at [479, 134] on app-icon "chevron-left" at bounding box center [475, 138] width 12 height 8
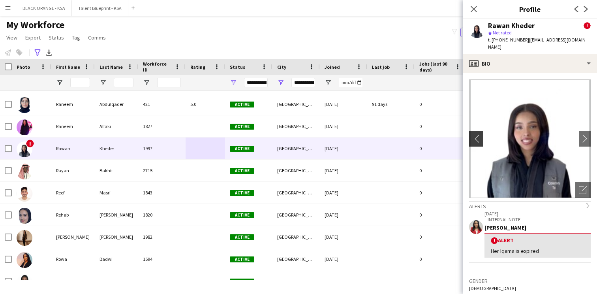
click at [479, 134] on app-icon "chevron-left" at bounding box center [475, 138] width 12 height 8
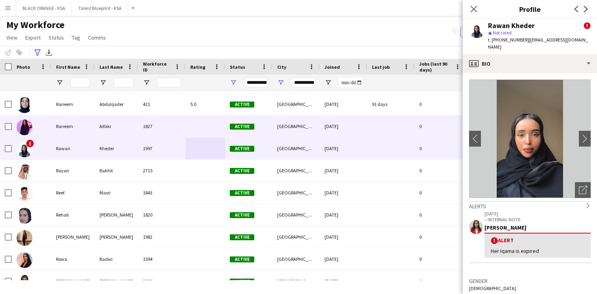
click at [188, 131] on div at bounding box center [206, 126] width 40 height 22
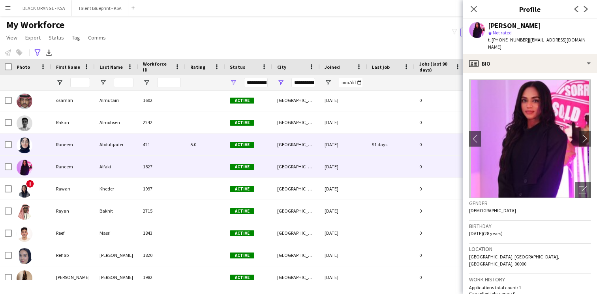
scroll to position [4110, 0]
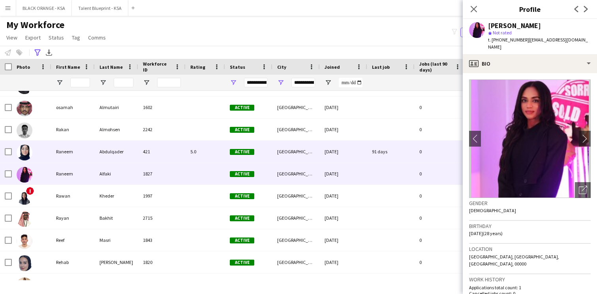
click at [179, 149] on div "421" at bounding box center [161, 152] width 47 height 22
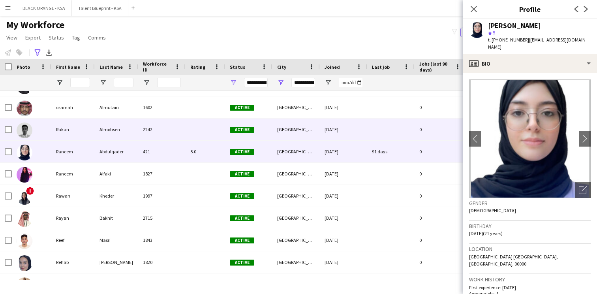
click at [187, 129] on div at bounding box center [206, 130] width 40 height 22
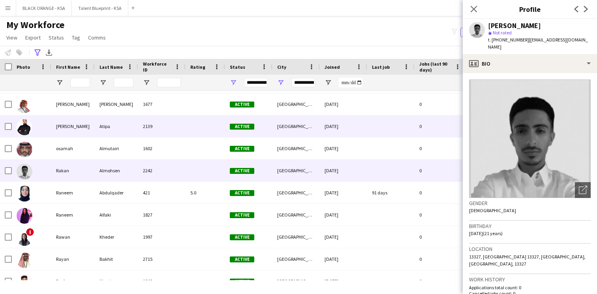
scroll to position [4068, 0]
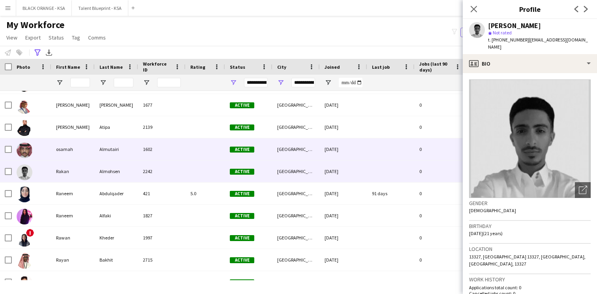
click at [184, 149] on div "1602" at bounding box center [161, 149] width 47 height 22
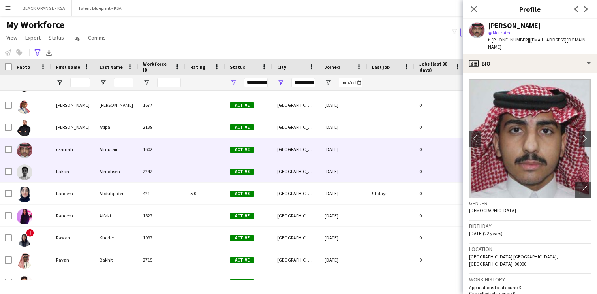
click at [187, 169] on div at bounding box center [206, 171] width 40 height 22
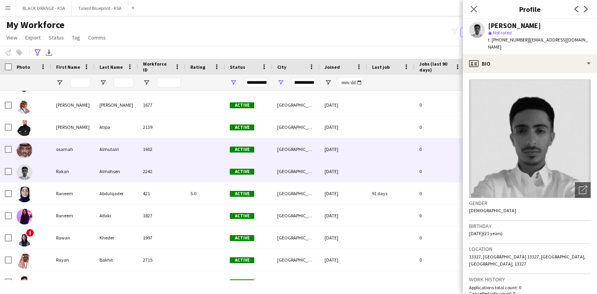
click at [189, 152] on div at bounding box center [206, 149] width 40 height 22
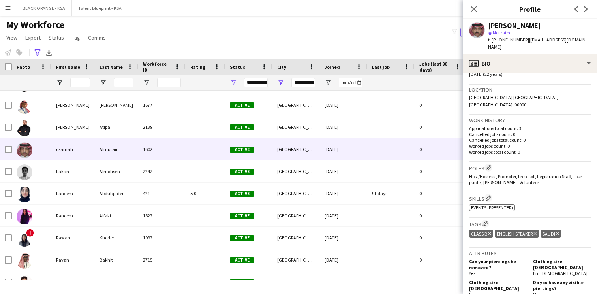
scroll to position [166, 0]
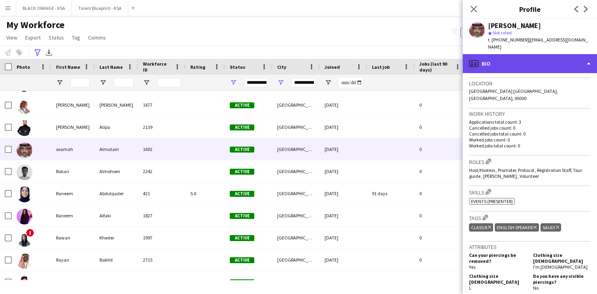
click at [499, 58] on div "profile Bio" at bounding box center [530, 63] width 134 height 19
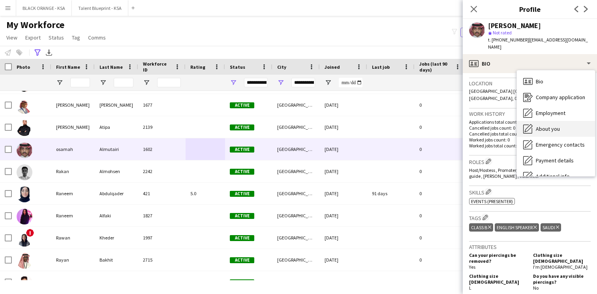
click at [537, 125] on span "About you" at bounding box center [548, 128] width 24 height 7
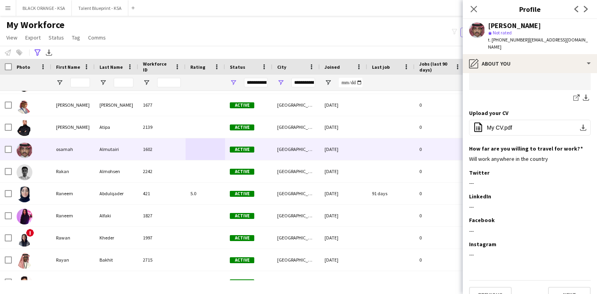
scroll to position [371, 0]
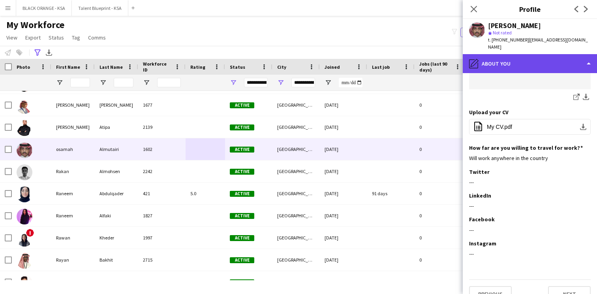
click at [513, 54] on div "pencil4 About you" at bounding box center [530, 63] width 134 height 19
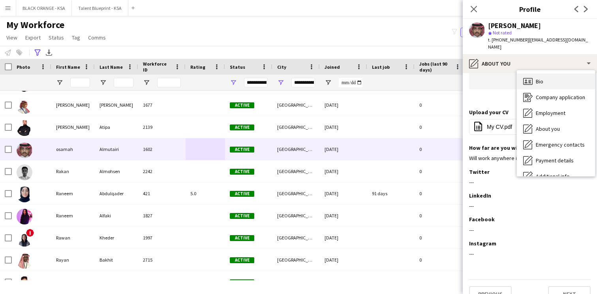
click at [524, 77] on icon "Bio" at bounding box center [528, 81] width 9 height 9
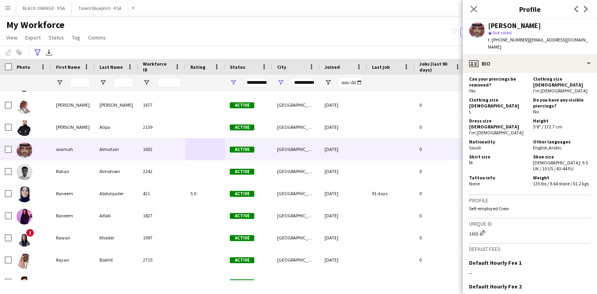
scroll to position [349, 0]
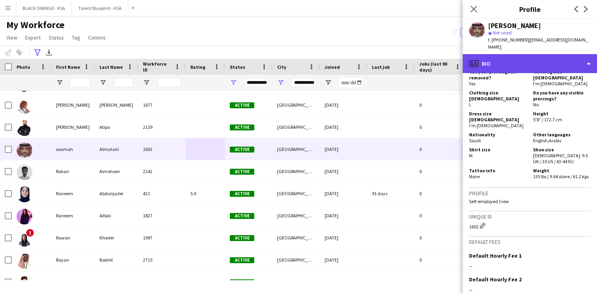
click at [525, 60] on div "profile Bio" at bounding box center [530, 63] width 134 height 19
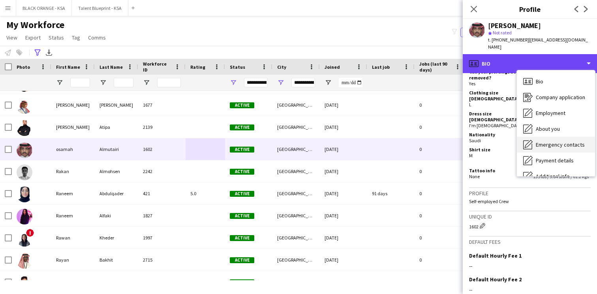
scroll to position [43, 0]
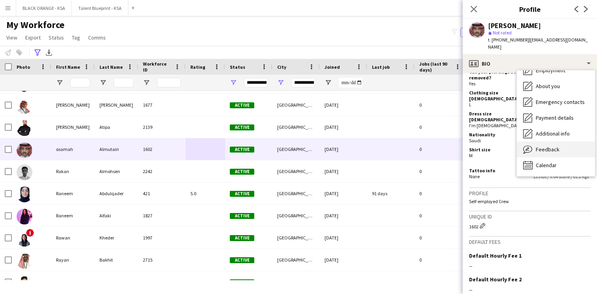
click at [539, 146] on span "Feedback" at bounding box center [548, 149] width 24 height 7
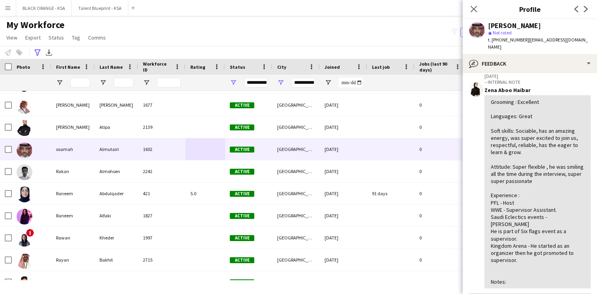
scroll to position [37, 0]
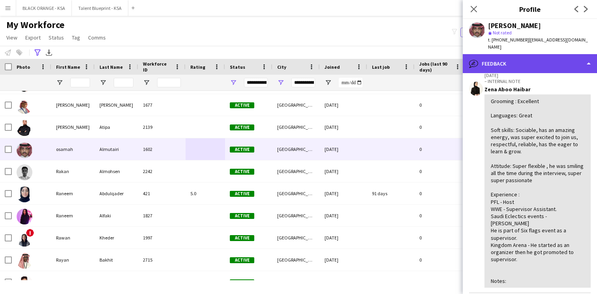
click at [509, 62] on div "bubble-pencil Feedback" at bounding box center [530, 63] width 134 height 19
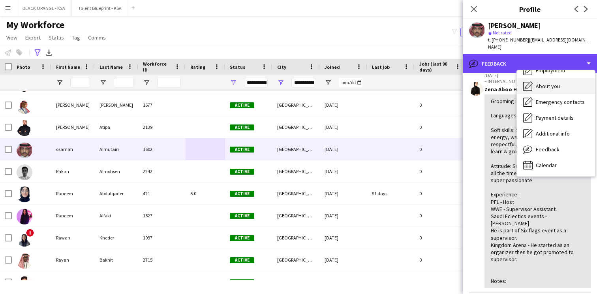
scroll to position [0, 0]
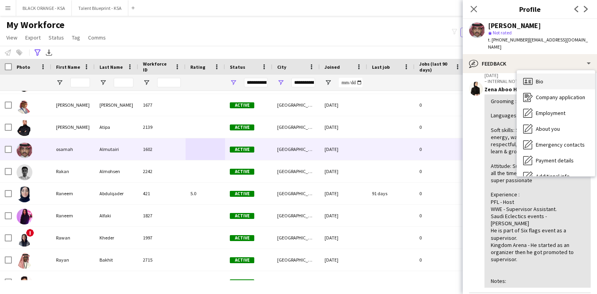
click at [533, 73] on div "Bio Bio" at bounding box center [556, 81] width 78 height 16
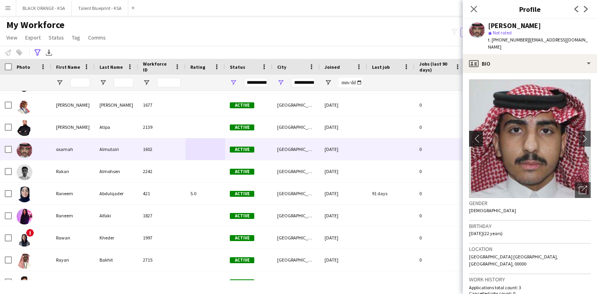
click at [478, 134] on app-icon "chevron-left" at bounding box center [475, 138] width 12 height 8
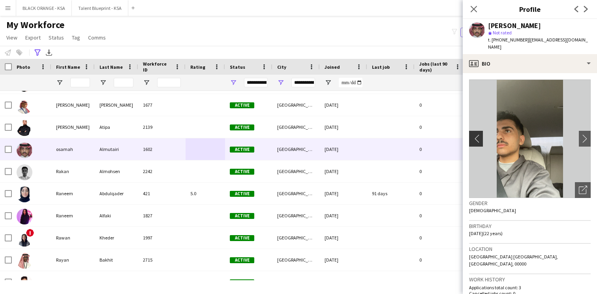
click at [478, 134] on app-icon "chevron-left" at bounding box center [475, 138] width 12 height 8
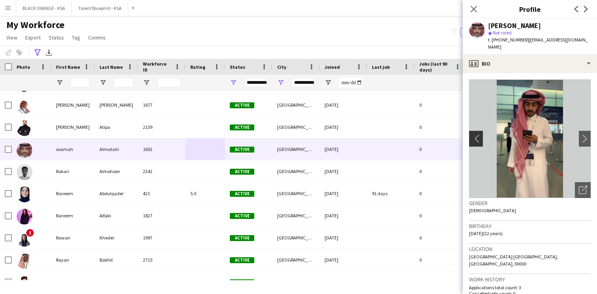
click at [478, 134] on app-icon "chevron-left" at bounding box center [475, 138] width 12 height 8
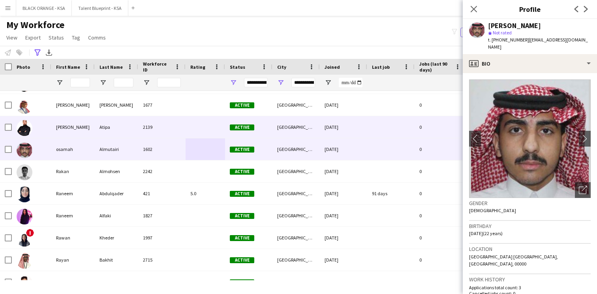
click at [283, 132] on div "[GEOGRAPHIC_DATA]" at bounding box center [296, 127] width 47 height 22
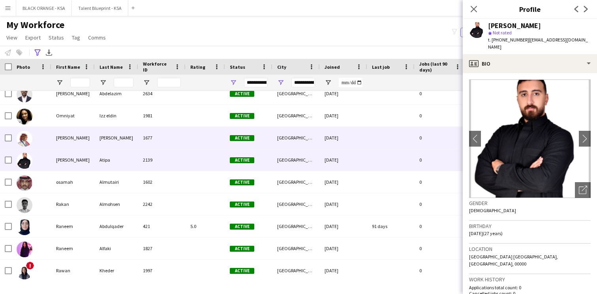
scroll to position [4035, 0]
click at [271, 137] on div "Active" at bounding box center [248, 138] width 47 height 22
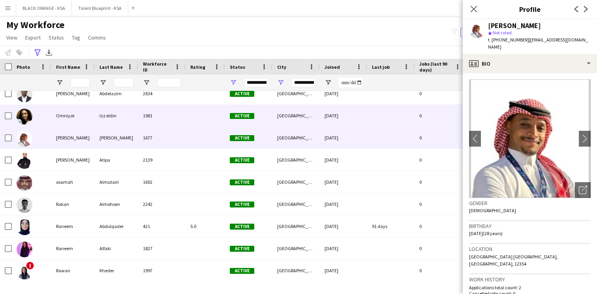
click at [271, 112] on div "Active" at bounding box center [248, 116] width 47 height 22
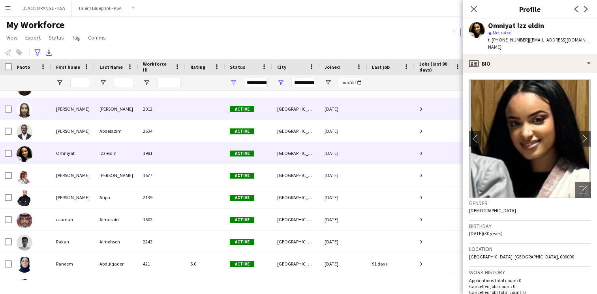
scroll to position [3987, 0]
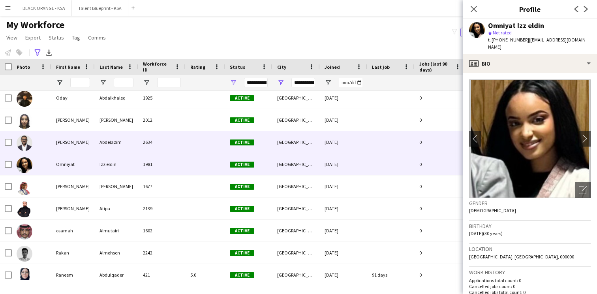
click at [256, 132] on div "Active" at bounding box center [248, 142] width 47 height 22
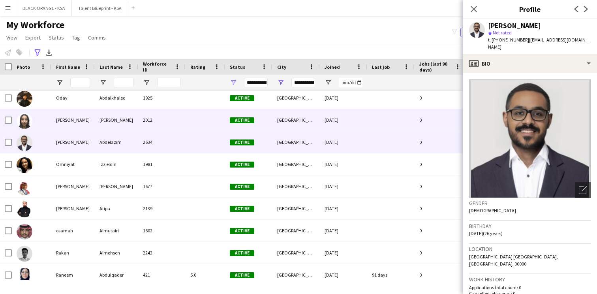
click at [259, 120] on div "Active" at bounding box center [248, 120] width 47 height 22
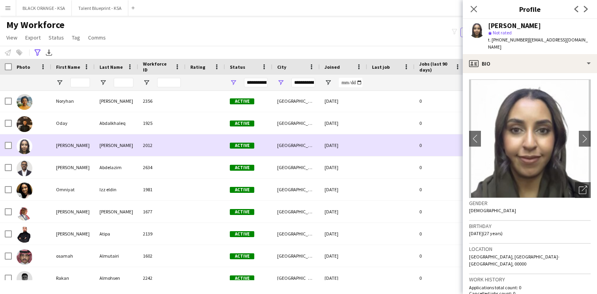
scroll to position [3952, 0]
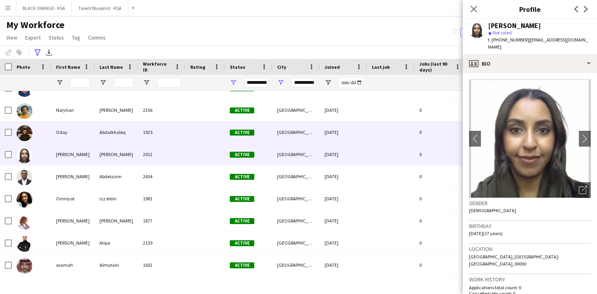
click at [250, 130] on span "Active" at bounding box center [242, 133] width 24 height 6
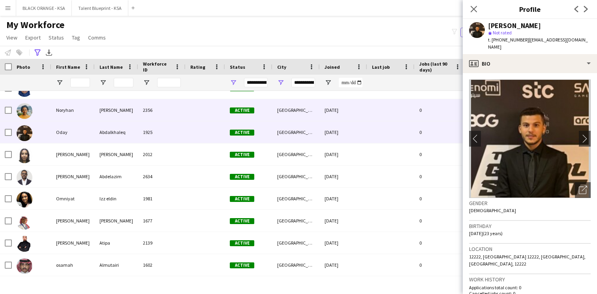
click at [257, 116] on div "Active" at bounding box center [248, 110] width 47 height 22
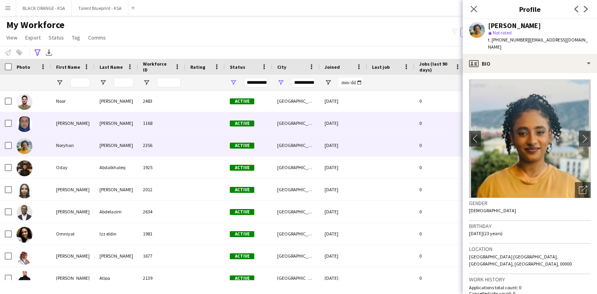
scroll to position [3911, 0]
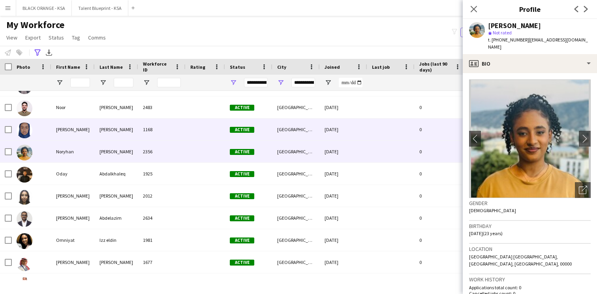
click at [256, 128] on div "Active" at bounding box center [248, 130] width 47 height 22
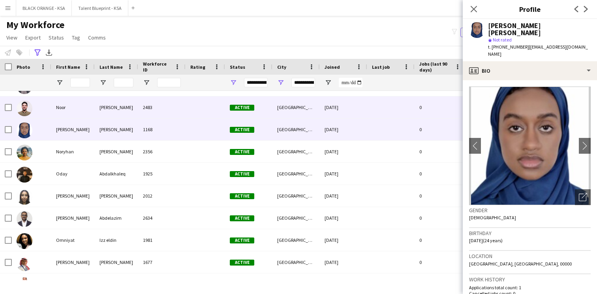
click at [263, 113] on div "Active" at bounding box center [248, 107] width 47 height 22
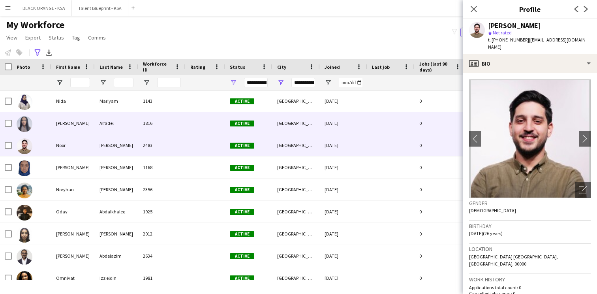
scroll to position [3860, 0]
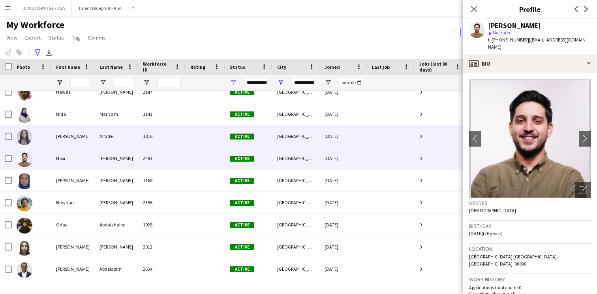
click at [263, 137] on div "Active" at bounding box center [248, 136] width 47 height 22
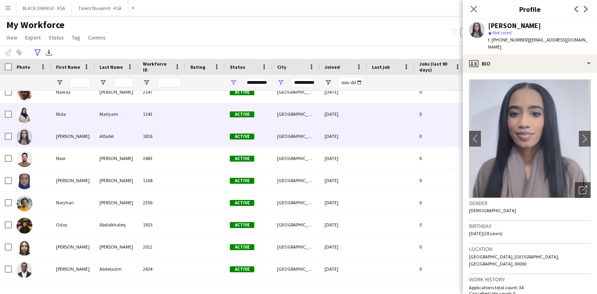
click at [263, 121] on div "Active" at bounding box center [248, 114] width 47 height 22
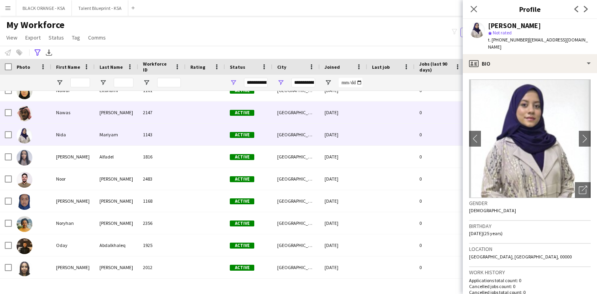
scroll to position [0, 0]
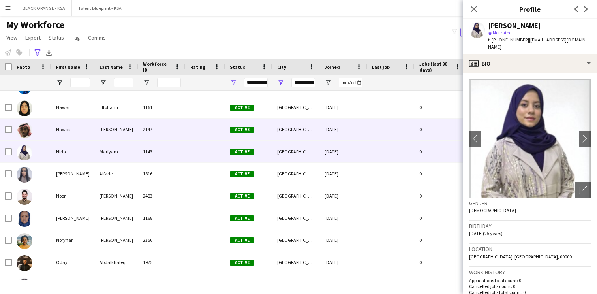
click at [263, 129] on div "Active" at bounding box center [248, 130] width 47 height 22
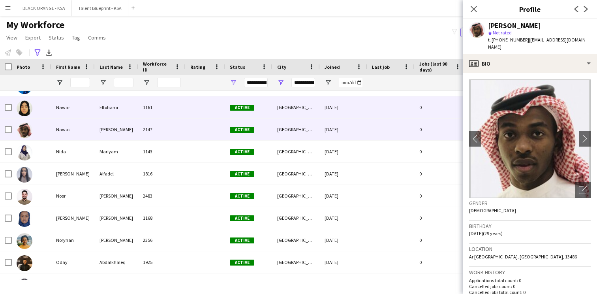
click at [262, 111] on div "Active" at bounding box center [248, 107] width 47 height 22
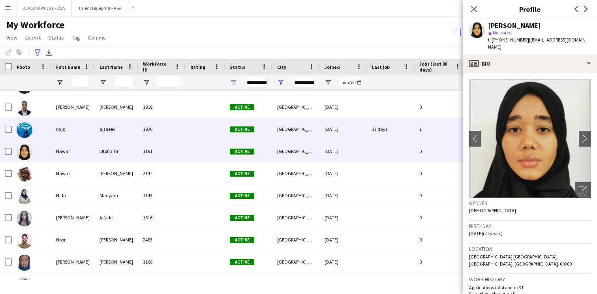
click at [262, 127] on div "Active" at bounding box center [248, 129] width 47 height 22
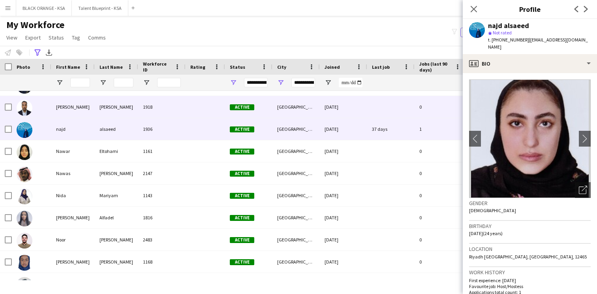
click at [260, 114] on div "Active" at bounding box center [248, 107] width 47 height 22
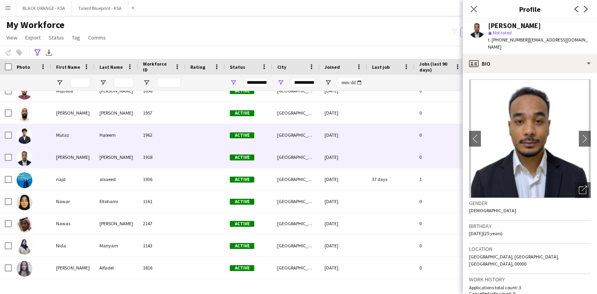
click at [260, 130] on div "Active" at bounding box center [248, 135] width 47 height 22
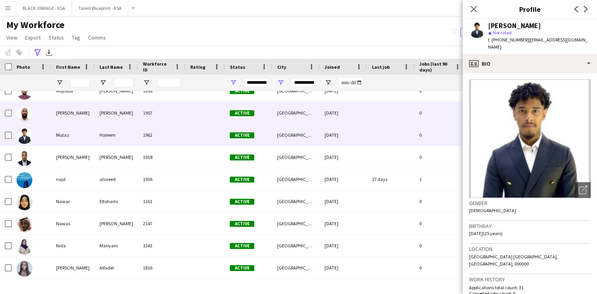
click at [258, 115] on div "Active" at bounding box center [248, 113] width 47 height 22
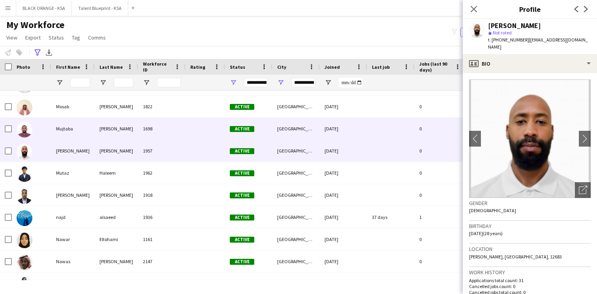
click at [256, 133] on div "Active" at bounding box center [248, 129] width 47 height 22
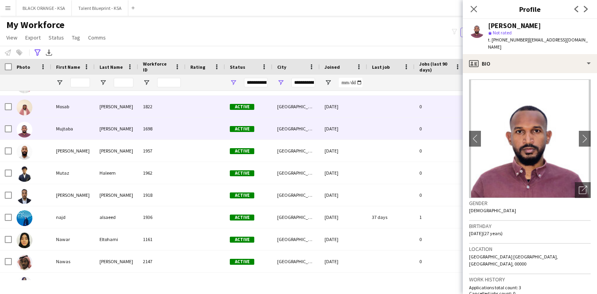
click at [258, 110] on div "Active" at bounding box center [248, 107] width 47 height 22
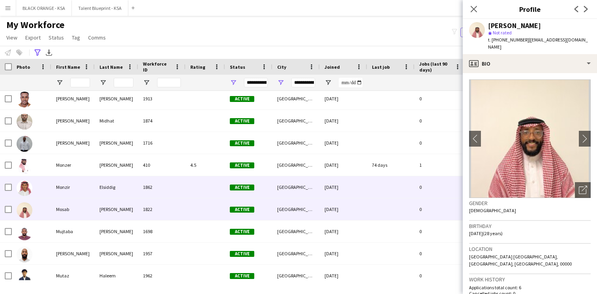
click at [257, 188] on div "Active" at bounding box center [248, 187] width 47 height 22
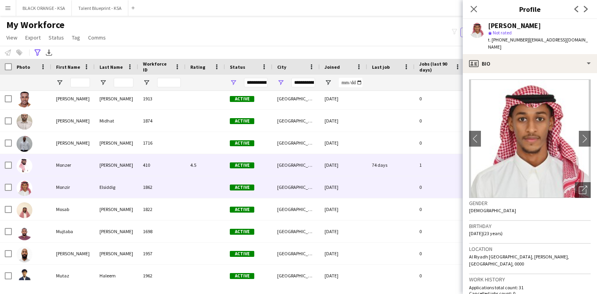
click at [260, 165] on div "Active" at bounding box center [248, 165] width 47 height 22
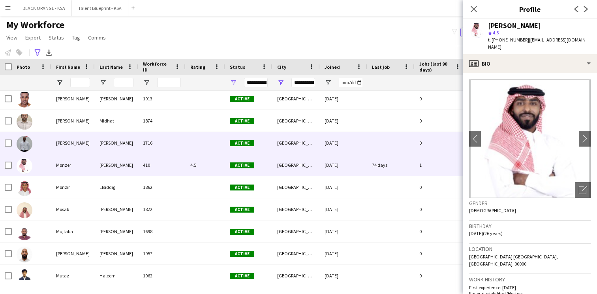
click at [262, 139] on div "Active" at bounding box center [248, 143] width 47 height 22
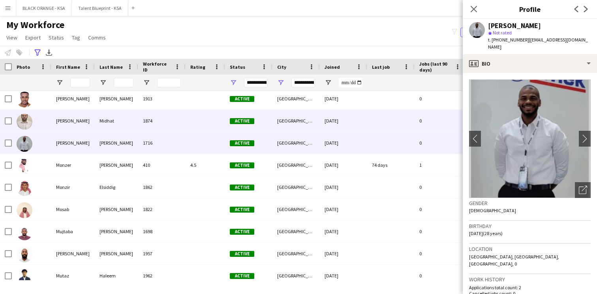
click at [262, 124] on div "Active" at bounding box center [248, 121] width 47 height 22
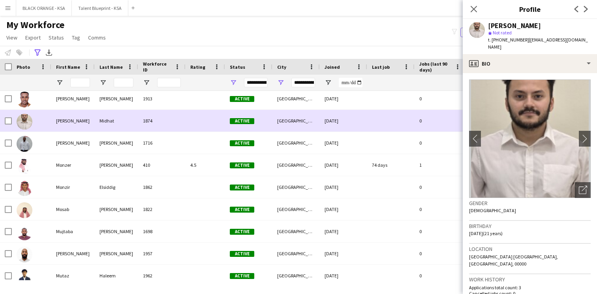
click at [262, 111] on div "Active" at bounding box center [248, 121] width 47 height 22
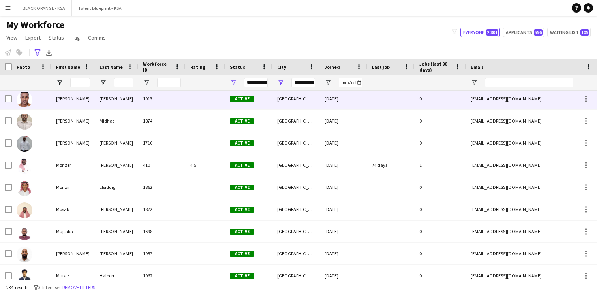
click at [263, 103] on div "Active" at bounding box center [248, 99] width 47 height 22
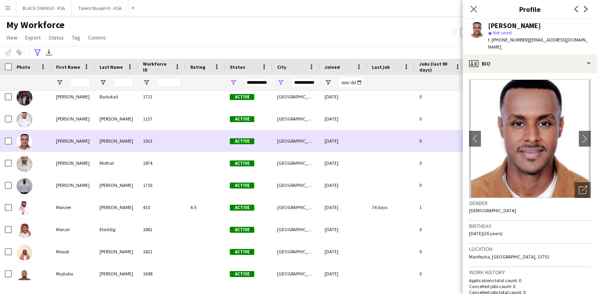
click at [265, 130] on div "Active" at bounding box center [248, 141] width 47 height 22
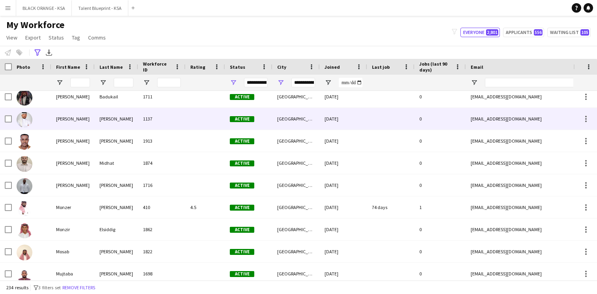
click at [265, 125] on div "Active" at bounding box center [248, 119] width 47 height 22
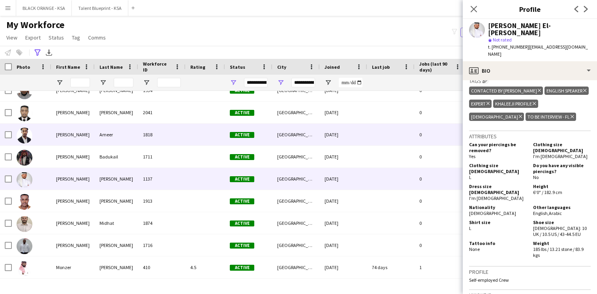
click at [269, 144] on div "Active" at bounding box center [248, 135] width 47 height 22
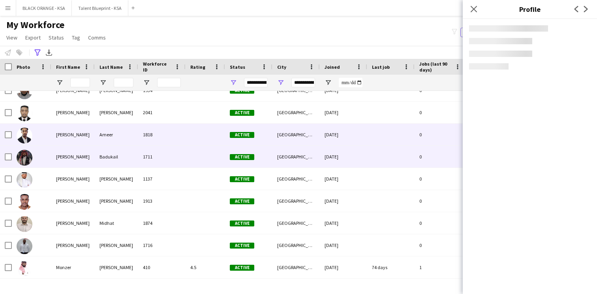
click at [265, 150] on div "Active" at bounding box center [248, 157] width 47 height 22
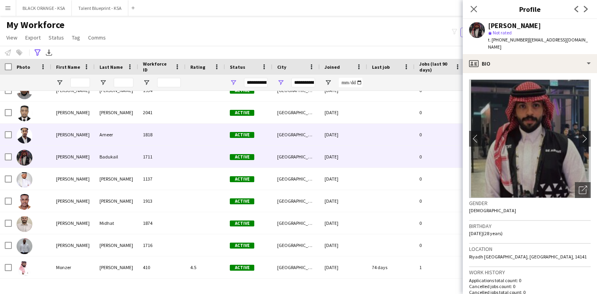
click at [261, 126] on div "Active" at bounding box center [248, 135] width 47 height 22
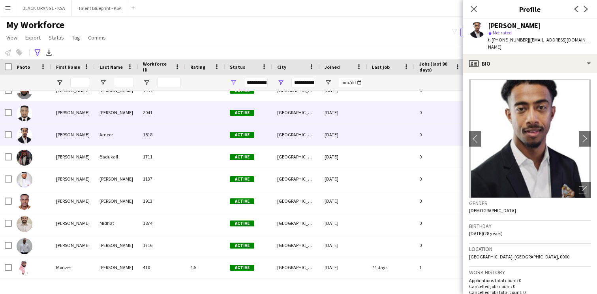
click at [258, 113] on div "Active" at bounding box center [248, 113] width 47 height 22
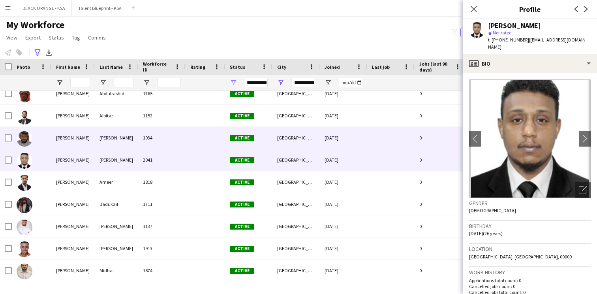
click at [253, 132] on div "Active" at bounding box center [248, 138] width 47 height 22
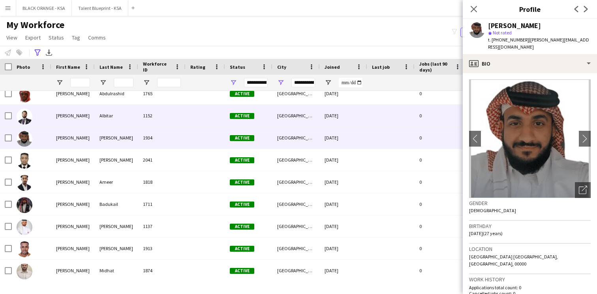
click at [252, 119] on div "Active" at bounding box center [248, 116] width 47 height 22
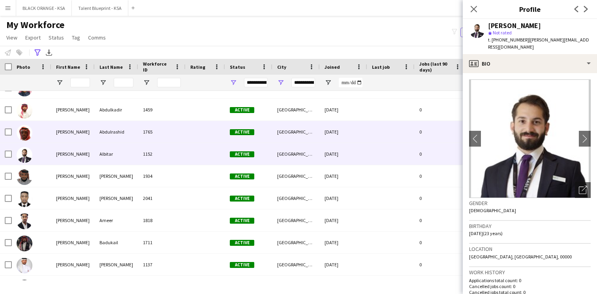
click at [247, 130] on span "Active" at bounding box center [242, 132] width 24 height 6
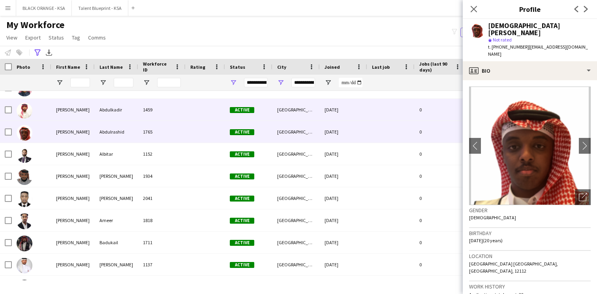
click at [250, 110] on span "Active" at bounding box center [242, 110] width 24 height 6
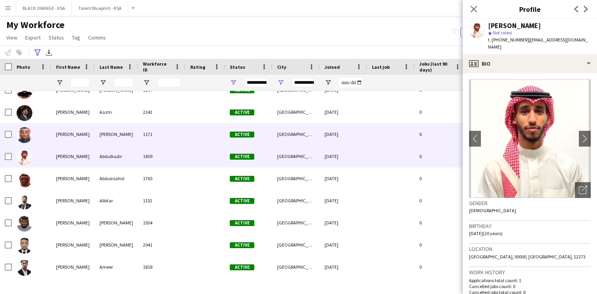
click at [250, 134] on span "Active" at bounding box center [242, 135] width 24 height 6
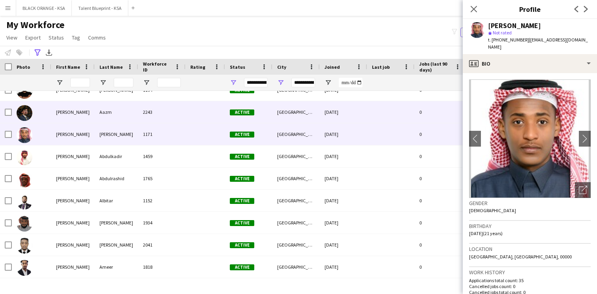
click at [257, 121] on div "Active" at bounding box center [248, 112] width 47 height 22
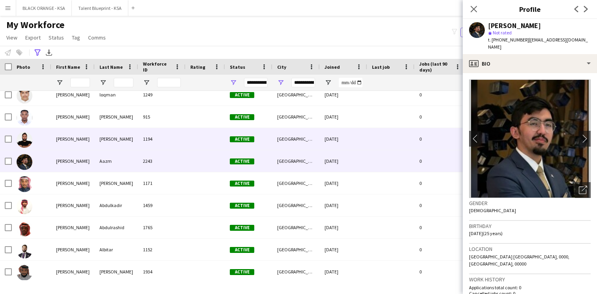
click at [253, 137] on span "Active" at bounding box center [242, 139] width 24 height 6
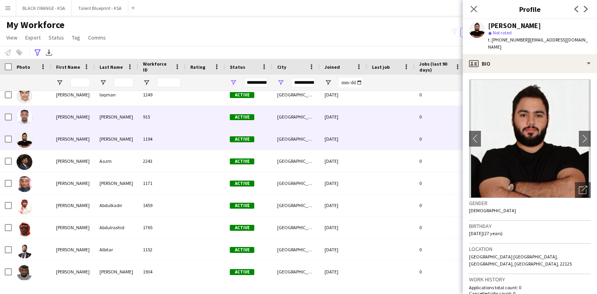
click at [253, 118] on span "Active" at bounding box center [242, 117] width 24 height 6
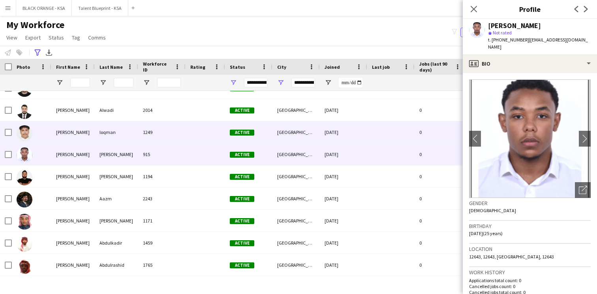
click at [251, 128] on div "Active" at bounding box center [248, 132] width 47 height 22
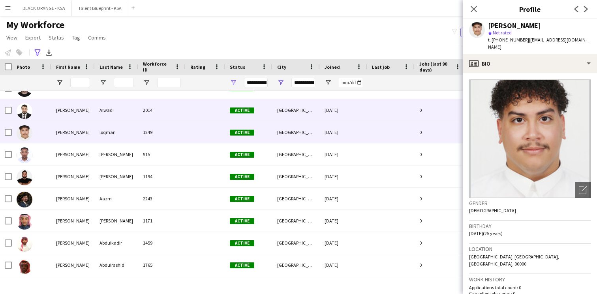
click at [251, 108] on span "Active" at bounding box center [242, 110] width 24 height 6
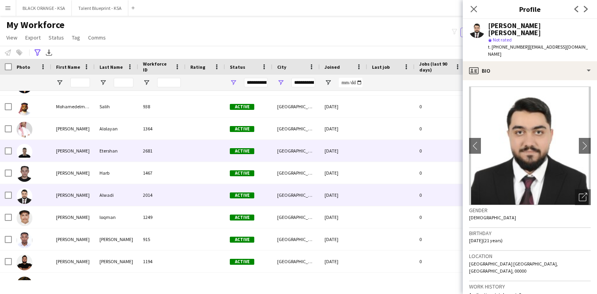
click at [248, 159] on div "Active" at bounding box center [248, 151] width 47 height 22
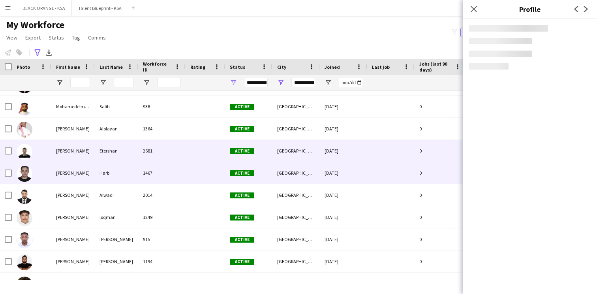
click at [248, 172] on span "Active" at bounding box center [242, 173] width 24 height 6
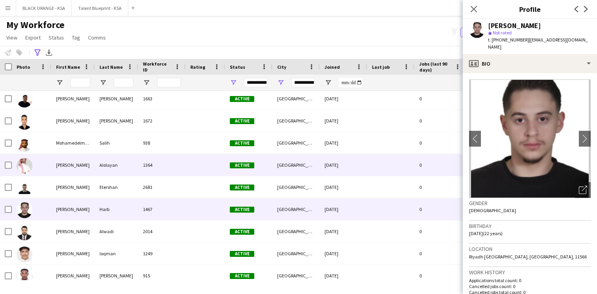
click at [248, 168] on div "Active" at bounding box center [248, 165] width 47 height 22
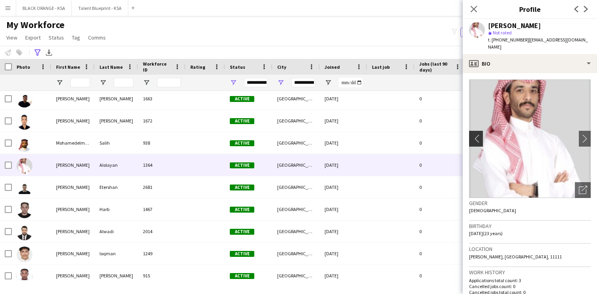
click at [477, 134] on app-icon "chevron-left" at bounding box center [475, 138] width 12 height 8
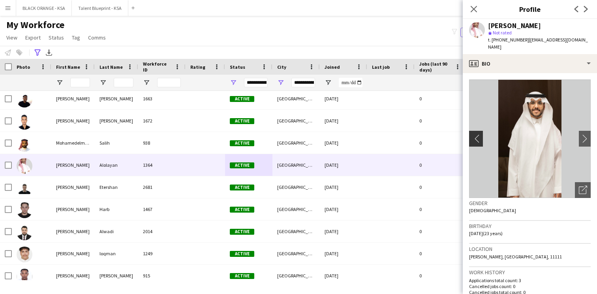
click at [477, 134] on app-icon "chevron-left" at bounding box center [475, 138] width 12 height 8
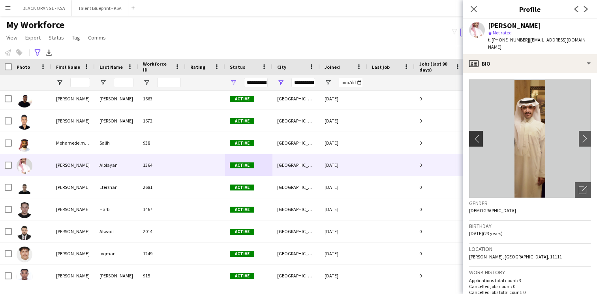
click at [477, 134] on app-icon "chevron-left" at bounding box center [475, 138] width 12 height 8
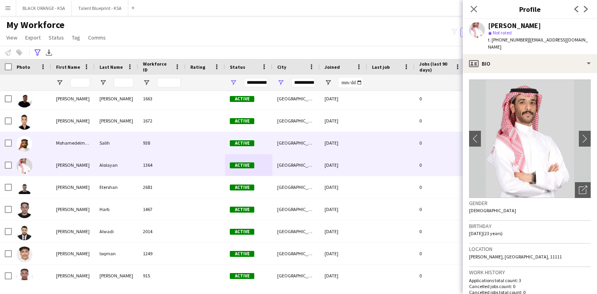
click at [237, 143] on span "Active" at bounding box center [242, 143] width 24 height 6
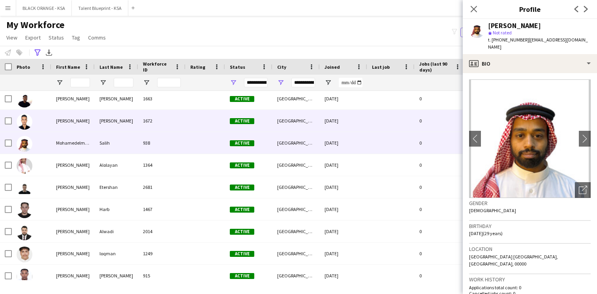
click at [226, 121] on div "Active" at bounding box center [248, 121] width 47 height 22
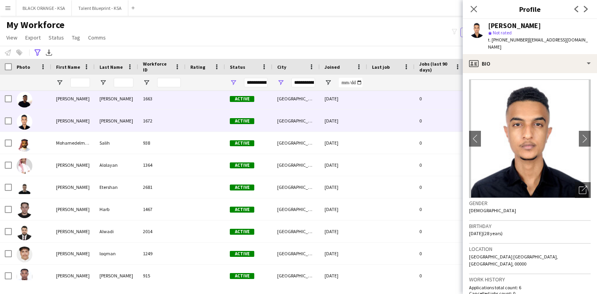
click at [220, 108] on div at bounding box center [206, 99] width 40 height 22
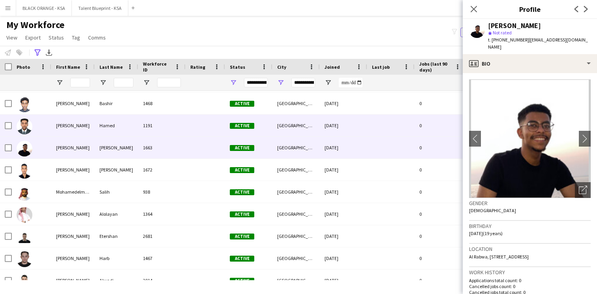
click at [217, 120] on div at bounding box center [206, 126] width 40 height 22
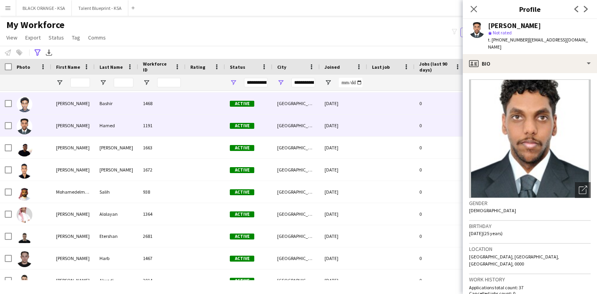
click at [217, 105] on div at bounding box center [206, 103] width 40 height 22
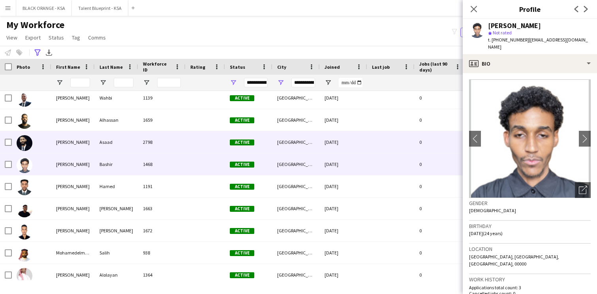
click at [221, 142] on div at bounding box center [206, 142] width 40 height 22
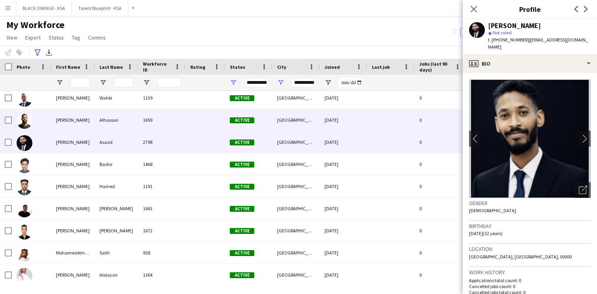
click at [216, 129] on div at bounding box center [206, 120] width 40 height 22
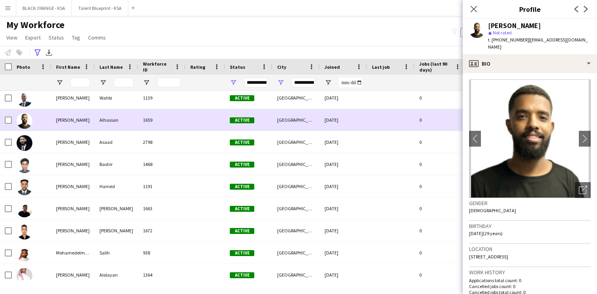
click at [212, 111] on div at bounding box center [206, 120] width 40 height 22
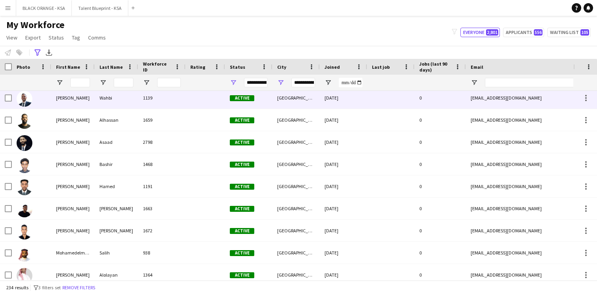
click at [211, 104] on div at bounding box center [206, 98] width 40 height 22
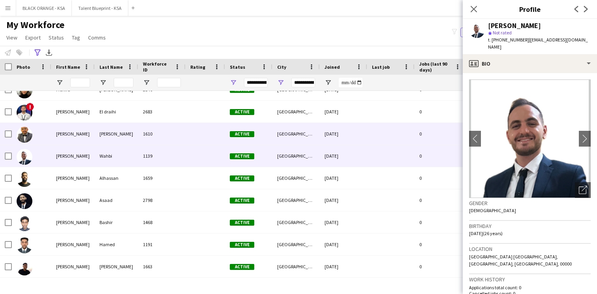
click at [213, 124] on div at bounding box center [206, 134] width 40 height 22
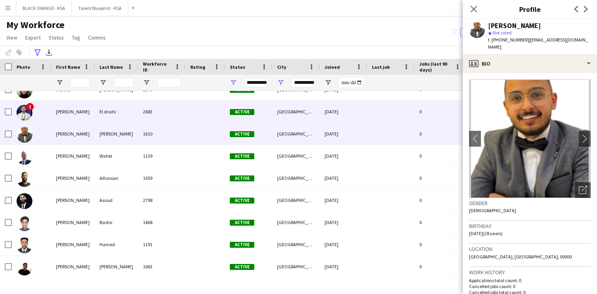
click at [211, 113] on div at bounding box center [206, 112] width 40 height 22
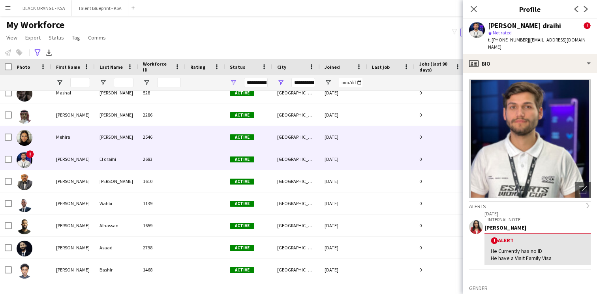
click at [207, 130] on div at bounding box center [206, 137] width 40 height 22
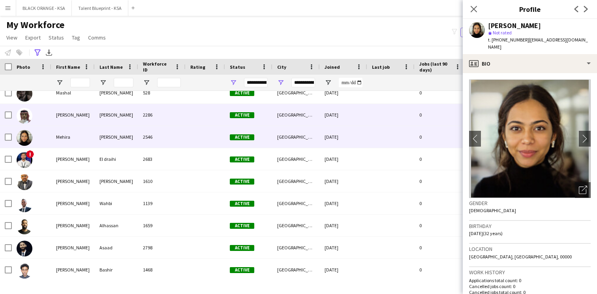
click at [208, 114] on div at bounding box center [206, 115] width 40 height 22
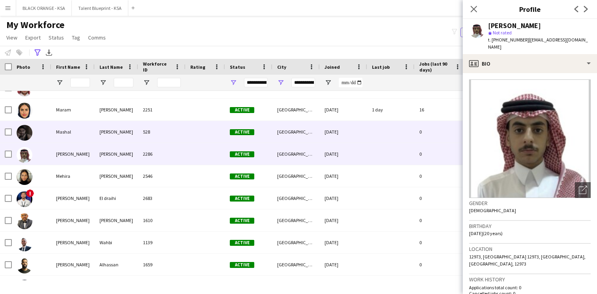
click at [207, 128] on div at bounding box center [206, 132] width 40 height 22
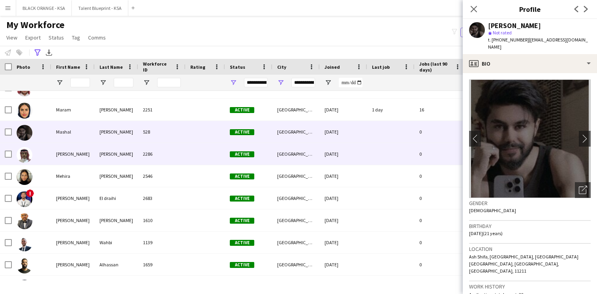
click at [205, 148] on div at bounding box center [206, 154] width 40 height 22
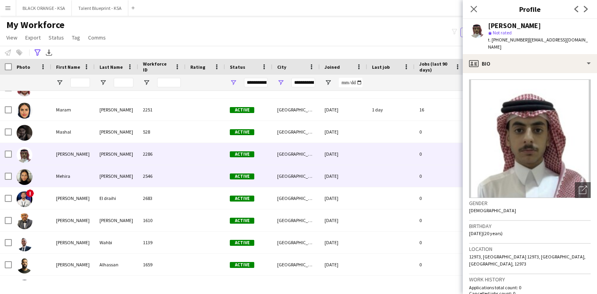
click at [204, 174] on div at bounding box center [206, 176] width 40 height 22
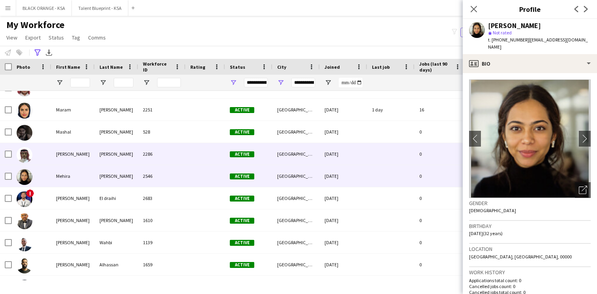
click at [202, 154] on div at bounding box center [206, 154] width 40 height 22
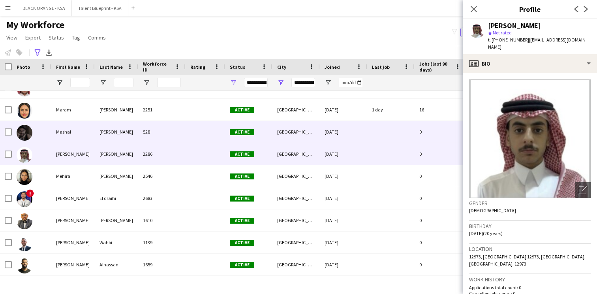
click at [192, 131] on div at bounding box center [206, 132] width 40 height 22
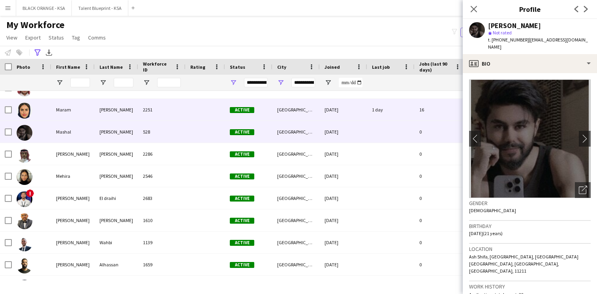
click at [188, 111] on div at bounding box center [206, 110] width 40 height 22
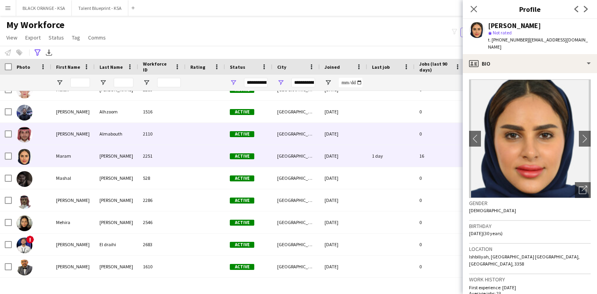
click at [193, 139] on div at bounding box center [206, 134] width 40 height 22
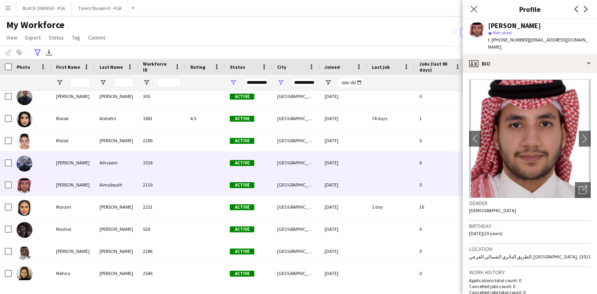
click at [188, 170] on div at bounding box center [206, 163] width 40 height 22
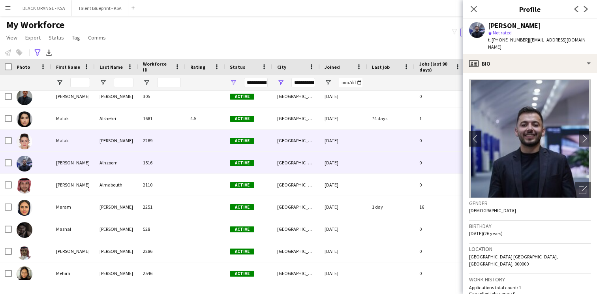
click at [186, 141] on div at bounding box center [206, 141] width 40 height 22
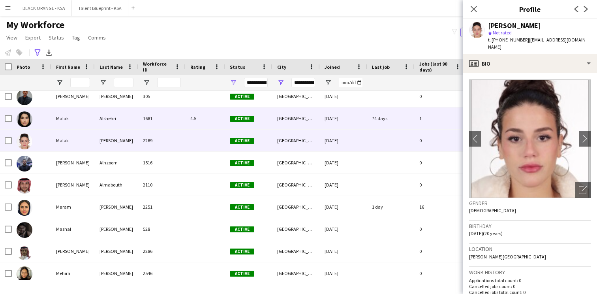
click at [183, 119] on div "1681" at bounding box center [161, 118] width 47 height 22
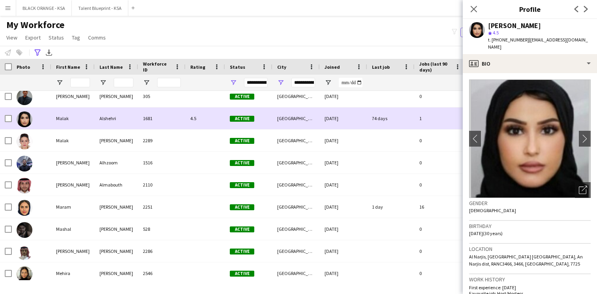
click at [181, 104] on div "305" at bounding box center [161, 96] width 47 height 22
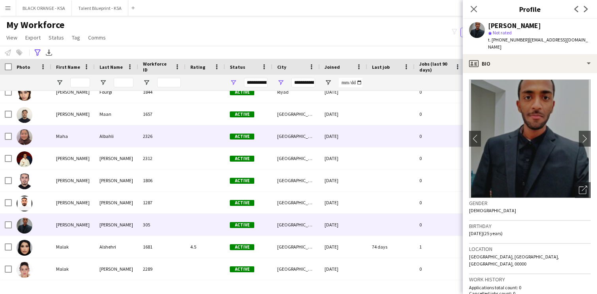
click at [179, 135] on div "2326" at bounding box center [161, 136] width 47 height 22
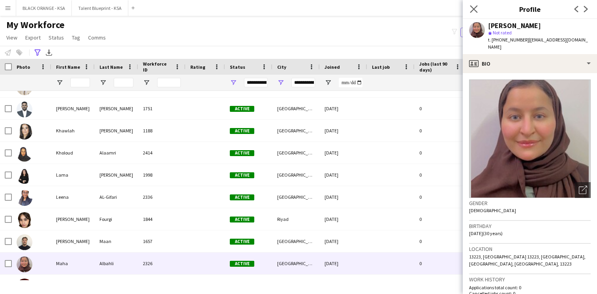
click at [469, 6] on app-icon "Close pop-in" at bounding box center [474, 9] width 11 height 11
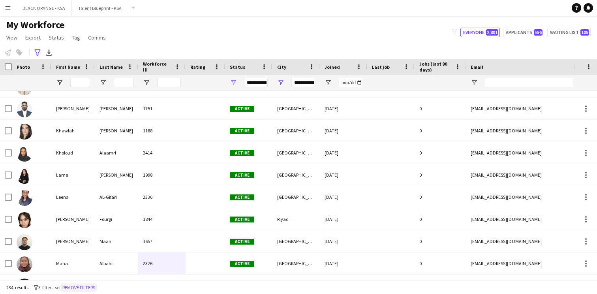
click at [87, 285] on button "Remove filters" at bounding box center [79, 287] width 36 height 9
